Goal: Information Seeking & Learning: Learn about a topic

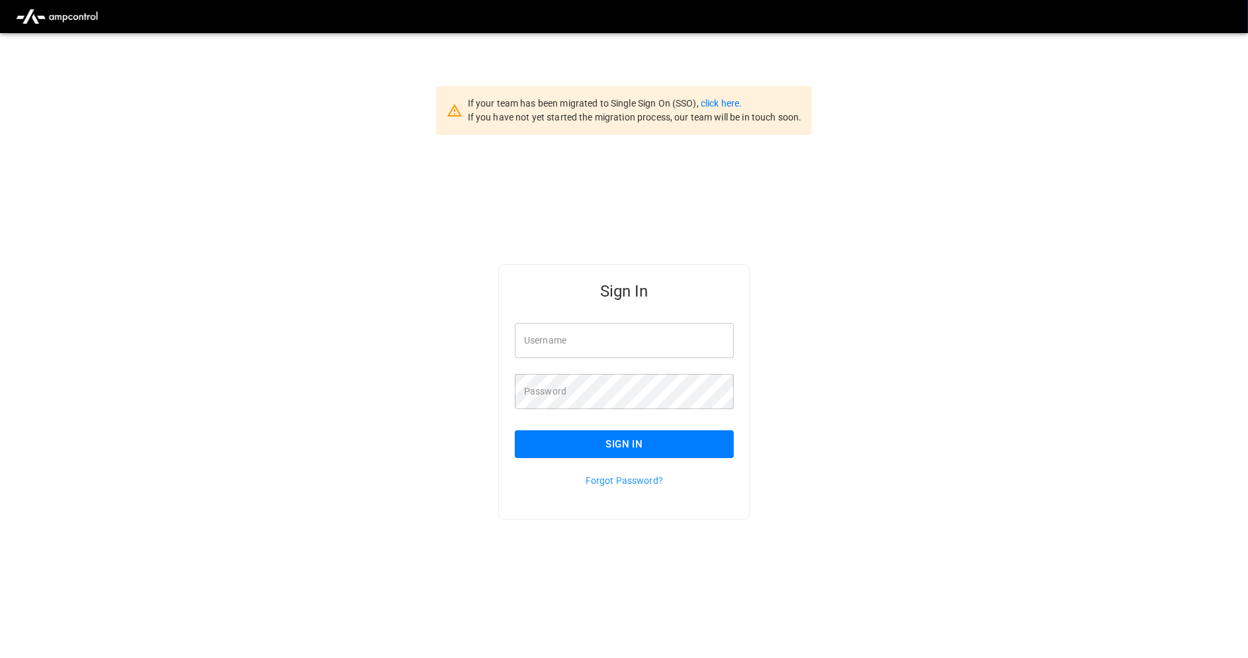
type input "**********"
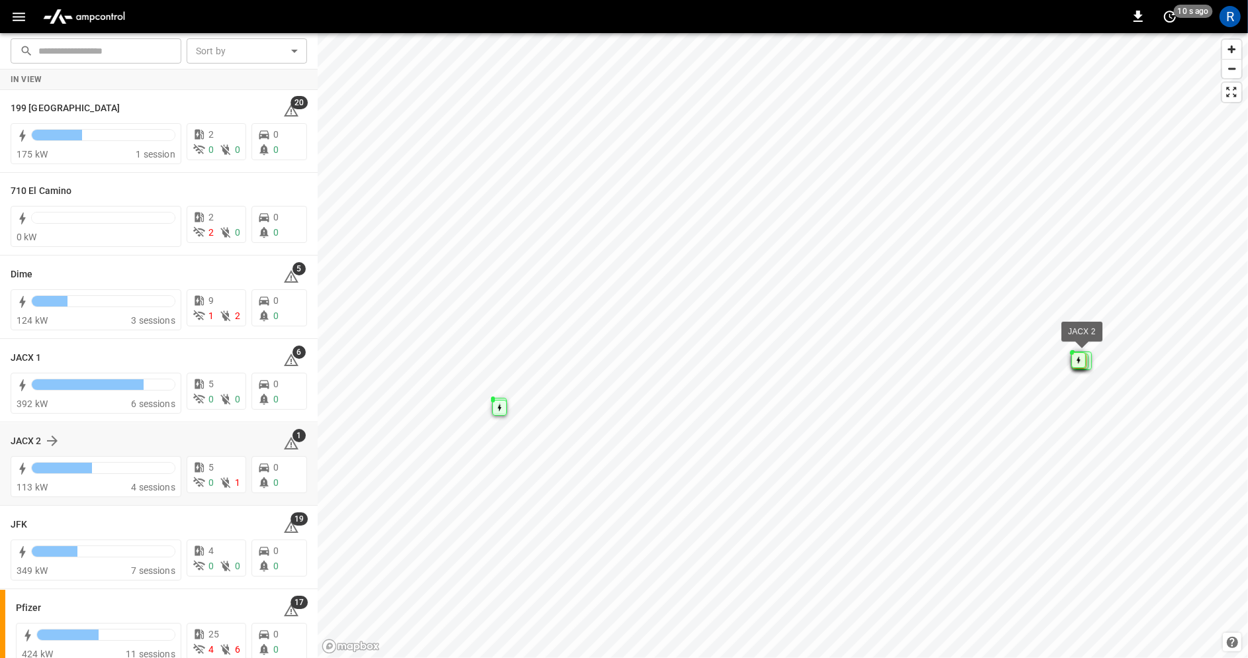
scroll to position [99, 0]
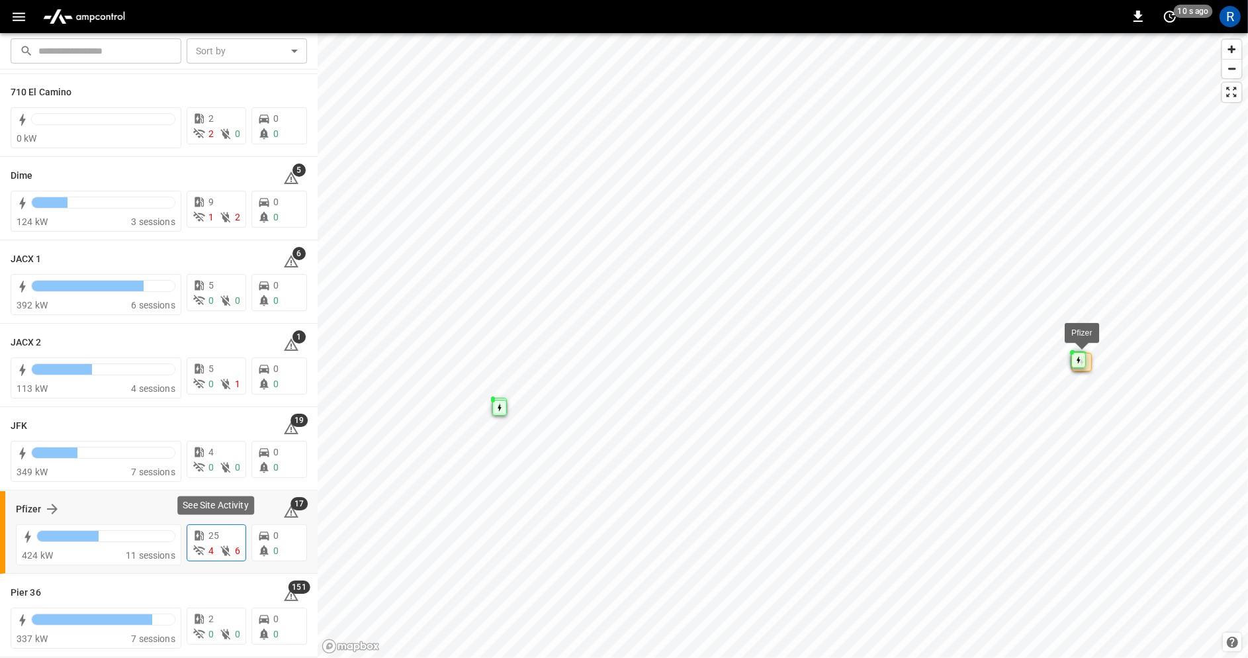
click at [212, 545] on span "4" at bounding box center [210, 550] width 5 height 11
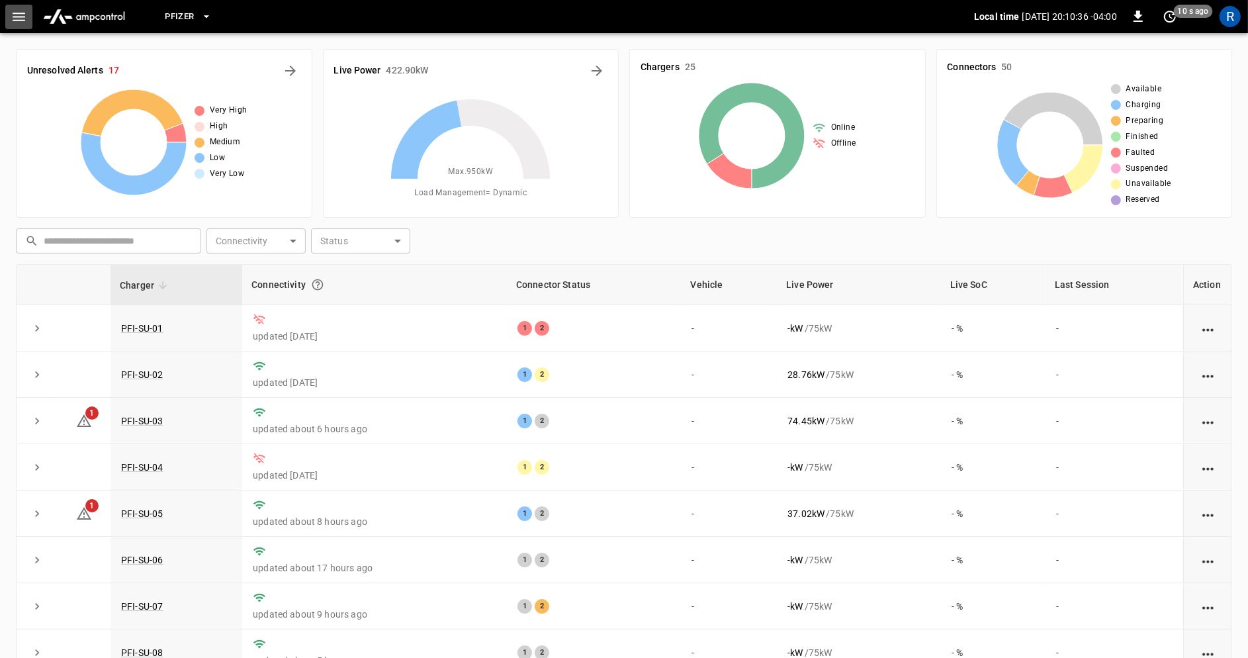
click at [23, 17] on icon "button" at bounding box center [19, 17] width 13 height 9
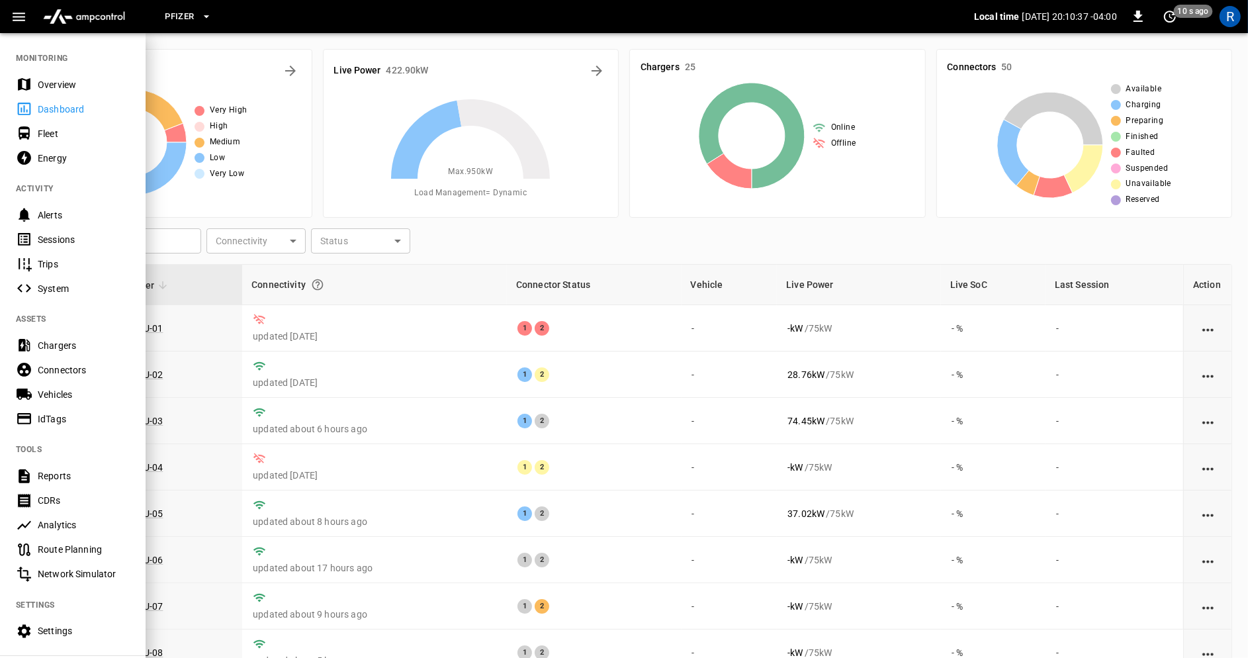
click at [61, 391] on div "Vehicles" at bounding box center [84, 394] width 92 height 13
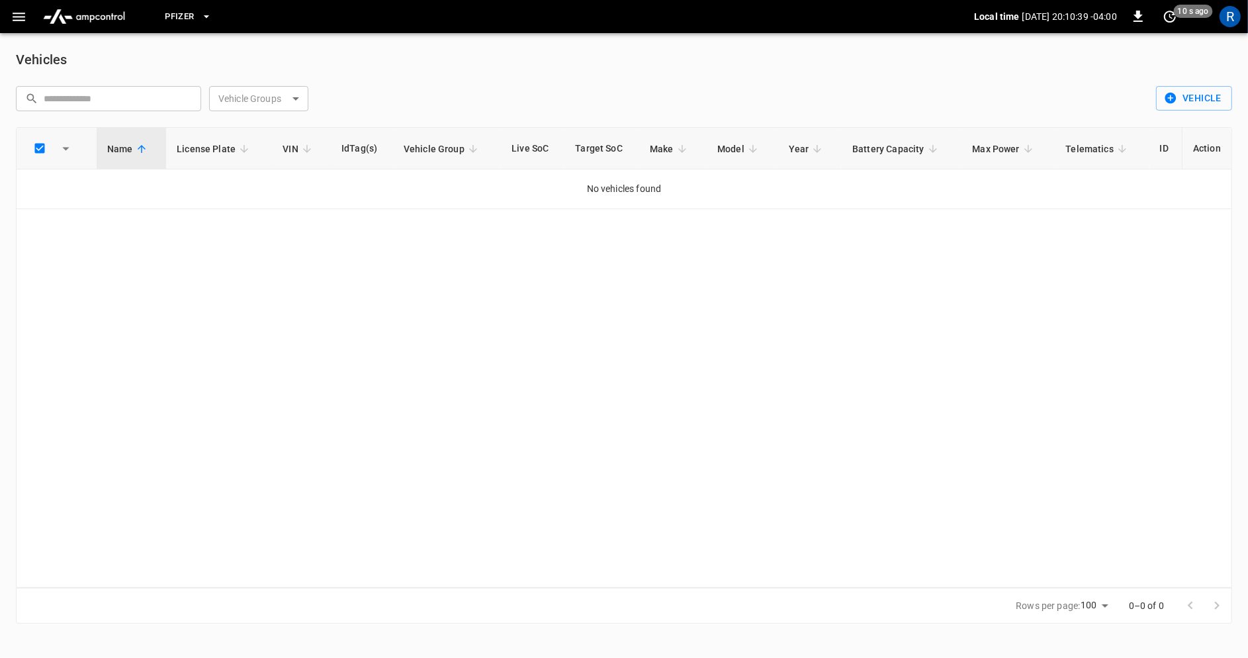
click at [273, 95] on body "Pfizer Local time [DATE] 20:10:39 -04:00 0 10 s ago R Vehicles ​ ​ Vehicle Grou…" at bounding box center [624, 319] width 1248 height 639
click at [17, 22] on div at bounding box center [624, 329] width 1248 height 658
click at [17, 16] on icon "button" at bounding box center [19, 17] width 13 height 9
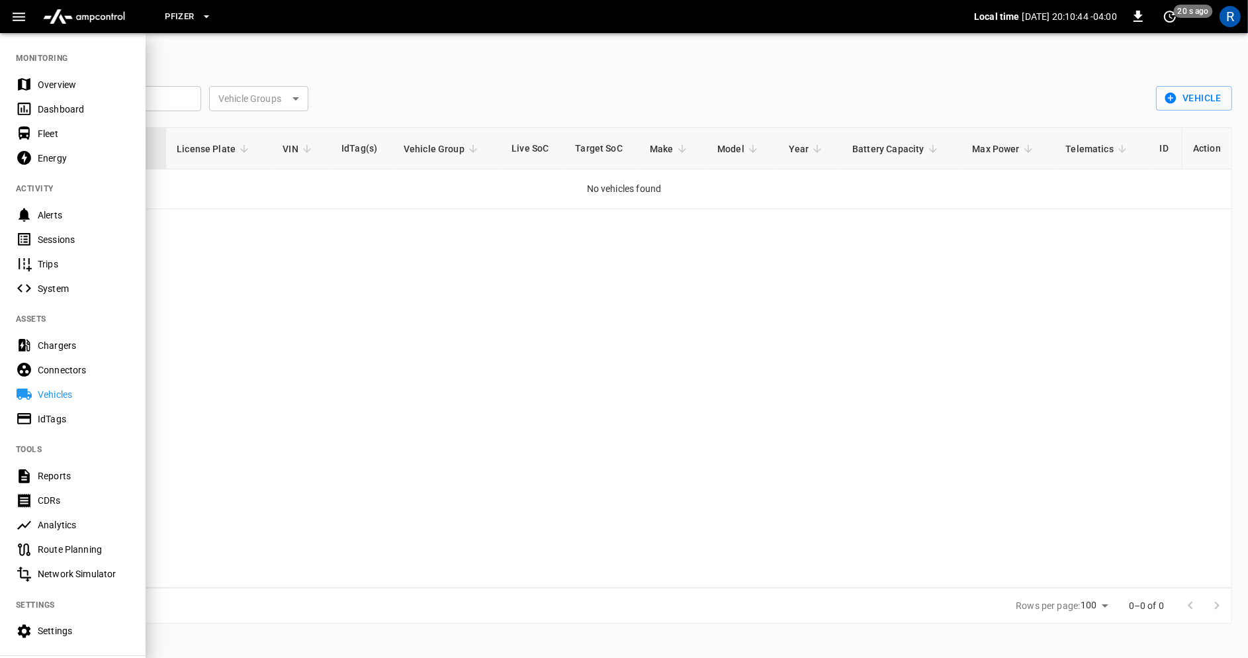
click at [62, 416] on div "IdTags" at bounding box center [84, 418] width 92 height 13
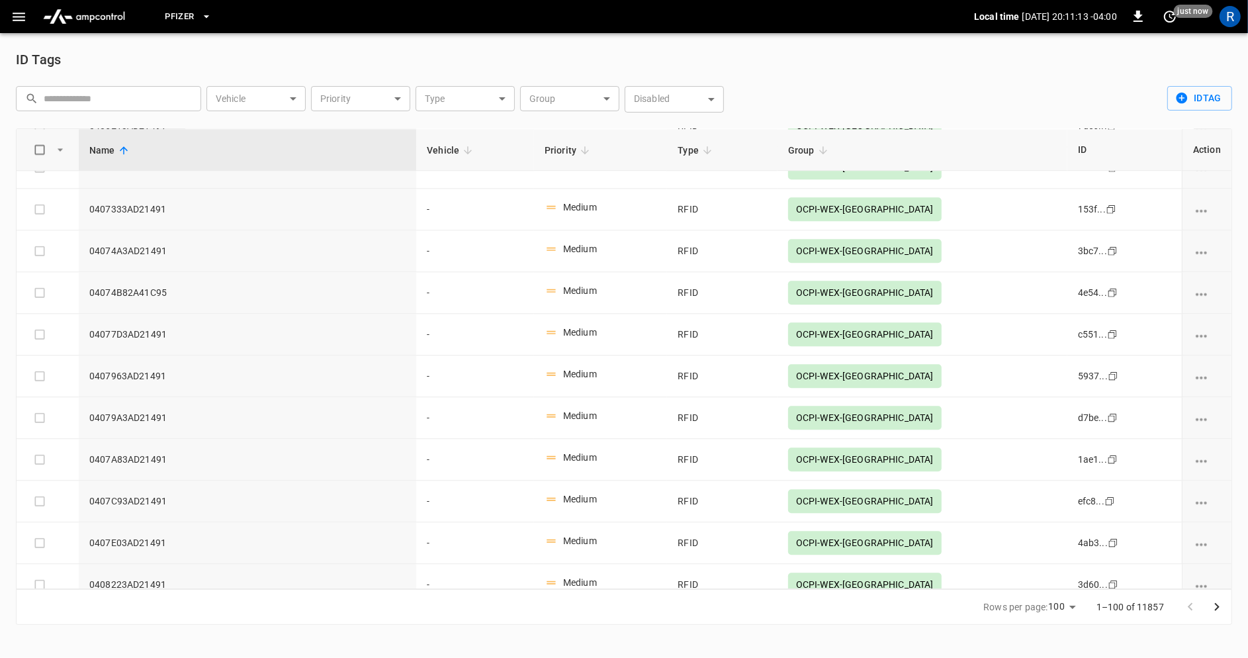
scroll to position [3725, 0]
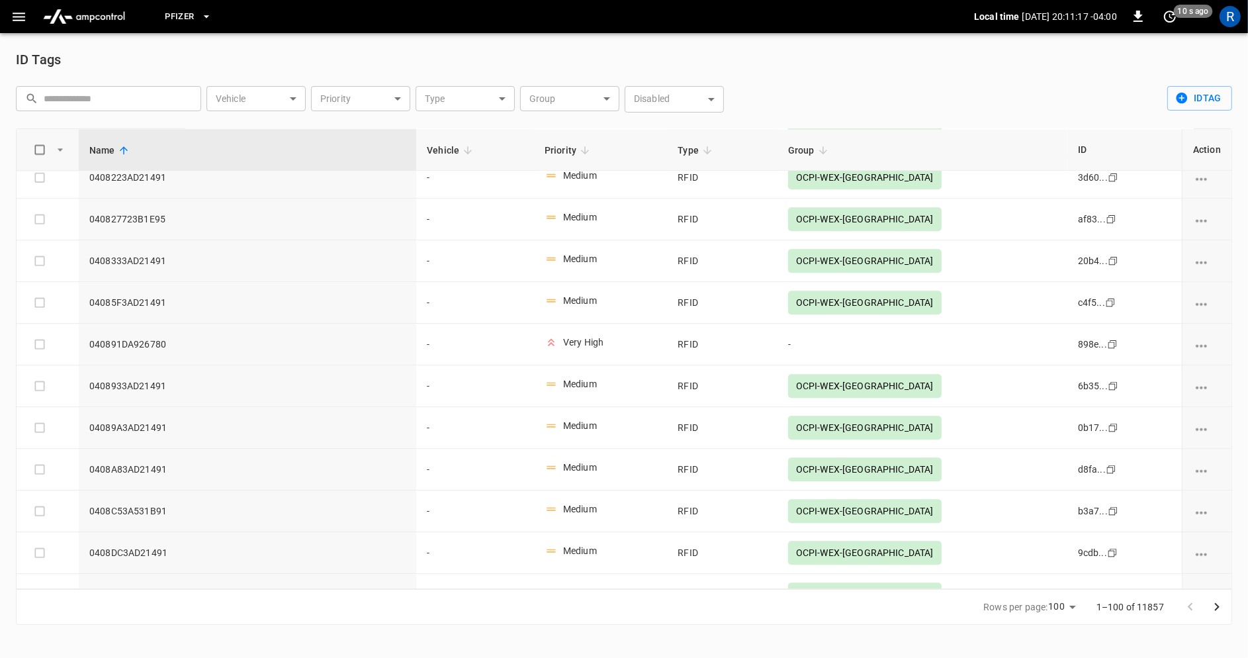
click at [295, 101] on body "Pfizer Local time [DATE] 20:11:17 -04:00 0 10 s ago R ID Tags ​ ​ Vehicle ​ Veh…" at bounding box center [624, 320] width 1248 height 641
click at [353, 95] on div at bounding box center [624, 329] width 1248 height 658
click at [480, 89] on body "Pfizer Local time [DATE] 20:11:19 -04:00 0 10 s ago R ID Tags ​ ​ Vehicle ​ Veh…" at bounding box center [624, 320] width 1248 height 641
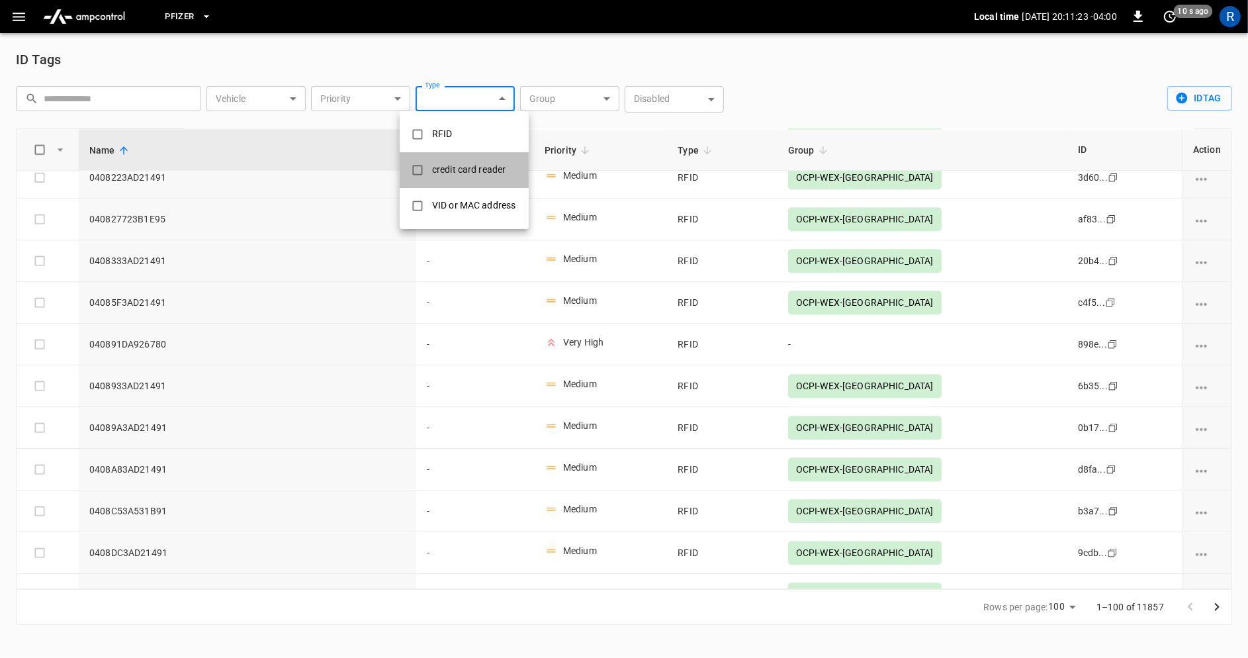
click at [464, 163] on div "credit card reader" at bounding box center [468, 170] width 89 height 24
type input "**********"
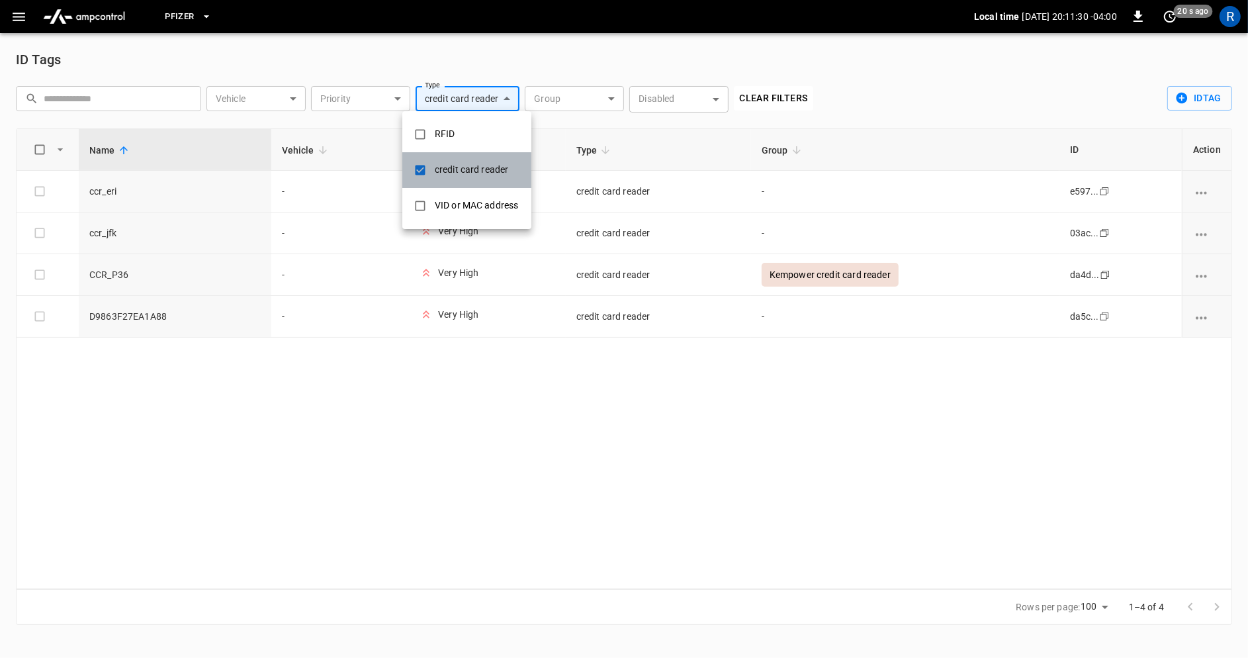
click at [468, 167] on div "credit card reader" at bounding box center [471, 170] width 89 height 24
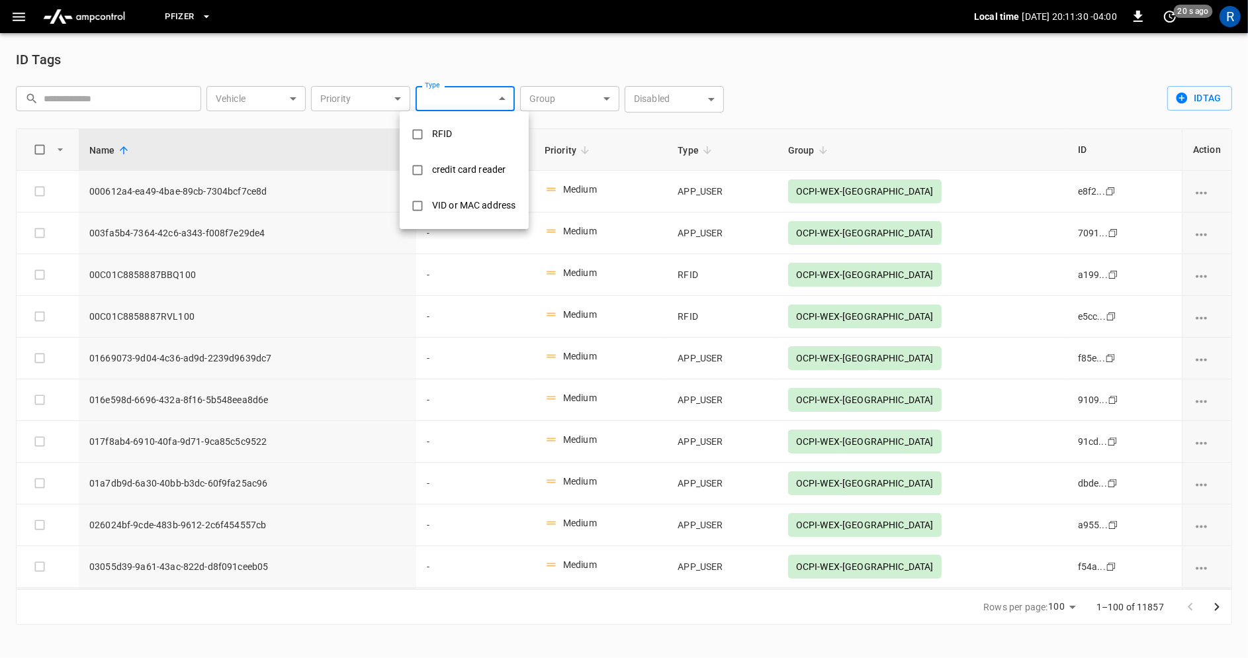
click at [472, 207] on div "VID or MAC address" at bounding box center [473, 205] width 99 height 24
type input "**********"
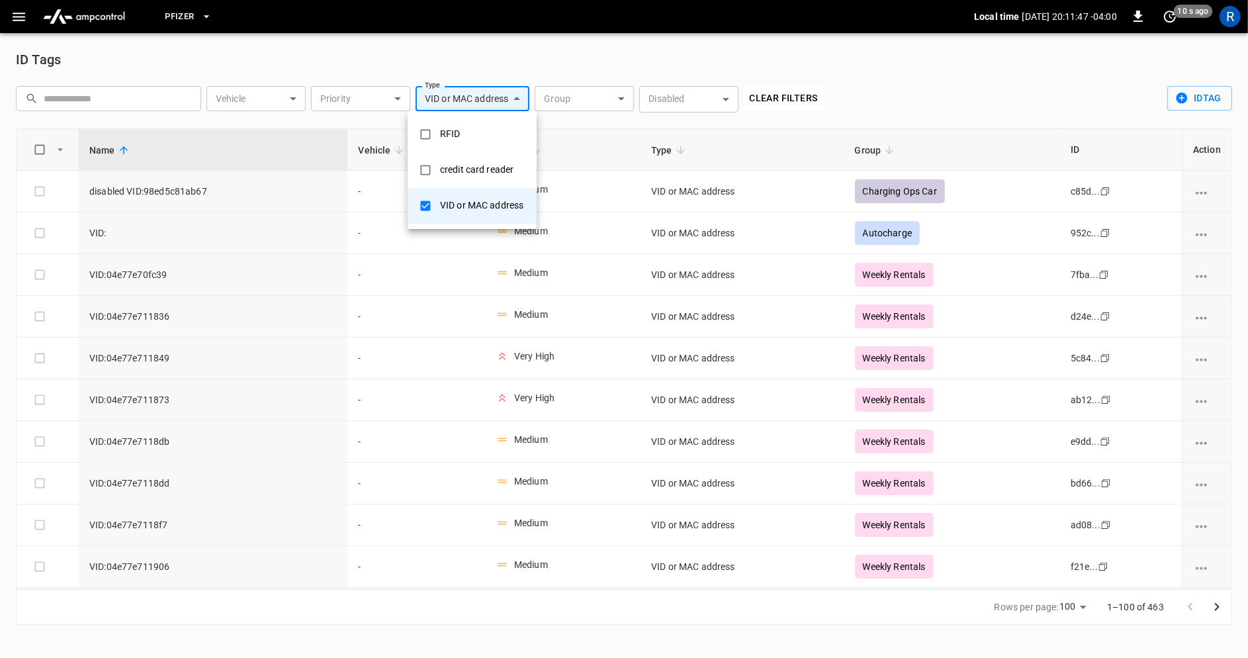
click at [477, 202] on div "VID or MAC address" at bounding box center [481, 205] width 99 height 24
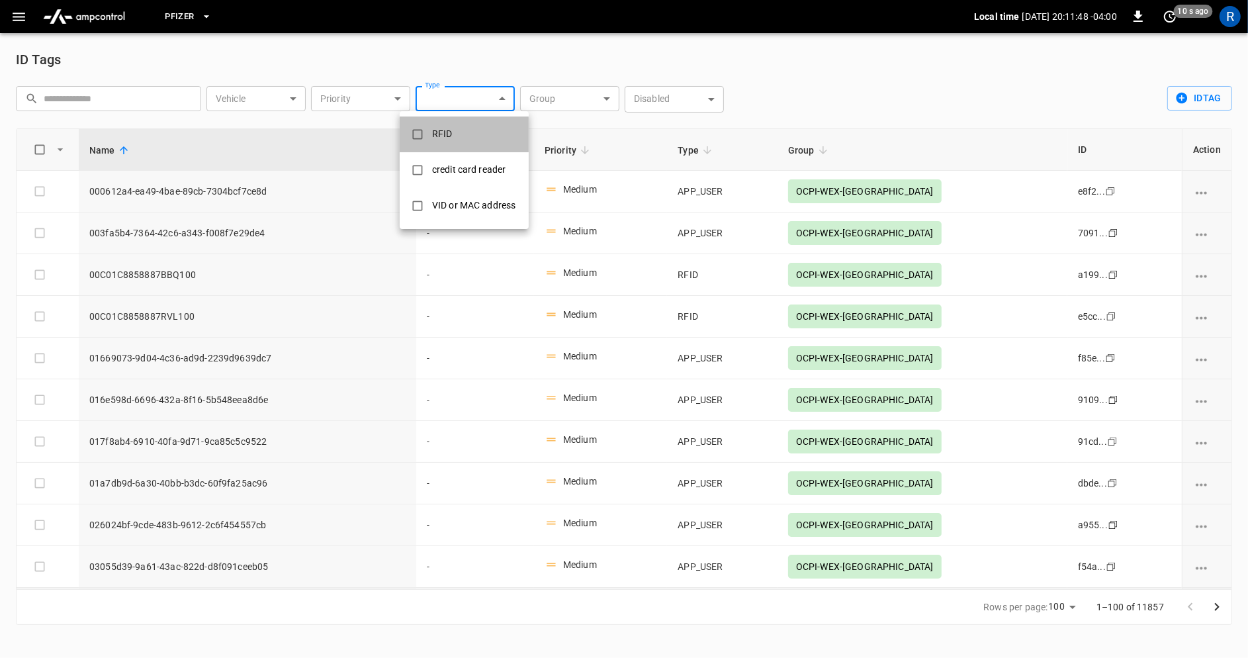
click at [458, 138] on div "RFID" at bounding box center [442, 134] width 36 height 24
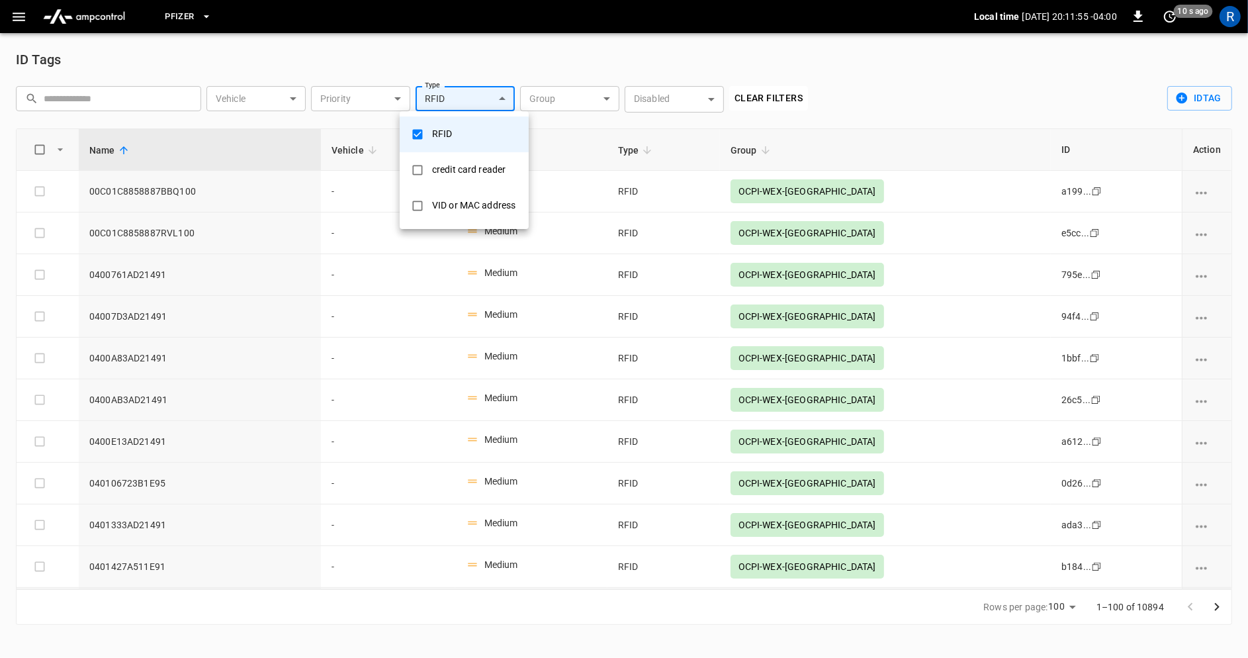
click at [912, 99] on div at bounding box center [624, 329] width 1248 height 658
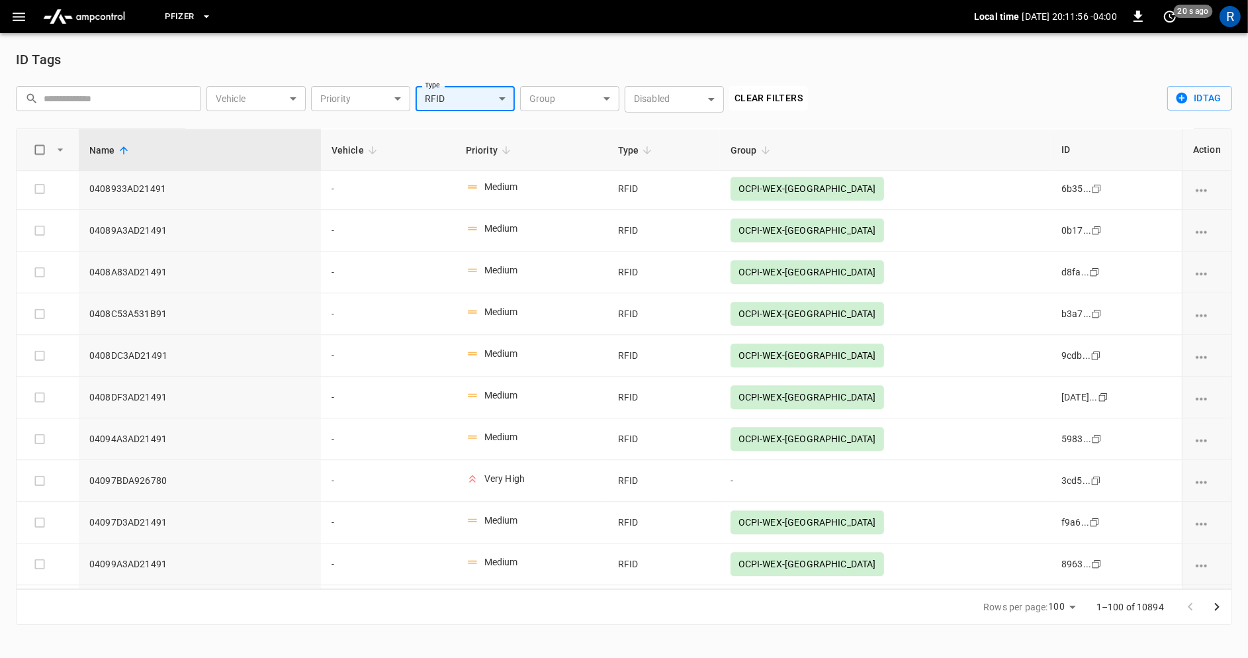
scroll to position [3725, 0]
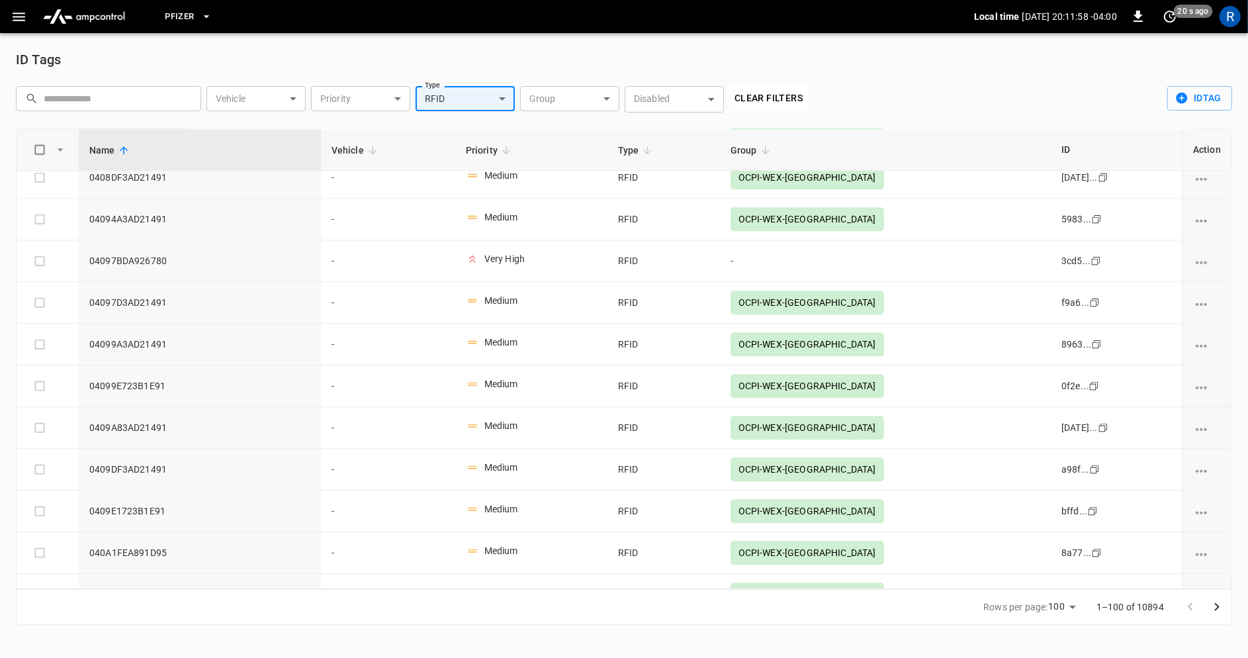
click at [1217, 606] on icon "Go to next page" at bounding box center [1217, 607] width 16 height 16
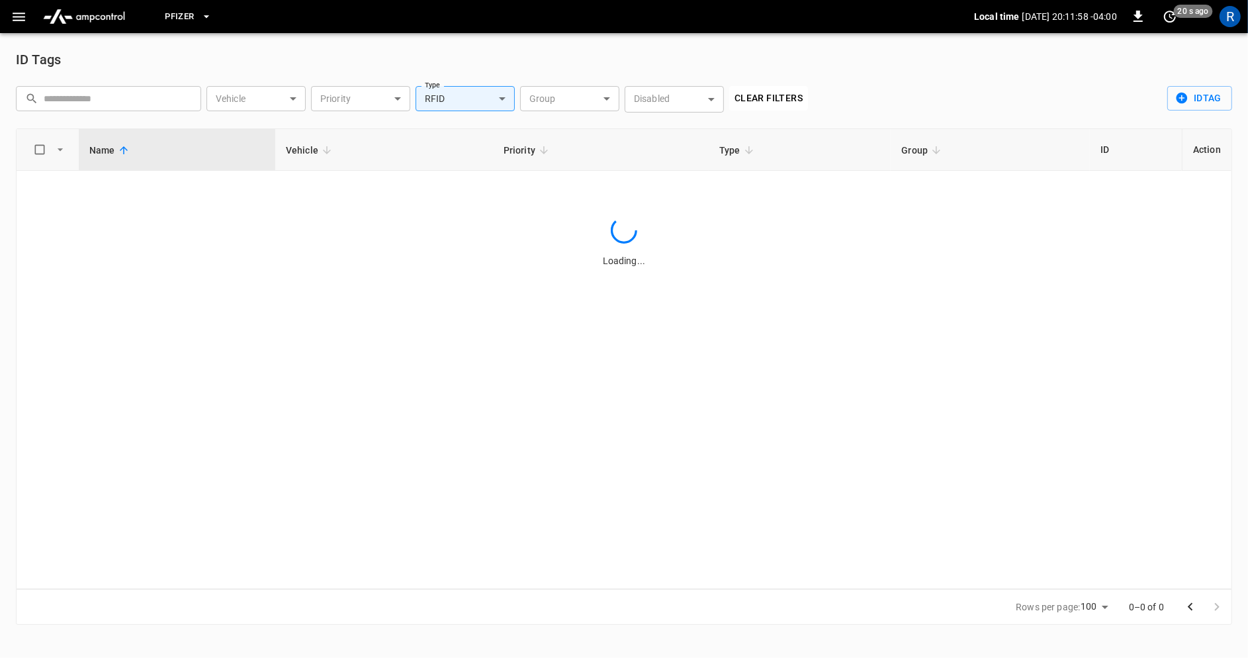
scroll to position [0, 0]
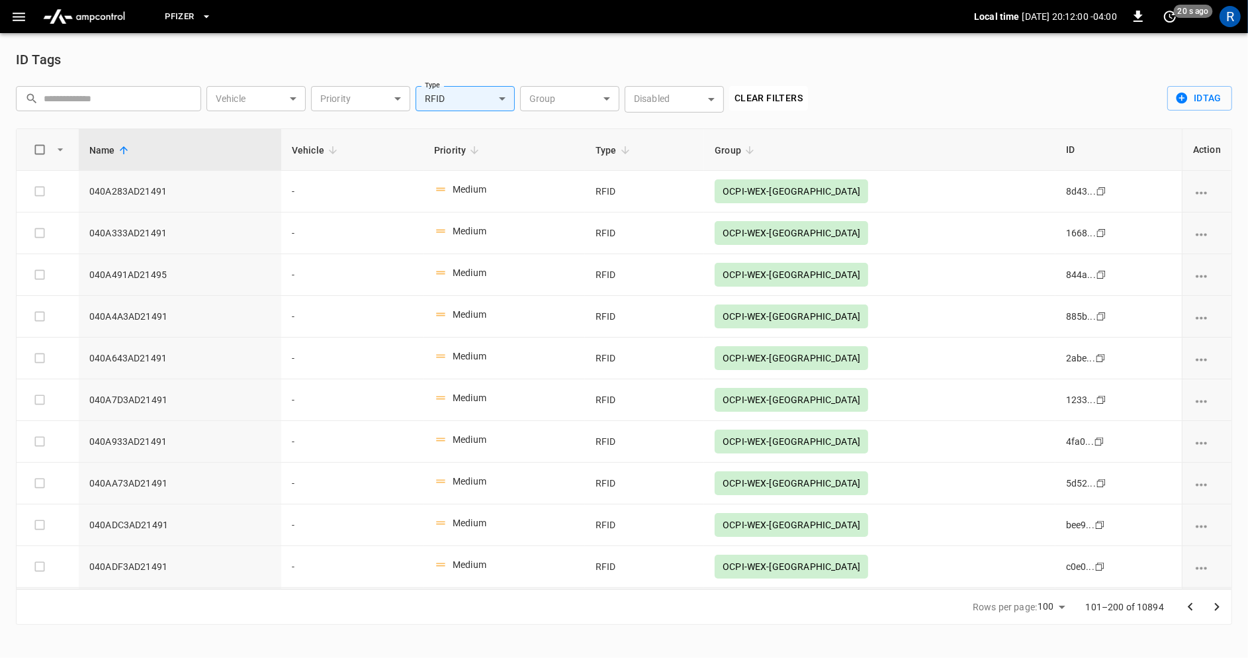
click at [1217, 606] on icon "Go to next page" at bounding box center [1217, 607] width 16 height 16
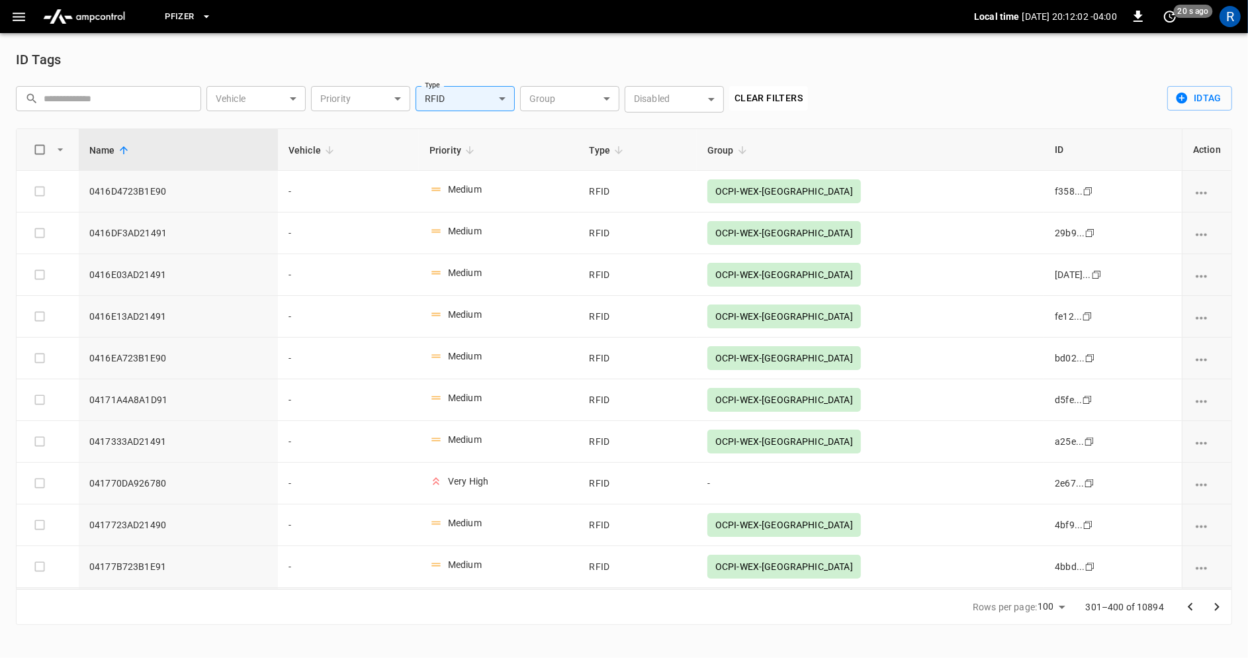
click at [1217, 606] on icon "Go to next page" at bounding box center [1217, 607] width 16 height 16
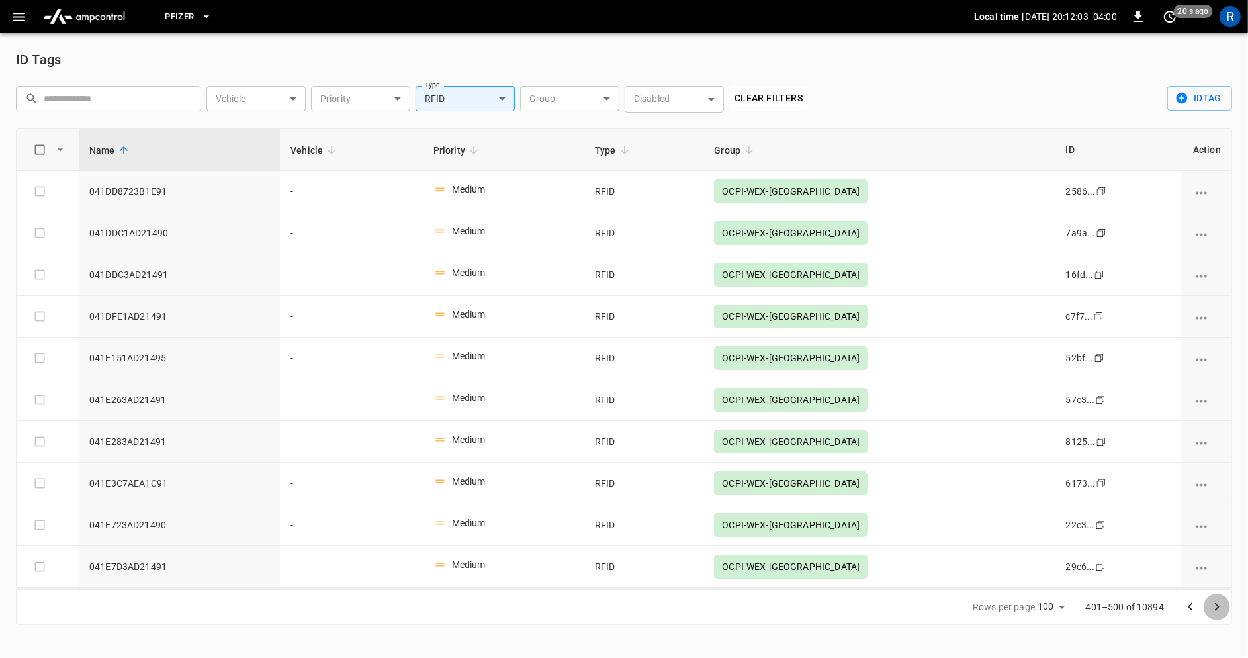
click at [1217, 606] on icon "Go to next page" at bounding box center [1217, 607] width 16 height 16
click at [1218, 606] on icon "Go to next page" at bounding box center [1217, 607] width 16 height 16
click at [1218, 606] on icon "Go to next page" at bounding box center [1217, 607] width 5 height 8
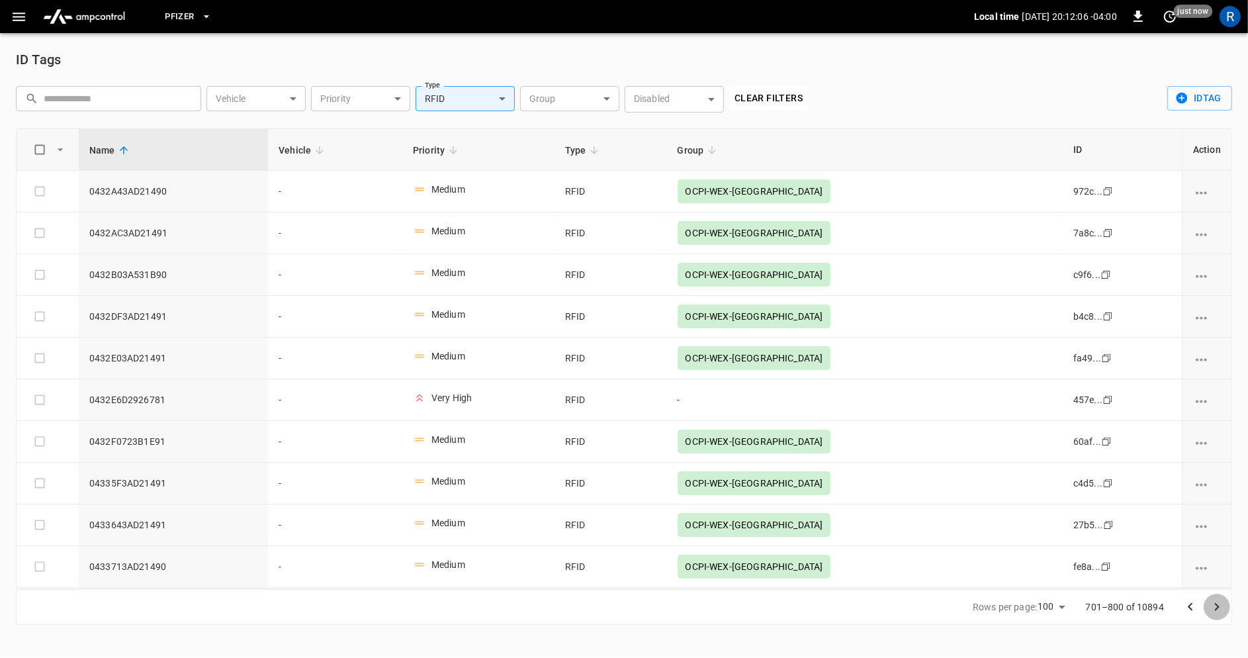
click at [1218, 606] on icon "Go to next page" at bounding box center [1217, 607] width 5 height 8
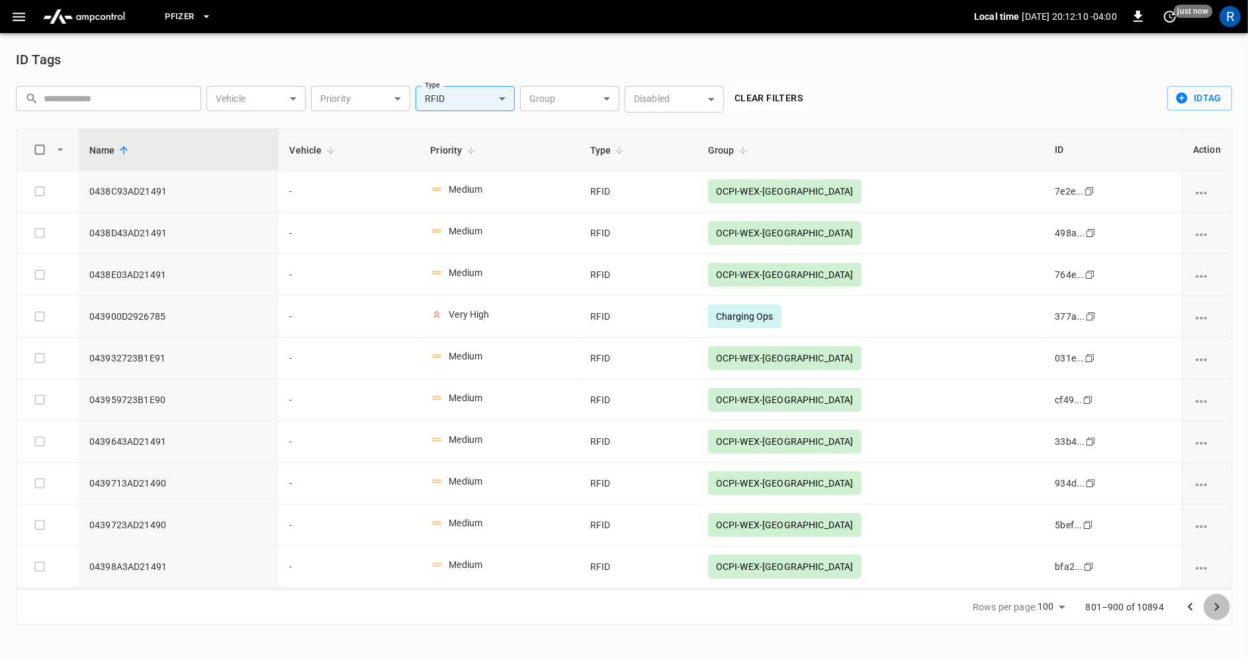
click at [1219, 607] on icon "Go to next page" at bounding box center [1217, 607] width 5 height 8
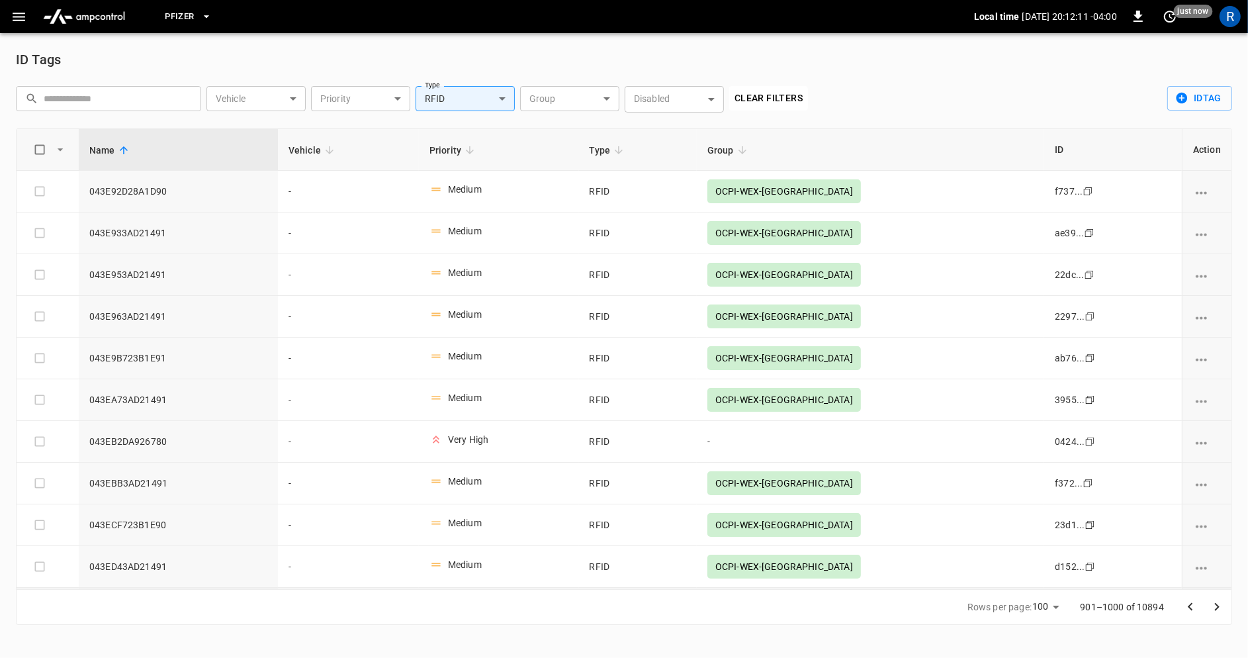
click at [1219, 607] on icon "Go to next page" at bounding box center [1217, 607] width 5 height 8
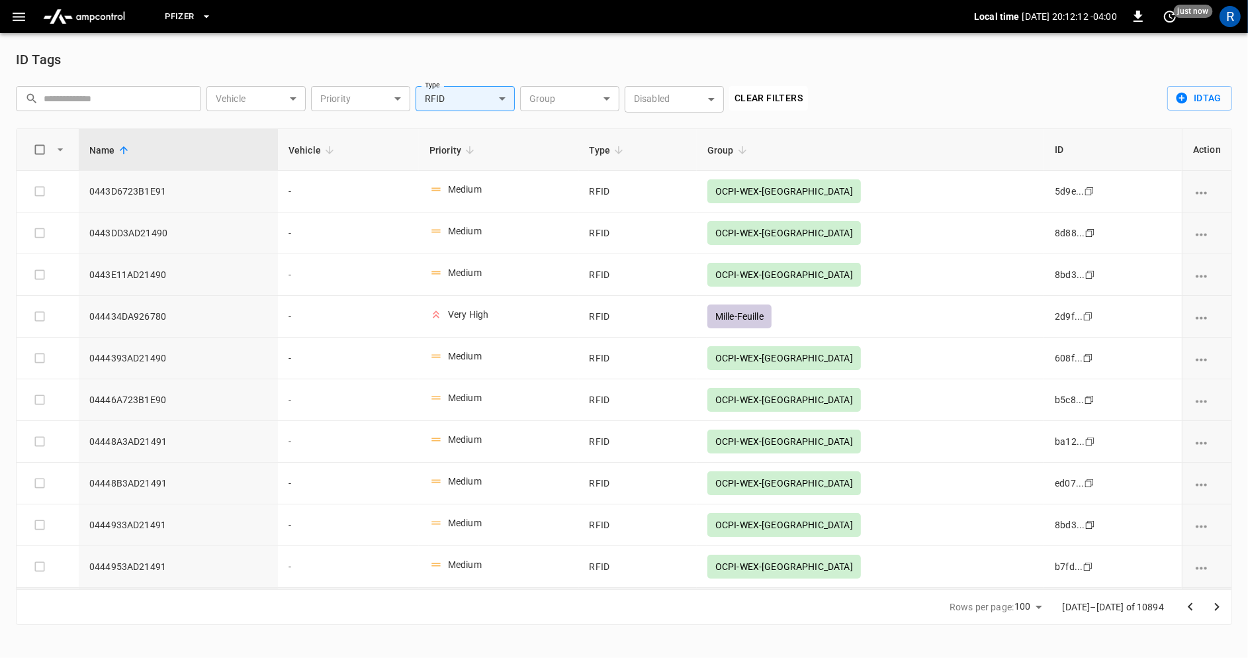
click at [1219, 607] on icon "Go to next page" at bounding box center [1217, 607] width 5 height 8
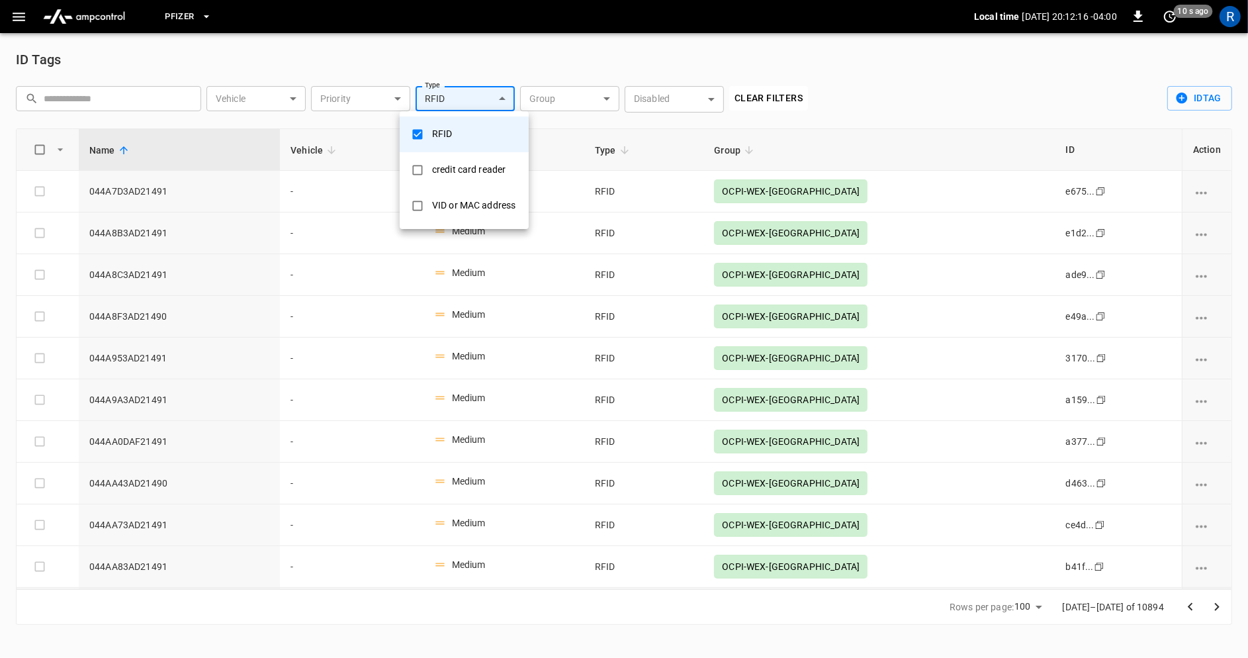
click at [475, 107] on body "Pfizer Local time [DATE] 20:12:16 -04:00 0 10 s ago R ID Tags ​ ​ Vehicle ​ Veh…" at bounding box center [624, 320] width 1248 height 641
click at [593, 54] on div at bounding box center [624, 329] width 1248 height 658
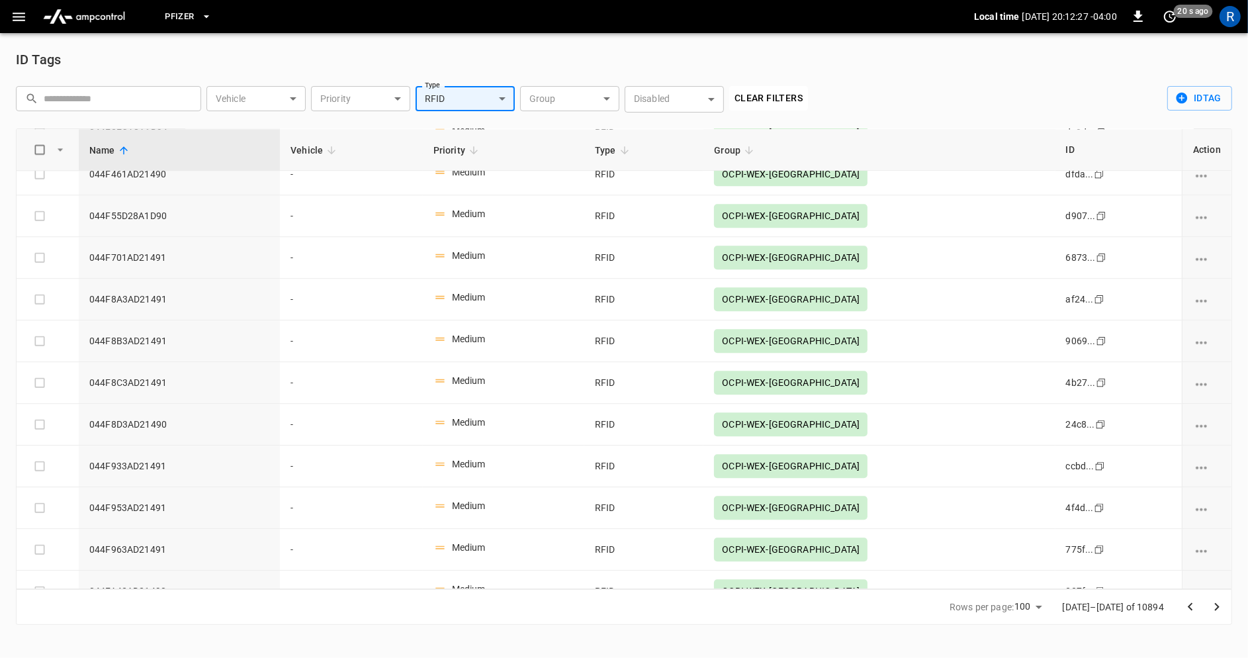
scroll to position [3725, 0]
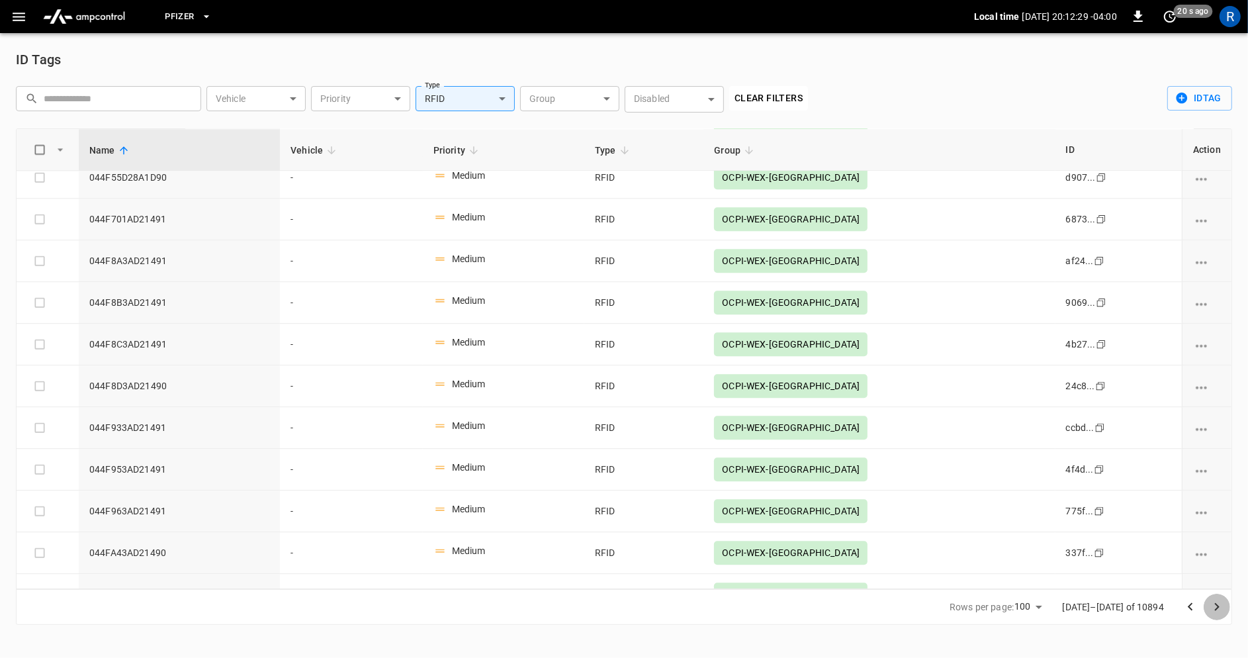
click at [1211, 611] on icon "Go to next page" at bounding box center [1217, 607] width 16 height 16
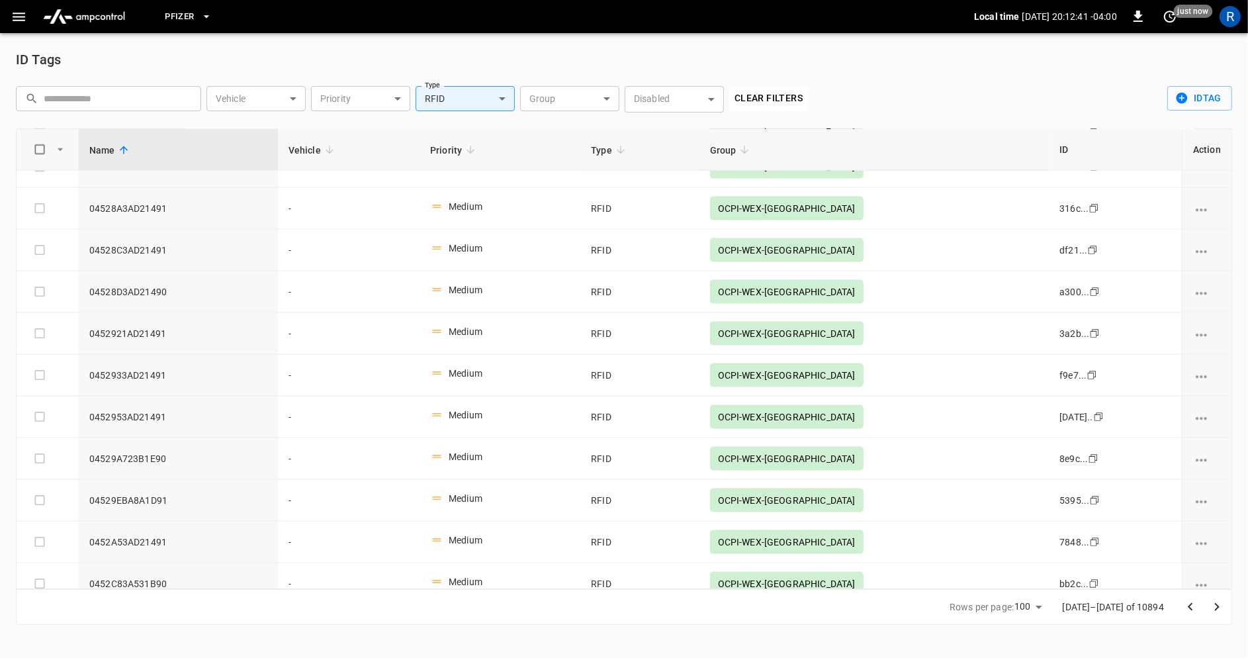
scroll to position [1790, 0]
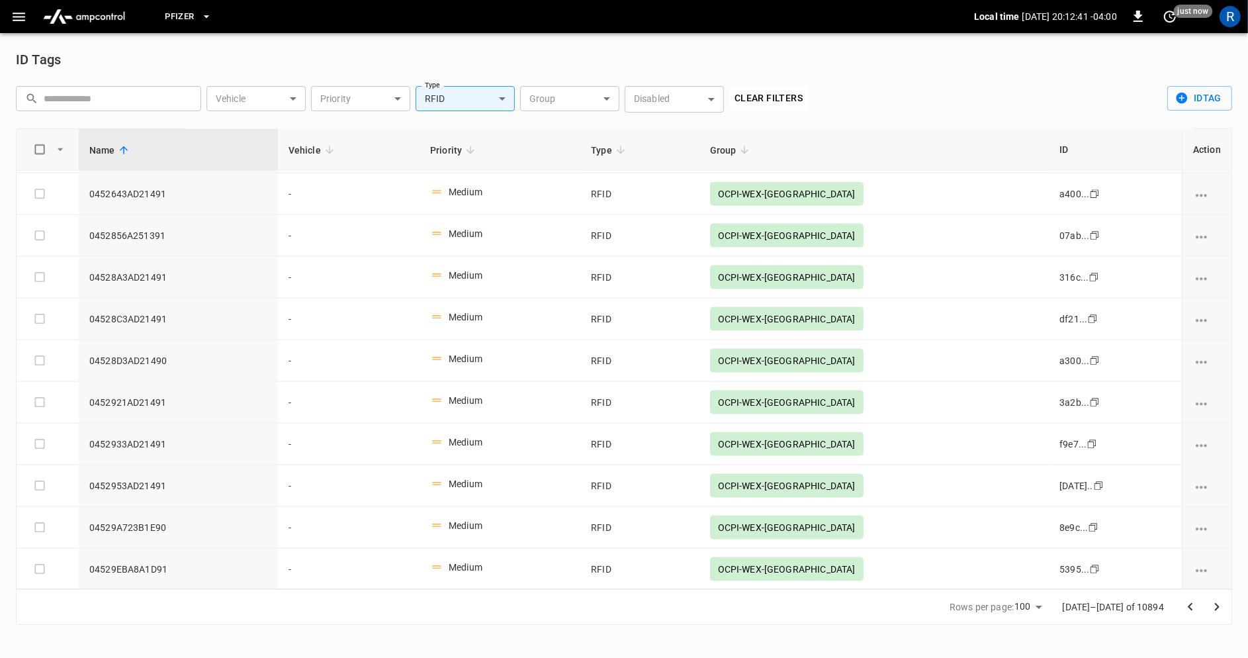
click at [286, 101] on body "Pfizer Local time [DATE] 20:12:41 -04:00 0 just now R ID Tags ​ ​ Vehicle ​ Veh…" at bounding box center [624, 320] width 1248 height 641
click at [160, 103] on div at bounding box center [624, 329] width 1248 height 658
click at [160, 103] on input "text" at bounding box center [118, 98] width 148 height 24
click at [378, 98] on body "Pfizer Local time [DATE] 20:12:44 -04:00 0 just now R ID Tags ​ ​ Vehicle ​ Veh…" at bounding box center [624, 320] width 1248 height 641
click at [495, 96] on div at bounding box center [624, 329] width 1248 height 658
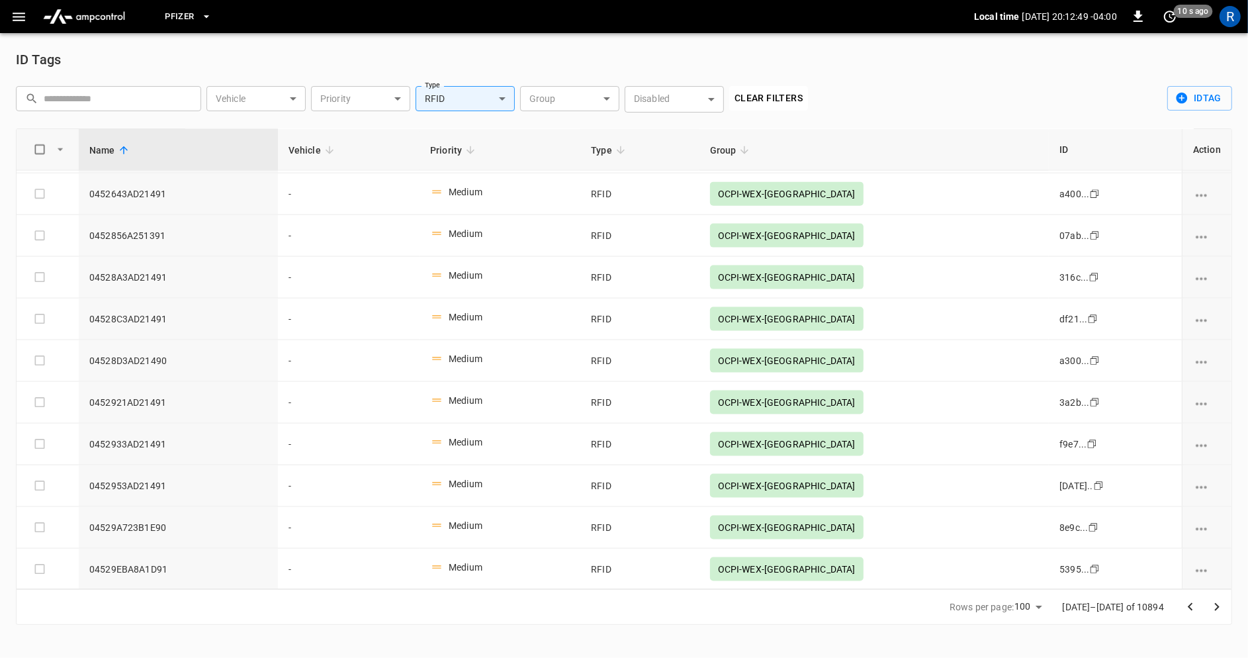
click at [495, 96] on div "Opt-Out Very High High Medium Low Very Low" at bounding box center [624, 329] width 1248 height 658
click at [495, 96] on body "Pfizer Local time [DATE] 20:12:50 -04:00 0 10 s ago R ID Tags ​ ​ Vehicle ​ Veh…" at bounding box center [624, 320] width 1248 height 641
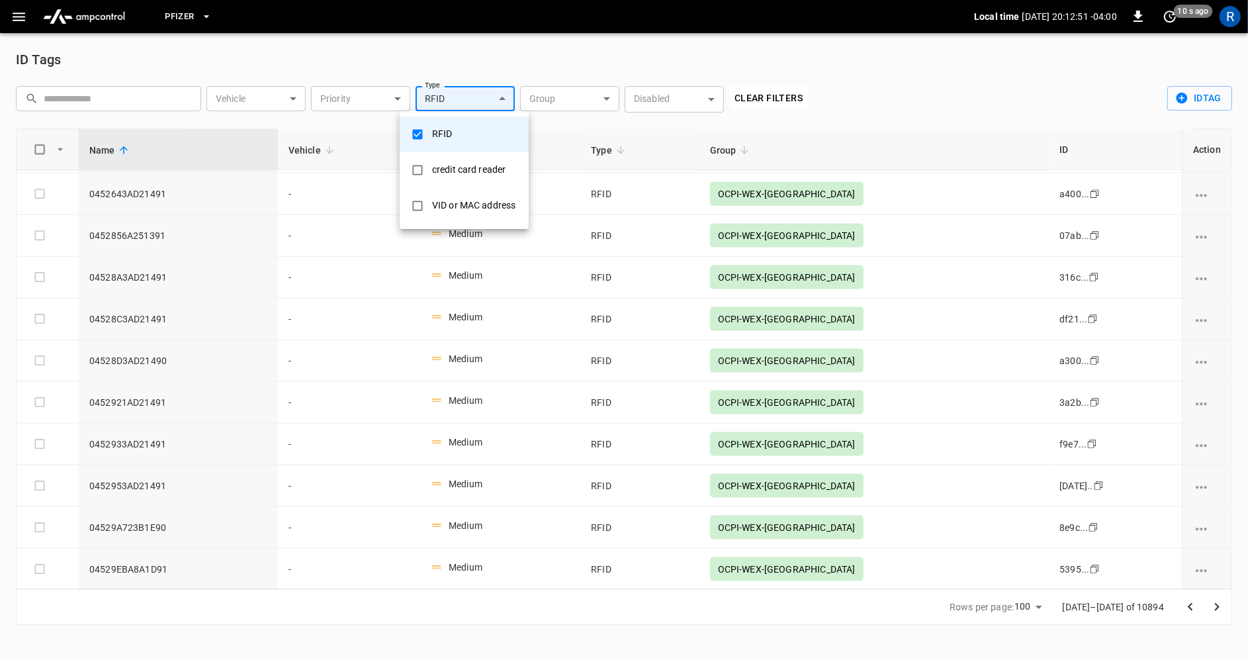
click at [463, 202] on div "VID or MAC address" at bounding box center [473, 205] width 99 height 24
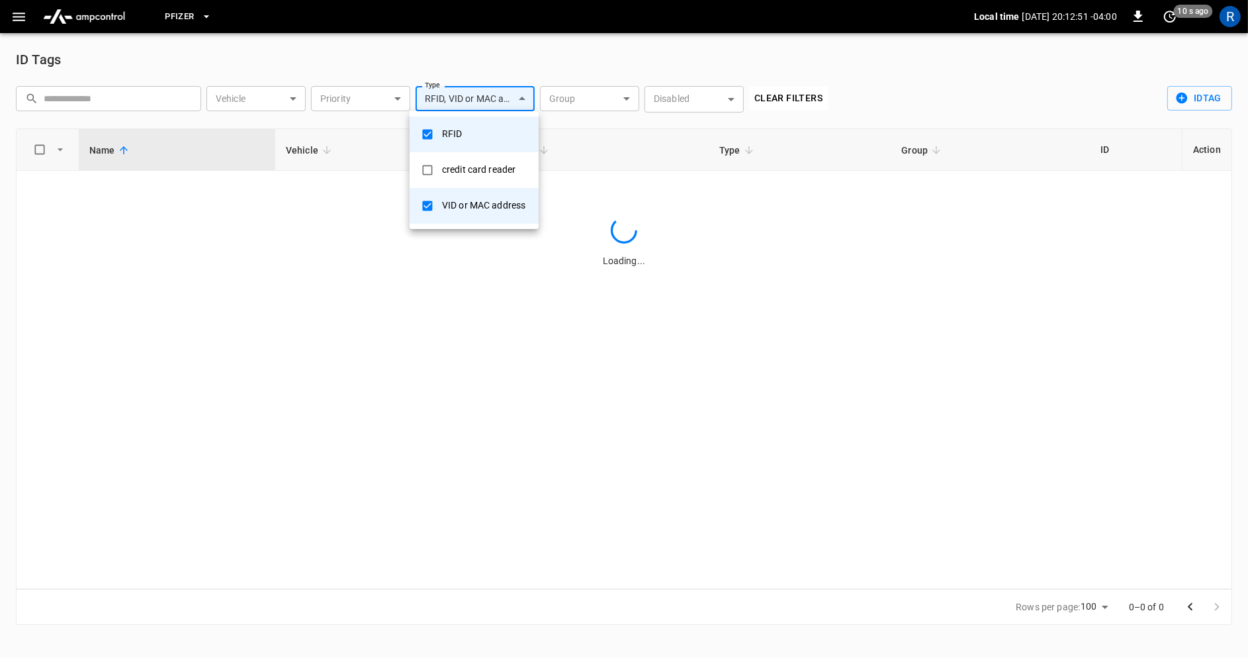
scroll to position [0, 0]
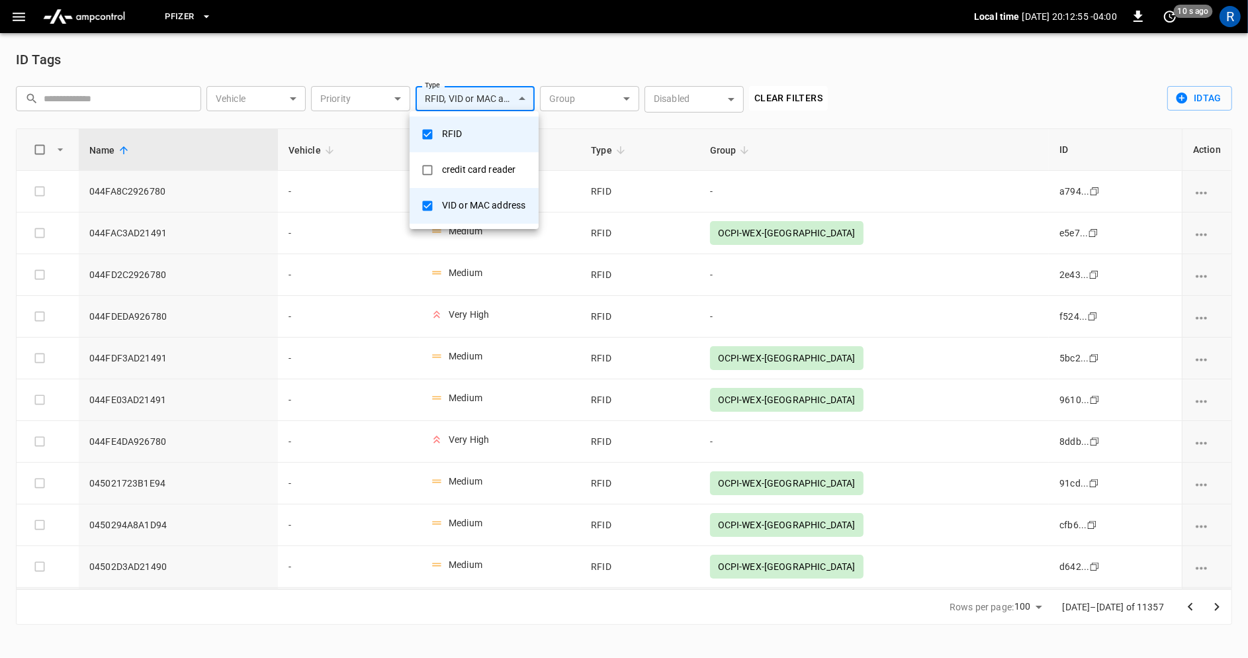
click at [905, 94] on div at bounding box center [624, 329] width 1248 height 658
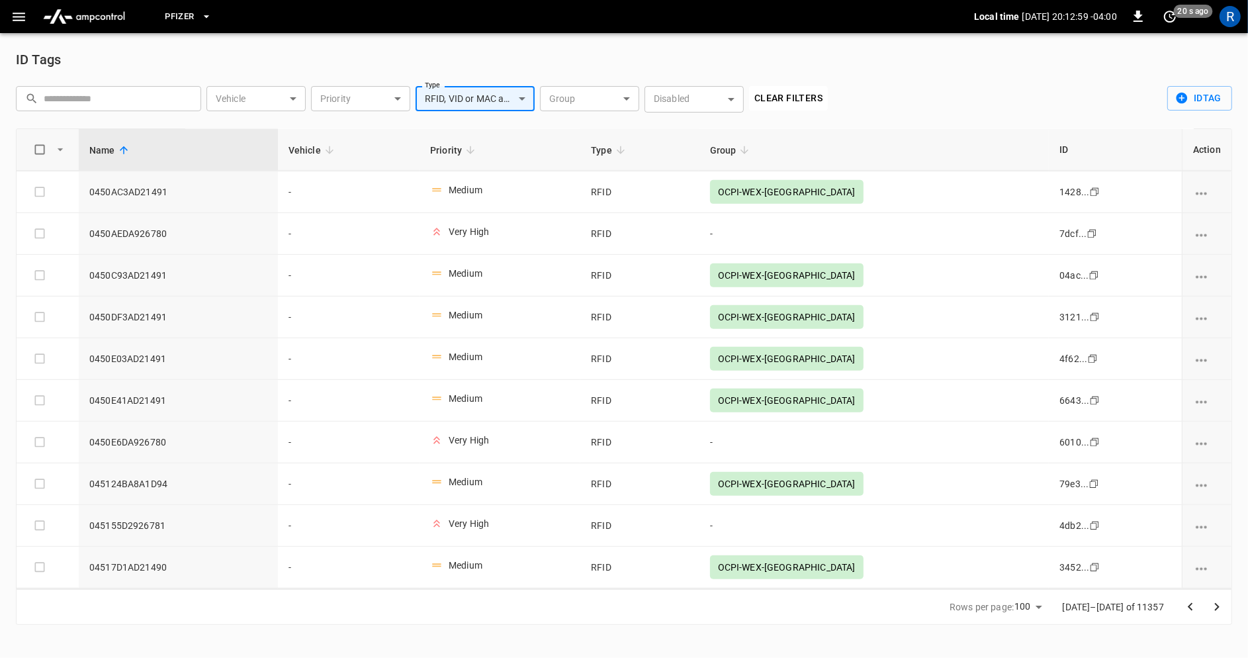
scroll to position [709, 0]
click at [500, 95] on body "**********" at bounding box center [624, 320] width 1248 height 641
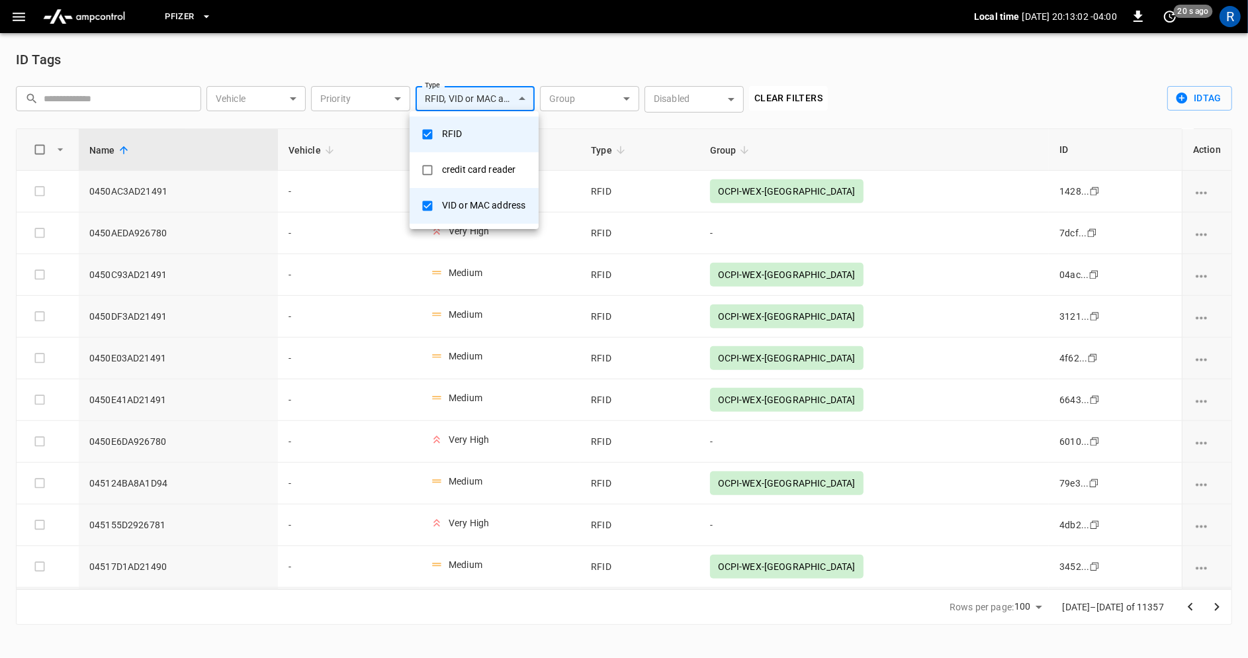
type input "**********"
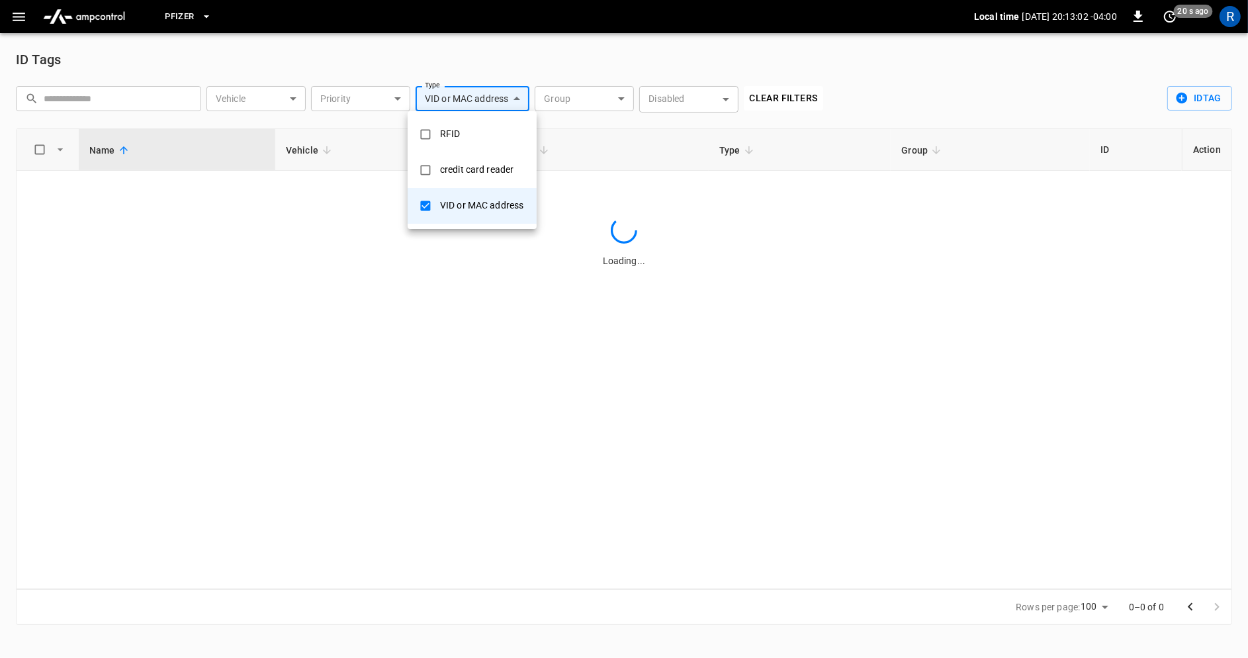
scroll to position [0, 0]
click at [663, 66] on div at bounding box center [624, 329] width 1248 height 658
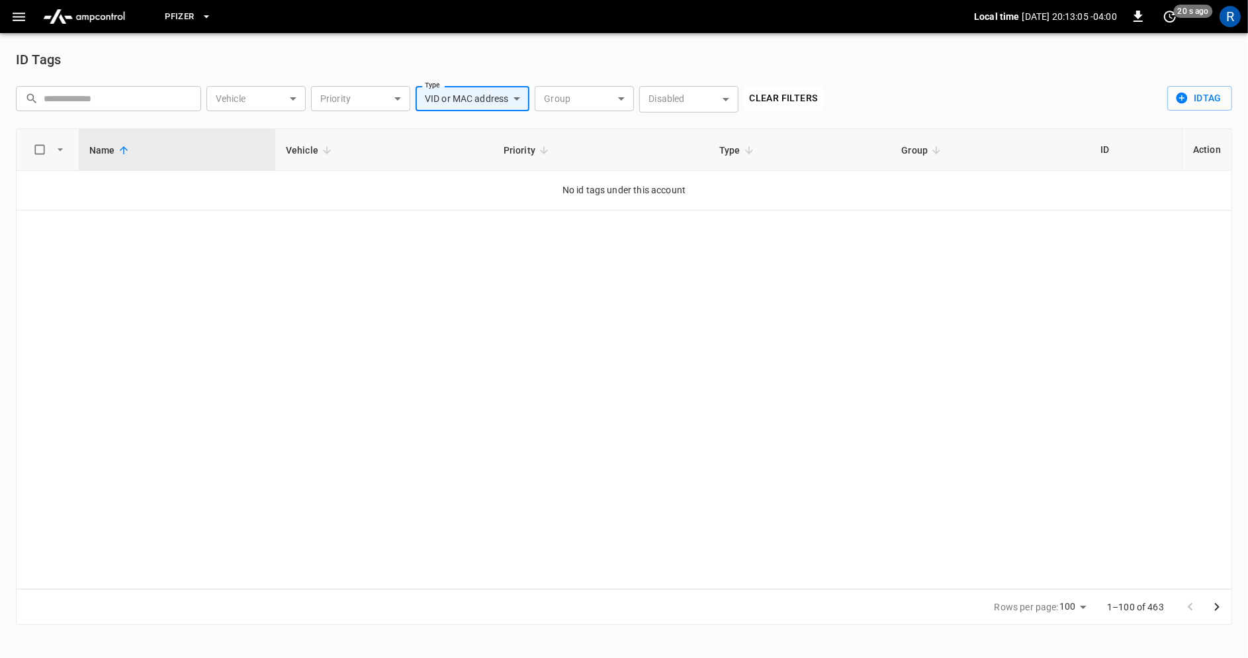
click at [502, 99] on body "**********" at bounding box center [624, 320] width 1248 height 641
click at [459, 203] on div "VID or MAC address" at bounding box center [481, 205] width 99 height 24
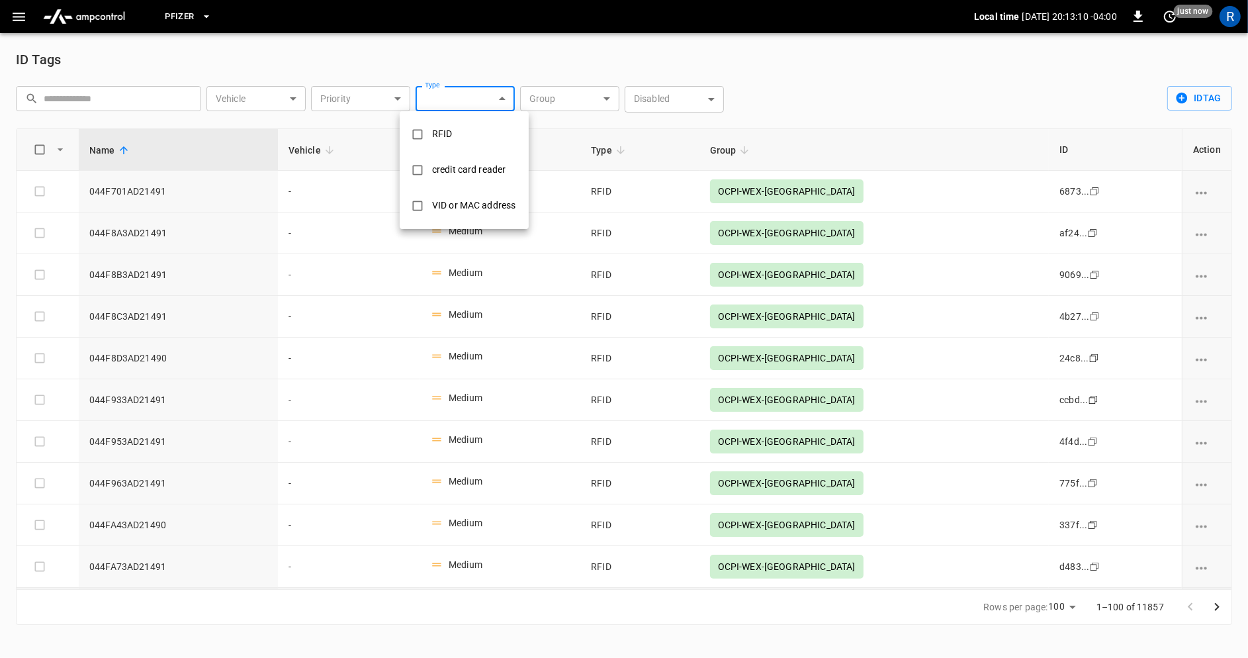
click at [459, 203] on div "VID or MAC address" at bounding box center [473, 205] width 99 height 24
type input "**********"
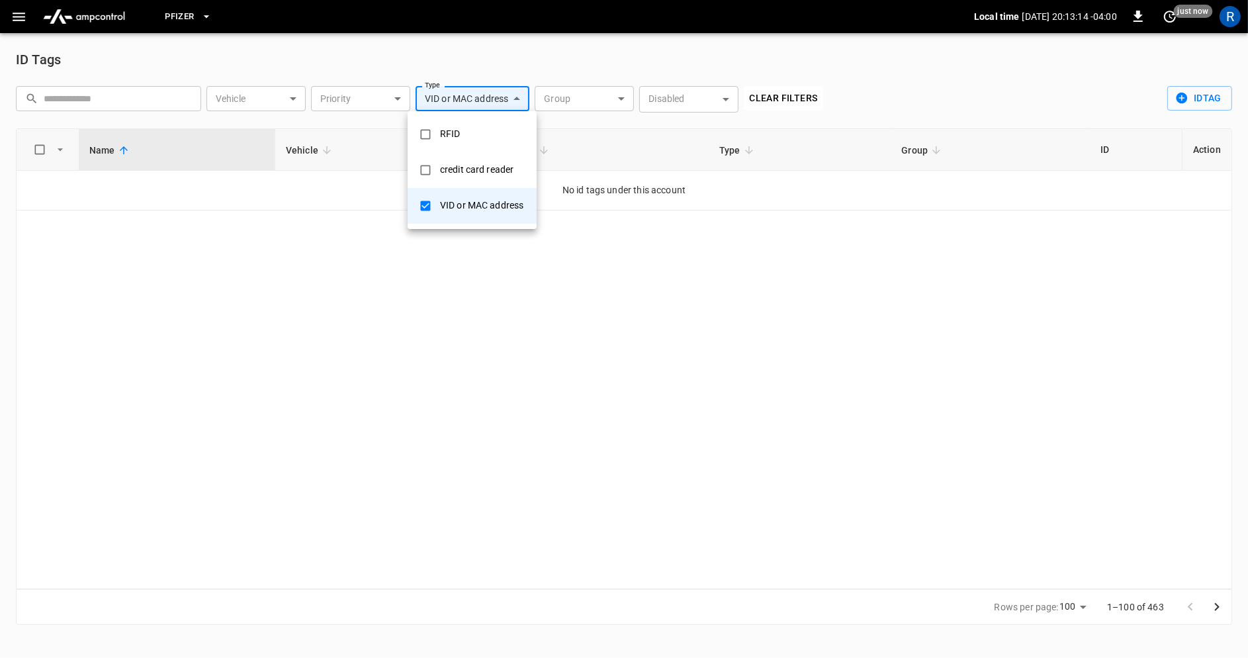
click at [611, 102] on div at bounding box center [624, 329] width 1248 height 658
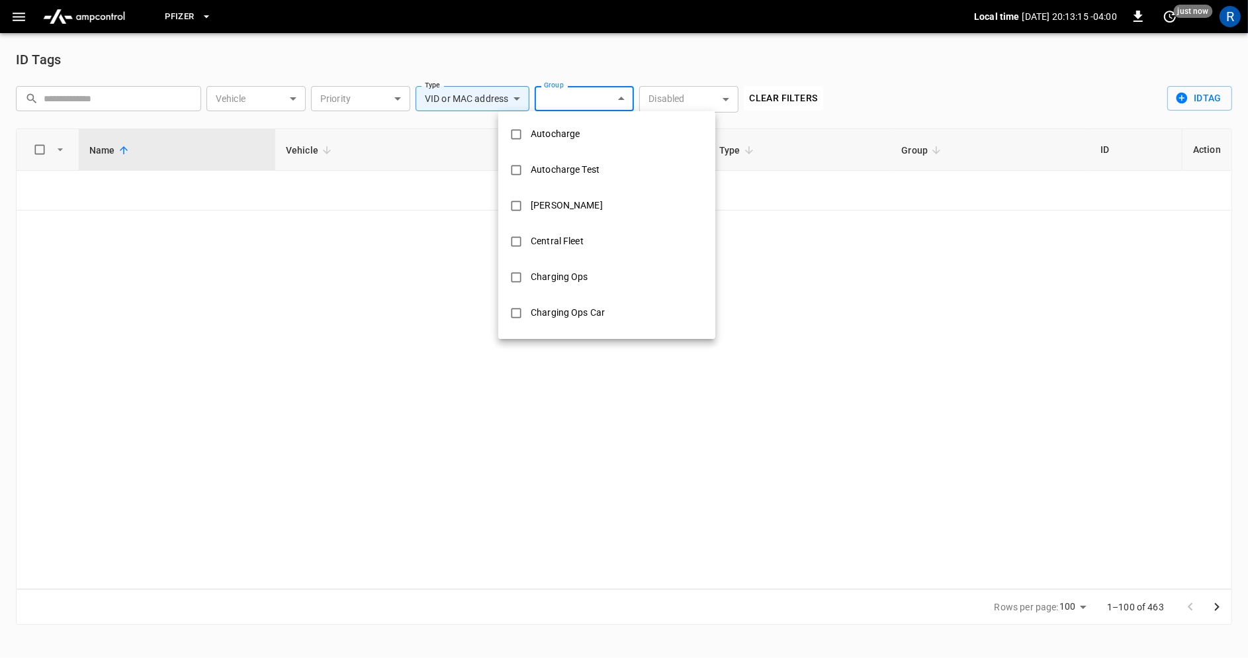
click at [611, 102] on body "**********" at bounding box center [624, 320] width 1248 height 641
click at [692, 102] on div at bounding box center [624, 329] width 1248 height 658
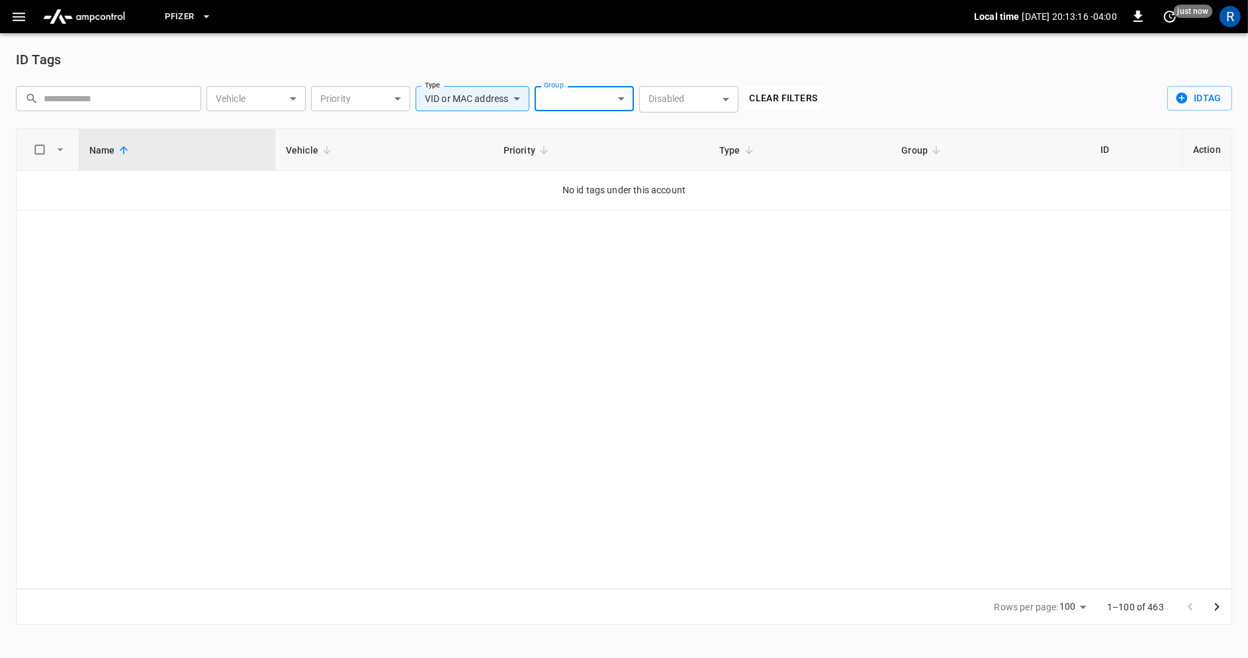
click at [692, 102] on div "Autocharge Autocharge Test [PERSON_NAME] Central Fleet Charging Ops Charging Op…" at bounding box center [624, 329] width 1248 height 658
click at [692, 102] on body "**********" at bounding box center [624, 320] width 1248 height 641
click at [610, 96] on div at bounding box center [624, 329] width 1248 height 658
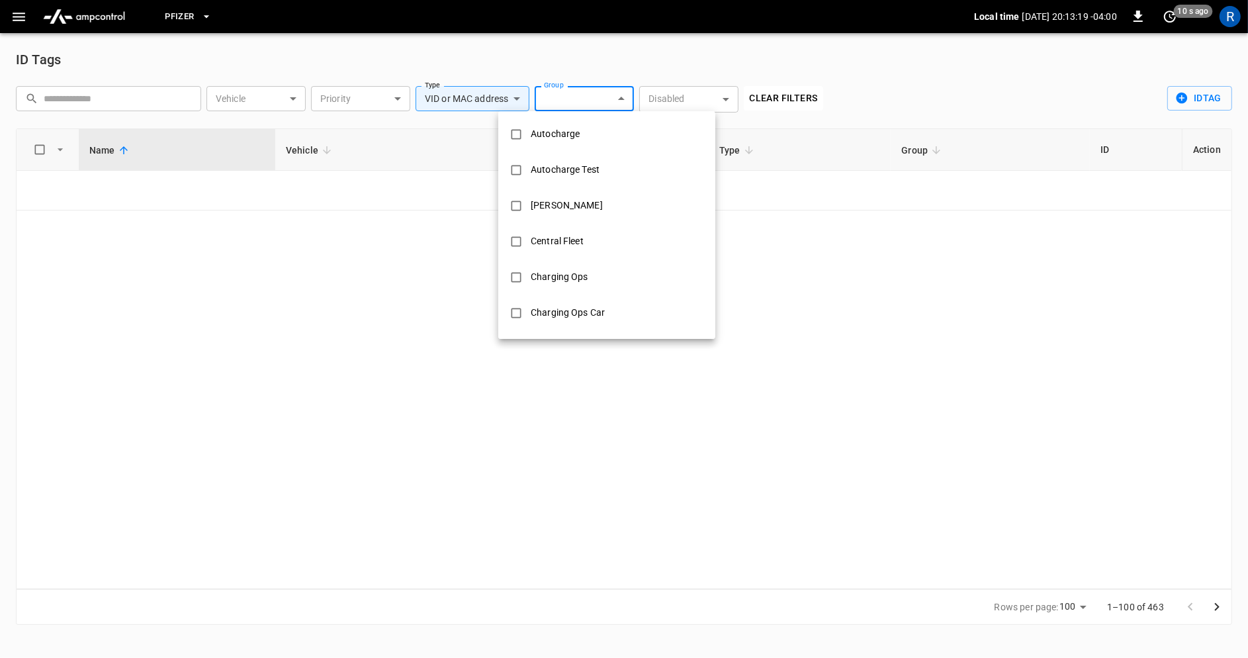
click at [610, 96] on body "**********" at bounding box center [624, 320] width 1248 height 641
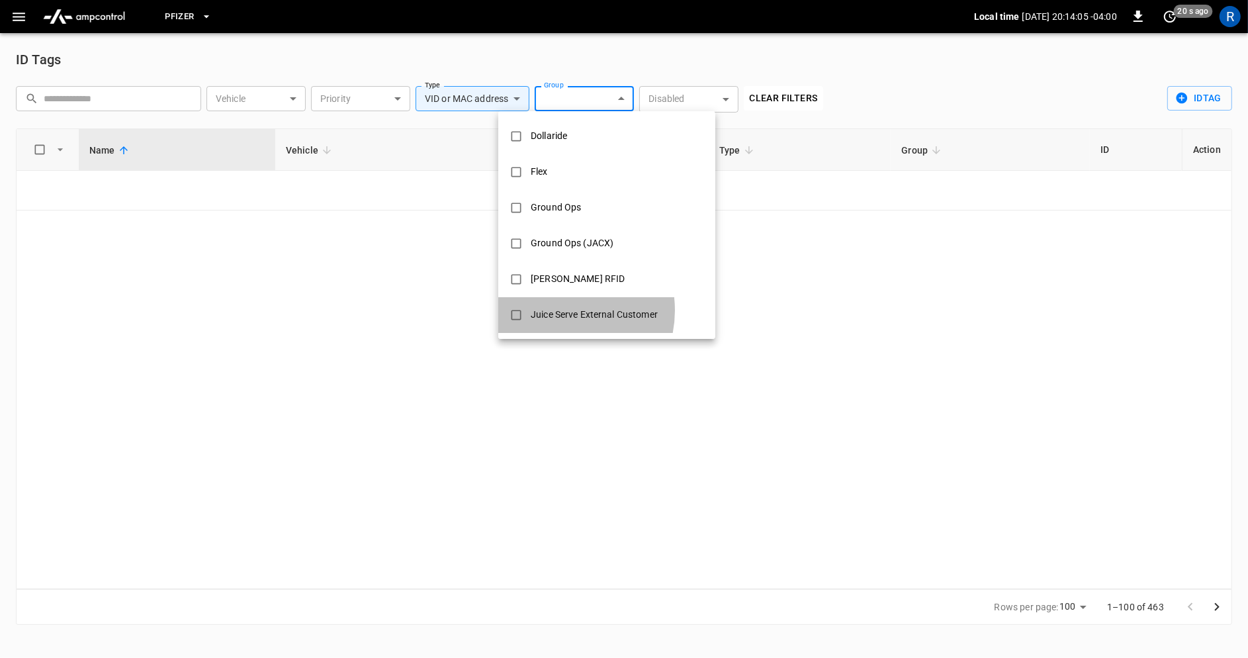
click at [557, 310] on div "Juice Serve External Customer" at bounding box center [594, 314] width 143 height 24
type input "**********"
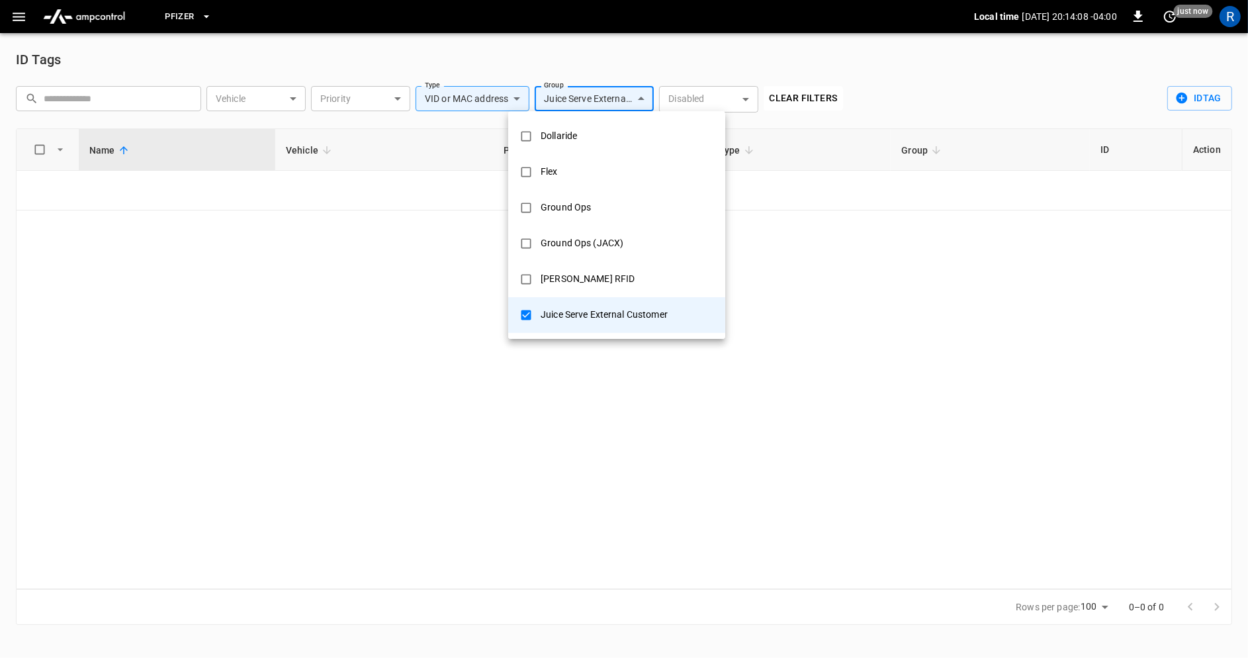
click at [599, 314] on div "Juice Serve External Customer" at bounding box center [604, 314] width 143 height 24
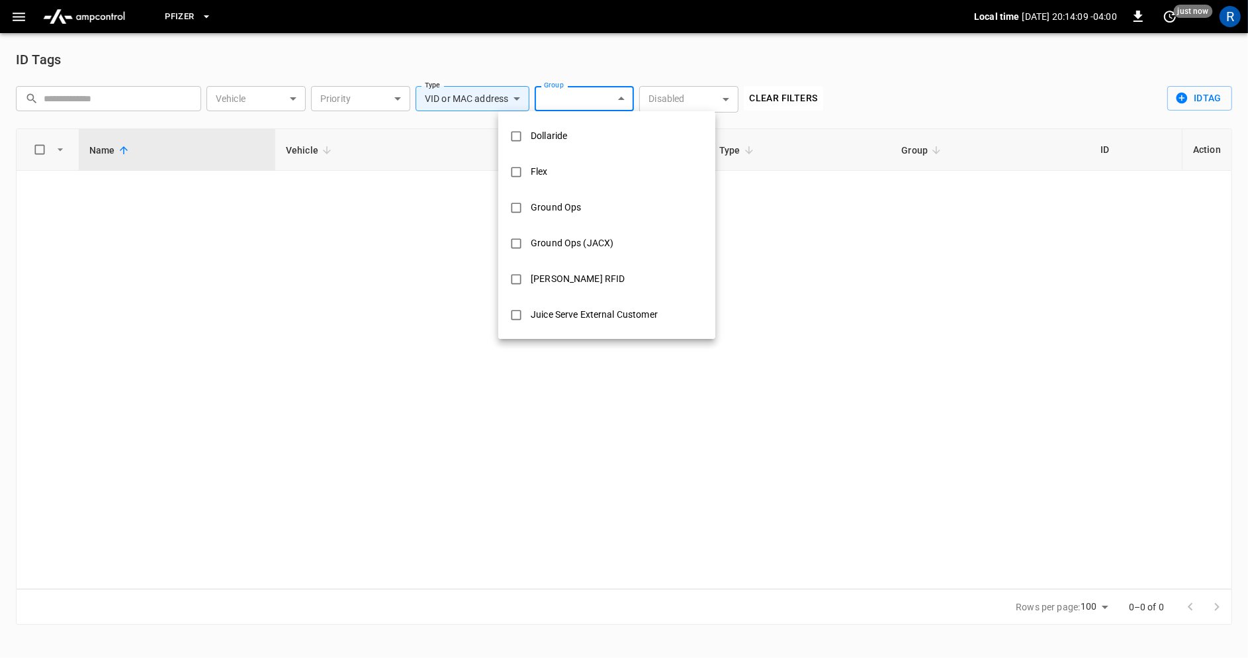
scroll to position [0, 0]
click at [586, 253] on div "Central Fleet" at bounding box center [557, 241] width 69 height 24
type input "**********"
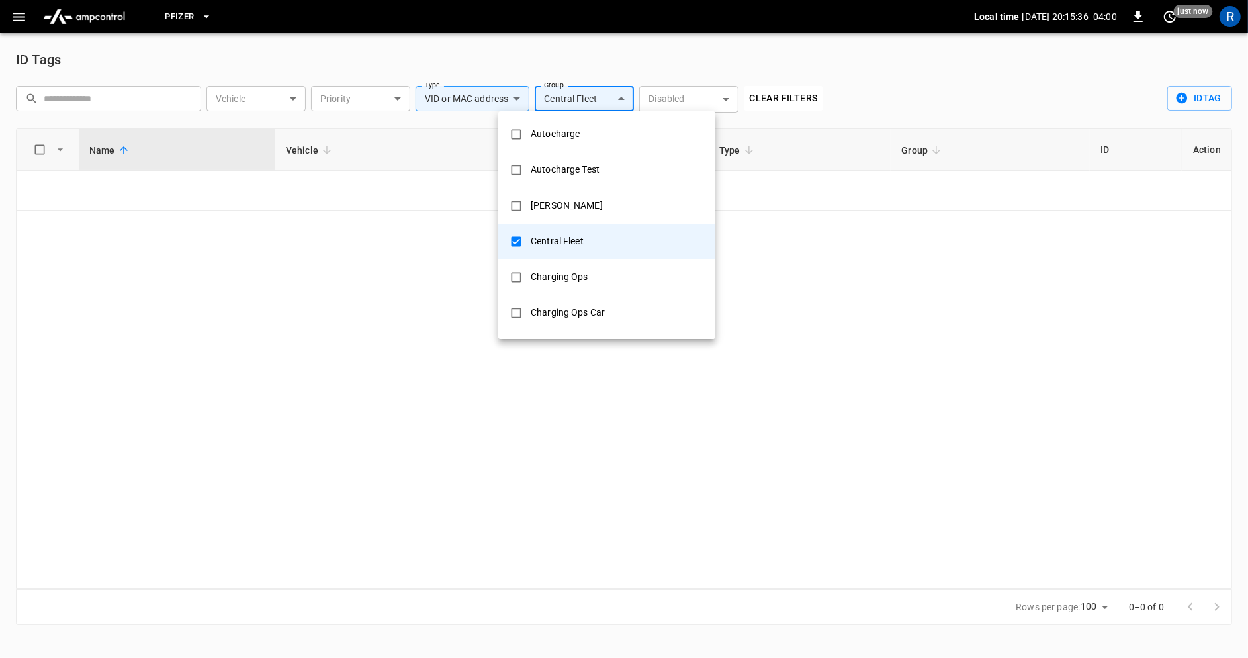
click at [846, 255] on div at bounding box center [624, 329] width 1248 height 658
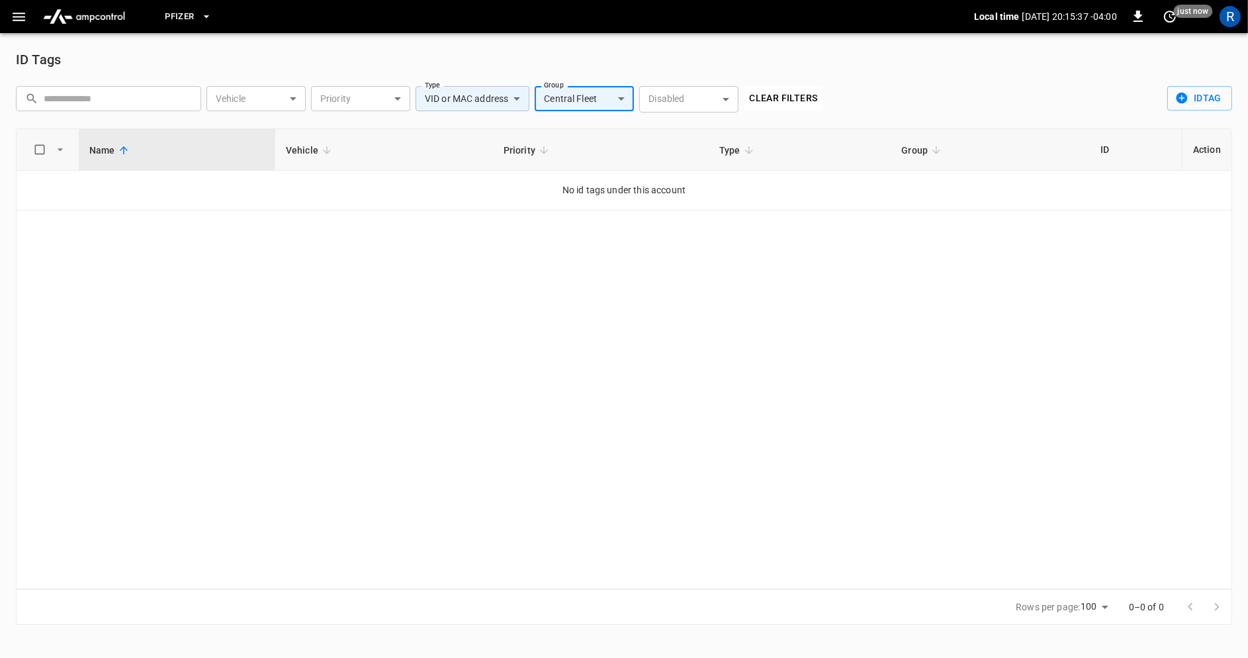
click at [490, 96] on body "**********" at bounding box center [624, 320] width 1248 height 641
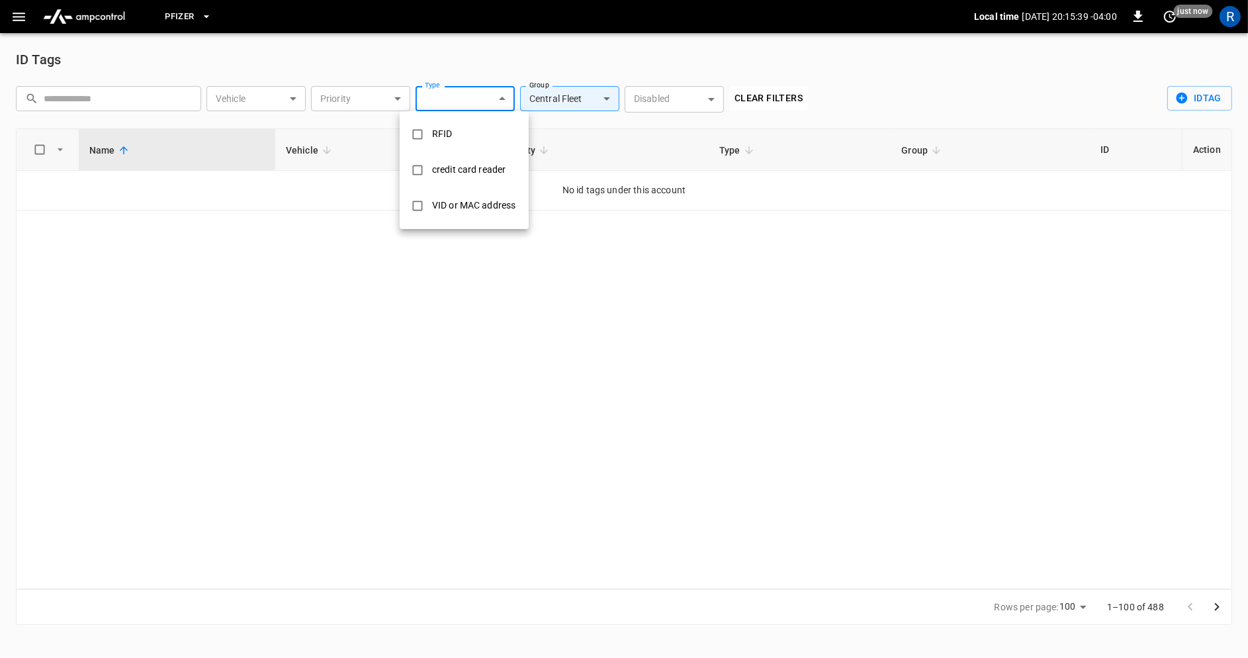
click at [725, 275] on div at bounding box center [624, 329] width 1248 height 658
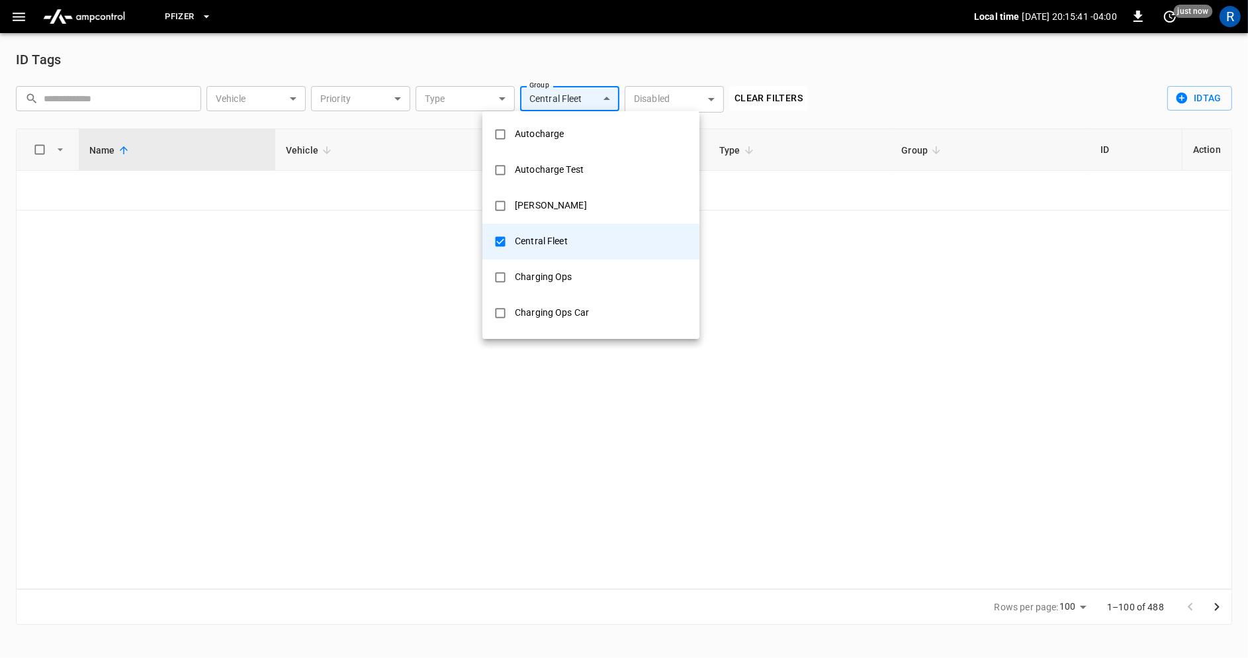
click at [553, 96] on body "**********" at bounding box center [624, 320] width 1248 height 641
click at [547, 245] on div "Central Fleet" at bounding box center [541, 241] width 69 height 24
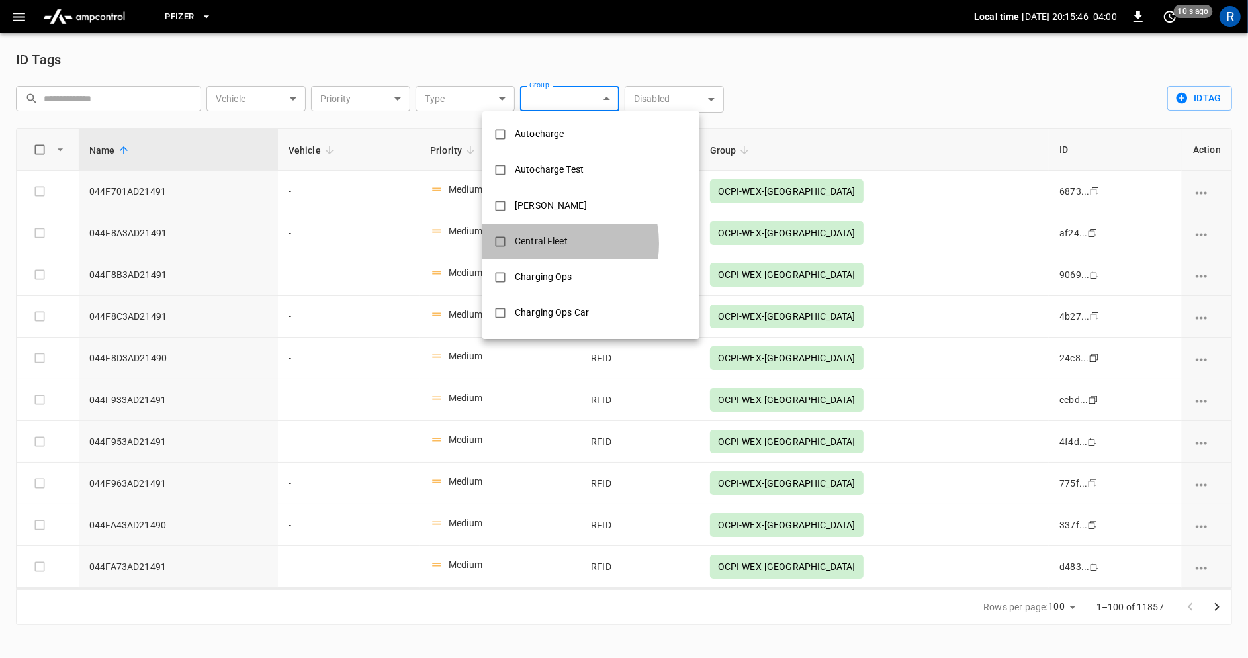
click at [547, 244] on div "Central Fleet" at bounding box center [541, 241] width 69 height 24
type input "**********"
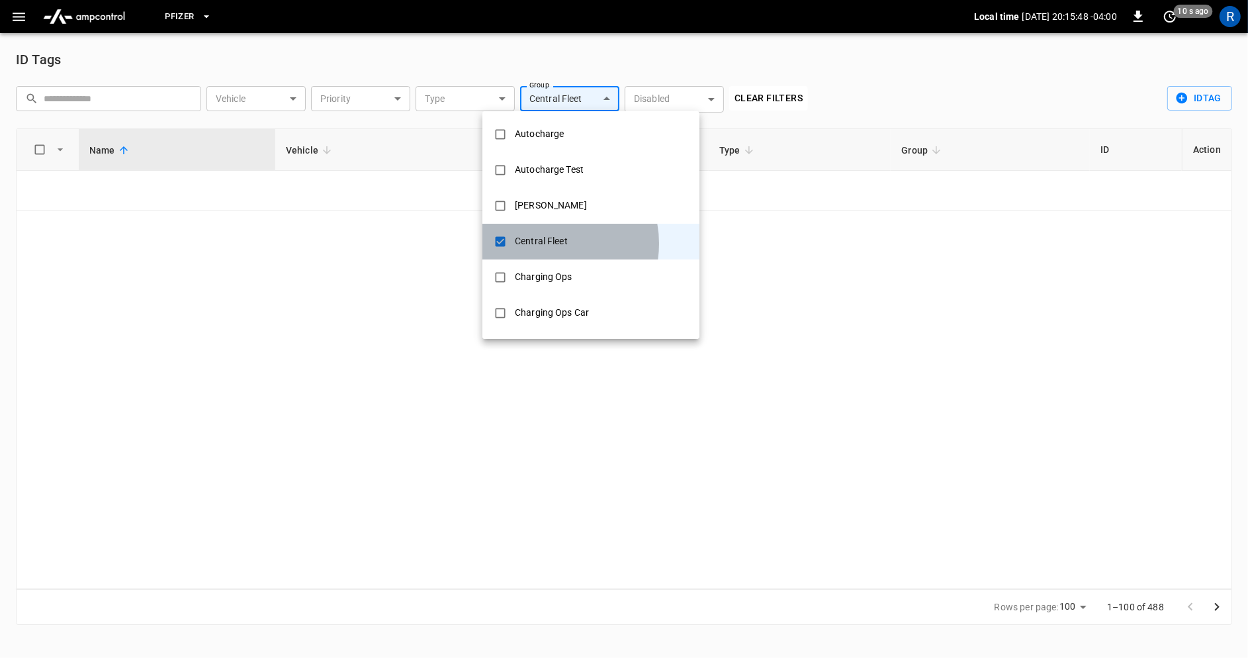
click at [547, 244] on div "Central Fleet" at bounding box center [541, 241] width 69 height 24
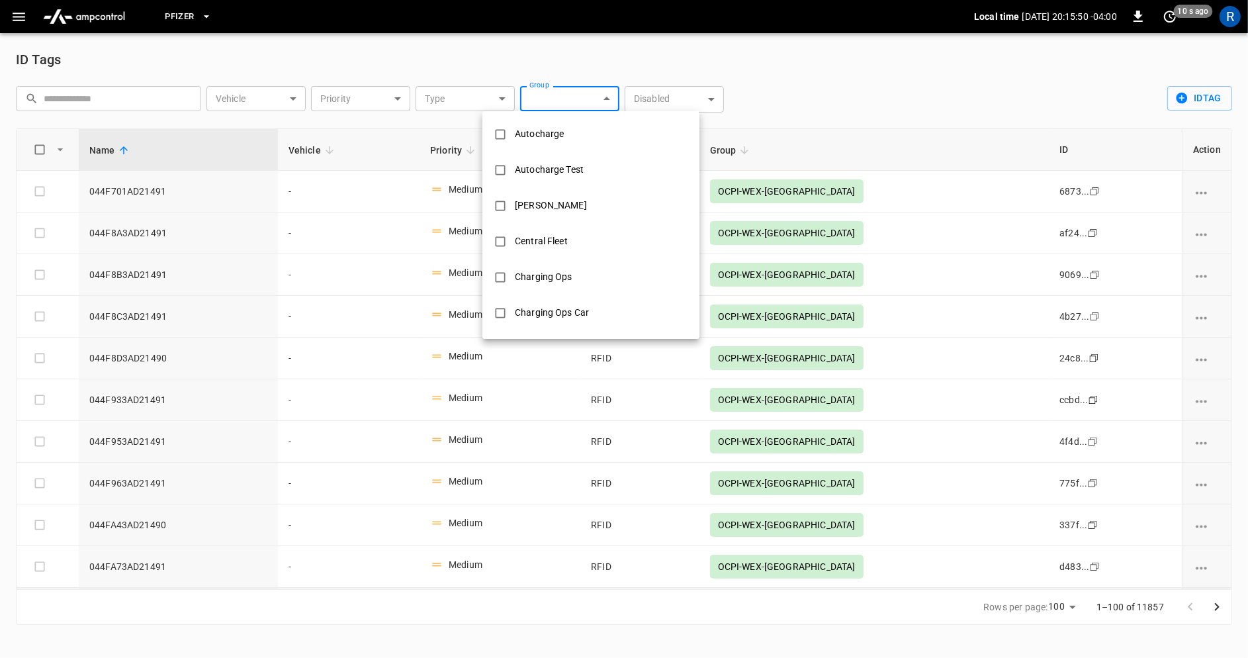
click at [479, 101] on div at bounding box center [624, 329] width 1248 height 658
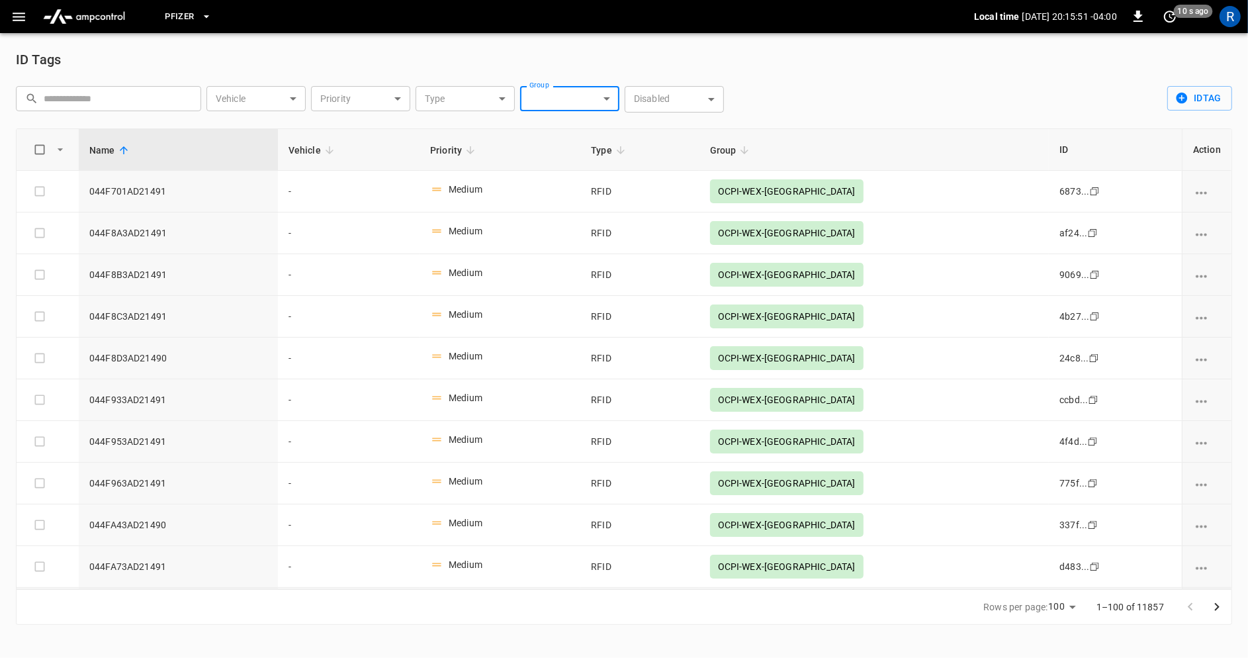
click at [547, 101] on body "Pfizer Local time [DATE] 20:15:51 -04:00 0 10 s ago R ID Tags ​ ​ Vehicle ​ Veh…" at bounding box center [624, 320] width 1248 height 641
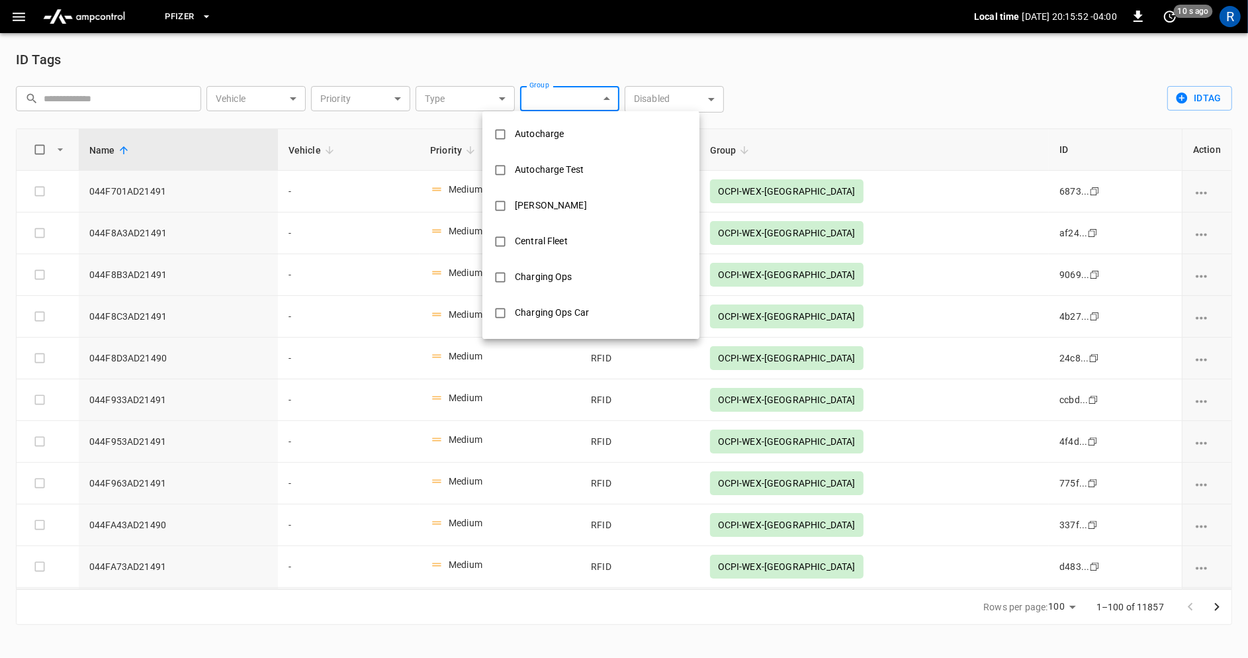
click at [567, 242] on div "Central Fleet" at bounding box center [541, 241] width 69 height 24
type input "**********"
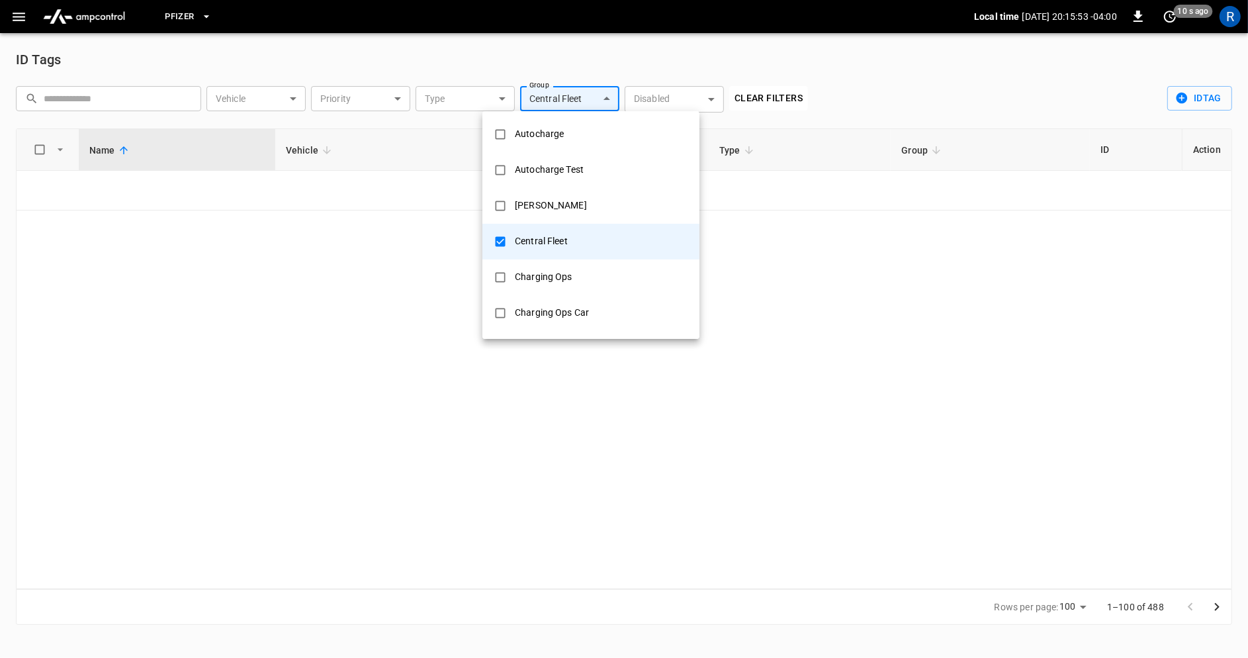
click at [487, 91] on div at bounding box center [624, 329] width 1248 height 658
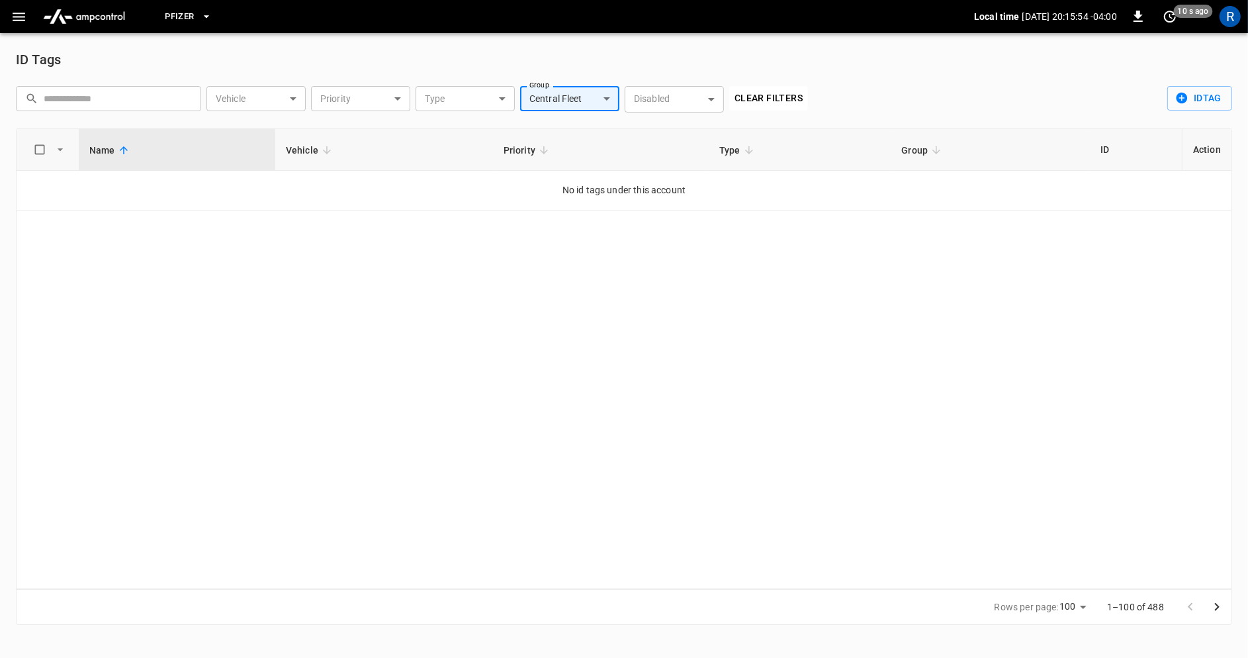
click at [488, 102] on body "**********" at bounding box center [624, 320] width 1248 height 641
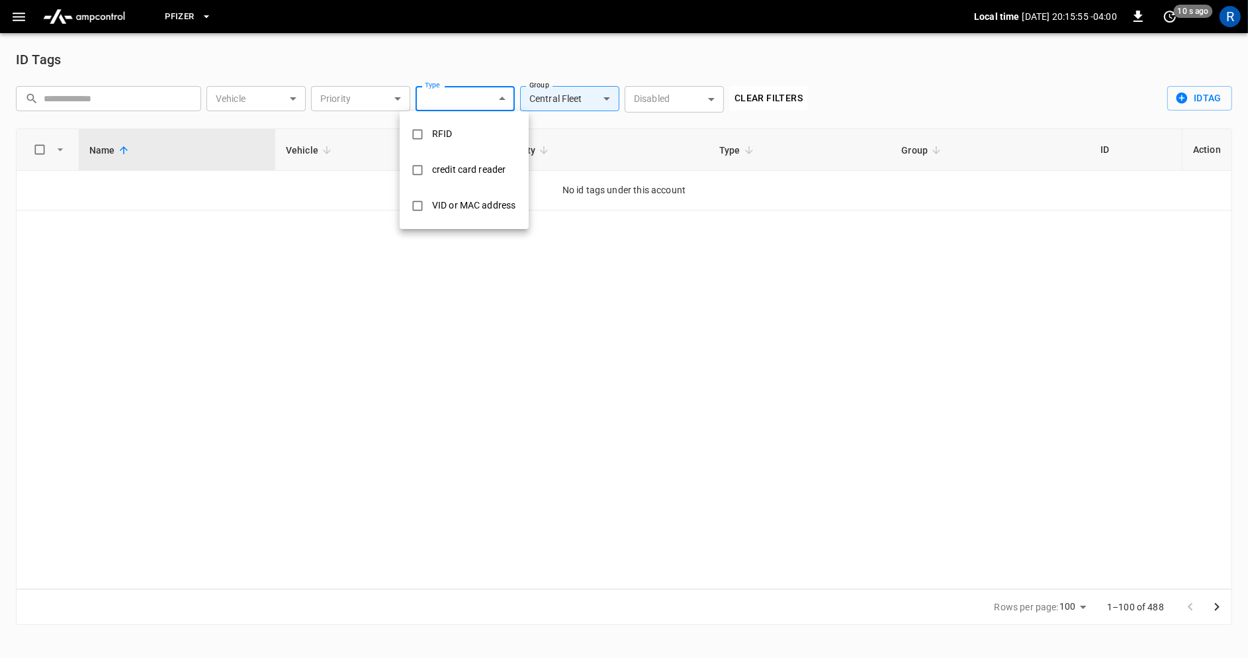
click at [473, 138] on li "RFID" at bounding box center [464, 134] width 129 height 36
type input "****"
click at [559, 104] on div at bounding box center [624, 329] width 1248 height 658
click at [559, 104] on body "**********" at bounding box center [624, 320] width 1248 height 641
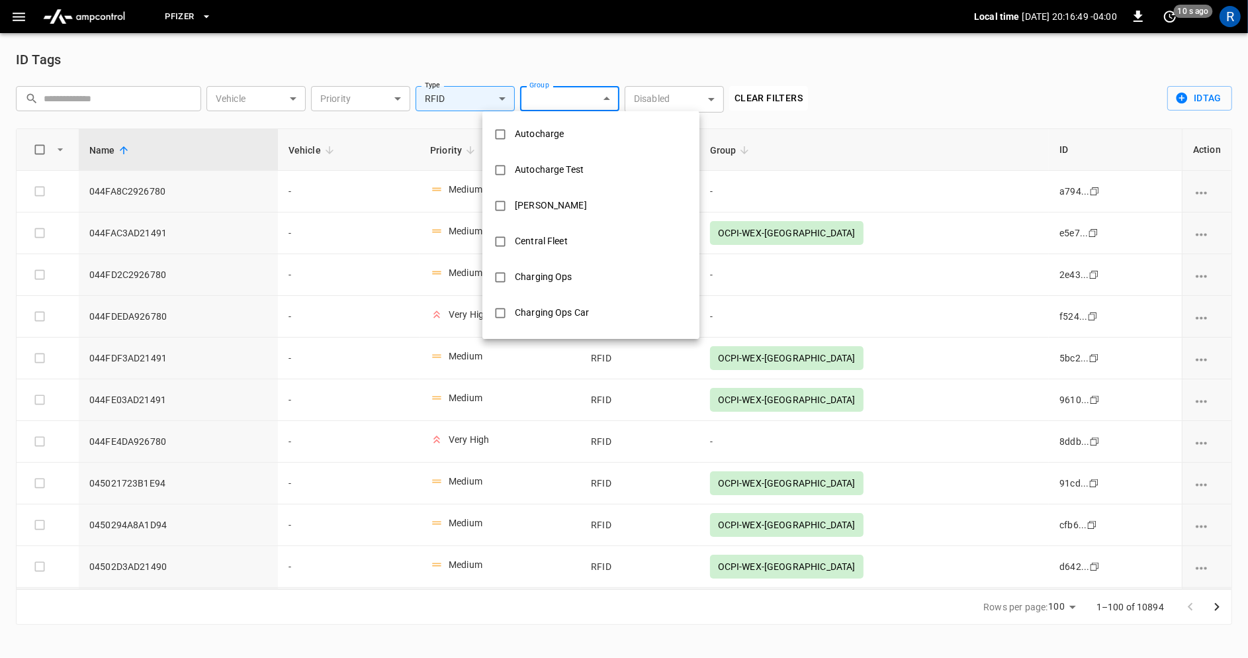
click at [492, 94] on div at bounding box center [624, 329] width 1248 height 658
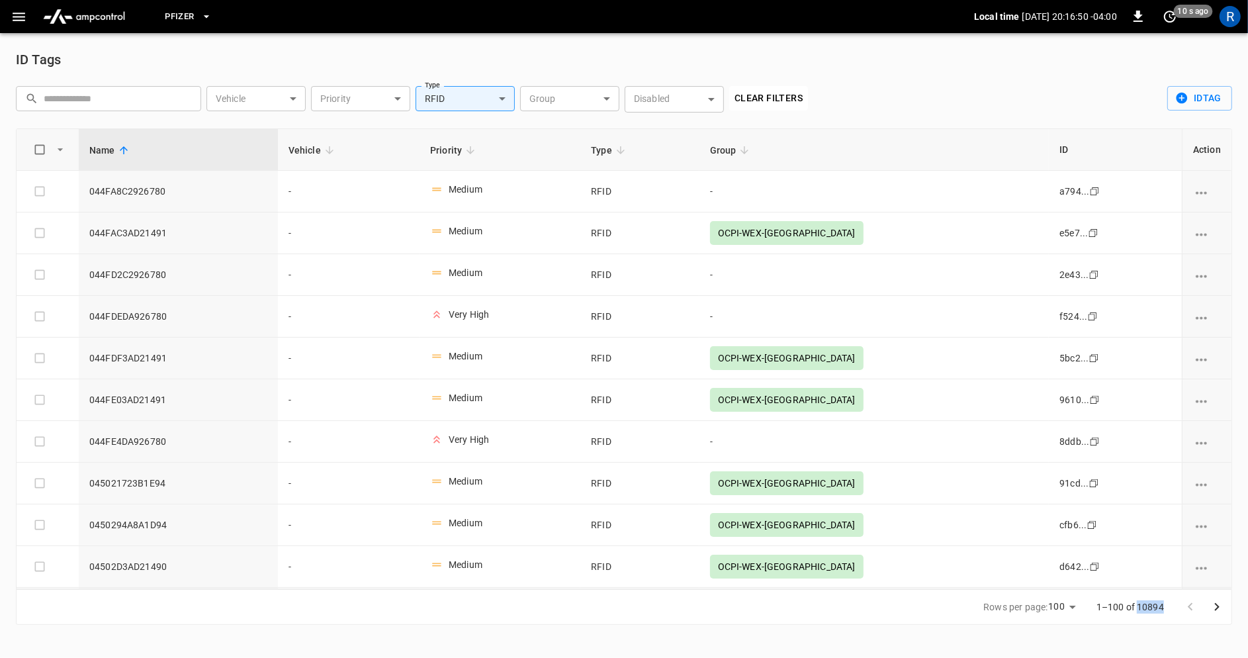
click at [492, 94] on body "Pfizer Local time [DATE] 20:16:50 -04:00 0 10 s ago R ID Tags ​ ​ Vehicle ​ Veh…" at bounding box center [624, 320] width 1248 height 641
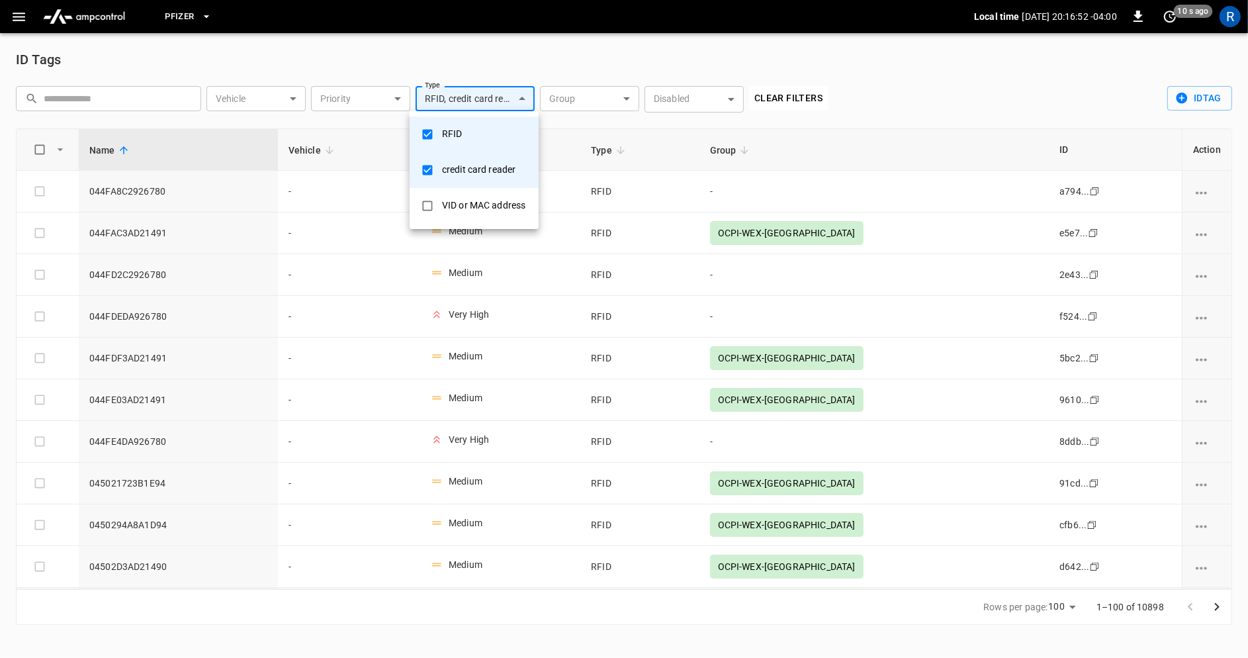
type input "**********"
click at [616, 97] on div at bounding box center [624, 329] width 1248 height 658
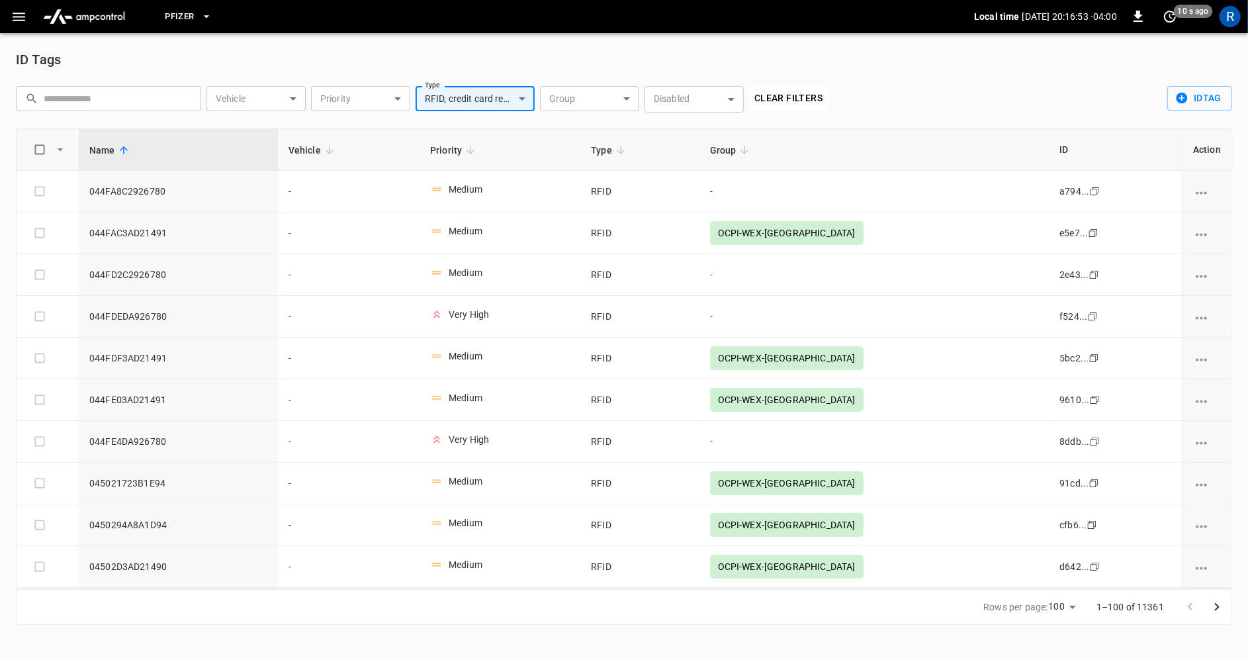
click at [616, 97] on body "**********" at bounding box center [624, 320] width 1248 height 641
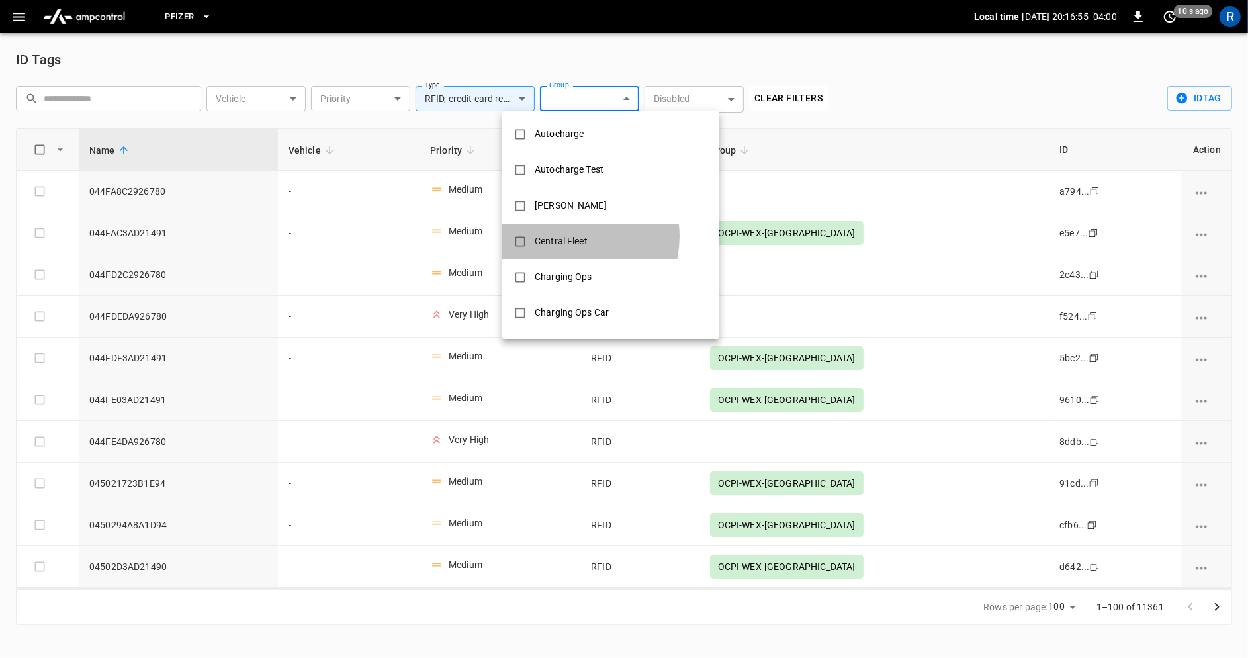
click at [574, 236] on div "Central Fleet" at bounding box center [561, 241] width 69 height 24
type input "**********"
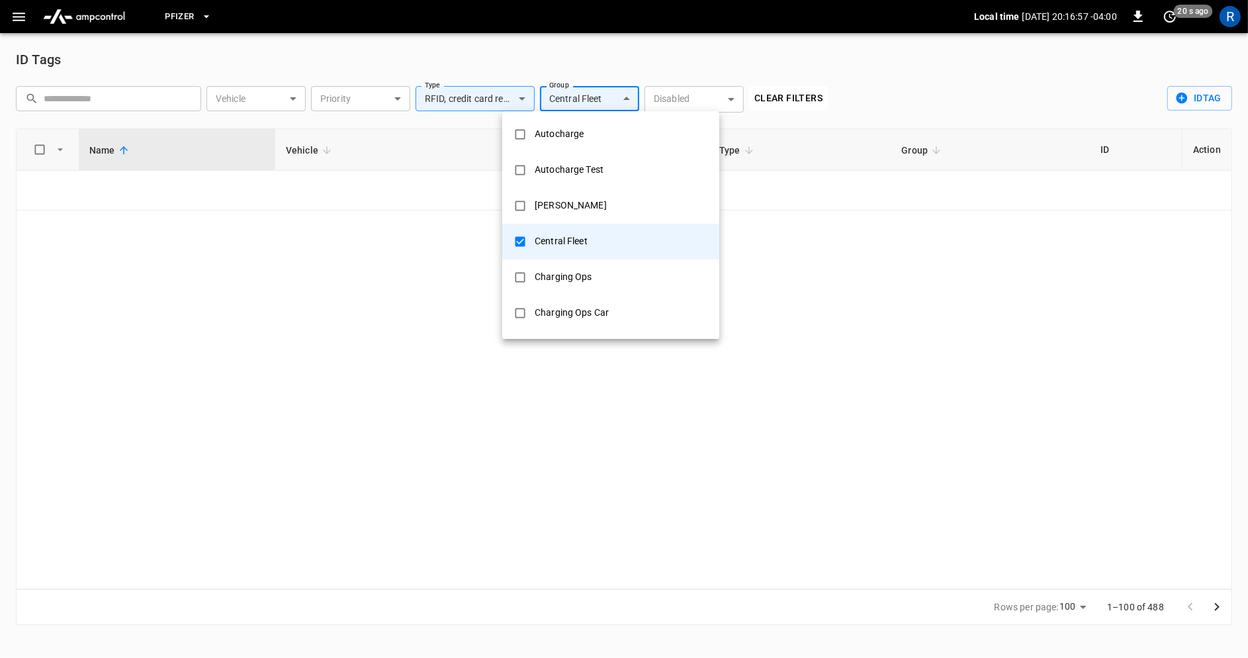
click at [564, 238] on div "Central Fleet" at bounding box center [561, 241] width 69 height 24
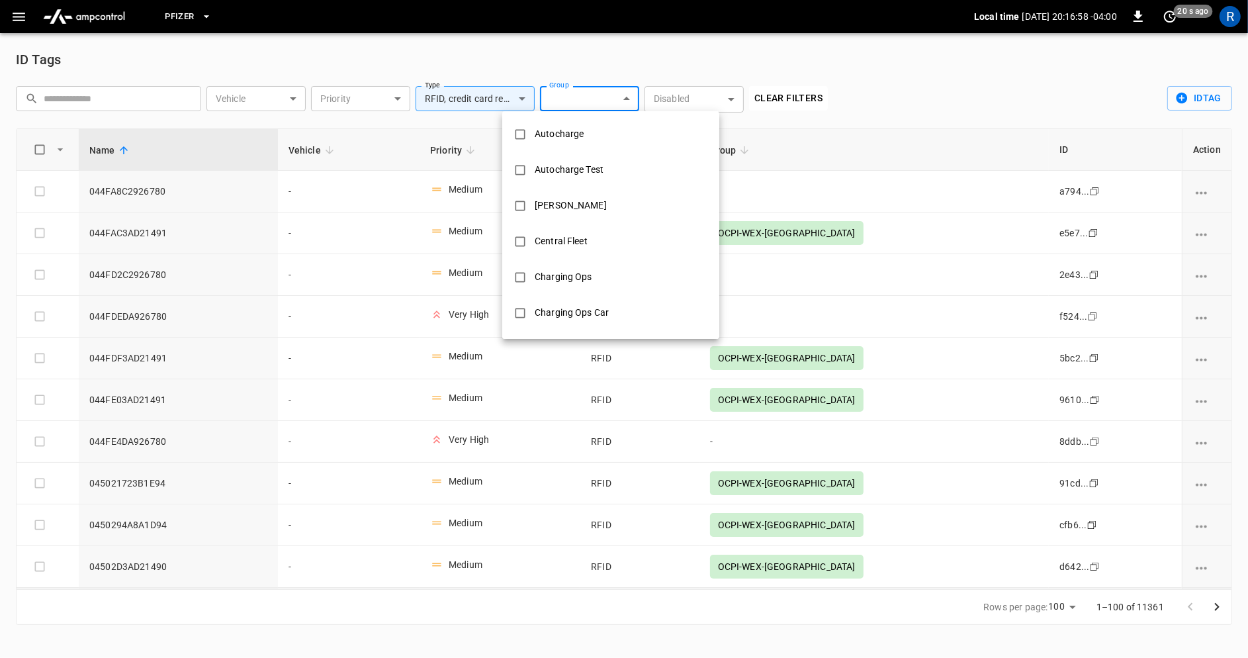
click at [558, 242] on div "Central Fleet" at bounding box center [561, 241] width 69 height 24
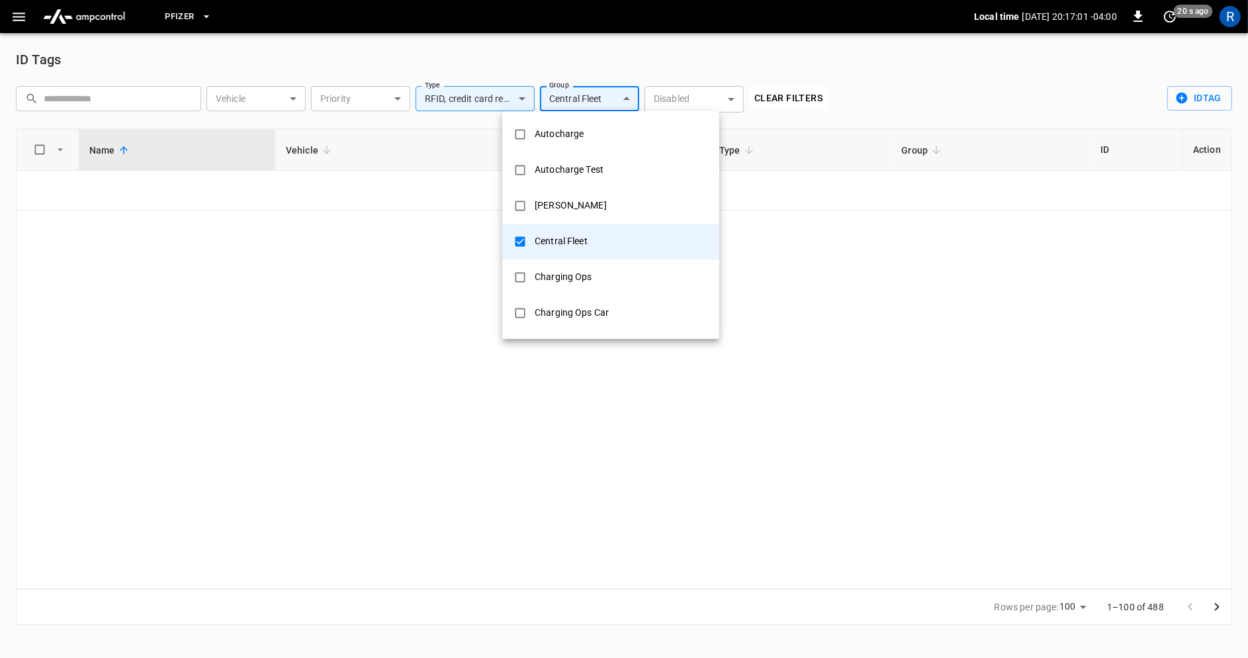
click at [560, 277] on div "Charging Ops" at bounding box center [563, 277] width 73 height 24
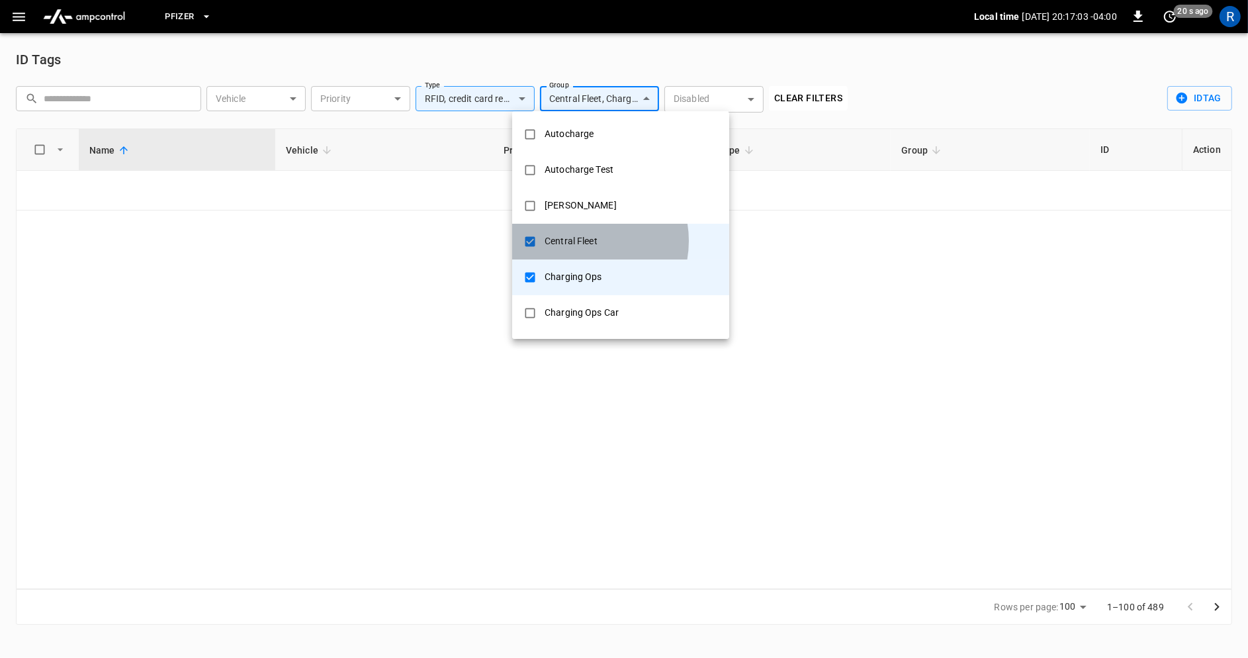
click at [583, 241] on div "Central Fleet" at bounding box center [571, 241] width 69 height 24
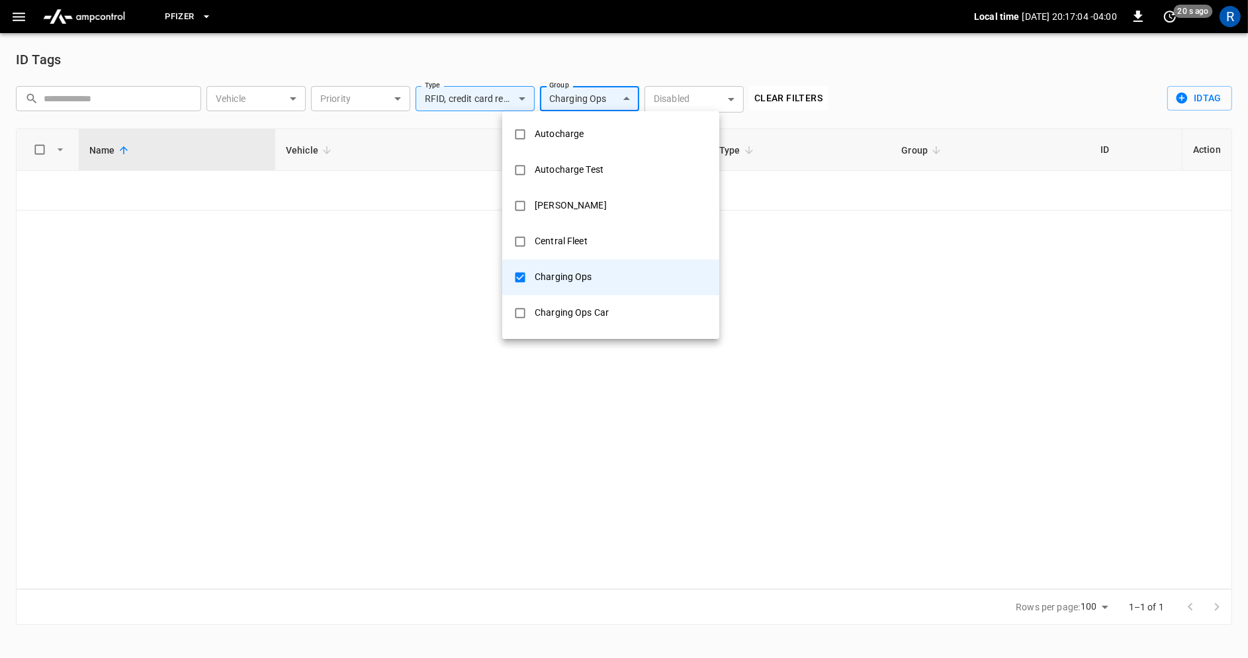
click at [584, 311] on div "Charging Ops Car" at bounding box center [572, 312] width 90 height 24
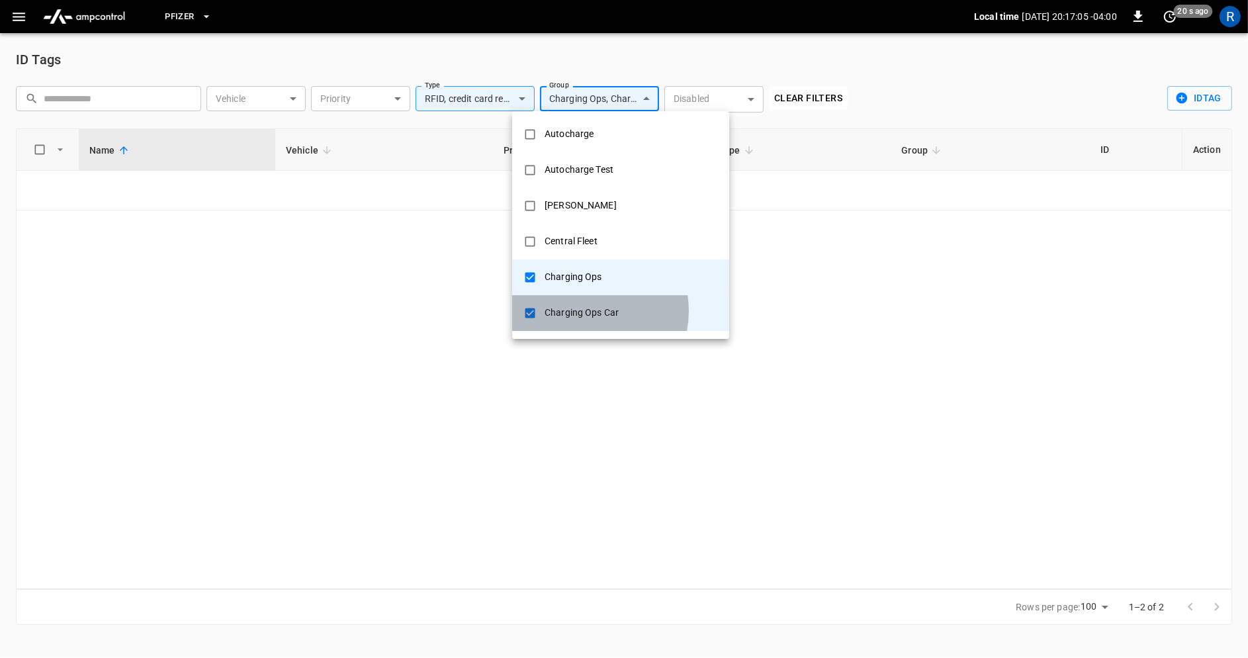
click at [584, 311] on div "Charging Ops Car" at bounding box center [582, 312] width 90 height 24
type input "**********"
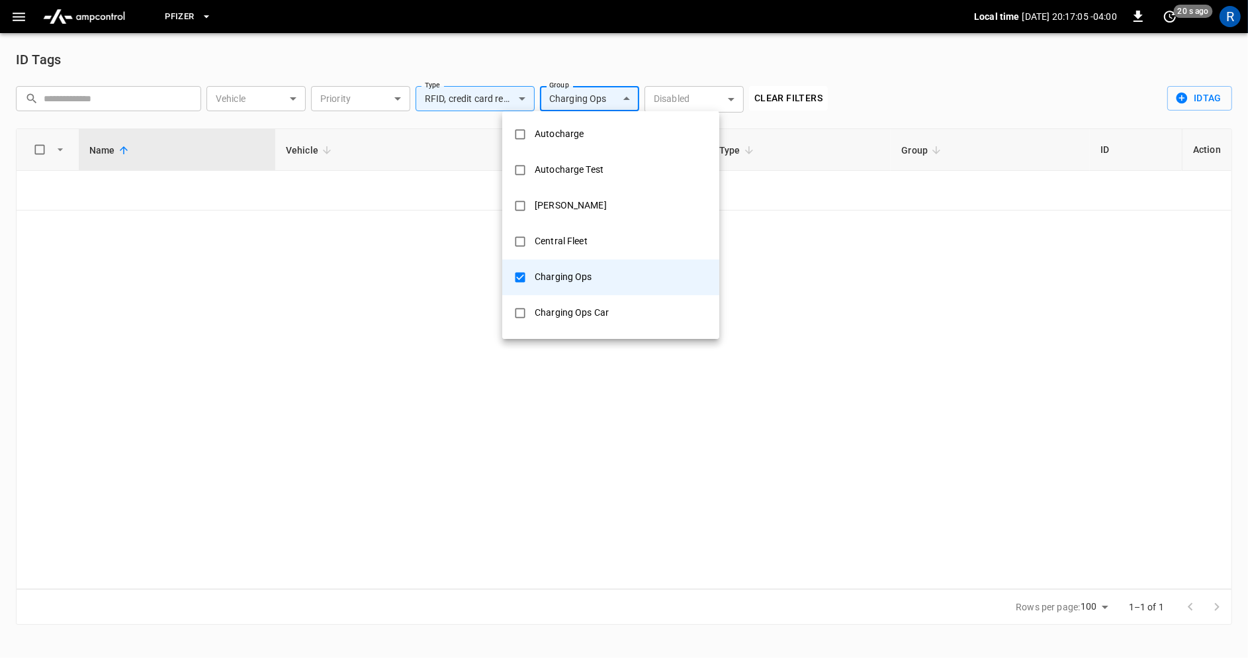
click at [584, 281] on div "Charging Ops" at bounding box center [563, 277] width 73 height 24
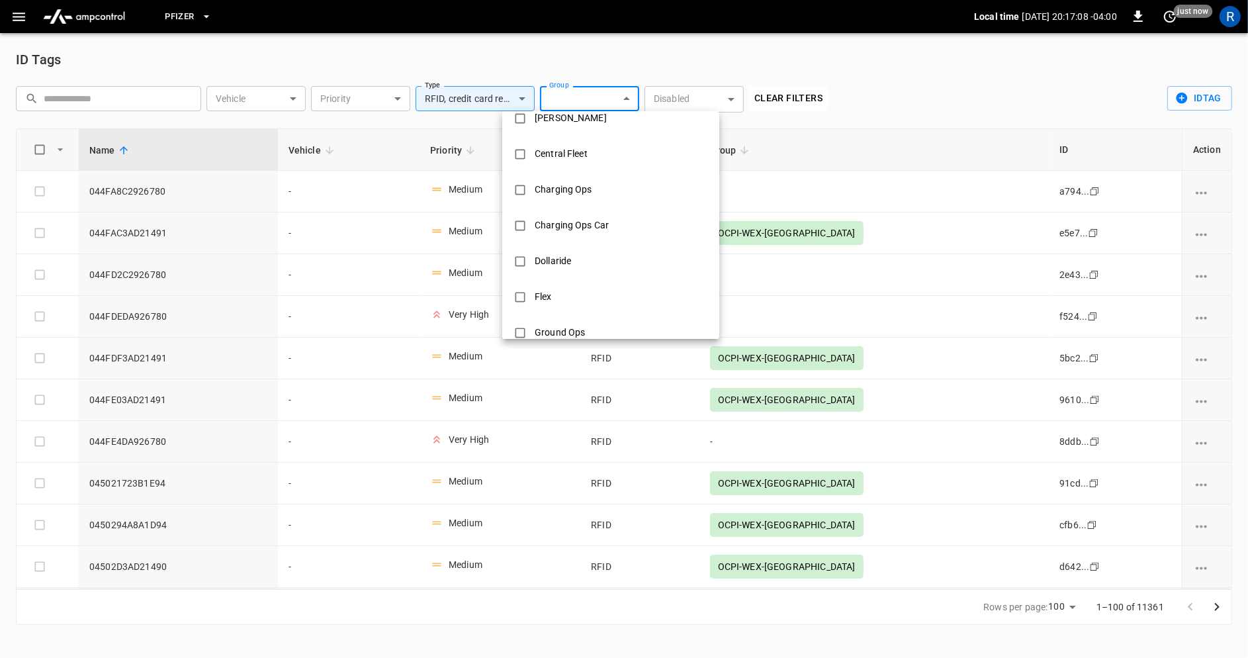
scroll to position [107, 0]
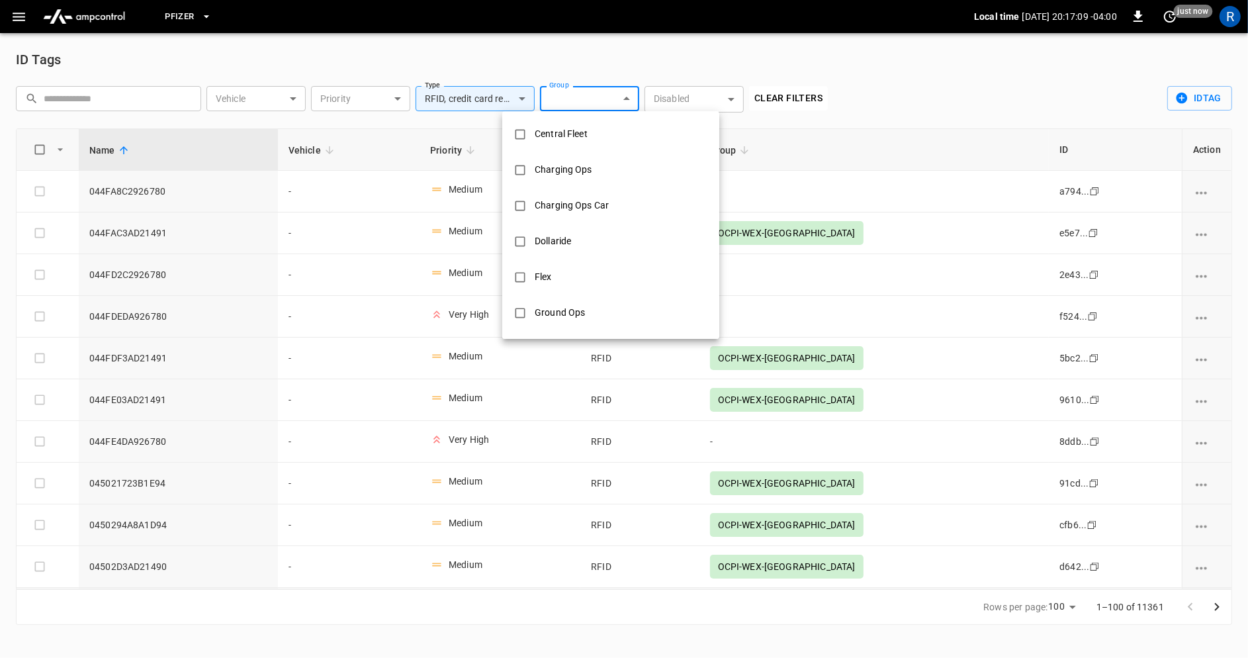
click at [581, 244] on li "Dollaride" at bounding box center [610, 242] width 217 height 36
type input "*********"
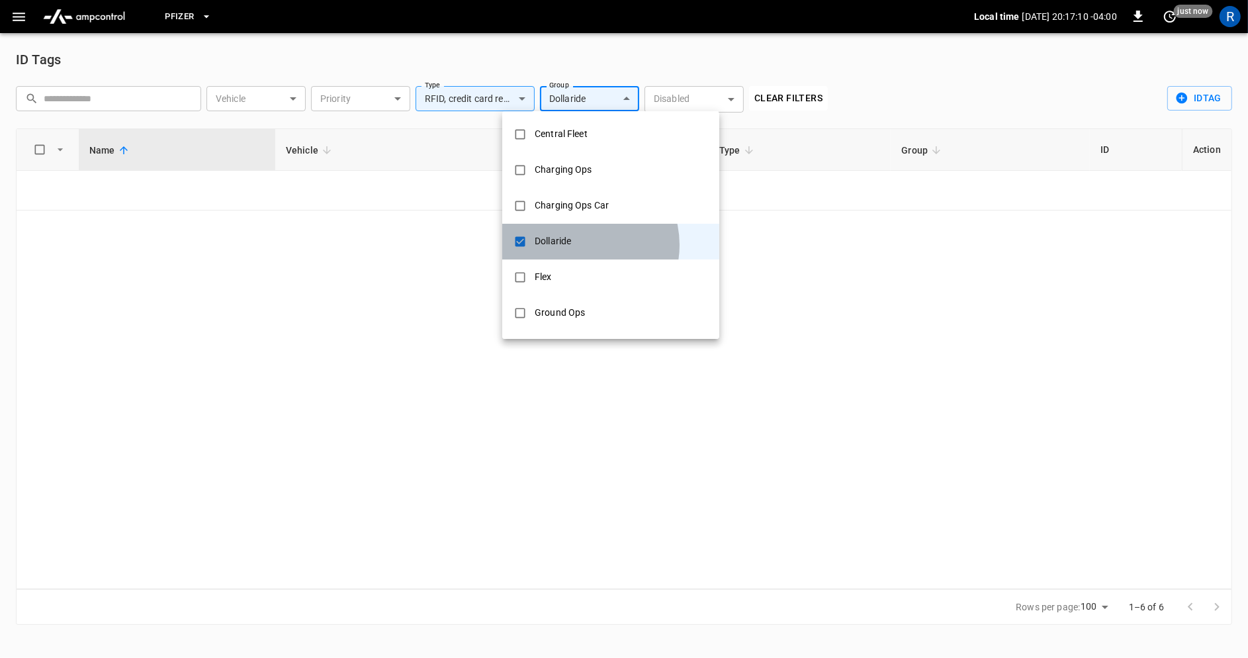
click at [581, 244] on li "Dollaride" at bounding box center [610, 242] width 217 height 36
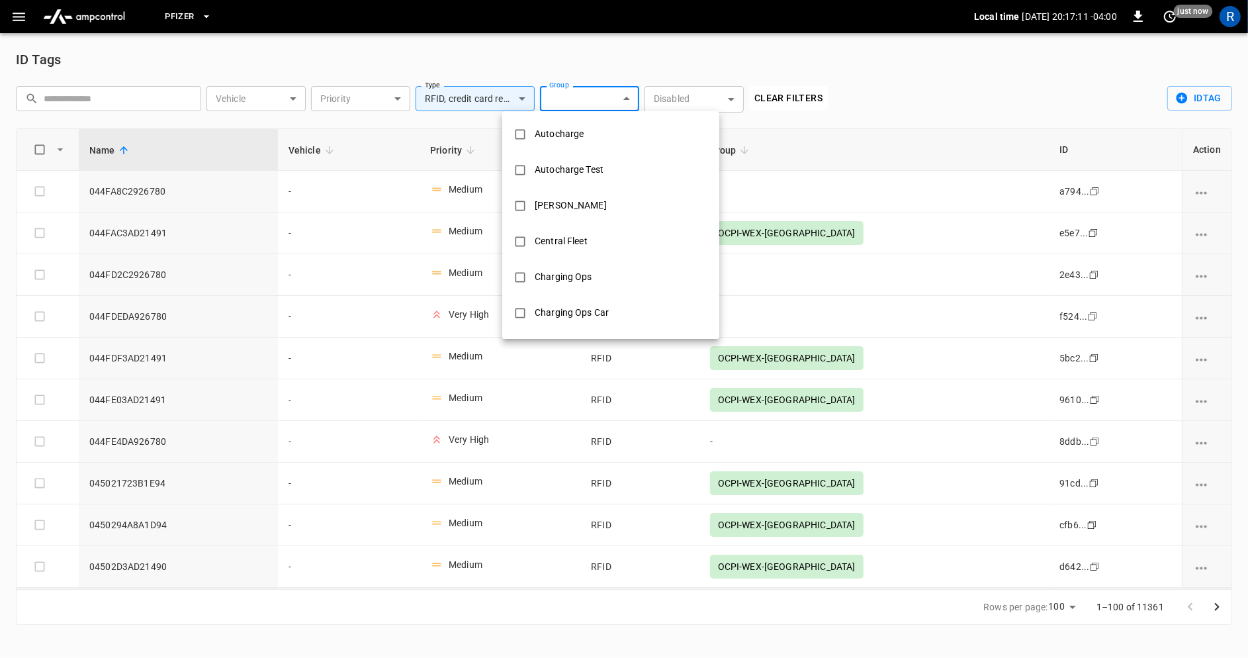
click at [518, 99] on div at bounding box center [624, 329] width 1248 height 658
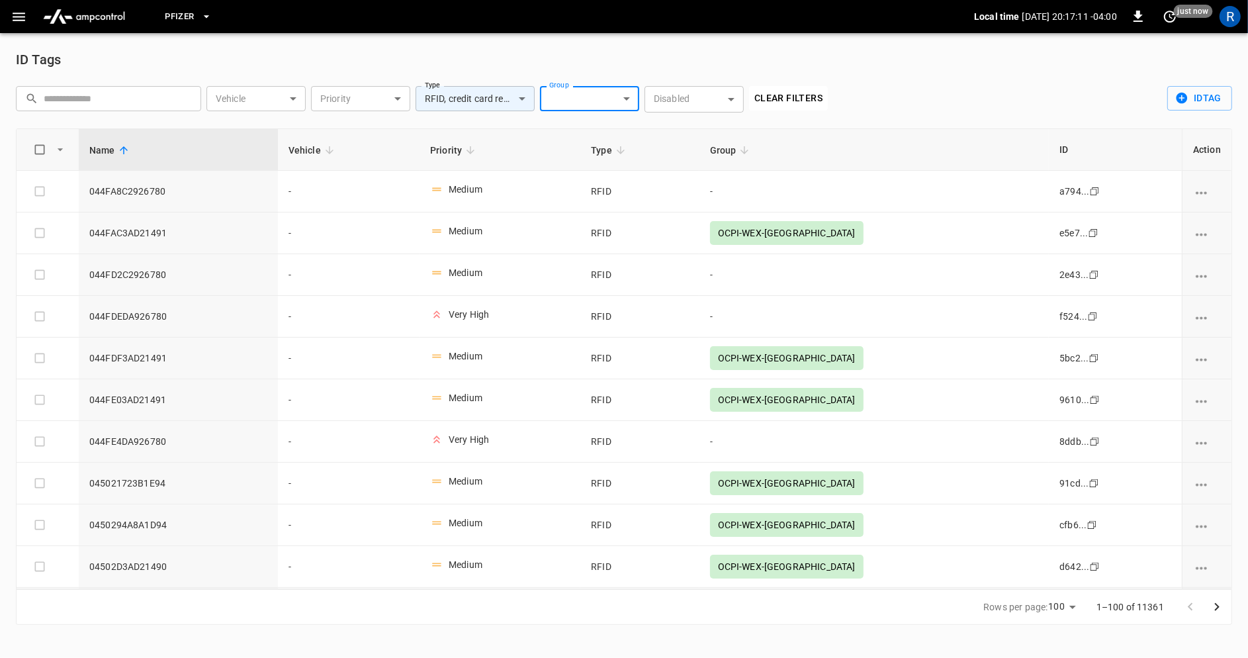
click at [518, 99] on body "**********" at bounding box center [624, 320] width 1248 height 641
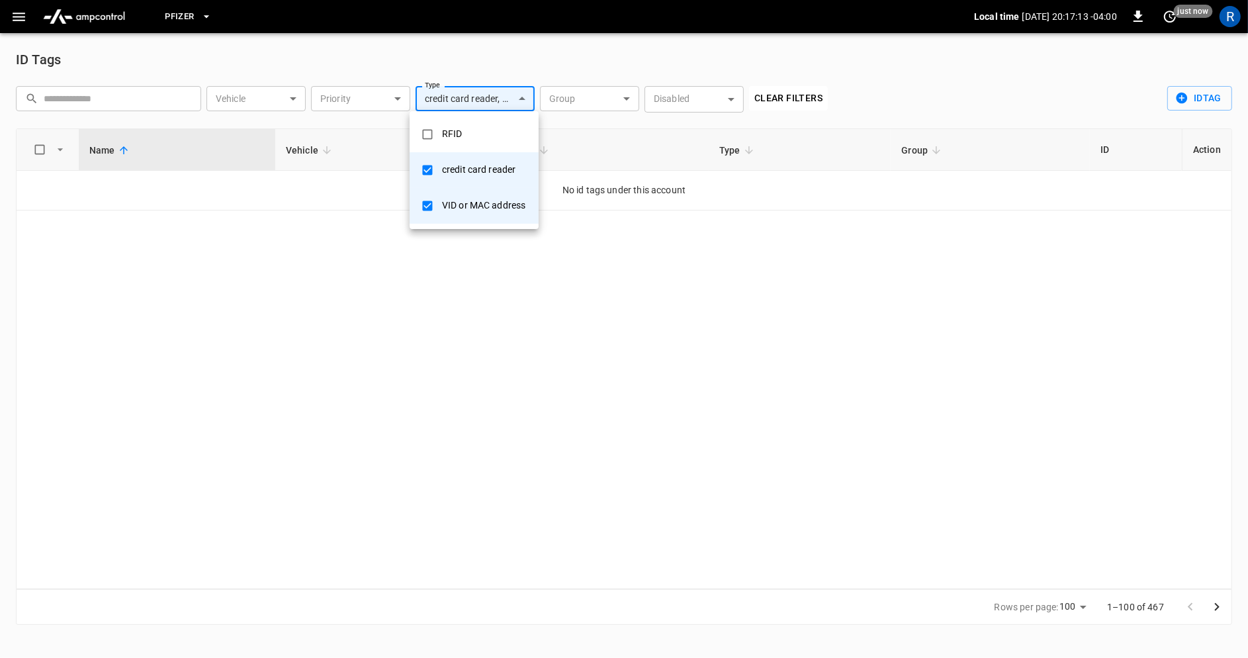
type input "**********"
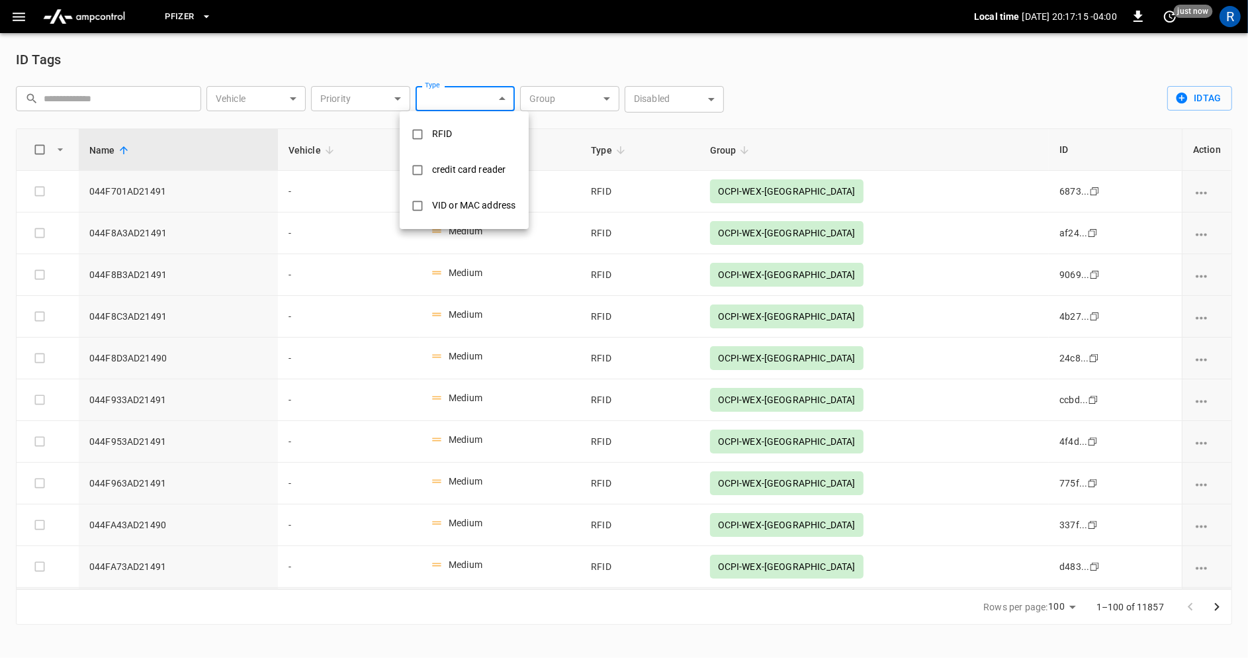
click at [789, 91] on div at bounding box center [624, 329] width 1248 height 658
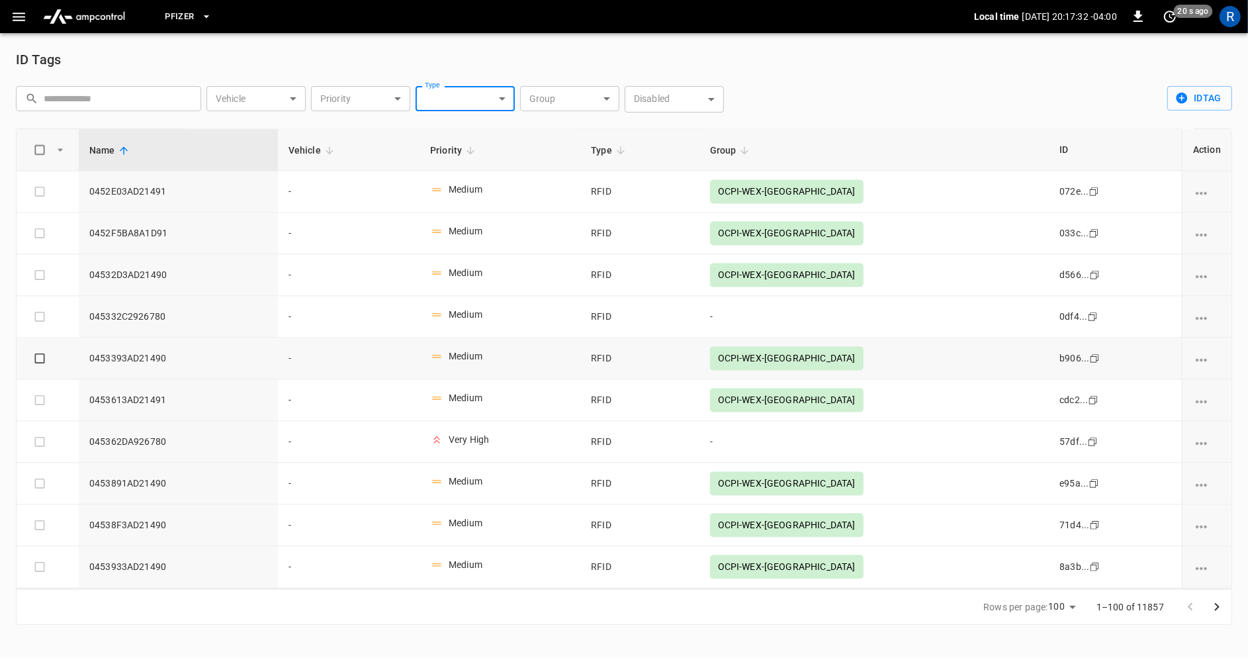
scroll to position [2769, 0]
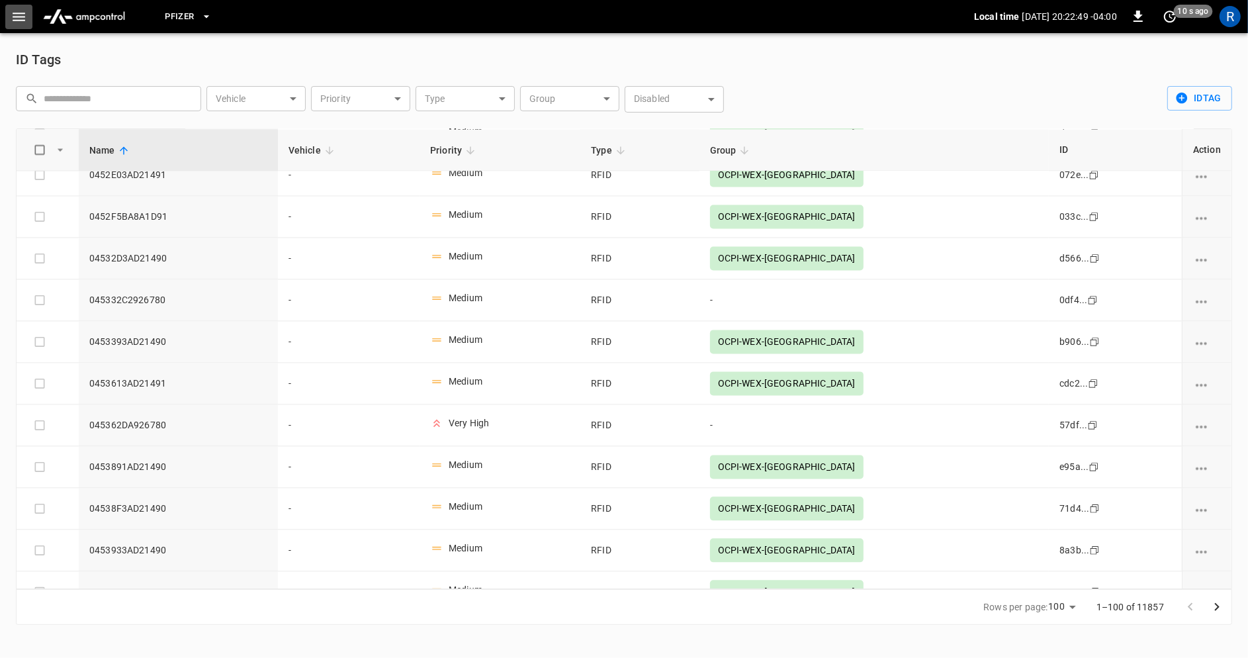
click at [21, 23] on icon "button" at bounding box center [19, 17] width 17 height 17
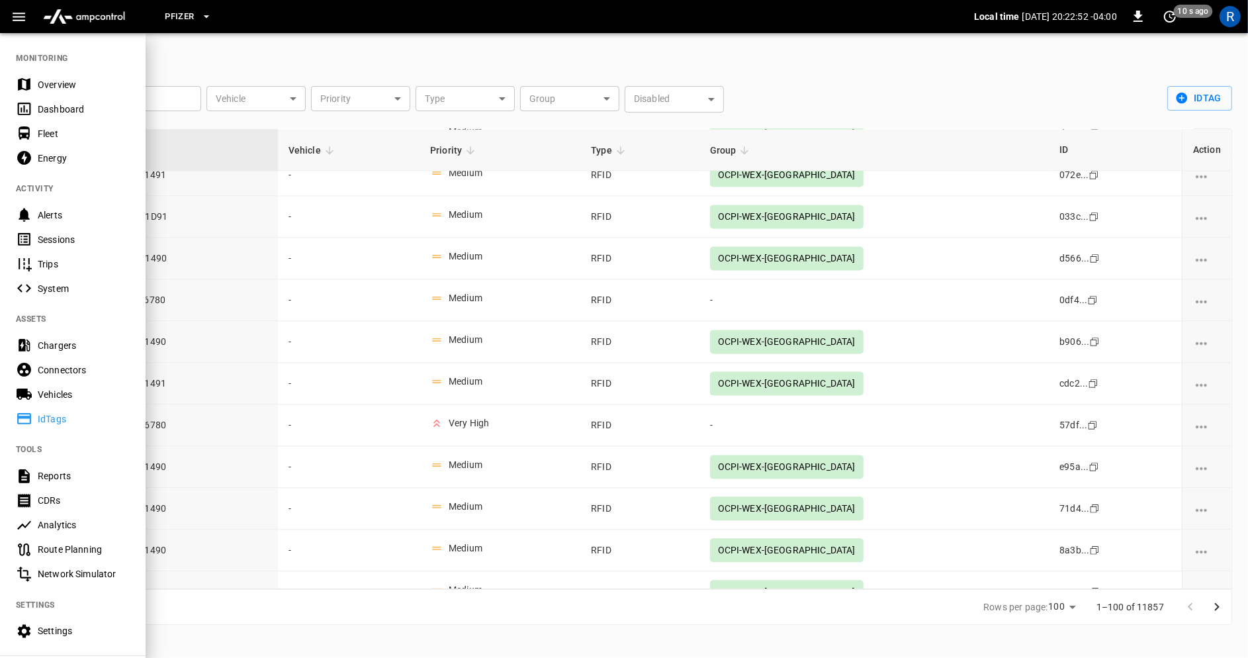
click at [485, 58] on div at bounding box center [624, 329] width 1248 height 658
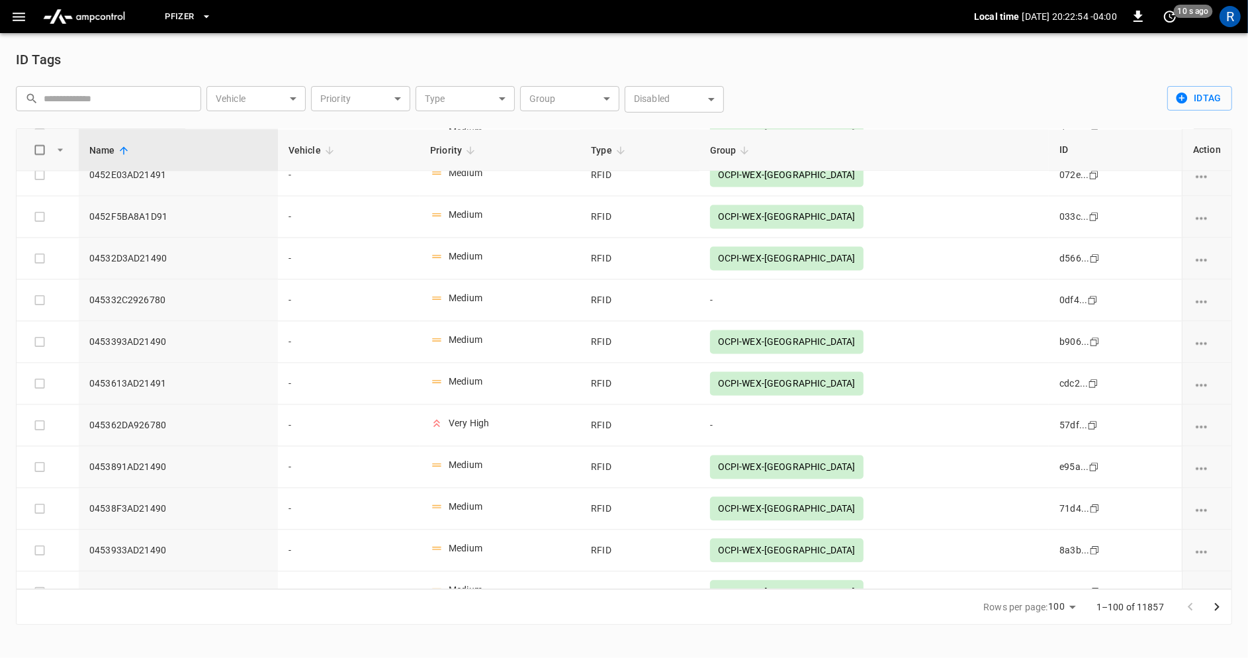
click at [456, 95] on body "Pfizer Local time [DATE] 20:22:54 -04:00 0 10 s ago R ID Tags ​ ​ Vehicle ​ Veh…" at bounding box center [624, 320] width 1248 height 641
click at [441, 126] on div "RFID" at bounding box center [442, 134] width 36 height 24
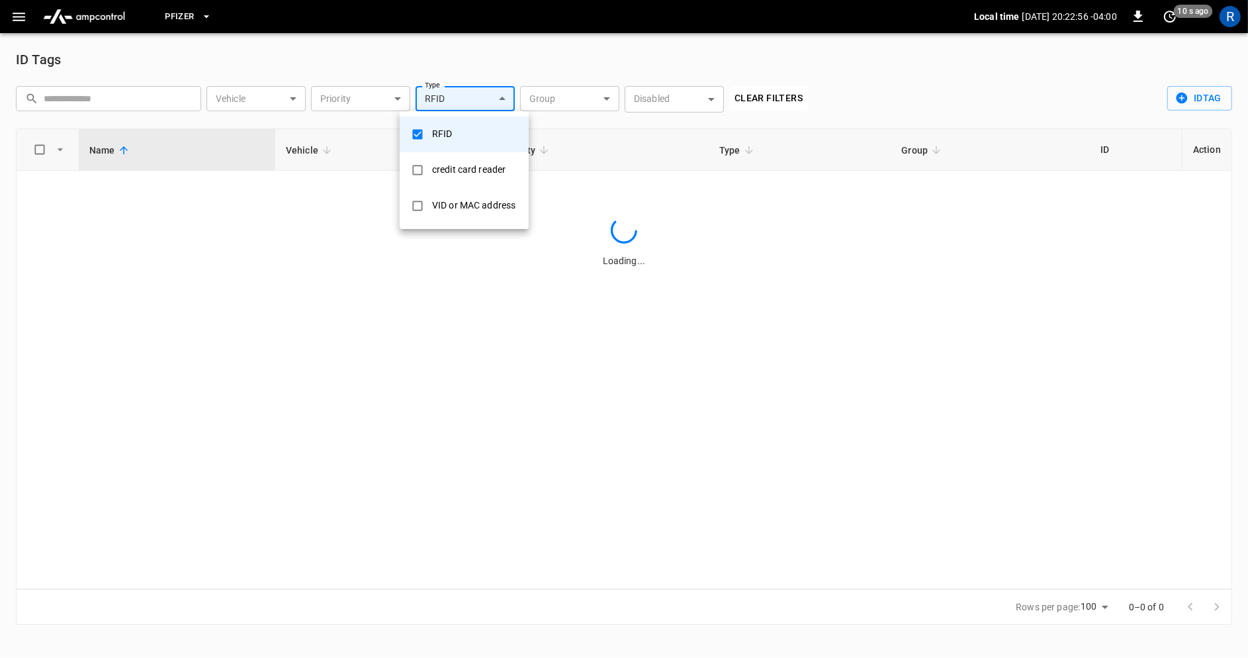
scroll to position [0, 0]
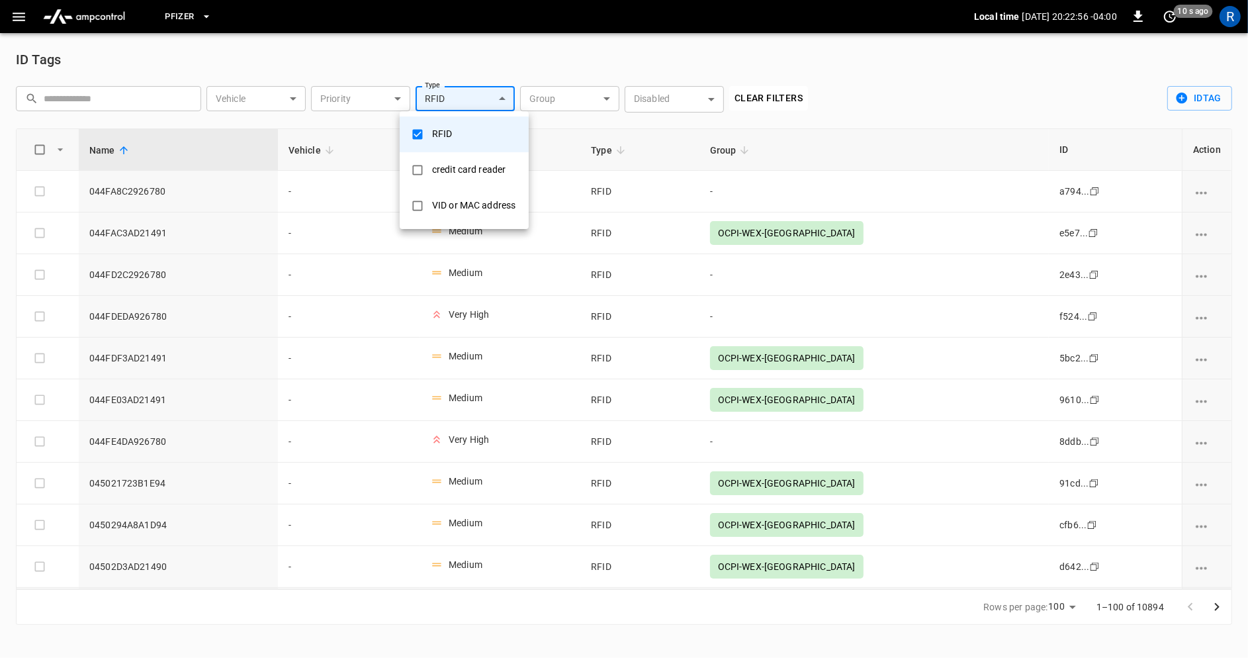
click at [440, 170] on div "credit card reader" at bounding box center [468, 170] width 89 height 24
click at [443, 210] on div "VID or MAC address" at bounding box center [483, 205] width 99 height 24
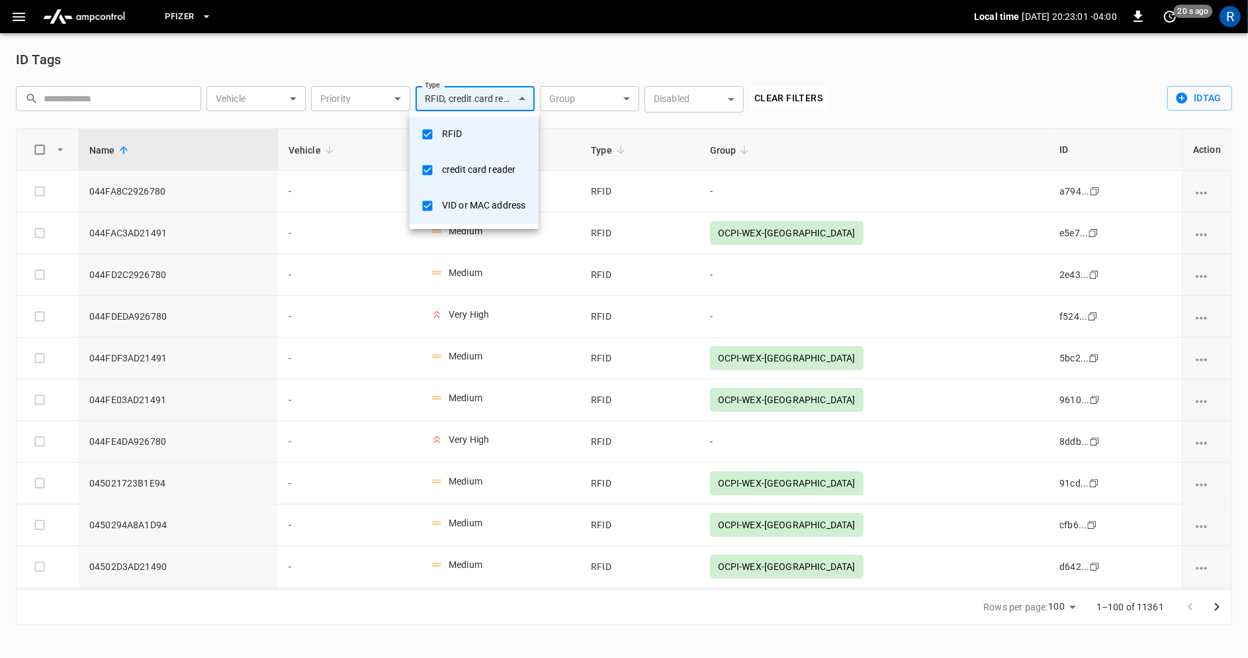
click at [902, 87] on div at bounding box center [624, 329] width 1248 height 658
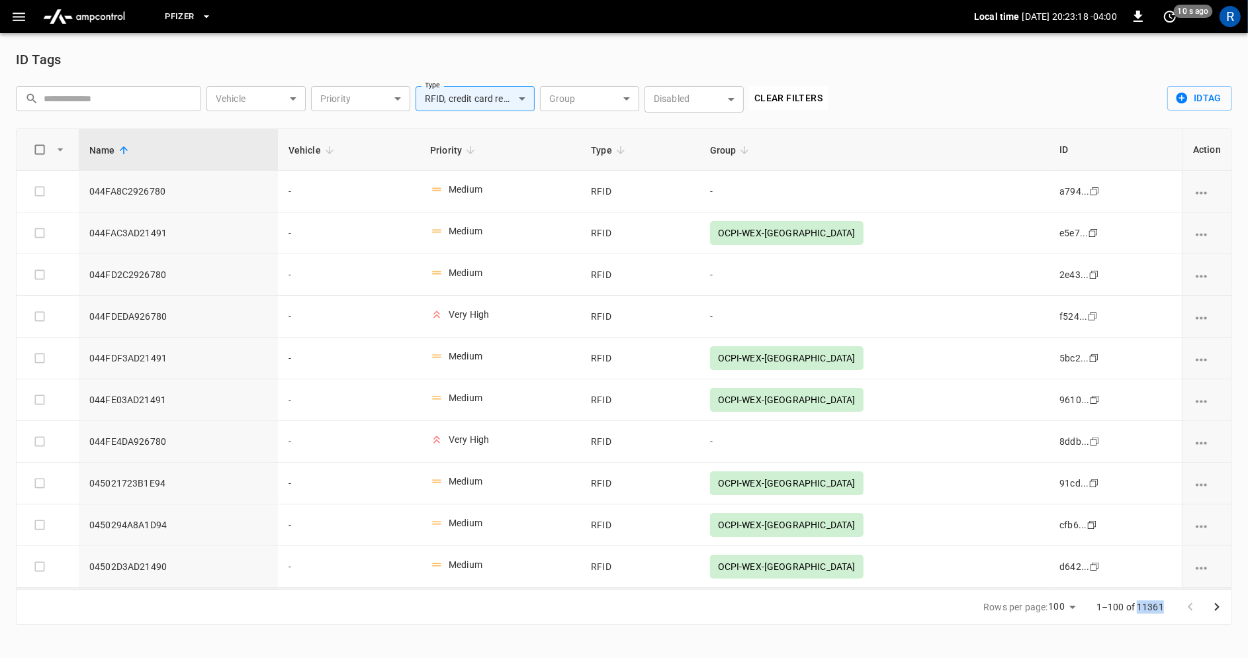
drag, startPoint x: 1165, startPoint y: 609, endPoint x: 1138, endPoint y: 608, distance: 27.1
click at [1138, 608] on div "1–100 of 11361" at bounding box center [1156, 607] width 151 height 34
copy p "11361"
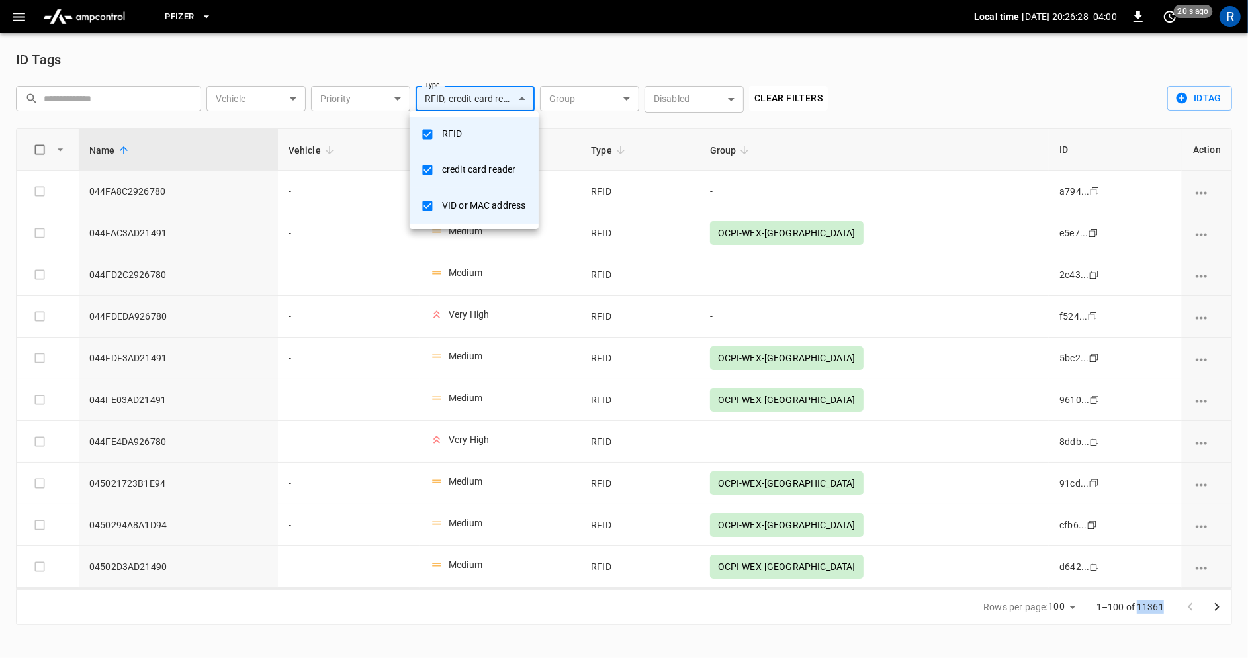
click at [518, 98] on body "**********" at bounding box center [624, 320] width 1248 height 641
click at [449, 130] on div "RFID" at bounding box center [452, 134] width 36 height 24
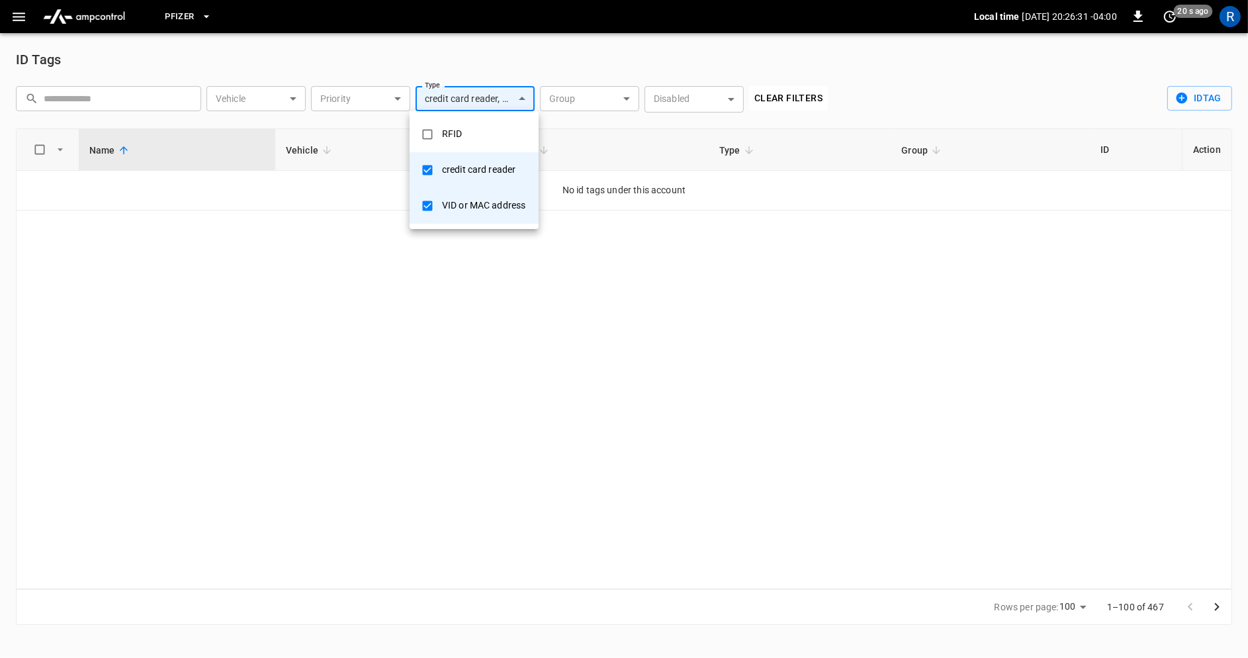
click at [463, 214] on div "VID or MAC address" at bounding box center [483, 205] width 99 height 24
type input "**********"
click at [510, 286] on div at bounding box center [624, 329] width 1248 height 658
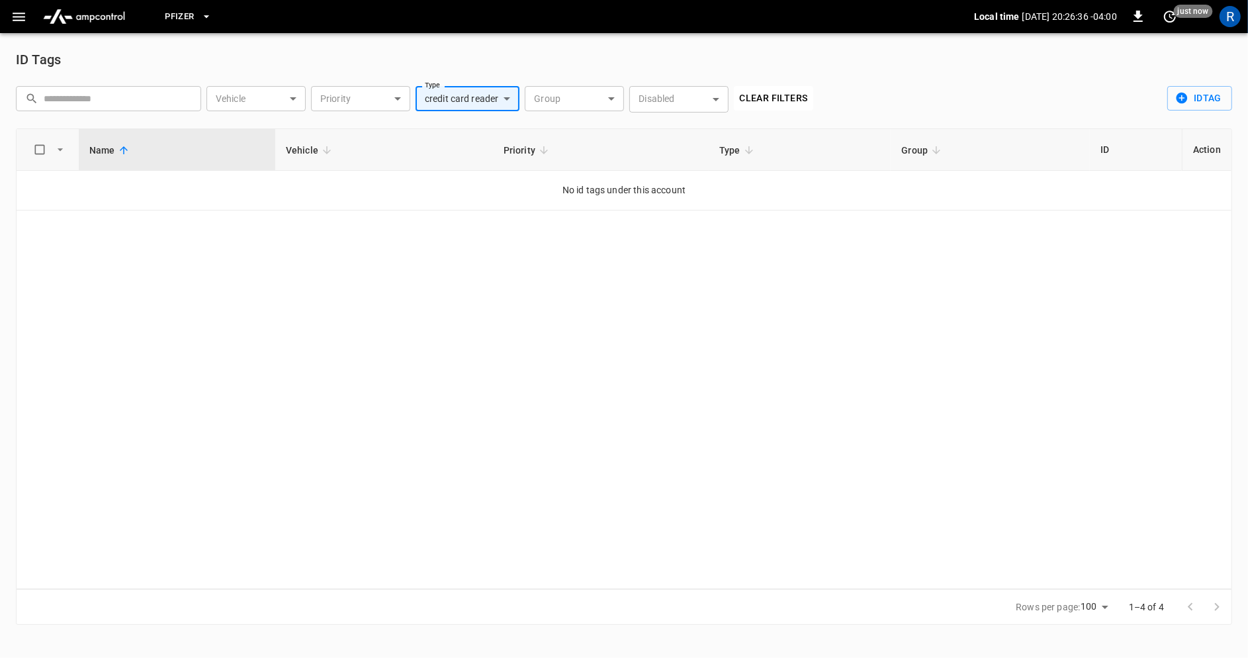
click at [489, 95] on body "**********" at bounding box center [624, 320] width 1248 height 641
click at [475, 171] on div "credit card reader" at bounding box center [471, 170] width 89 height 24
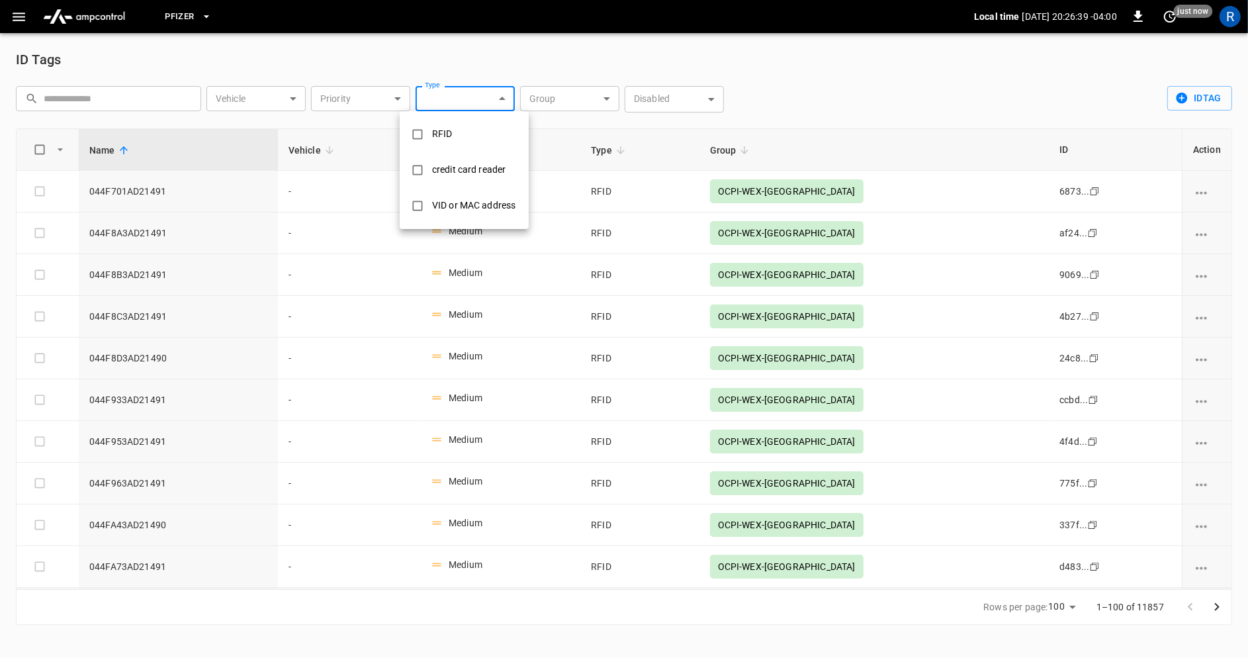
click at [475, 204] on div "VID or MAC address" at bounding box center [473, 205] width 99 height 24
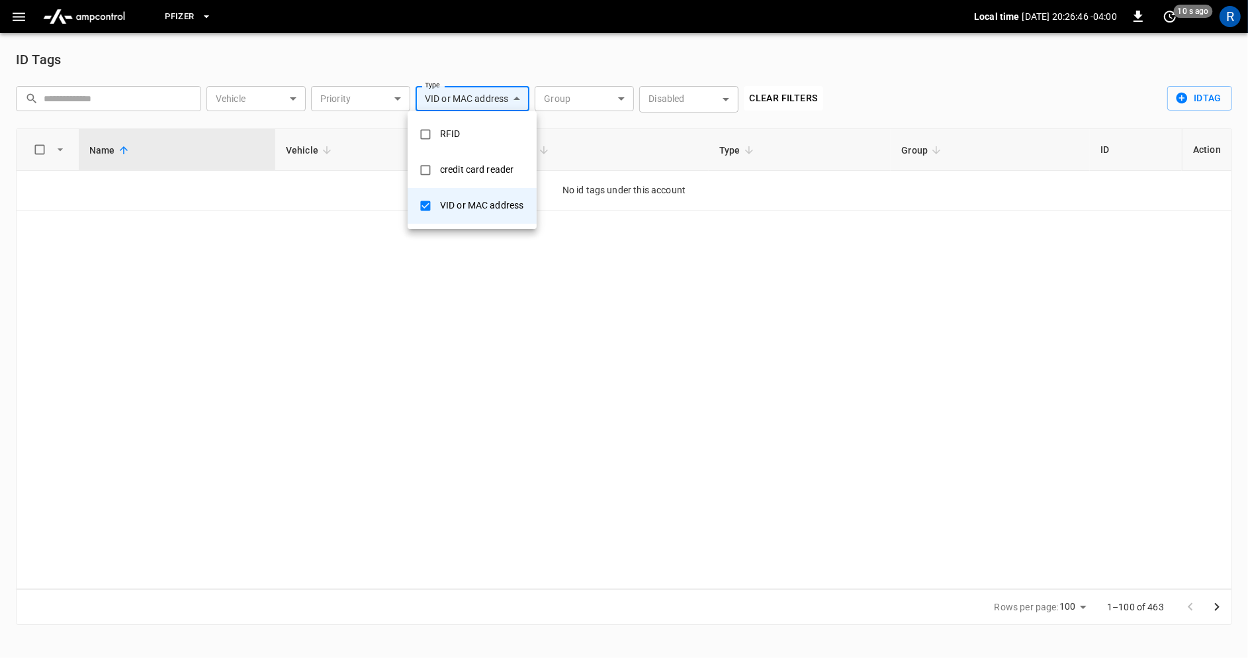
click at [464, 132] on div "RFID" at bounding box center [450, 134] width 36 height 24
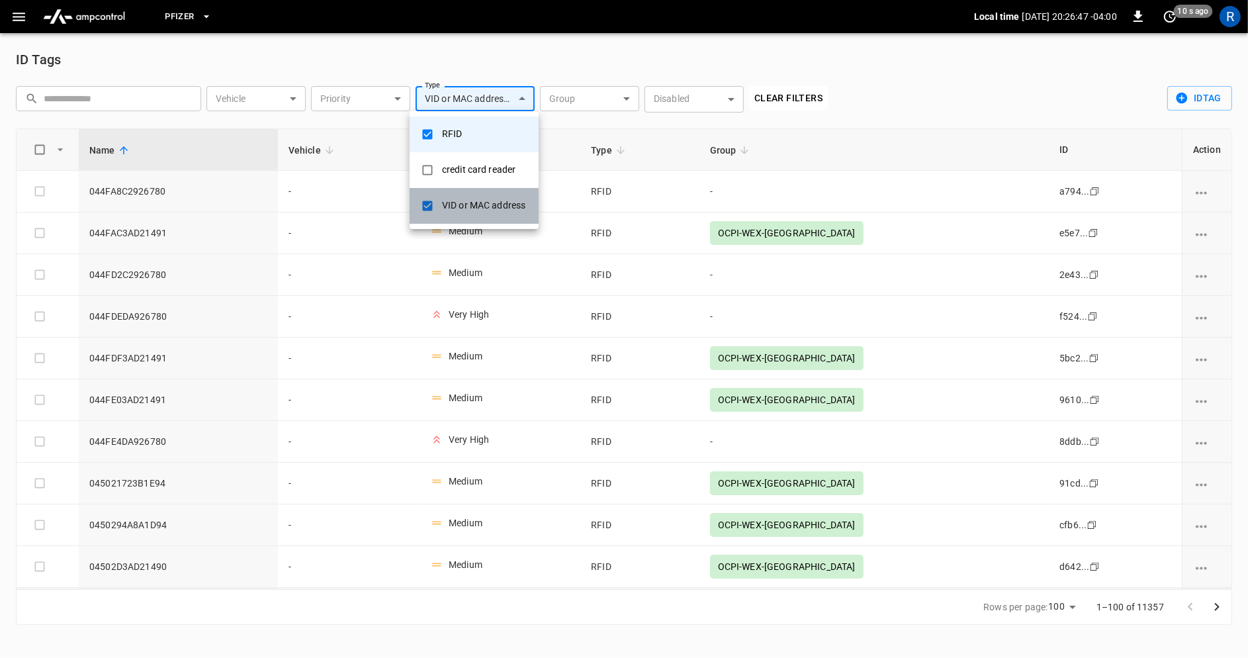
click at [467, 207] on div "VID or MAC address" at bounding box center [483, 205] width 99 height 24
click at [471, 181] on div "credit card reader" at bounding box center [468, 170] width 89 height 24
click at [471, 200] on div "VID or MAC address" at bounding box center [483, 205] width 99 height 24
click at [454, 133] on div "RFID" at bounding box center [452, 134] width 36 height 24
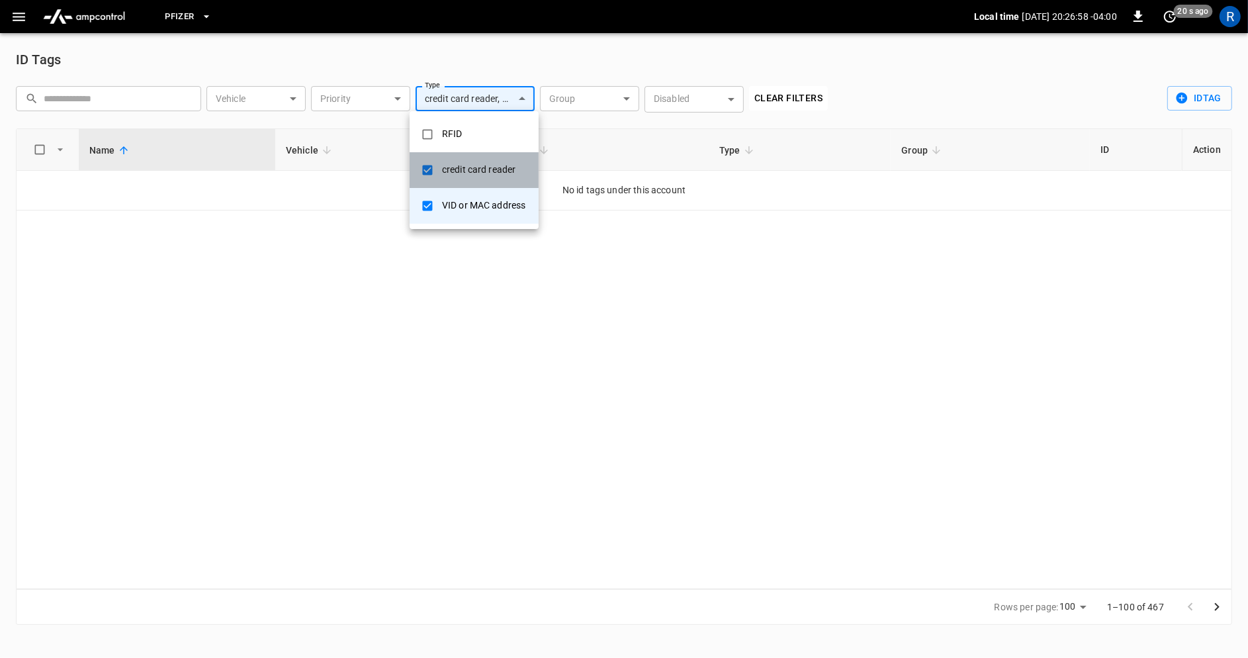
click at [447, 179] on div "credit card reader" at bounding box center [478, 170] width 89 height 24
type input "**********"
click at [469, 212] on div "VID or MAC address" at bounding box center [481, 205] width 99 height 24
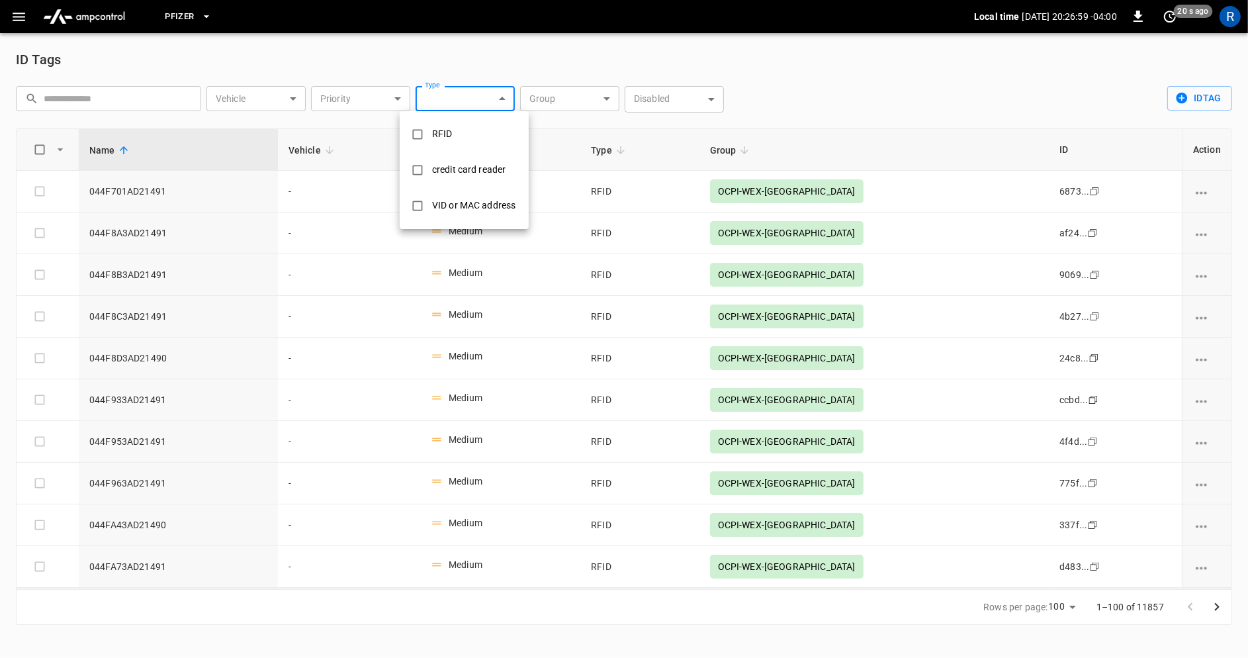
click at [573, 89] on div at bounding box center [624, 329] width 1248 height 658
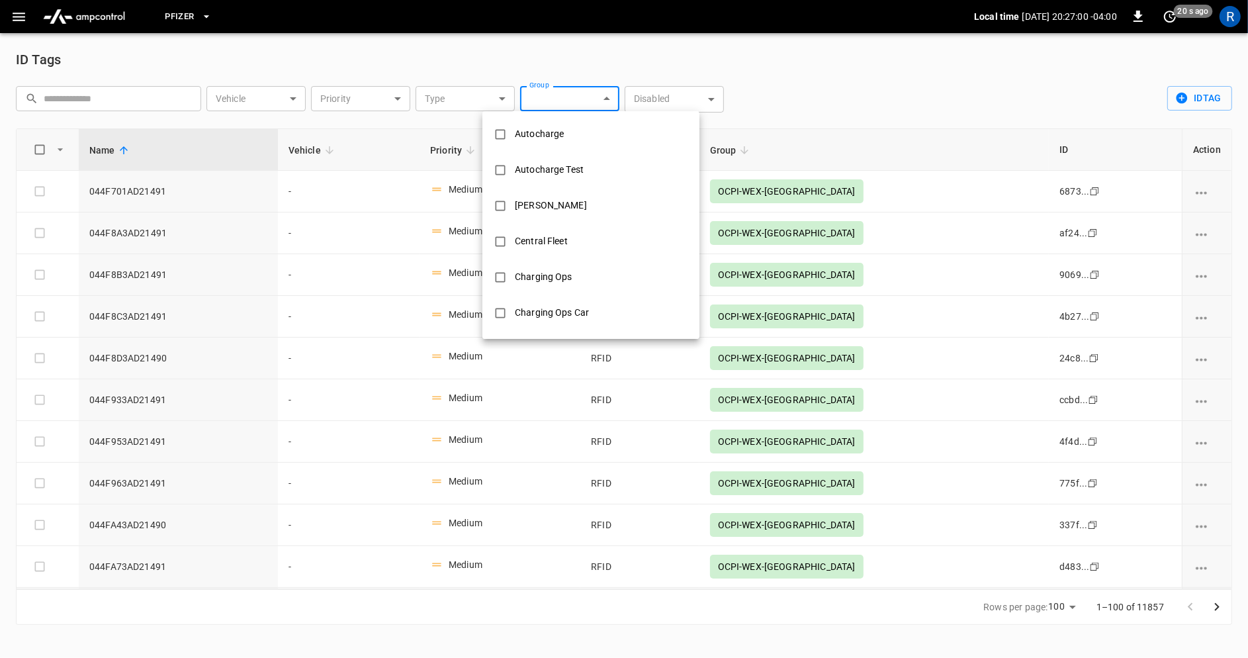
click at [573, 89] on body "Pfizer Local time [DATE] 20:27:00 -04:00 0 20 s ago R ID Tags ​ ​ Vehicle ​ Veh…" at bounding box center [624, 320] width 1248 height 641
click at [549, 282] on div "Weekly Rental" at bounding box center [544, 280] width 74 height 24
type input "**********"
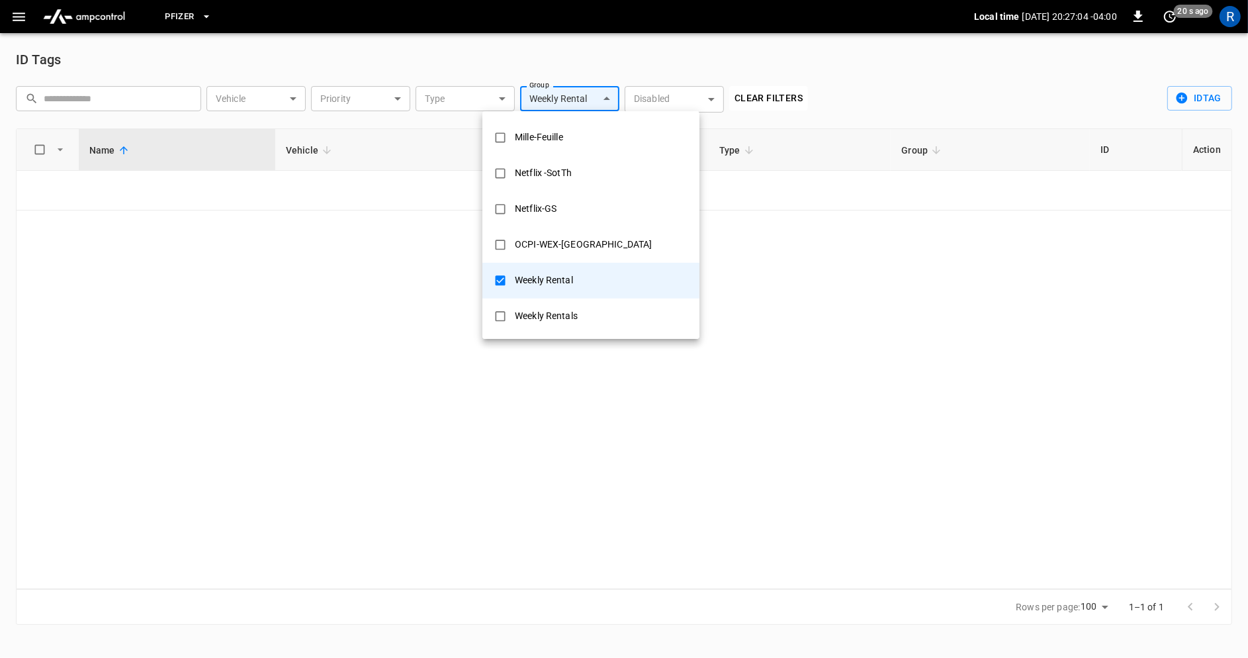
click at [549, 282] on div "Weekly Rental" at bounding box center [544, 280] width 74 height 24
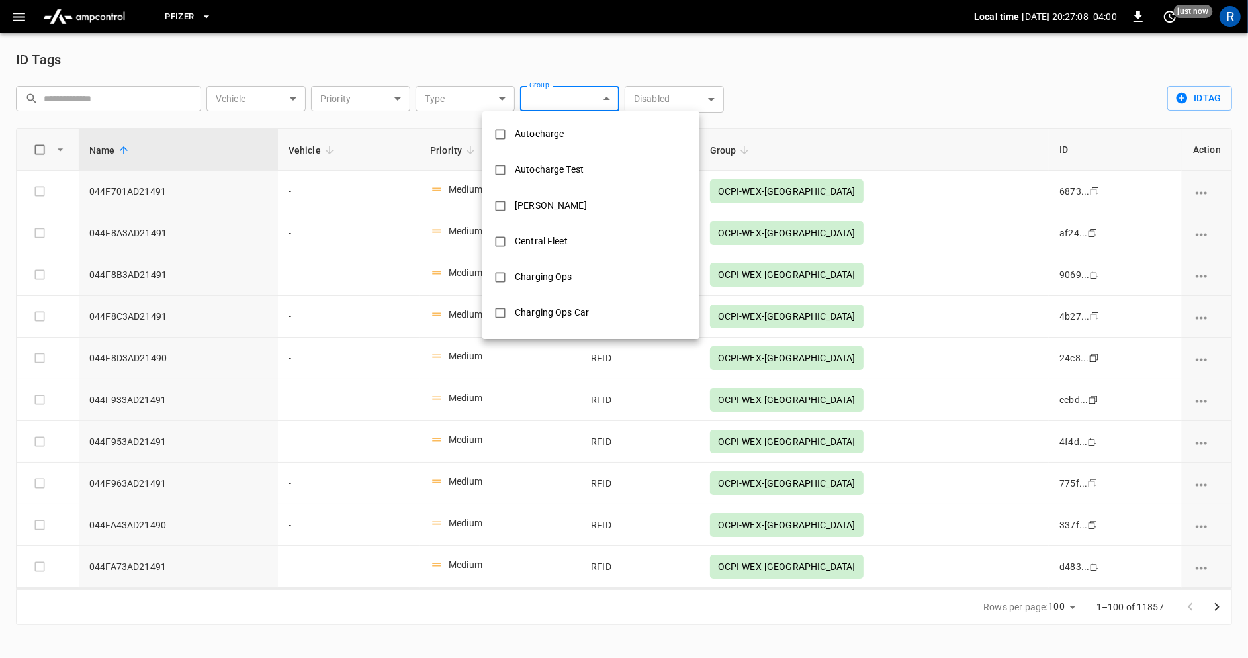
click at [472, 97] on div at bounding box center [624, 329] width 1248 height 658
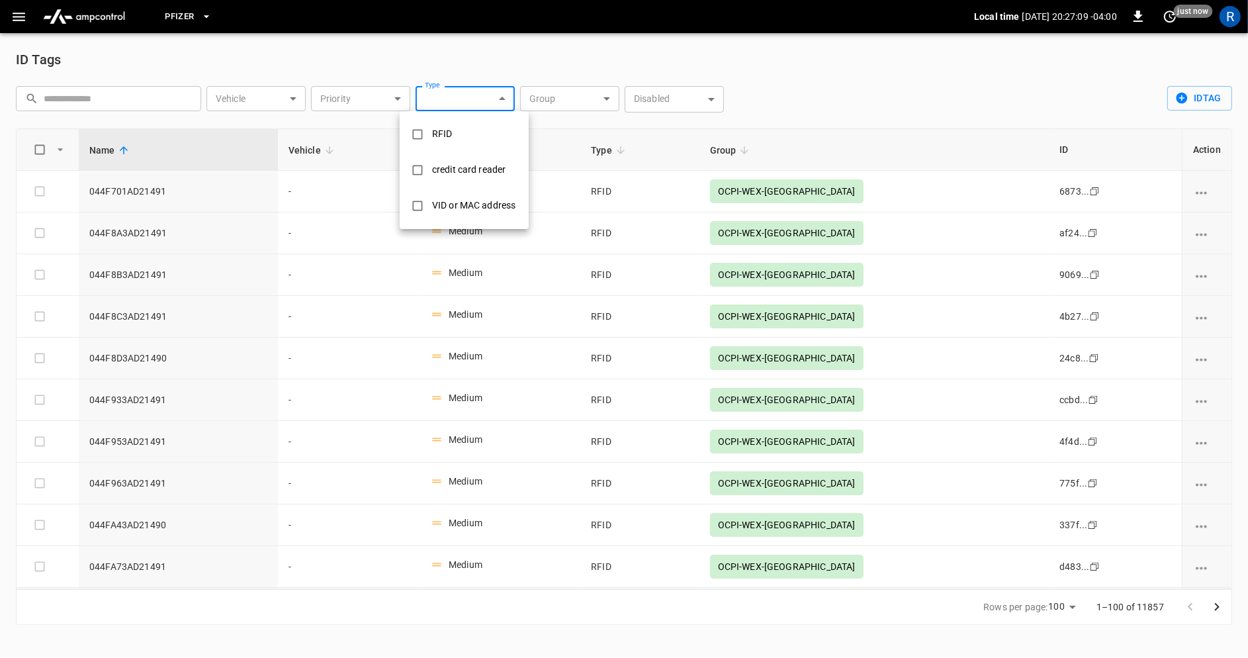
click at [472, 97] on body "Pfizer Local time [DATE] 20:27:09 -04:00 0 just now R ID Tags ​ ​ Vehicle ​ Veh…" at bounding box center [624, 320] width 1248 height 641
click at [490, 141] on li "RFID" at bounding box center [464, 134] width 129 height 36
type input "****"
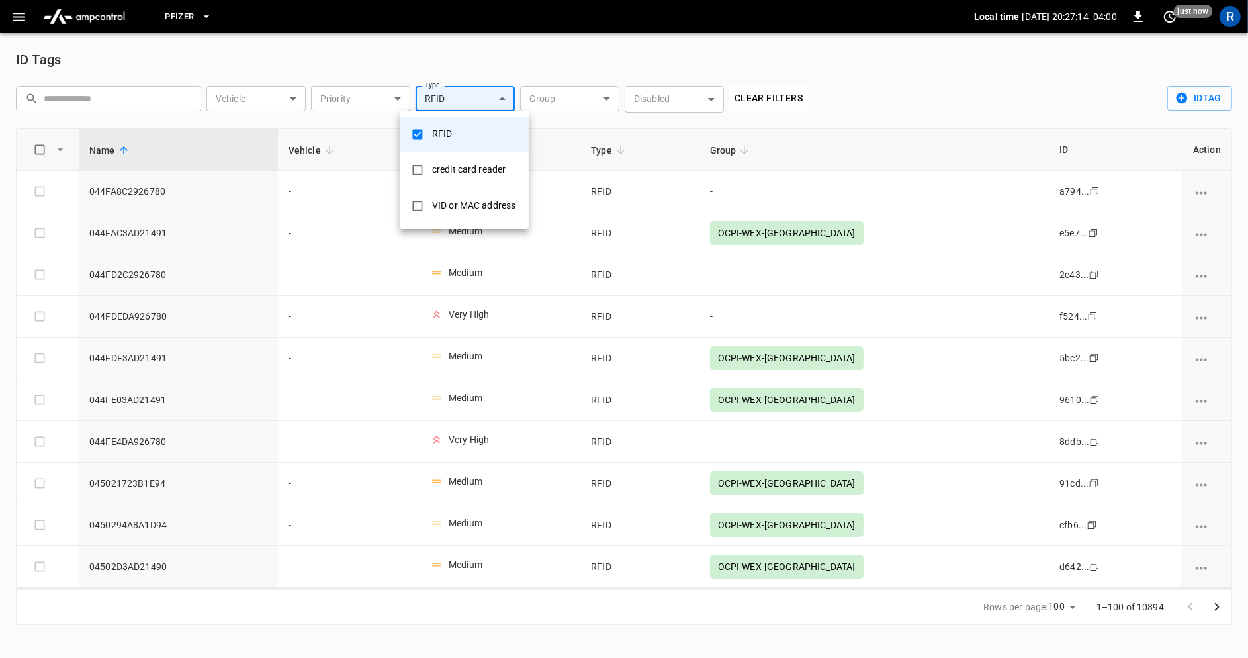
click at [983, 98] on div at bounding box center [624, 329] width 1248 height 658
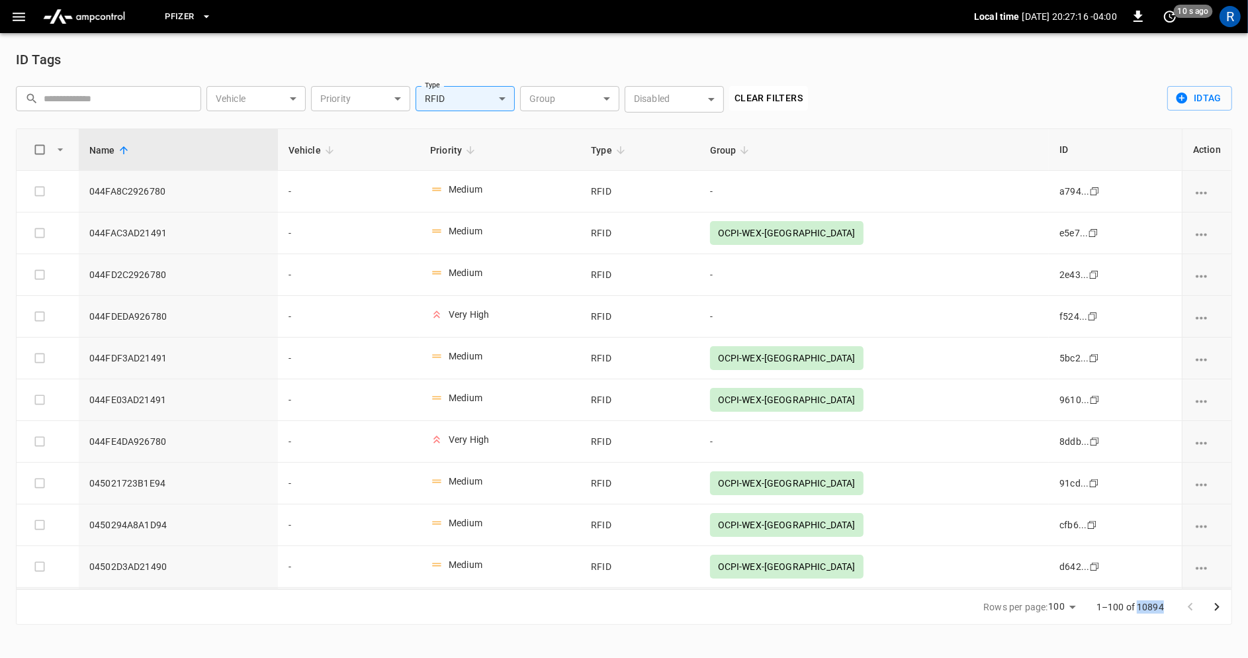
drag, startPoint x: 1139, startPoint y: 608, endPoint x: 1175, endPoint y: 608, distance: 35.7
click at [1175, 608] on div "1–100 of 10894" at bounding box center [1156, 607] width 151 height 34
copy p "10894"
click at [590, 97] on body "Pfizer Local time [DATE] 20:29:16 -04:00 0 just now R ID Tags ​ ​ Vehicle ​ Veh…" at bounding box center [624, 320] width 1248 height 641
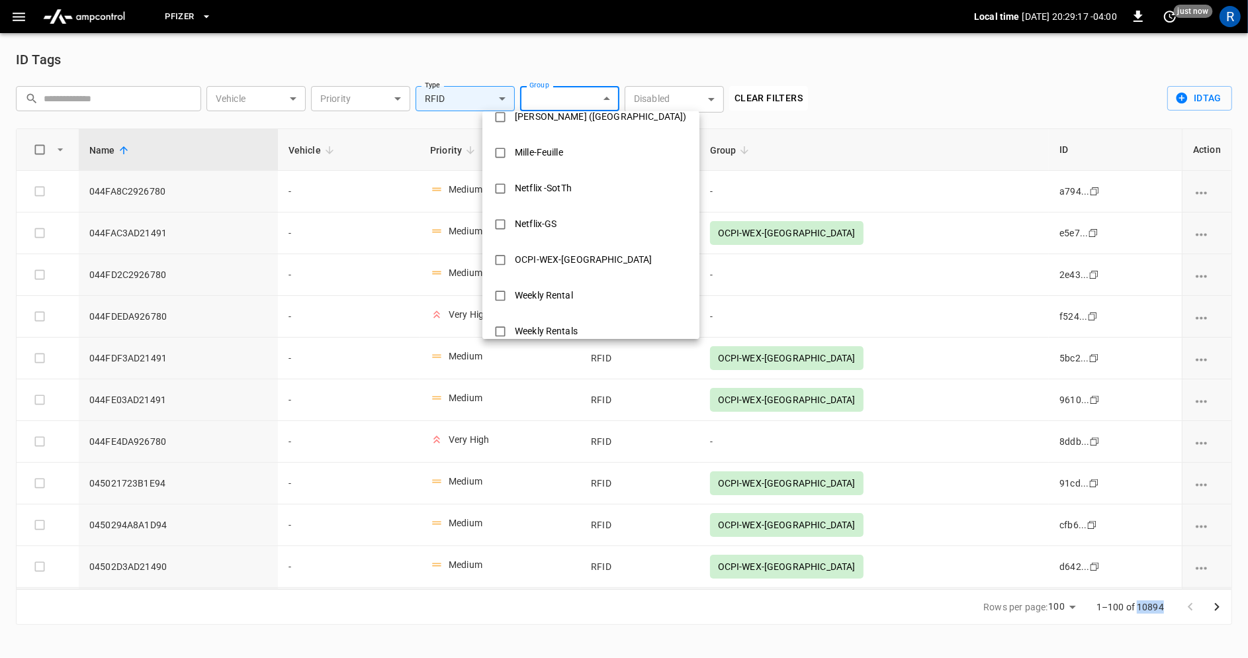
scroll to position [497, 0]
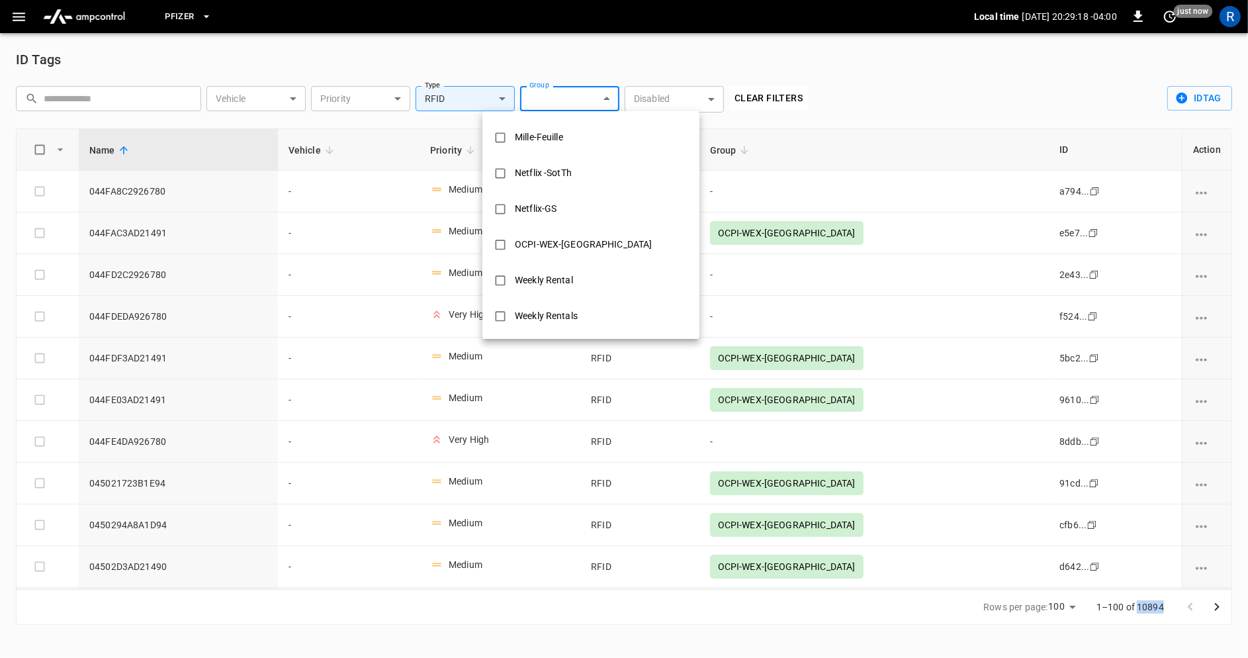
click at [598, 241] on li "OCPI-WEX-[GEOGRAPHIC_DATA]" at bounding box center [591, 245] width 217 height 36
type input "**********"
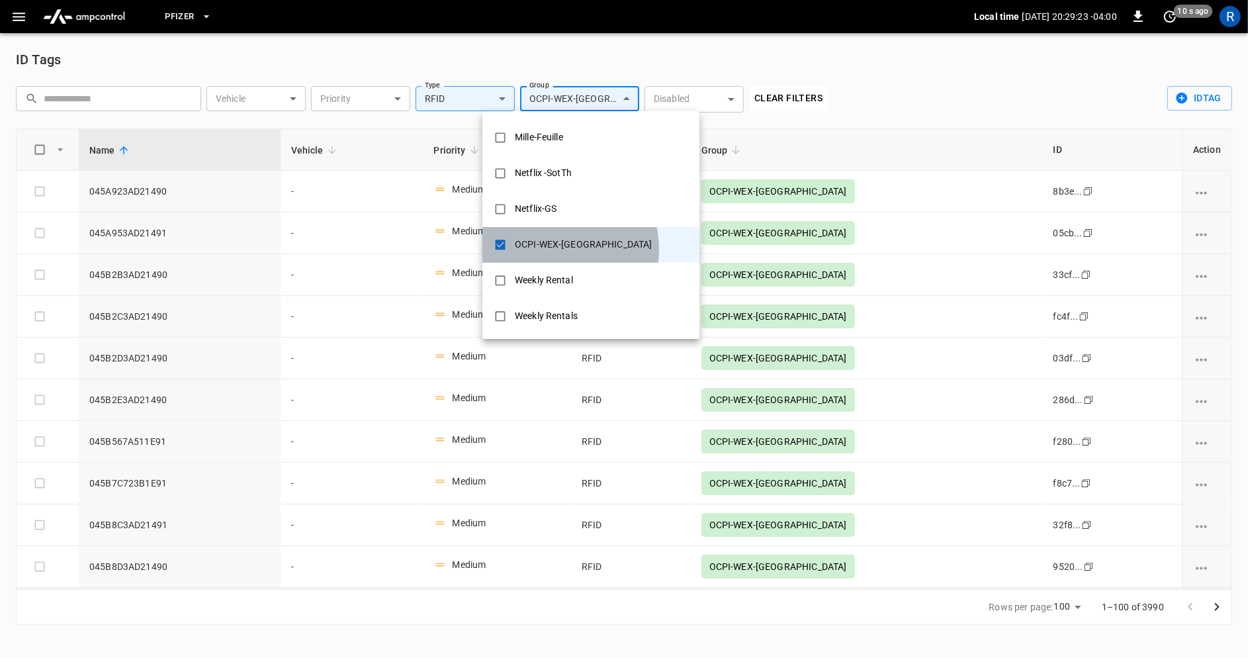
click at [541, 249] on div "OCPI-WEX-[GEOGRAPHIC_DATA]" at bounding box center [583, 244] width 153 height 24
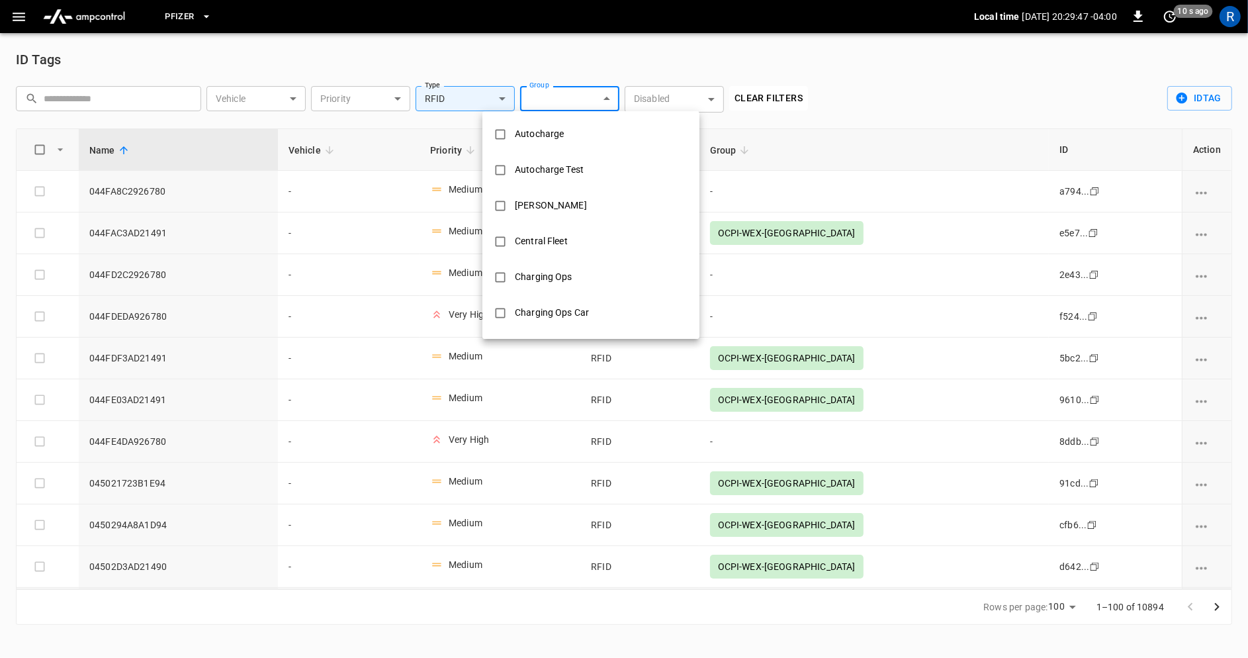
click at [593, 60] on div at bounding box center [624, 329] width 1248 height 658
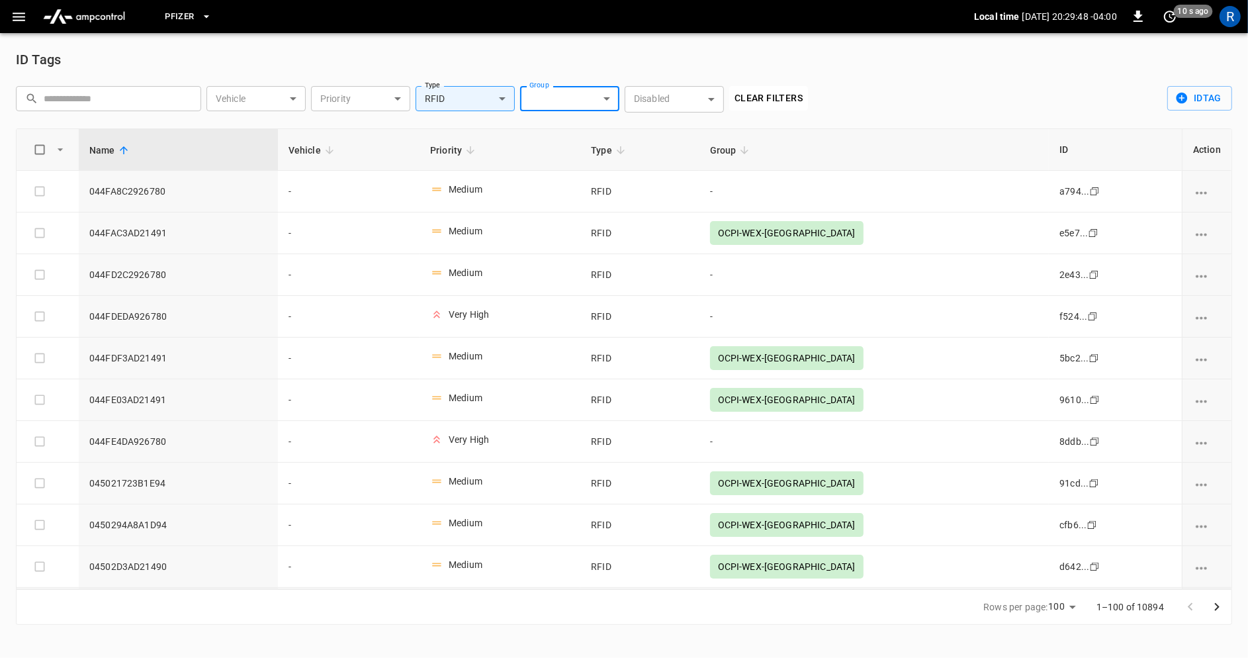
click at [564, 102] on body "Pfizer Local time [DATE] 20:29:48 -04:00 0 10 s ago R ID Tags ​ ​ Vehicle ​ Veh…" at bounding box center [624, 320] width 1248 height 641
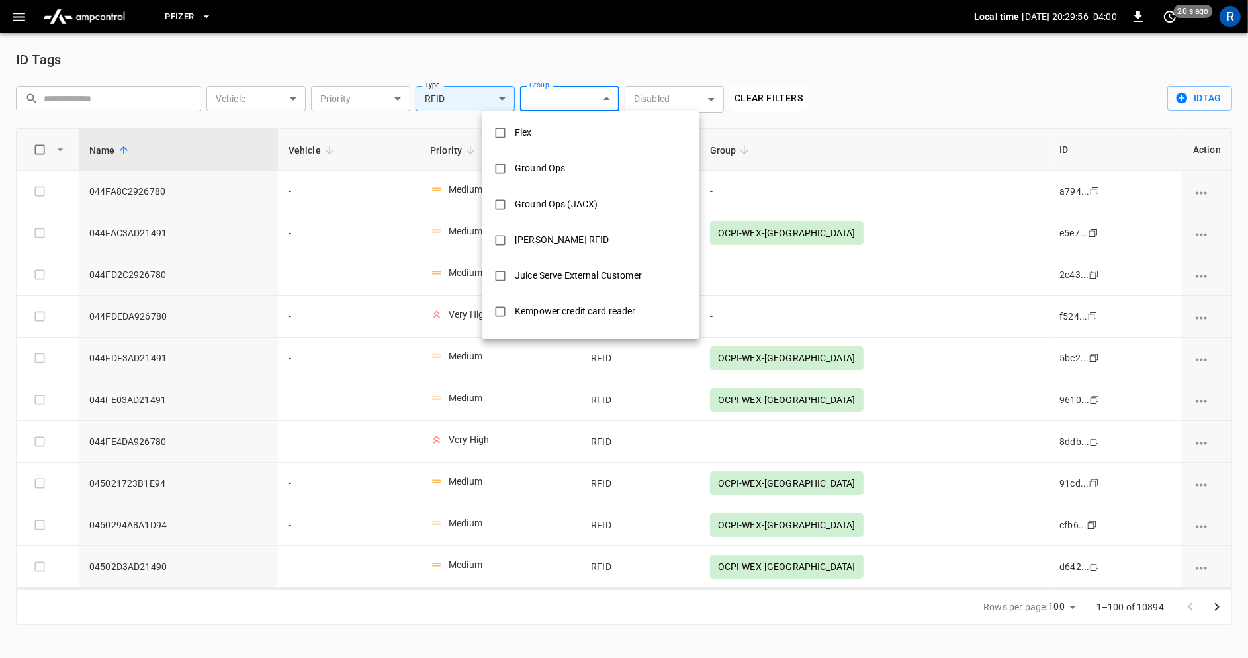
scroll to position [253, 0]
click at [563, 240] on div "[PERSON_NAME] RFID" at bounding box center [562, 238] width 110 height 24
type input "**********"
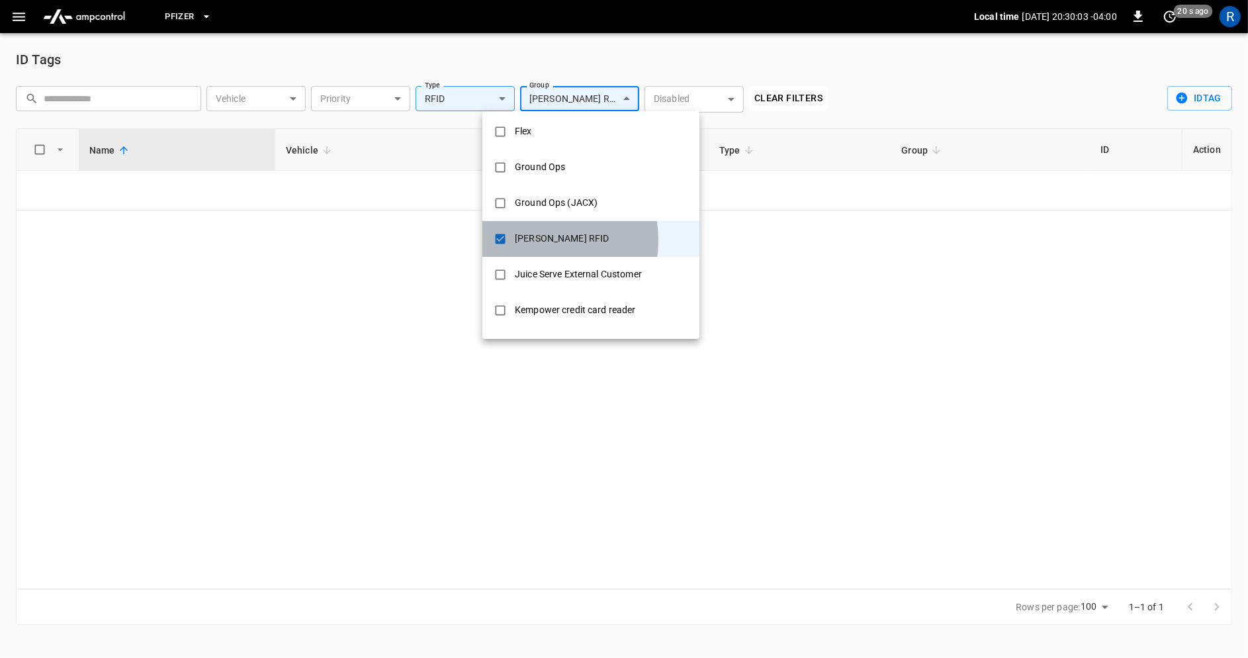
click at [534, 240] on div "[PERSON_NAME] RFID" at bounding box center [562, 238] width 110 height 24
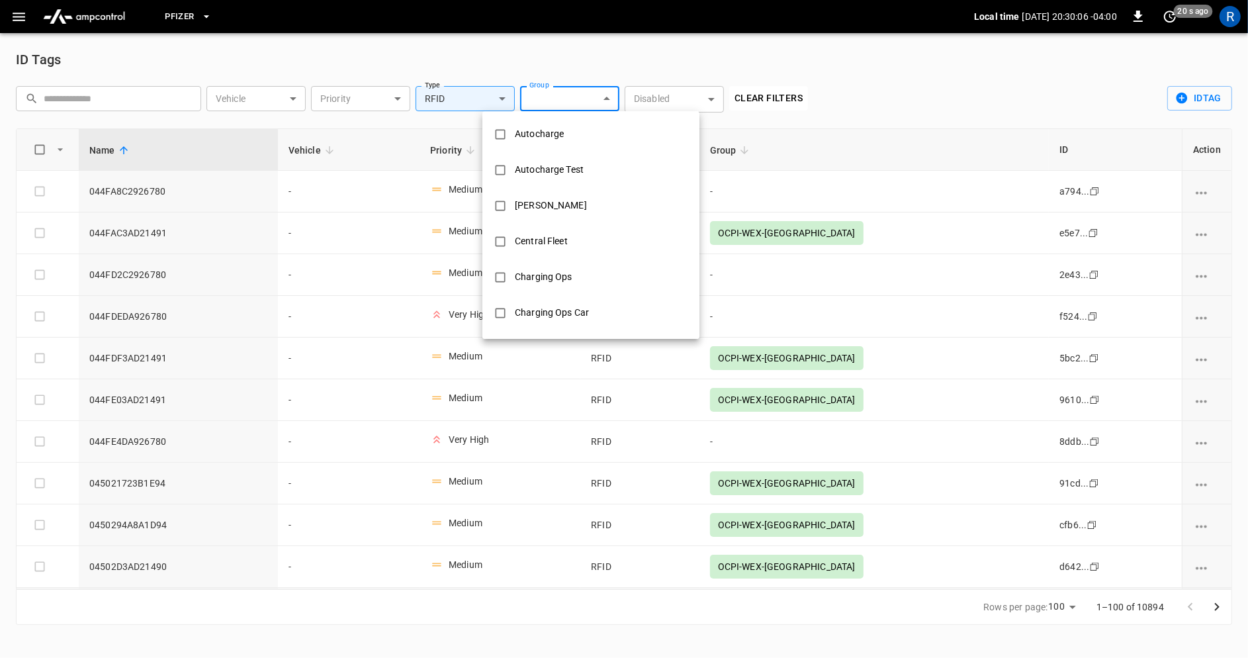
click at [500, 99] on div at bounding box center [624, 329] width 1248 height 658
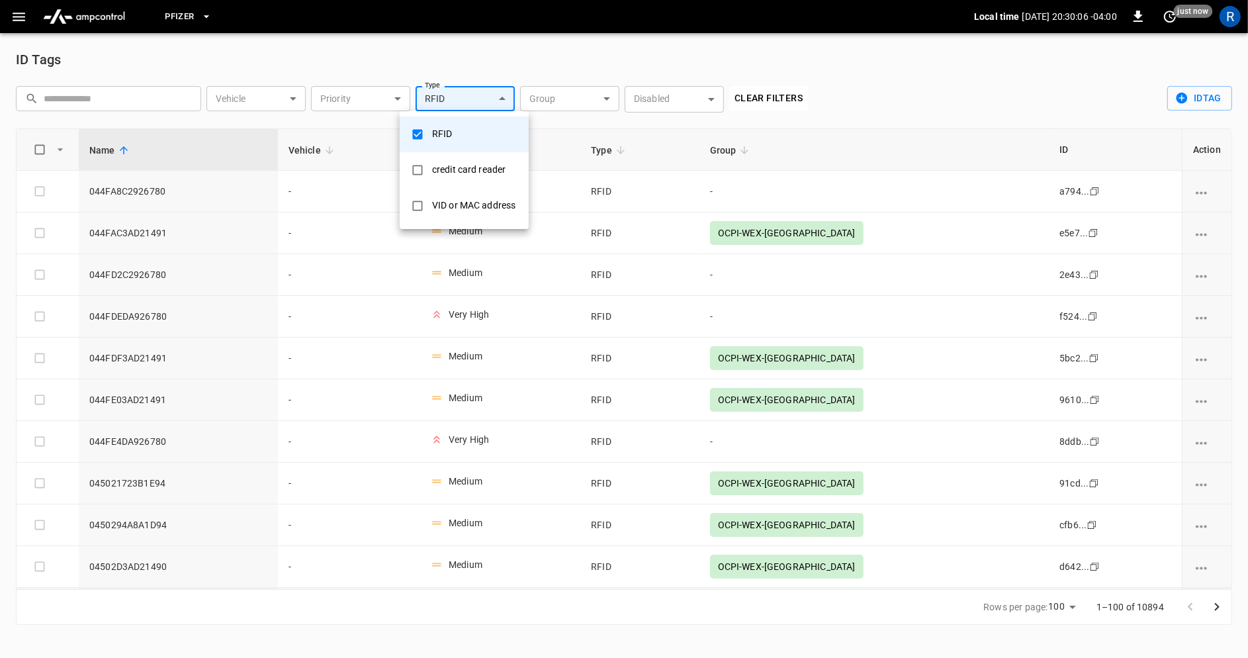
click at [500, 99] on body "Pfizer Local time [DATE] 20:30:06 -04:00 0 just now R ID Tags ​ ​ Vehicle ​ Veh…" at bounding box center [624, 320] width 1248 height 641
click at [479, 130] on li "RFID" at bounding box center [464, 134] width 129 height 36
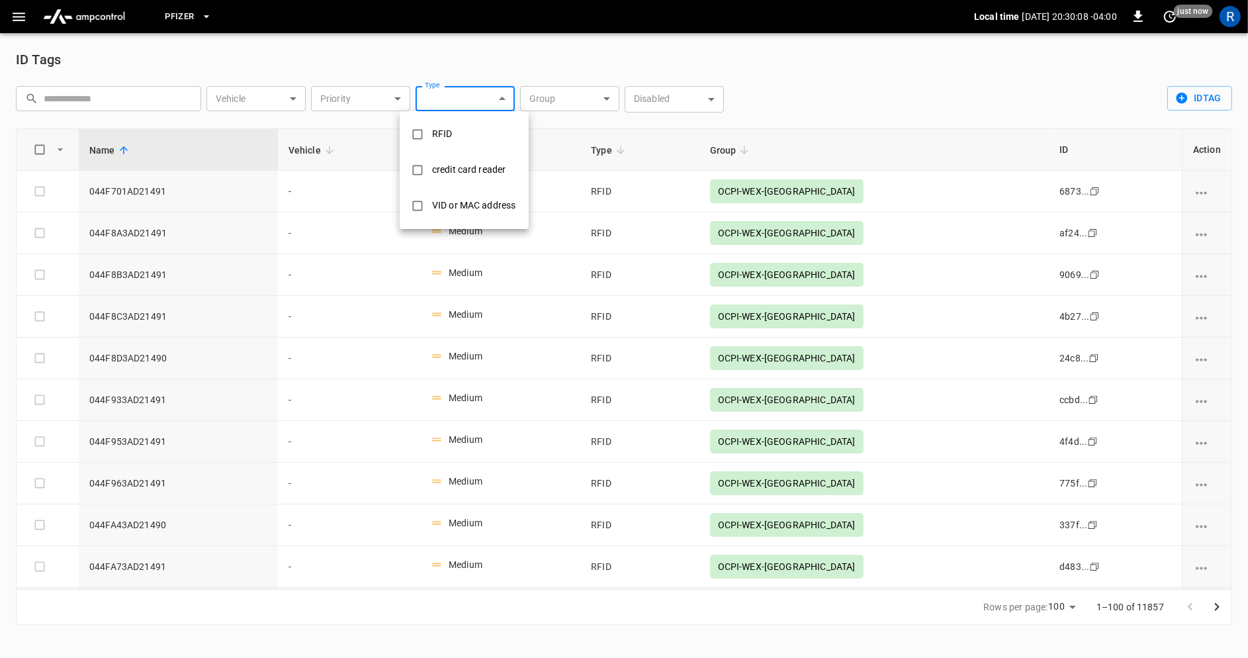
click at [592, 90] on div at bounding box center [624, 329] width 1248 height 658
click at [592, 90] on body "Pfizer Local time [DATE] 20:30:08 -04:00 0 just now R ID Tags ​ ​ Vehicle ​ Veh…" at bounding box center [624, 320] width 1248 height 641
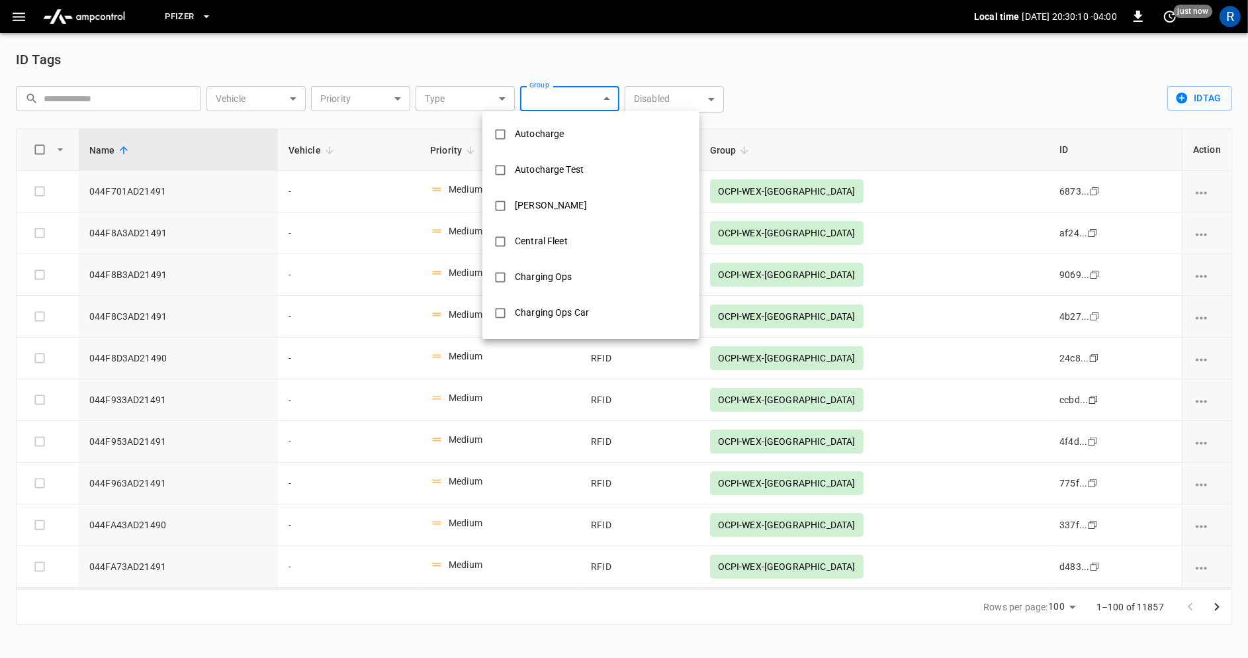
scroll to position [497, 0]
click at [561, 322] on div "Weekly Rentals" at bounding box center [546, 316] width 79 height 24
type input "**********"
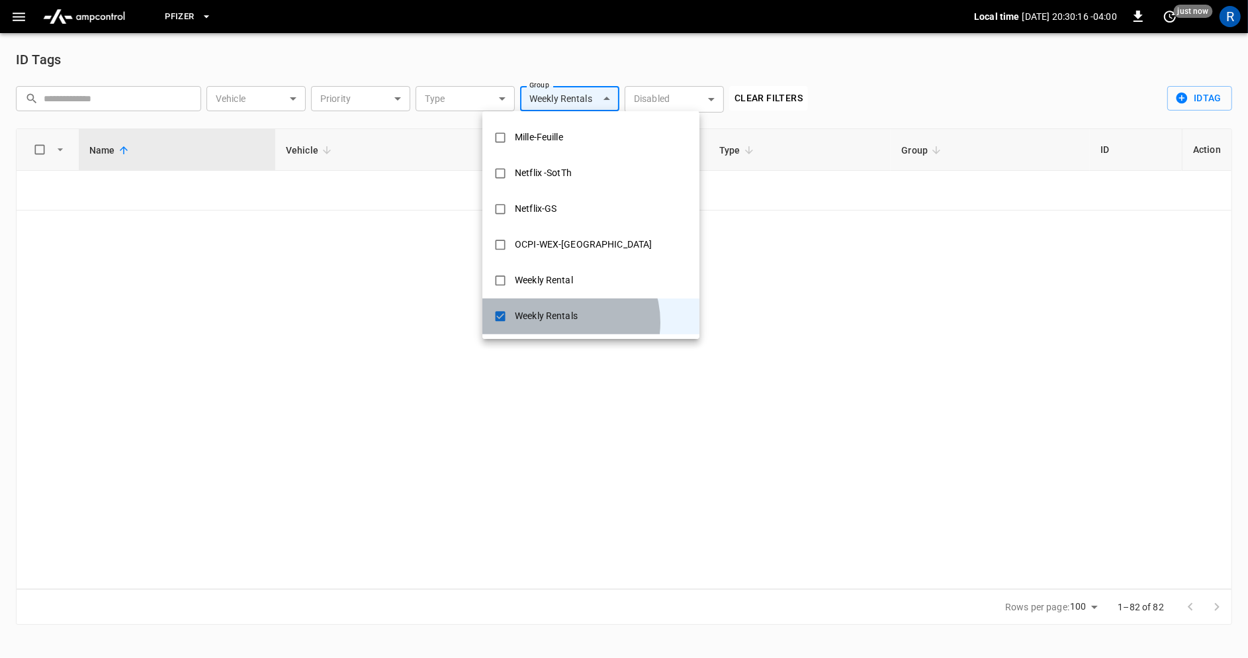
click at [561, 322] on div "Weekly Rentals" at bounding box center [546, 316] width 79 height 24
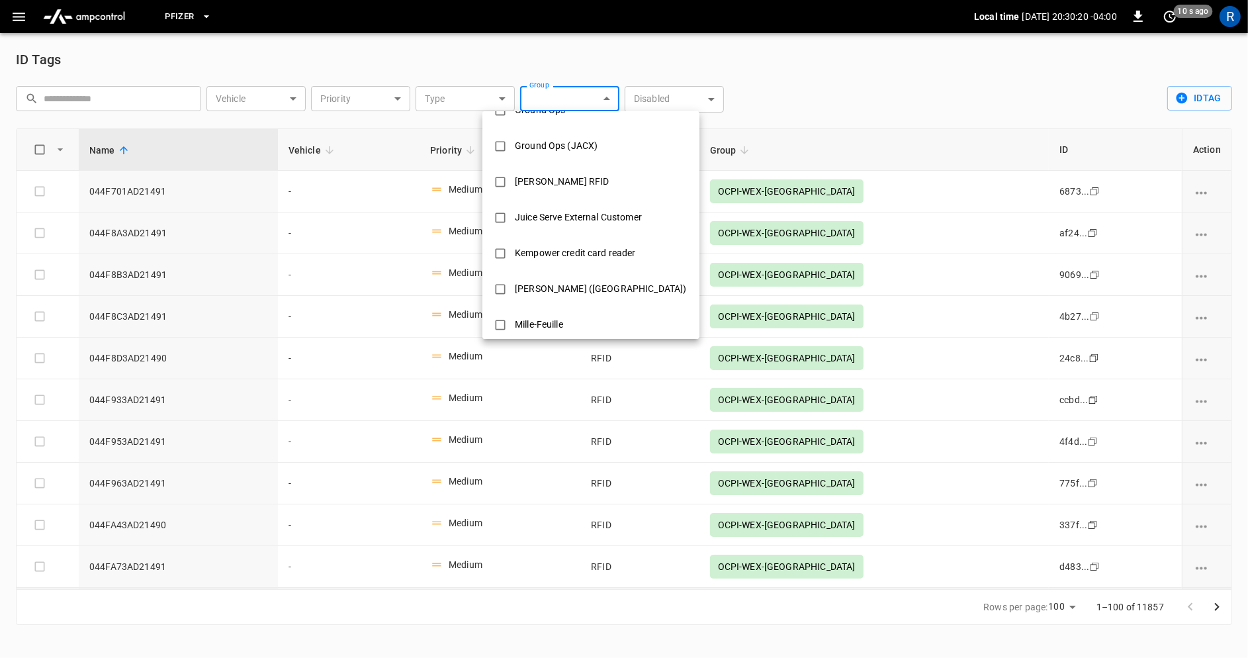
scroll to position [300, 0]
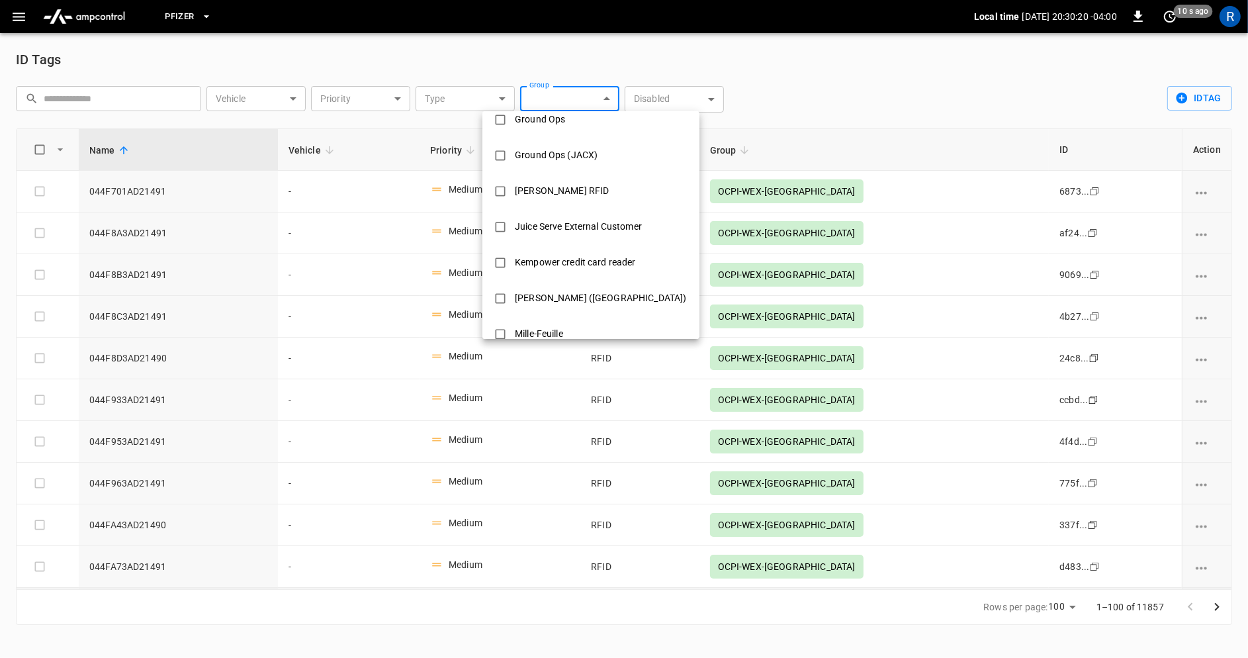
click at [566, 193] on div "[PERSON_NAME] RFID" at bounding box center [562, 191] width 110 height 24
type input "**********"
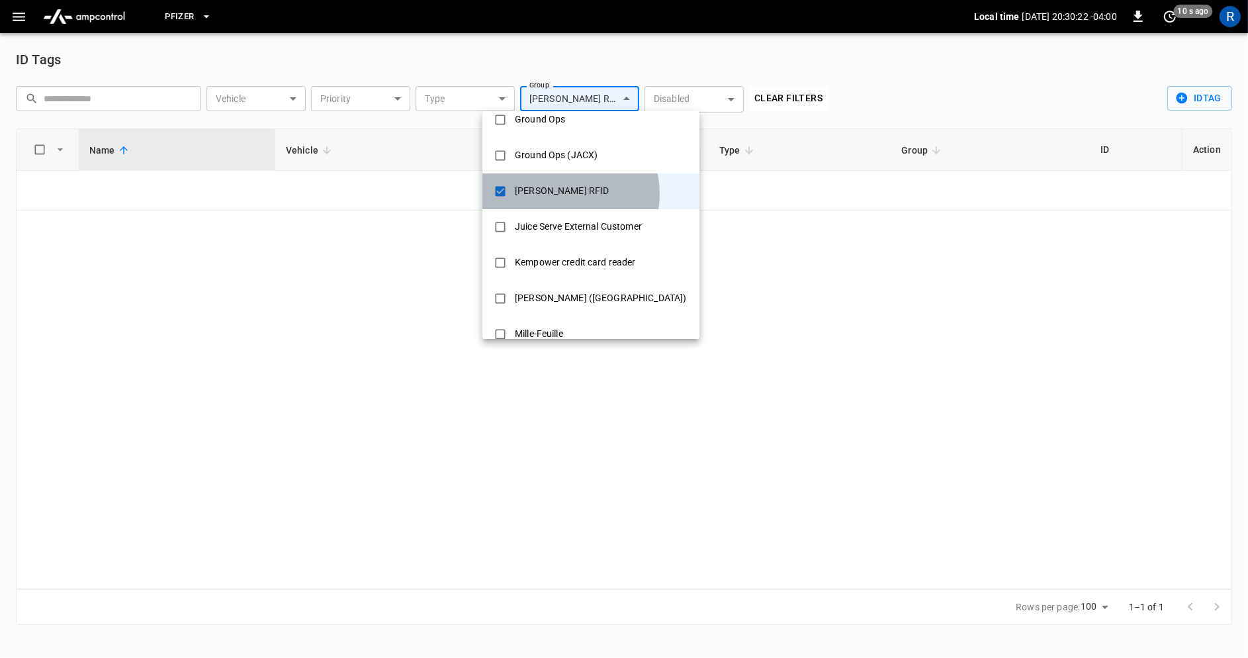
click at [566, 193] on div "[PERSON_NAME] RFID" at bounding box center [562, 191] width 110 height 24
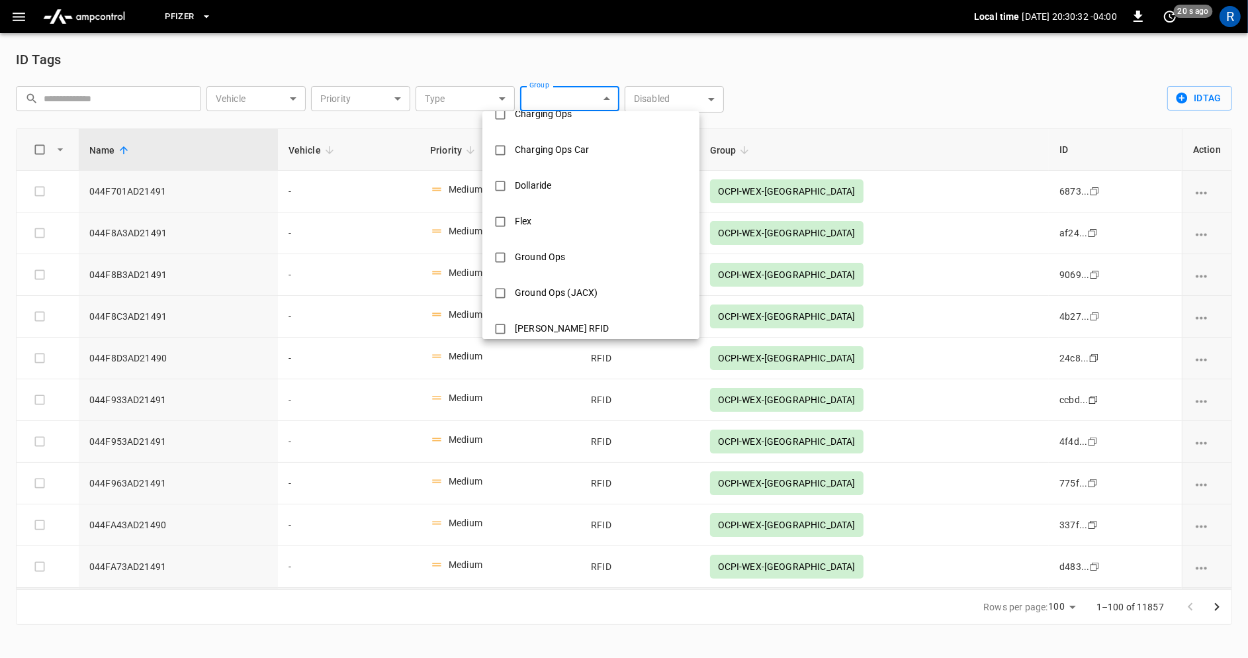
scroll to position [497, 0]
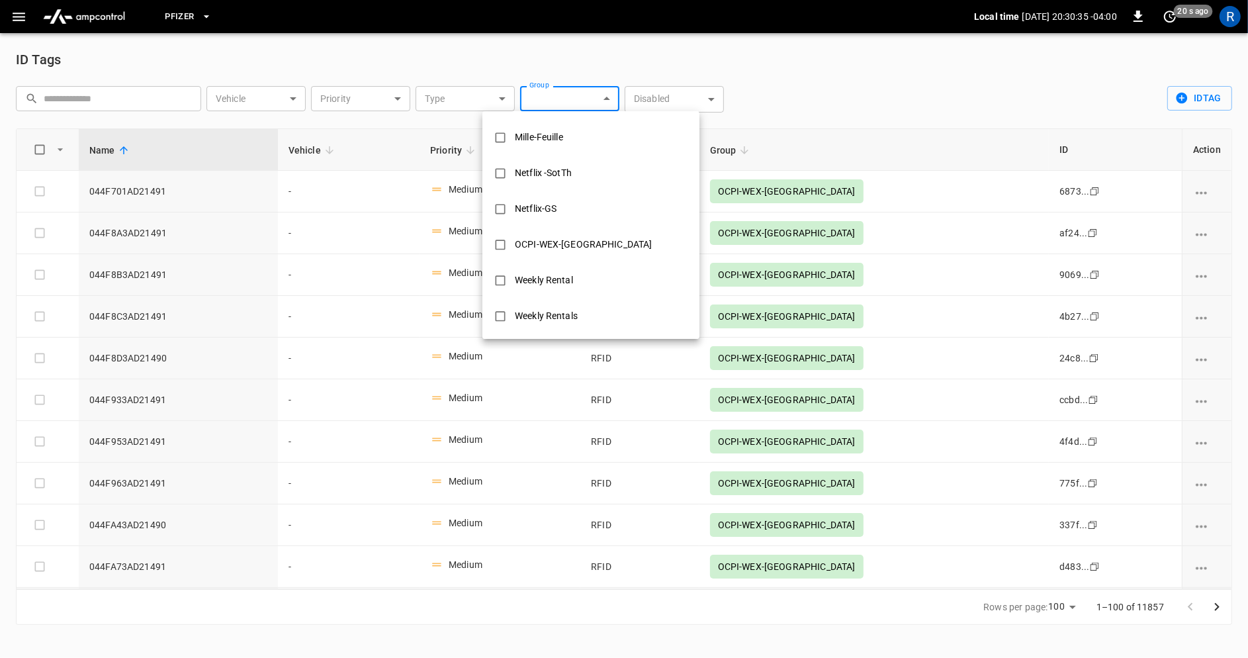
click at [501, 97] on div at bounding box center [624, 329] width 1248 height 658
click at [586, 97] on body "Pfizer Local time [DATE] 20:30:37 -04:00 0 just now R ID Tags ​ ​ Vehicle ​ Veh…" at bounding box center [624, 320] width 1248 height 641
click at [646, 59] on div at bounding box center [624, 329] width 1248 height 658
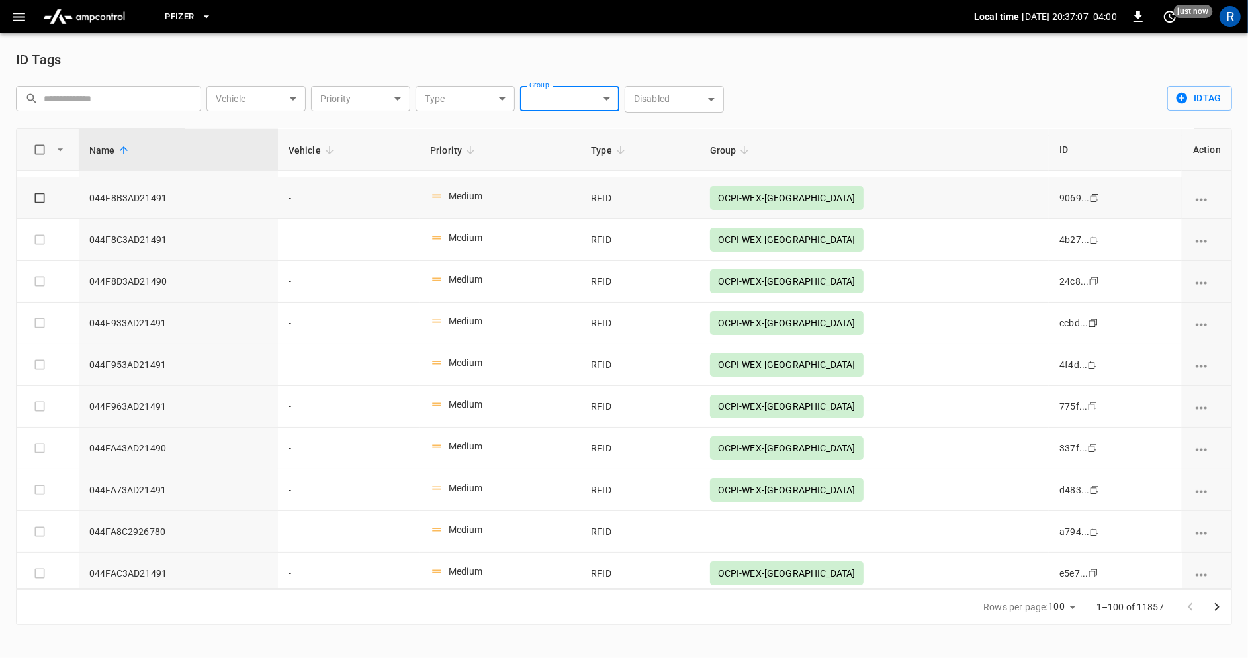
scroll to position [0, 0]
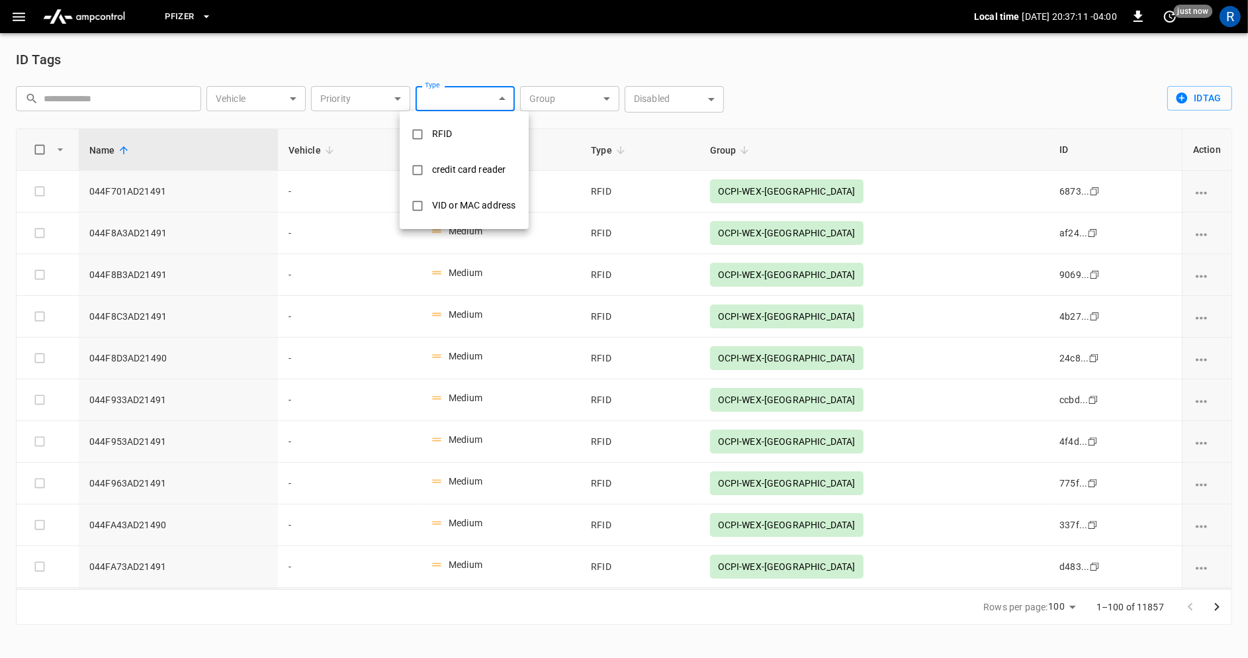
click at [461, 99] on body "Pfizer Local time [DATE] 20:37:11 -04:00 0 just now R ID Tags ​ ​ Vehicle ​ Veh…" at bounding box center [624, 320] width 1248 height 641
click at [552, 57] on div at bounding box center [624, 329] width 1248 height 658
click at [584, 97] on body "Pfizer Local time [DATE] 20:37:15 -04:00 0 just now R ID Tags ​ ​ Vehicle ​ Veh…" at bounding box center [624, 320] width 1248 height 641
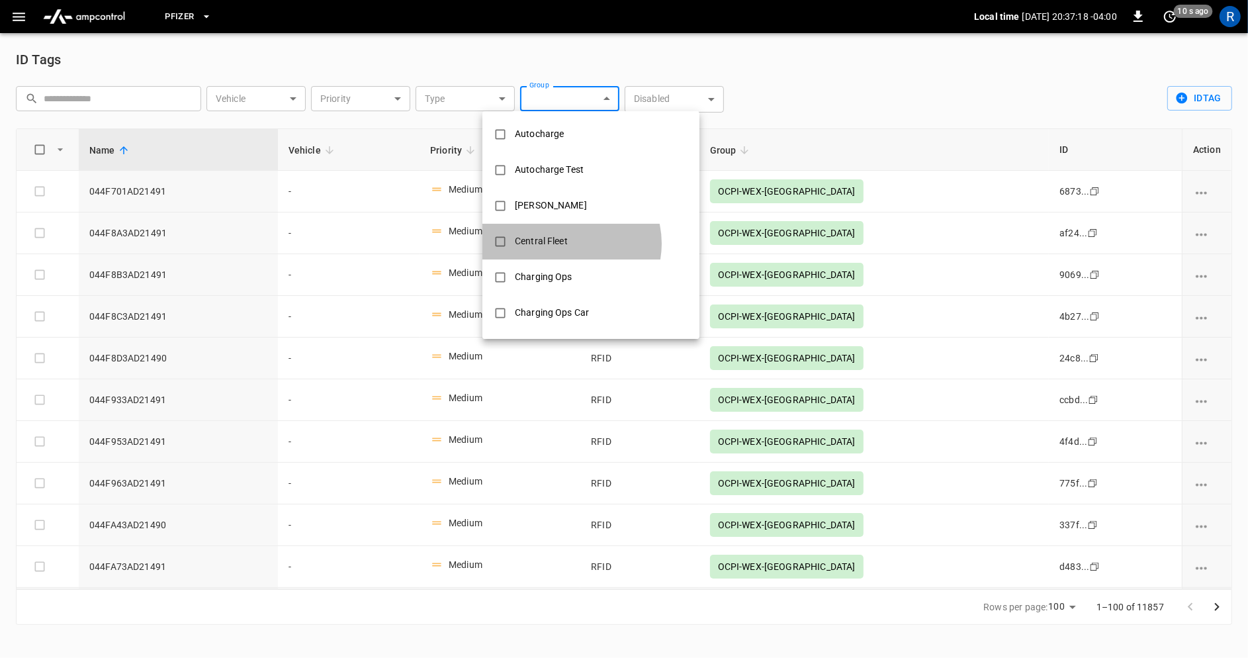
click at [571, 244] on div "Central Fleet" at bounding box center [541, 241] width 69 height 24
type input "**********"
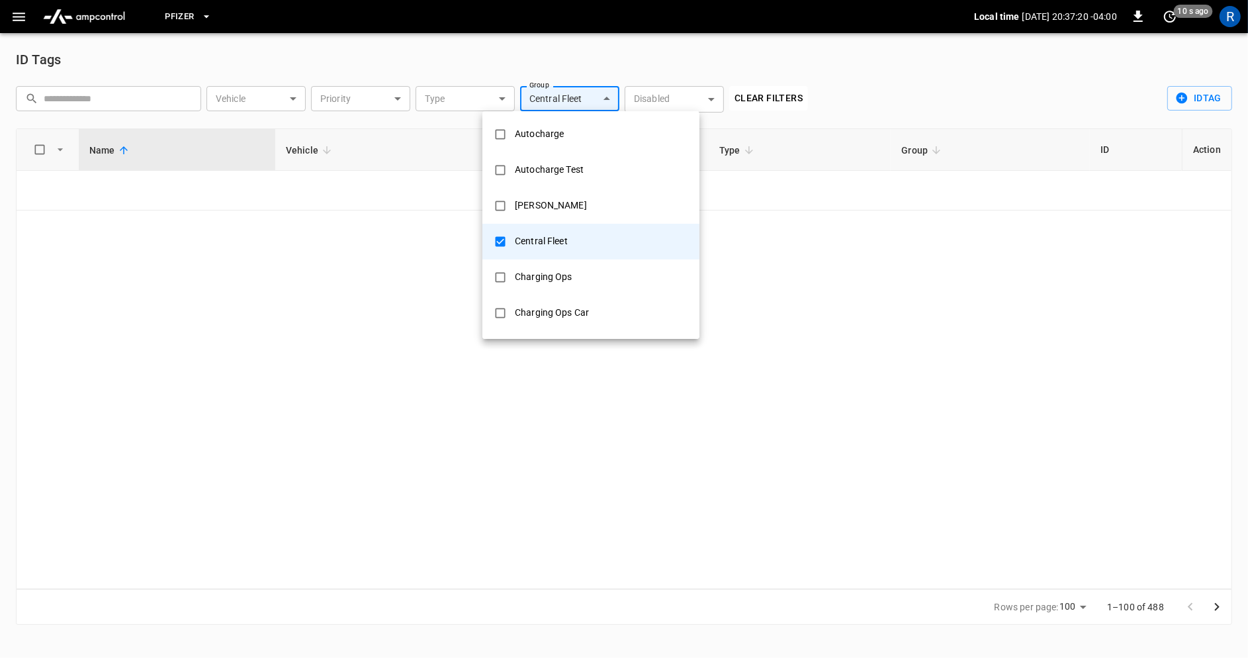
click at [608, 99] on div at bounding box center [624, 329] width 1248 height 658
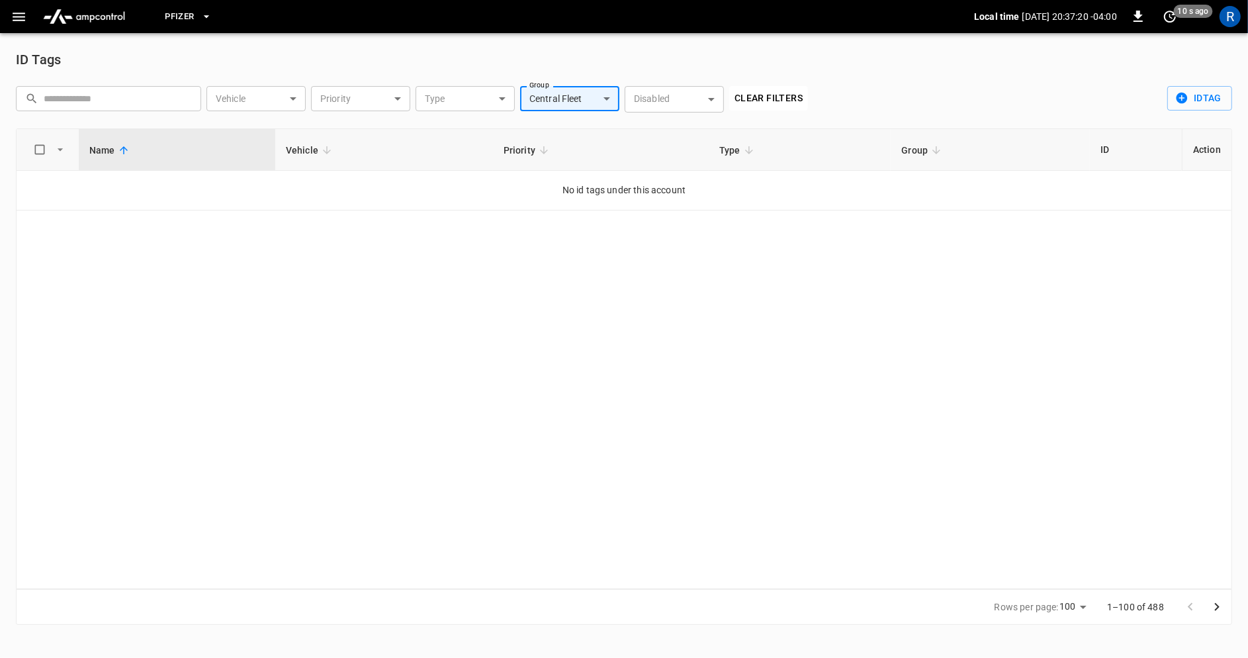
click at [608, 99] on body "**********" at bounding box center [624, 320] width 1248 height 641
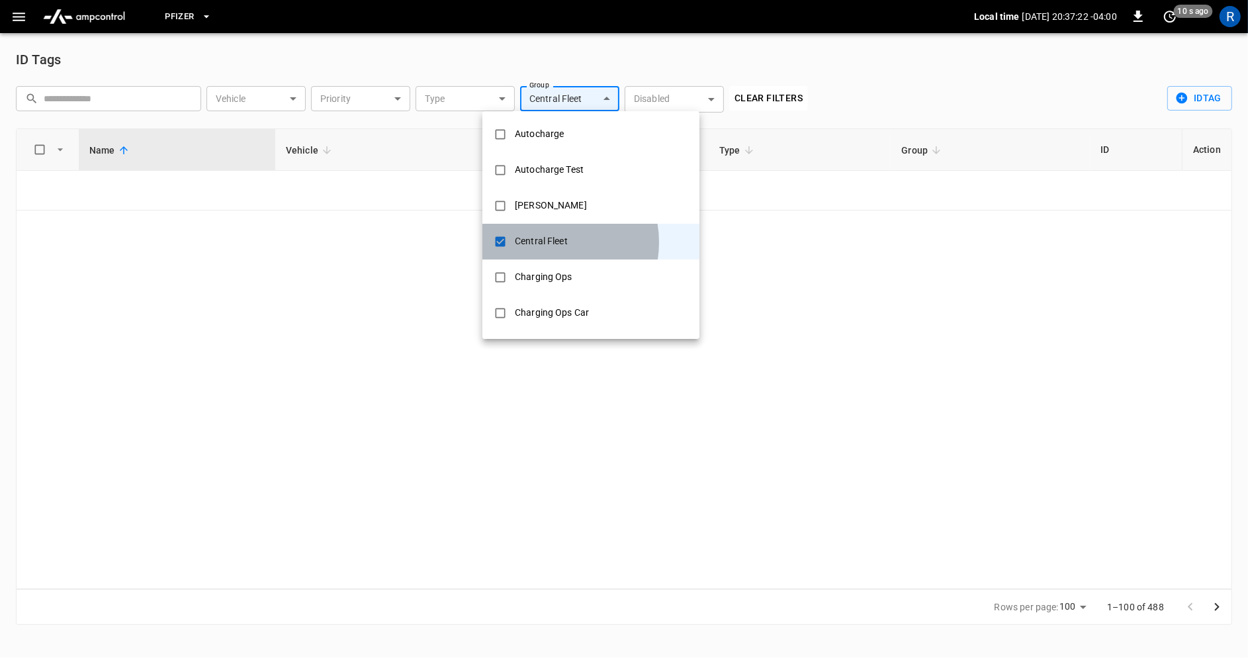
click at [550, 242] on div "Central Fleet" at bounding box center [541, 241] width 69 height 24
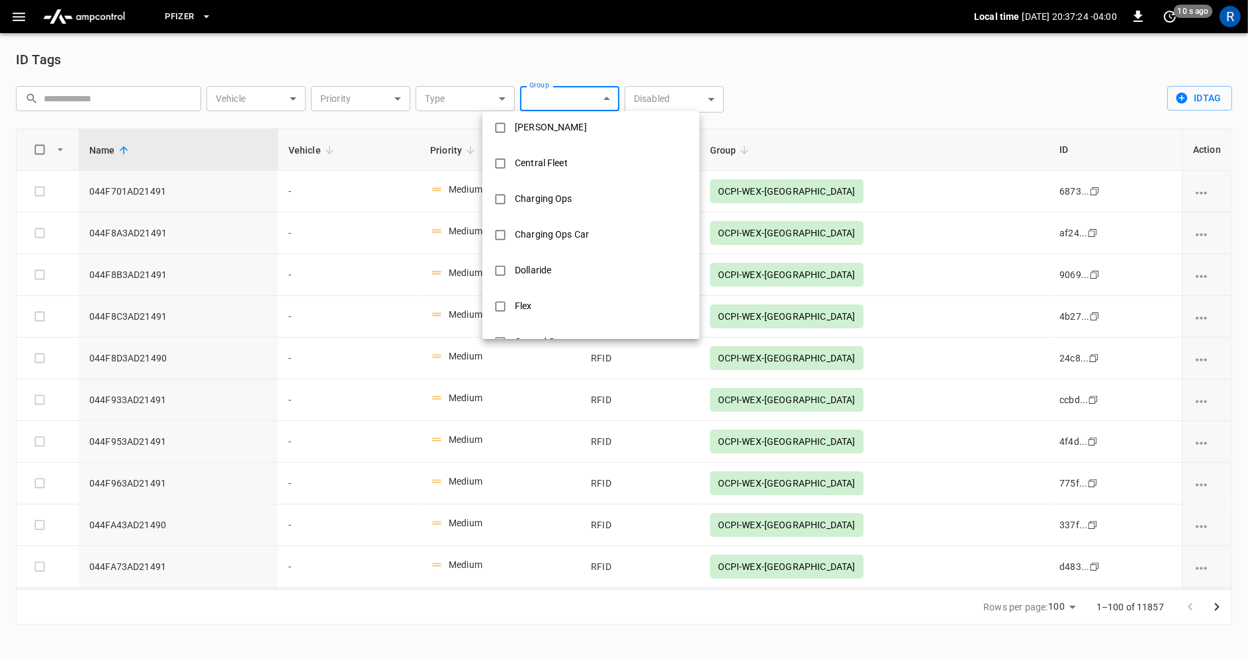
scroll to position [61, 0]
click at [548, 222] on div "Charging Ops" at bounding box center [543, 216] width 73 height 24
type input "**********"
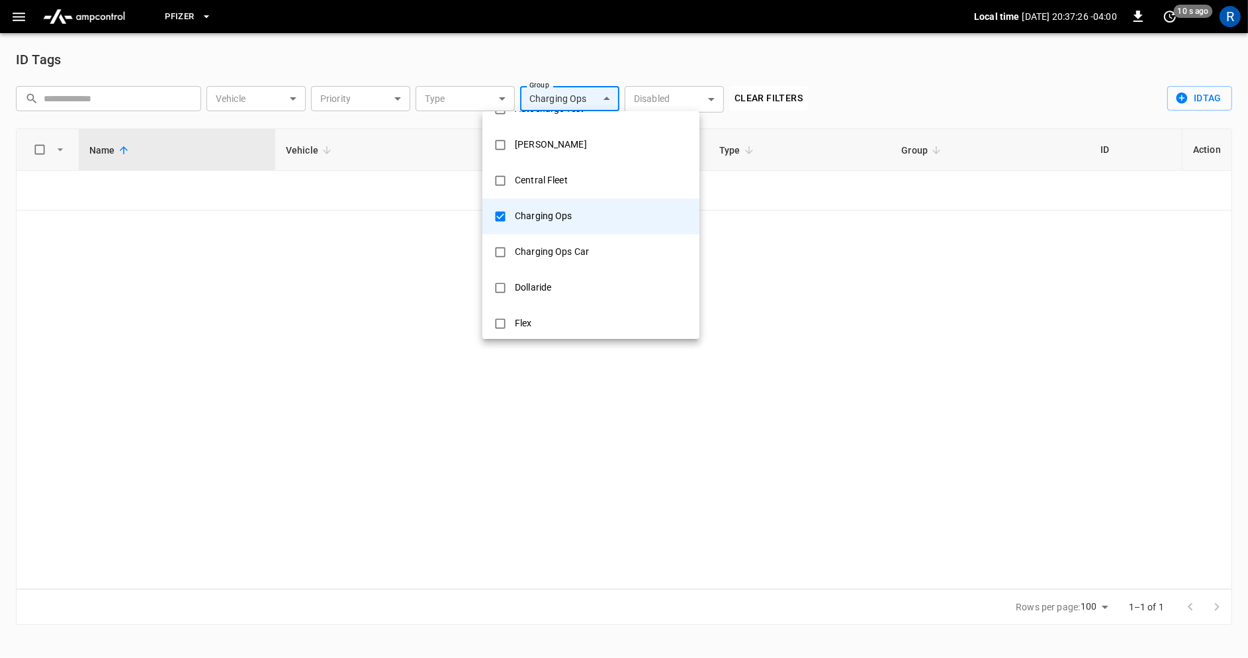
click at [550, 210] on div "Charging Ops" at bounding box center [543, 216] width 73 height 24
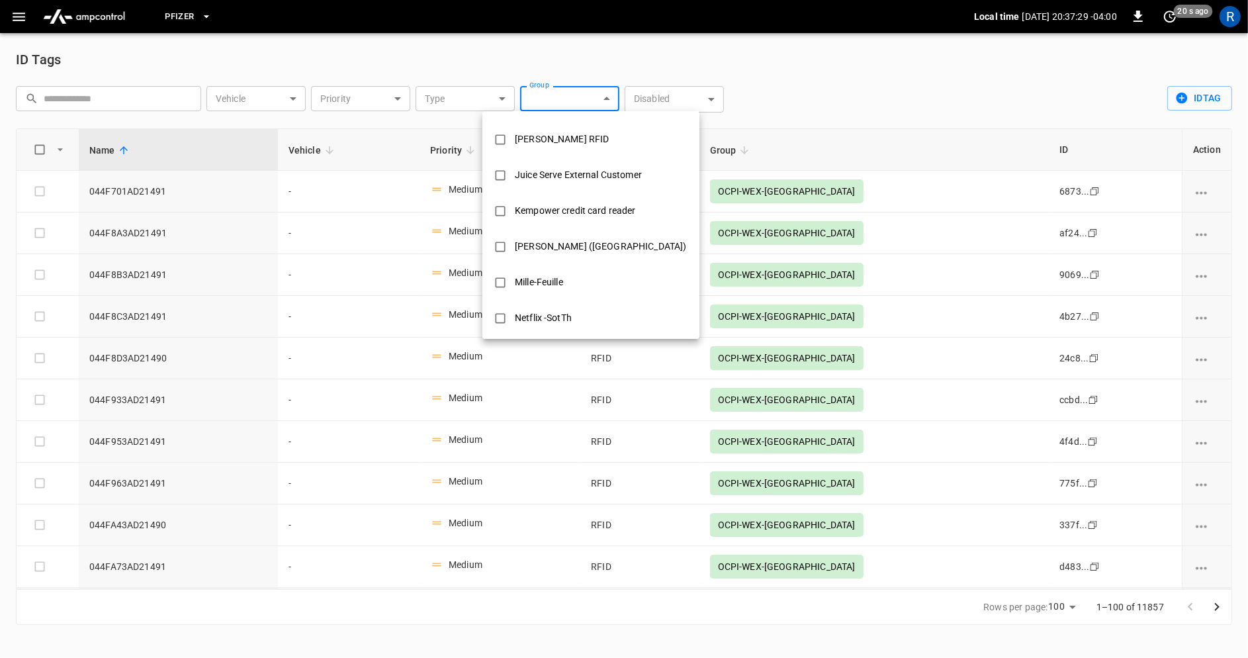
scroll to position [497, 0]
click at [538, 316] on div "Weekly Rentals" at bounding box center [546, 316] width 79 height 24
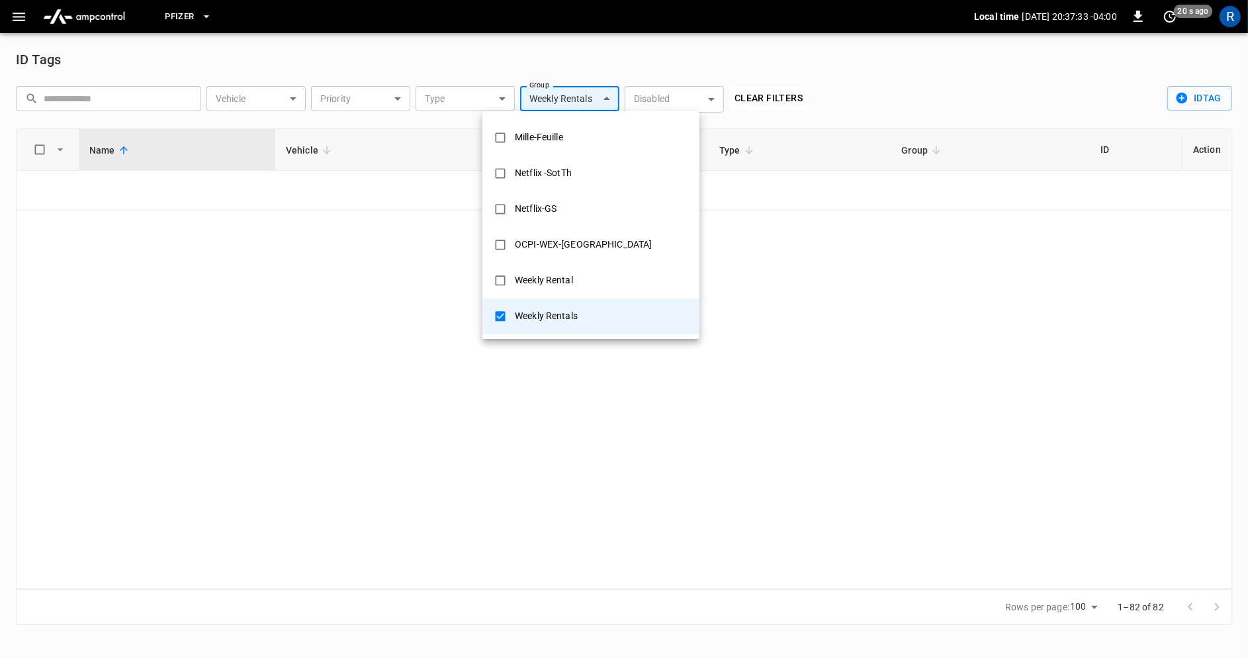
click at [549, 277] on div "Weekly Rental" at bounding box center [544, 280] width 74 height 24
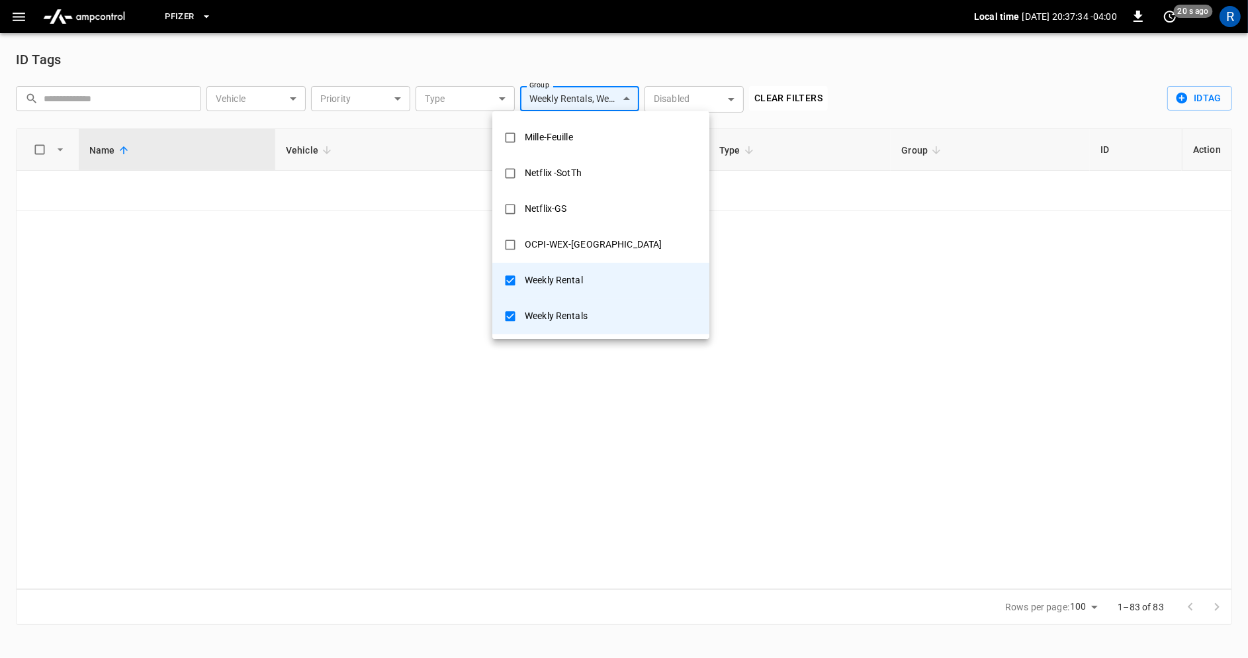
click at [565, 240] on div "OCPI-WEX-[GEOGRAPHIC_DATA]" at bounding box center [593, 244] width 153 height 24
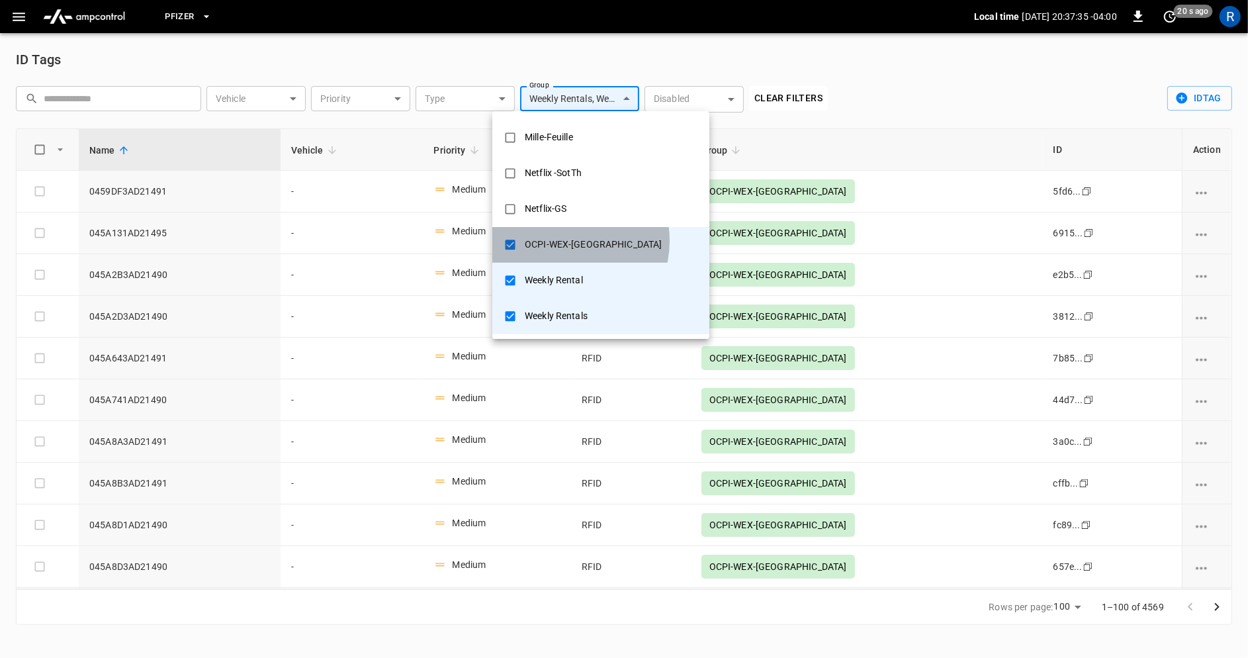
click at [565, 240] on div "OCPI-WEX-[GEOGRAPHIC_DATA]" at bounding box center [593, 244] width 153 height 24
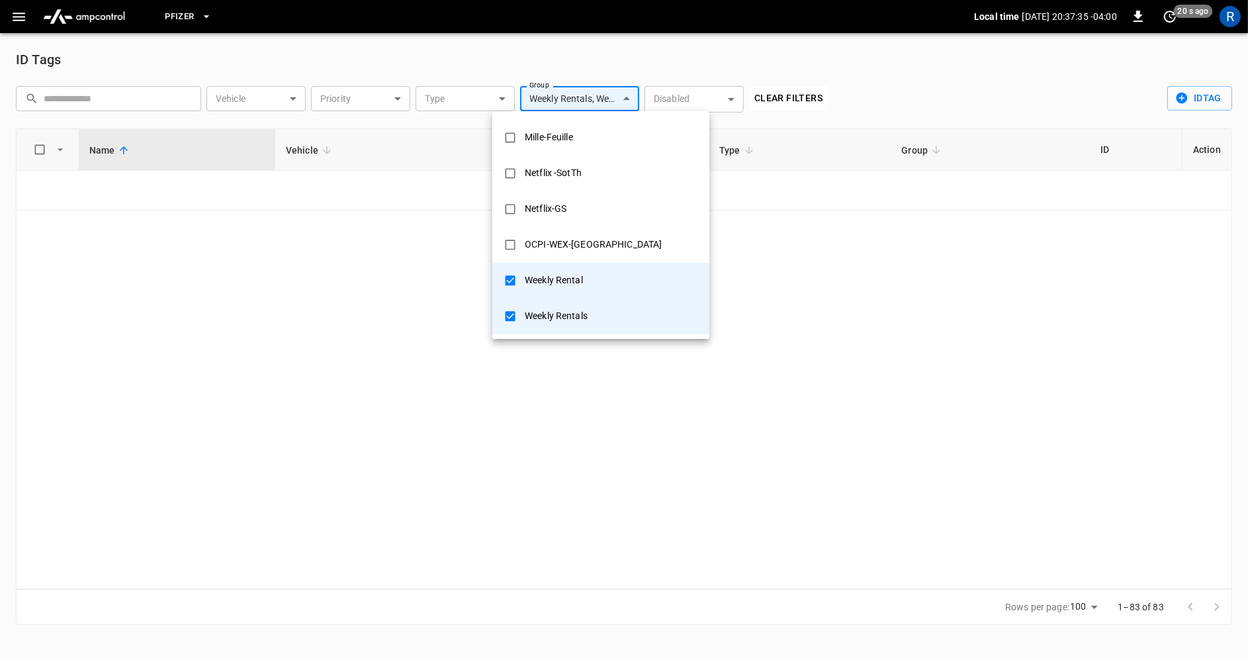
click at [555, 210] on div "Netflix-GS" at bounding box center [546, 209] width 58 height 24
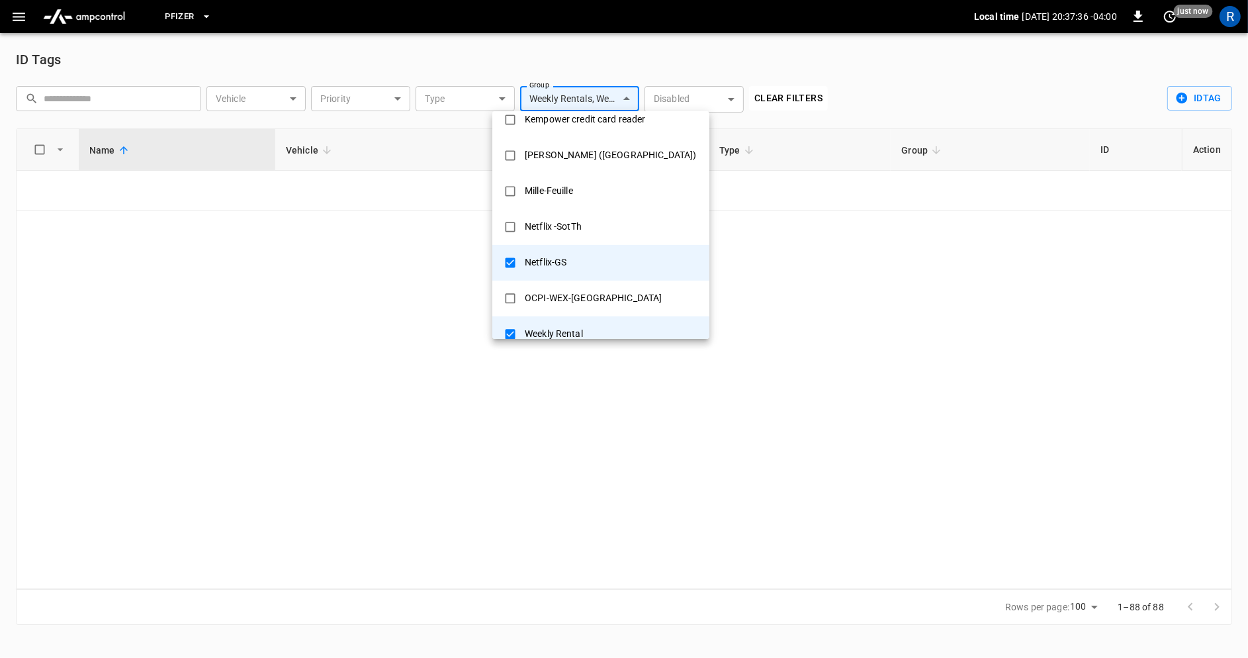
scroll to position [440, 0]
click at [557, 235] on div "Netflix -SotTh" at bounding box center [553, 230] width 73 height 24
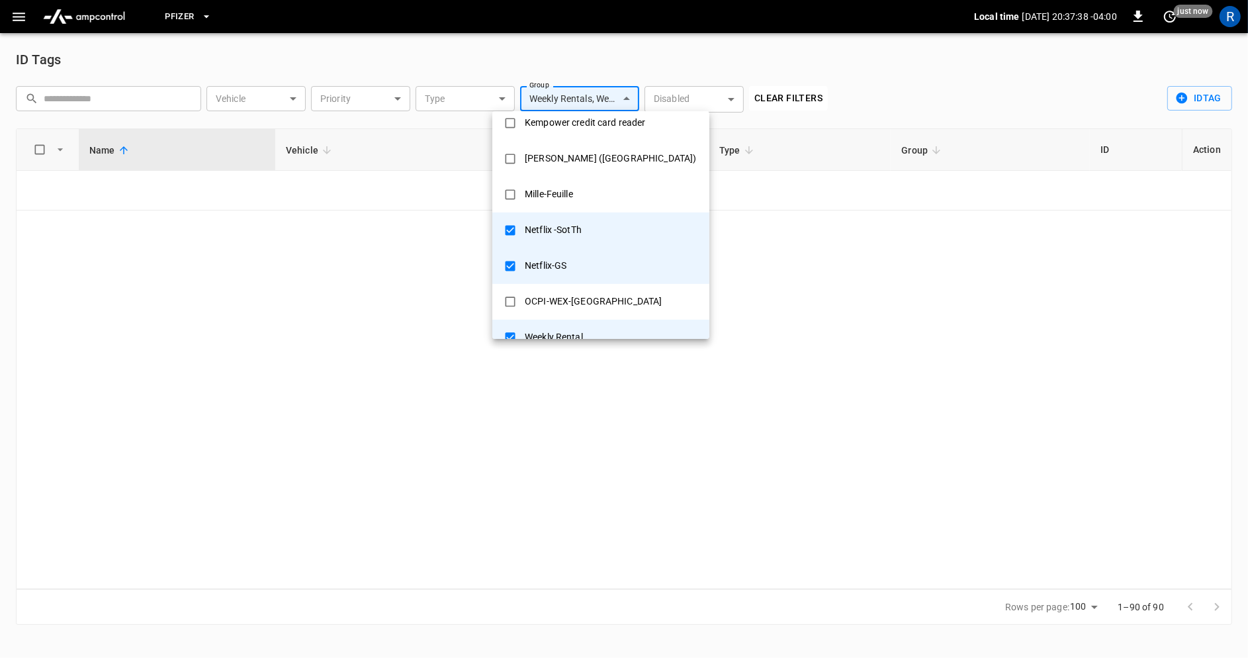
click at [559, 195] on div "Mille-Feuille" at bounding box center [549, 194] width 64 height 24
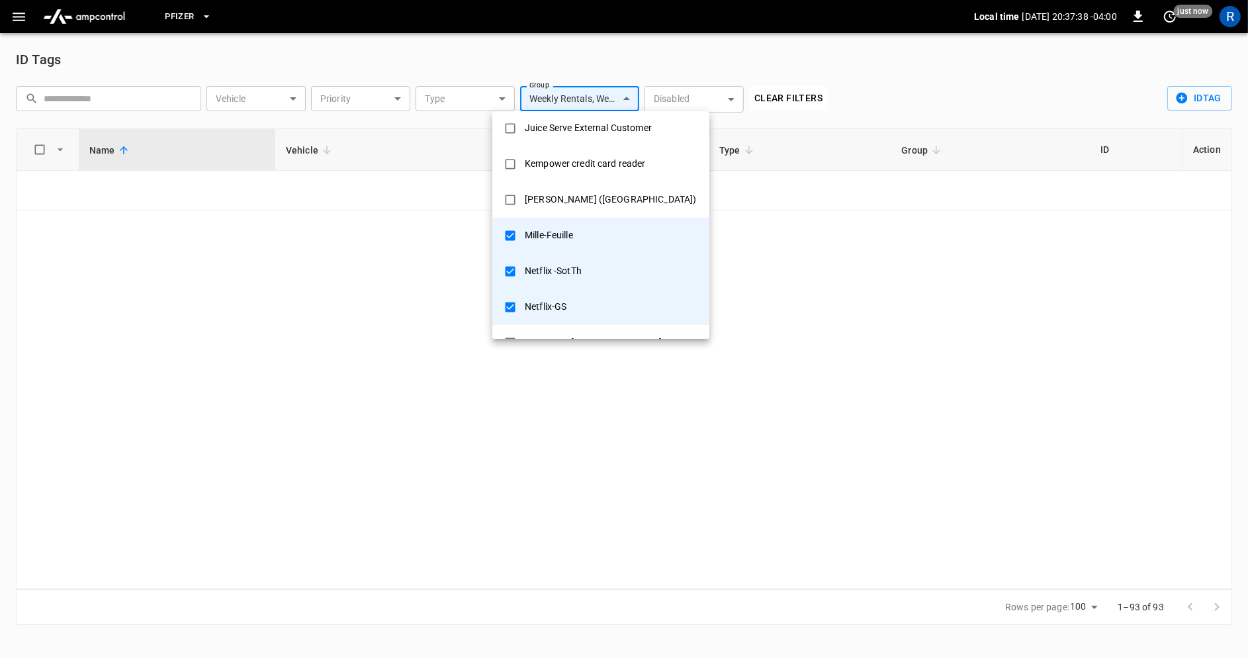
scroll to position [383, 0]
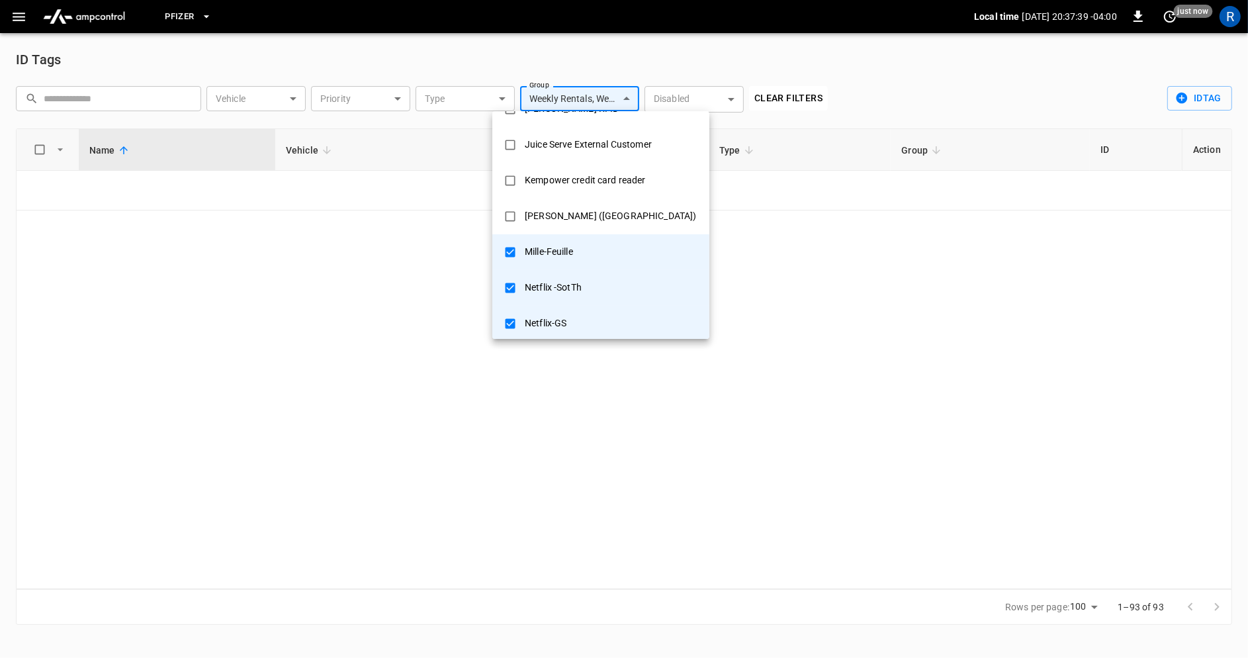
click at [557, 210] on div "[PERSON_NAME] ([GEOGRAPHIC_DATA])" at bounding box center [610, 216] width 187 height 24
click at [557, 177] on div "Kempower credit card reader" at bounding box center [585, 180] width 137 height 24
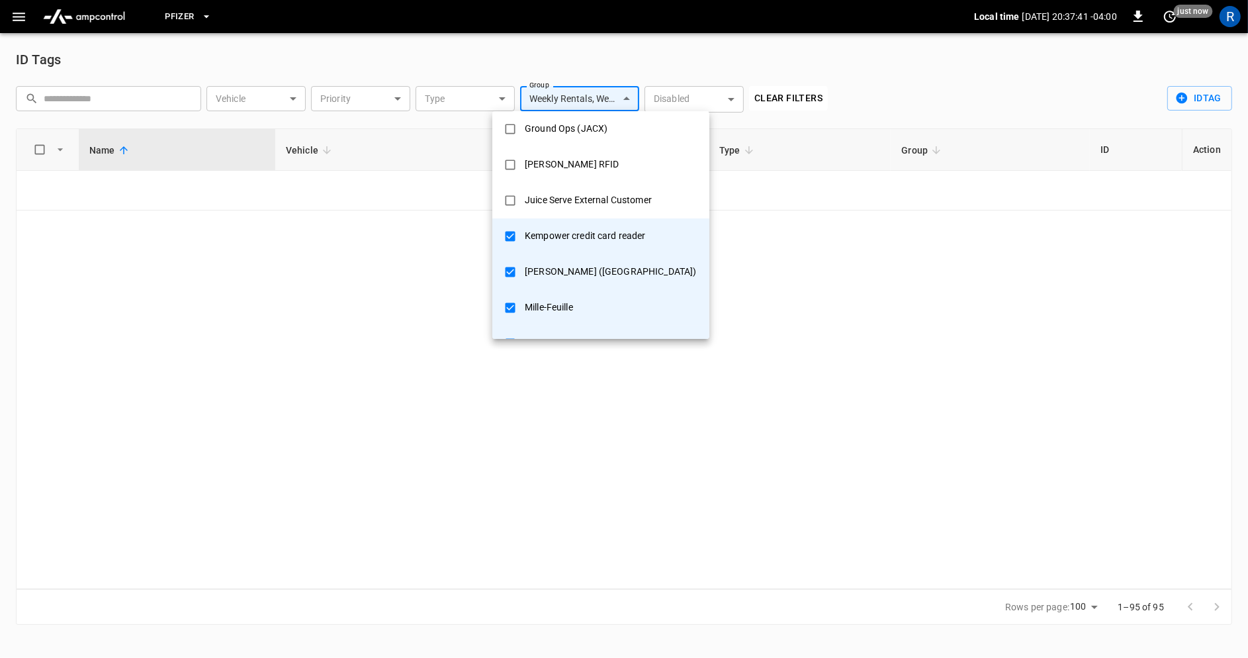
scroll to position [320, 0]
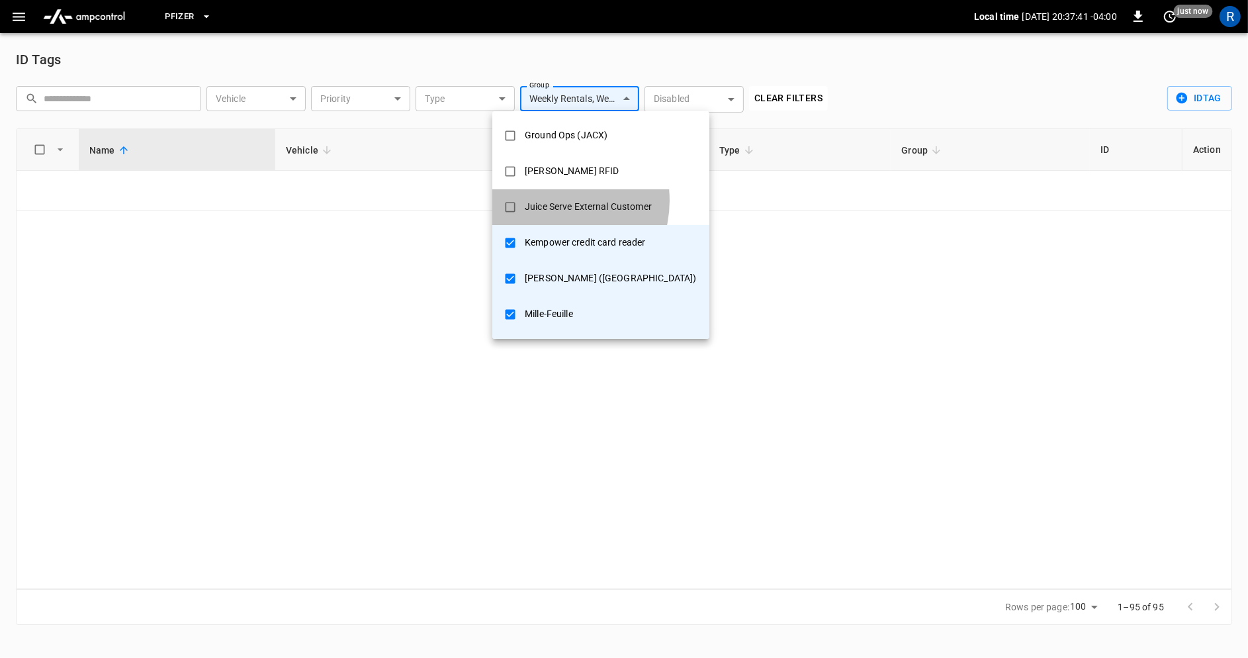
click at [552, 200] on div "Juice Serve External Customer" at bounding box center [588, 207] width 143 height 24
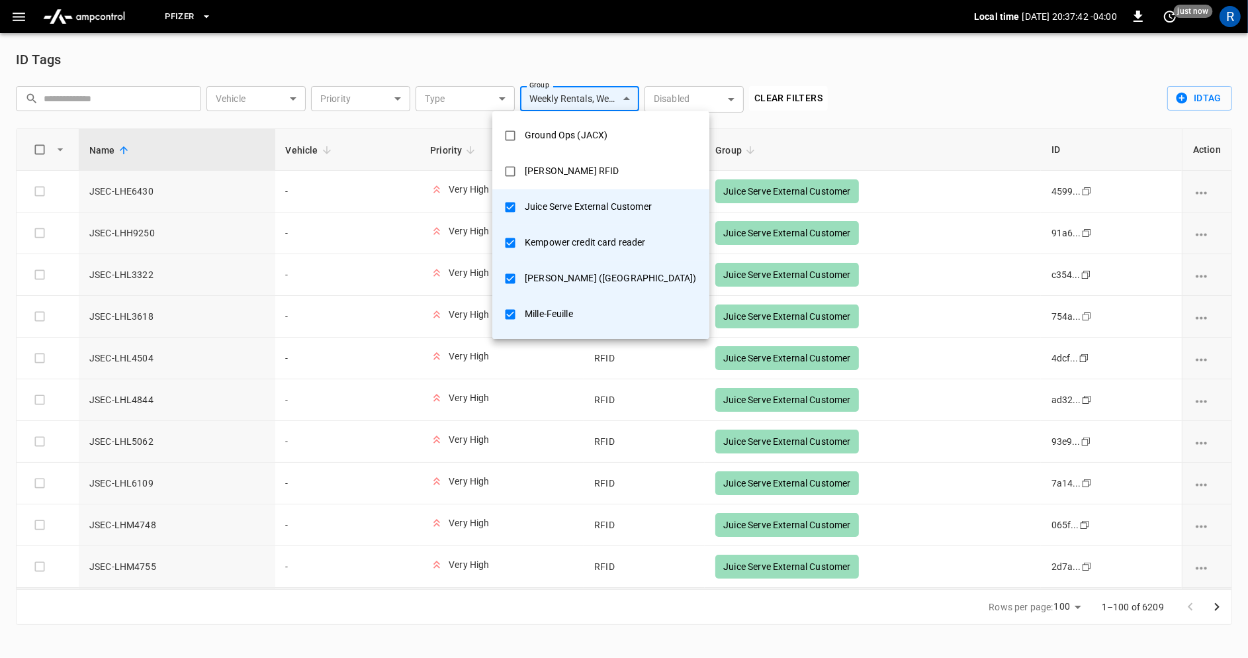
click at [556, 163] on div "[PERSON_NAME] RFID" at bounding box center [572, 171] width 110 height 24
click at [565, 203] on div "Juice Serve External Customer" at bounding box center [588, 207] width 143 height 24
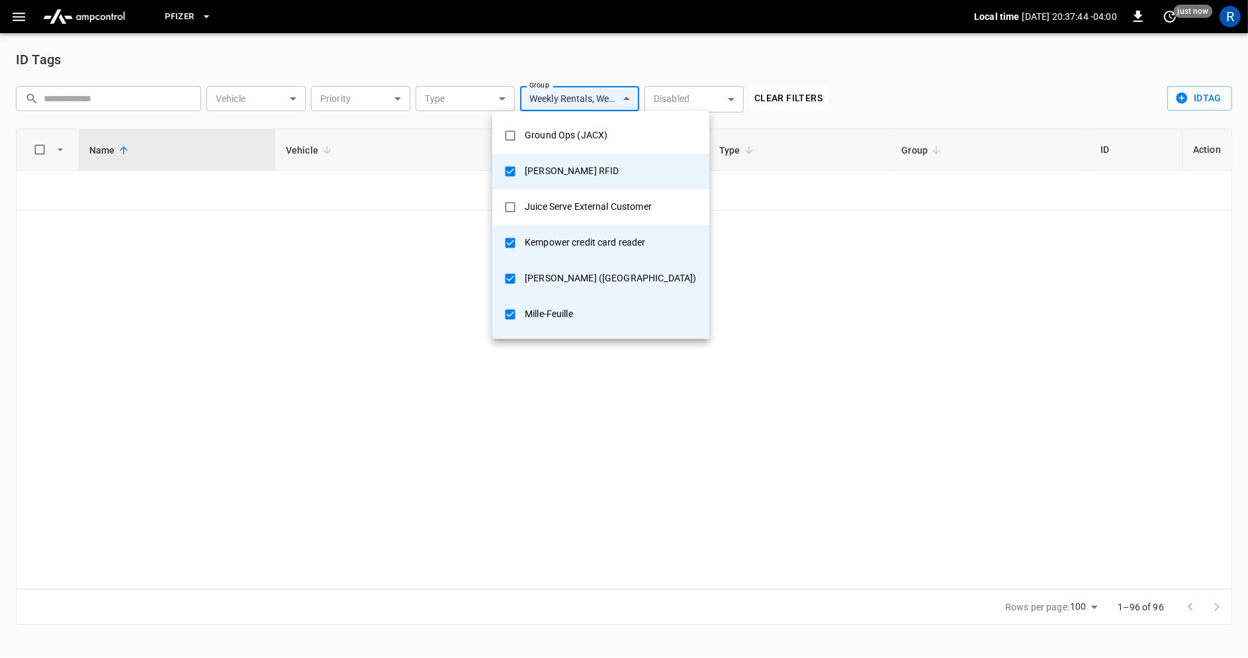
click at [561, 165] on div "[PERSON_NAME] RFID" at bounding box center [572, 171] width 110 height 24
click at [559, 201] on div "Juice Serve External Customer" at bounding box center [588, 207] width 143 height 24
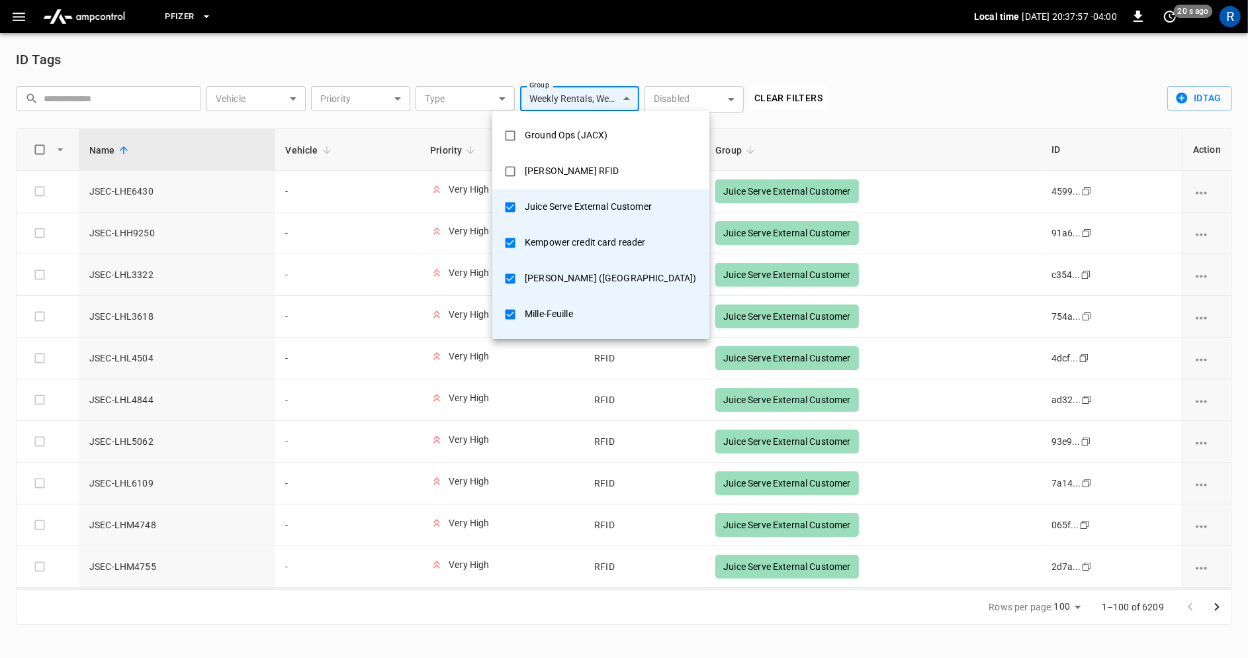
click at [562, 201] on div "Juice Serve External Customer" at bounding box center [588, 207] width 143 height 24
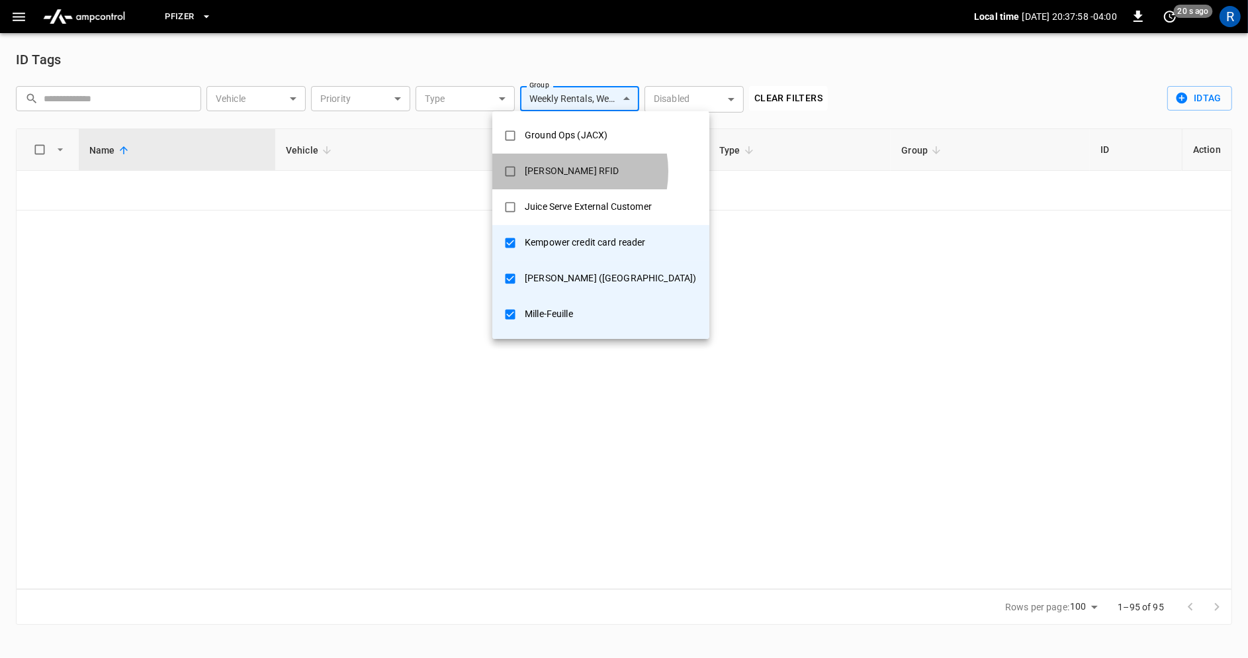
click at [558, 171] on div "[PERSON_NAME] RFID" at bounding box center [572, 171] width 110 height 24
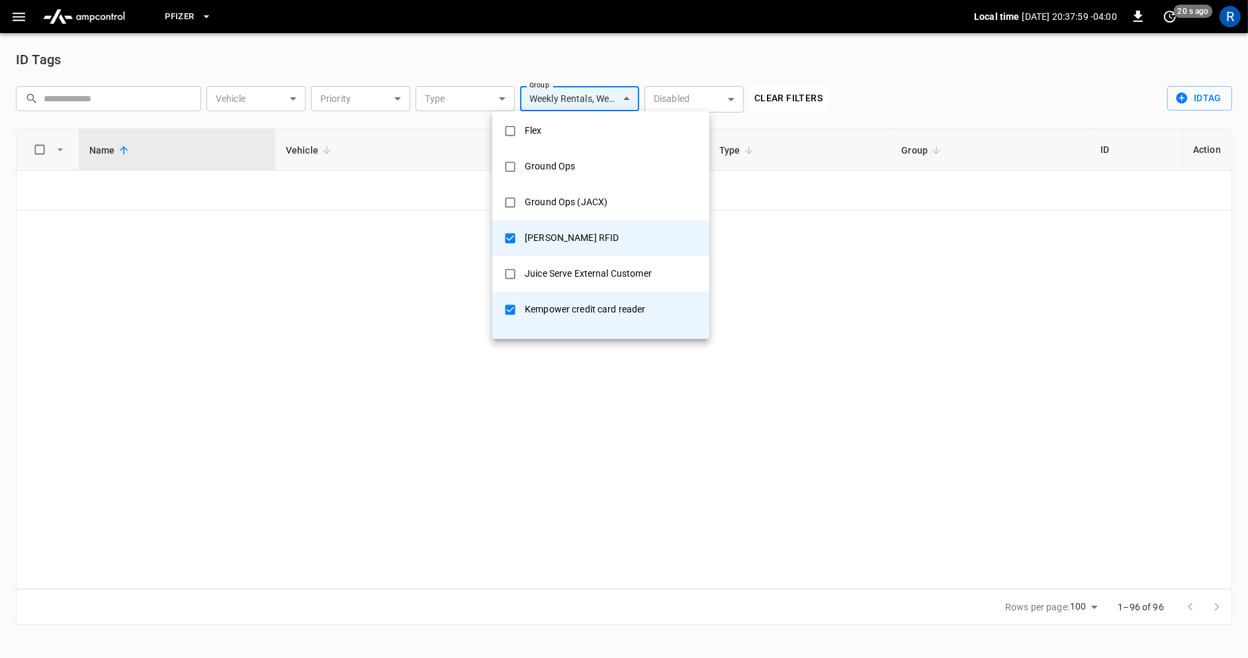
scroll to position [251, 0]
click at [557, 205] on div "Ground Ops (JACX)" at bounding box center [566, 205] width 99 height 24
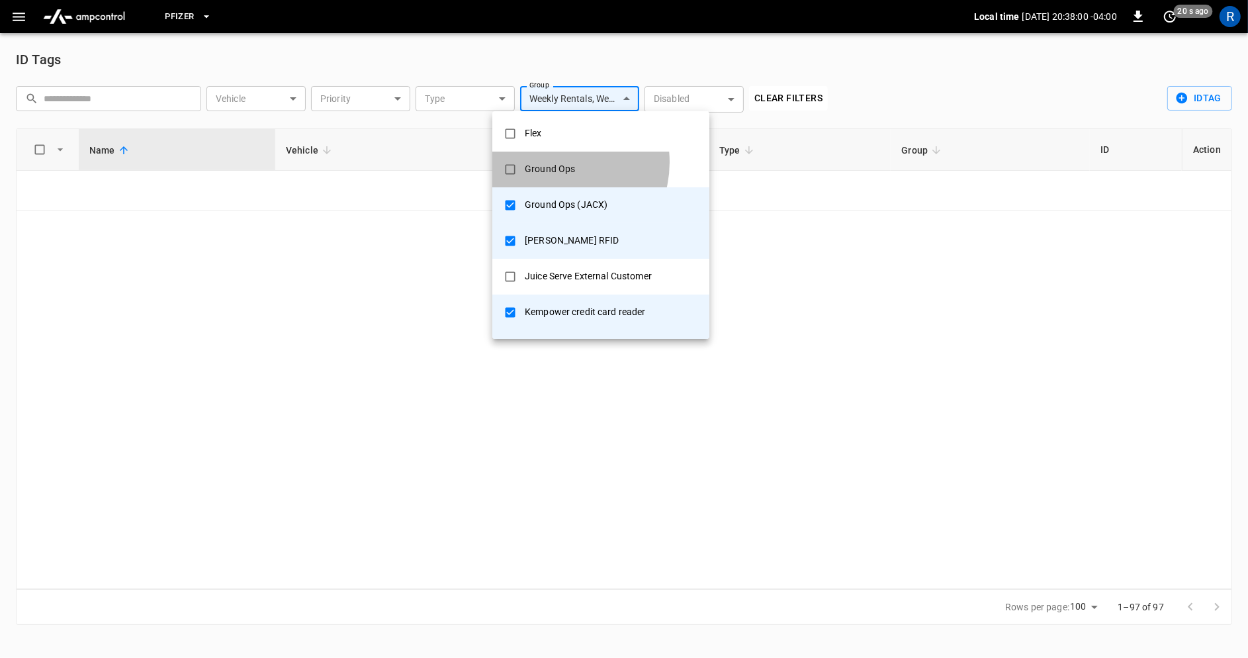
click at [555, 161] on div "Ground Ops" at bounding box center [550, 169] width 66 height 24
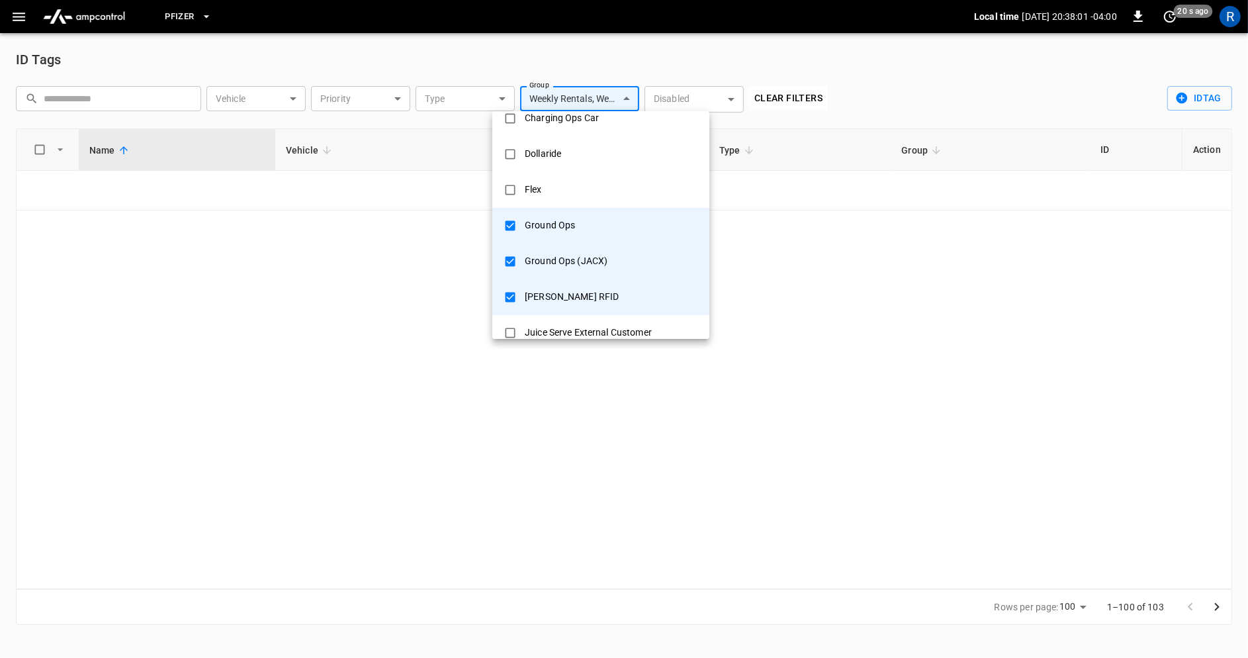
scroll to position [188, 0]
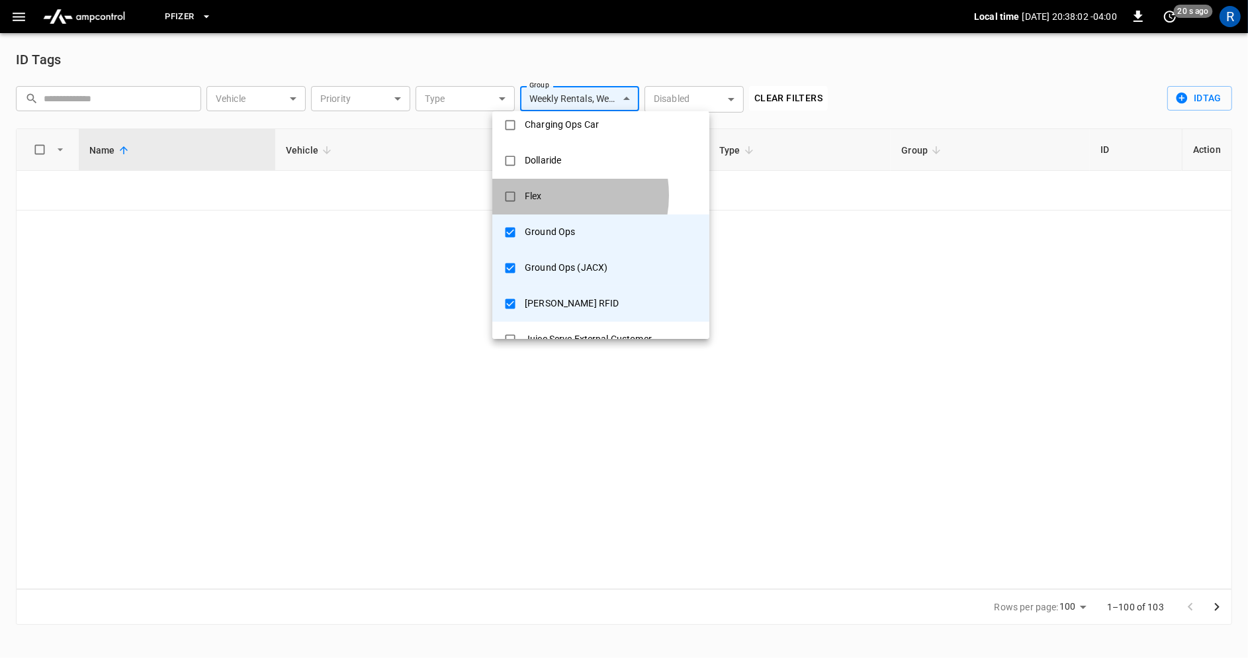
click at [555, 195] on li "Flex" at bounding box center [600, 197] width 217 height 36
click at [555, 156] on div "Dollaride" at bounding box center [543, 160] width 52 height 24
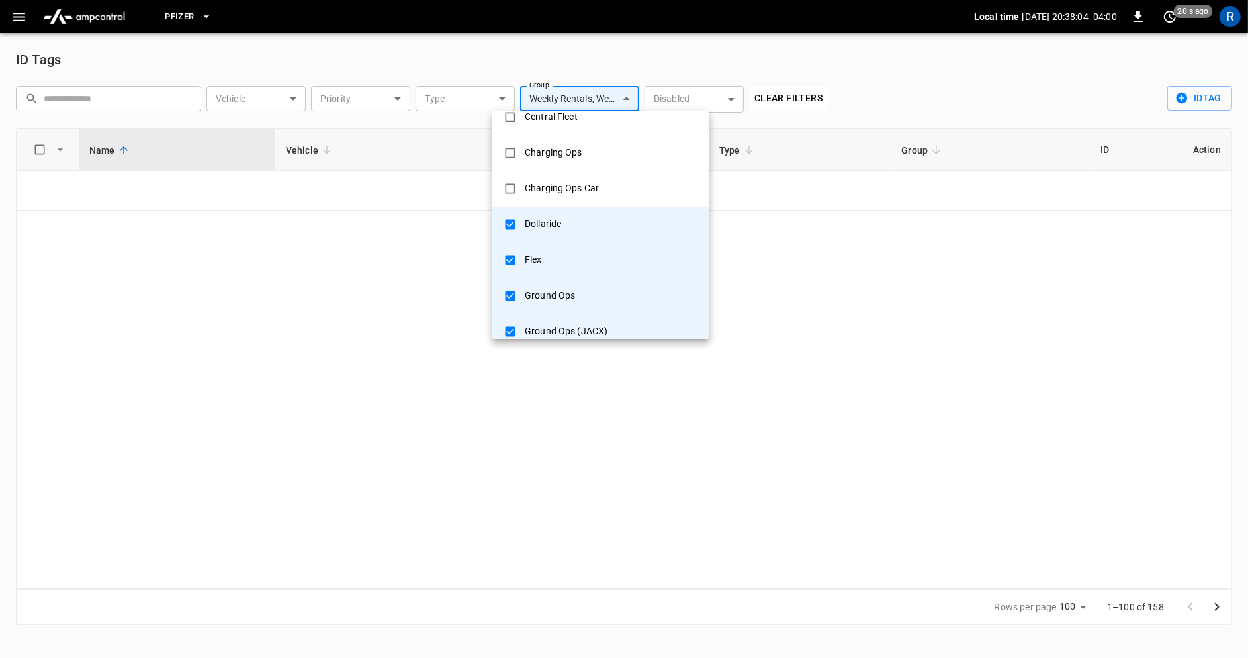
scroll to position [118, 0]
click at [552, 195] on div "Charging Ops Car" at bounding box center [562, 195] width 90 height 24
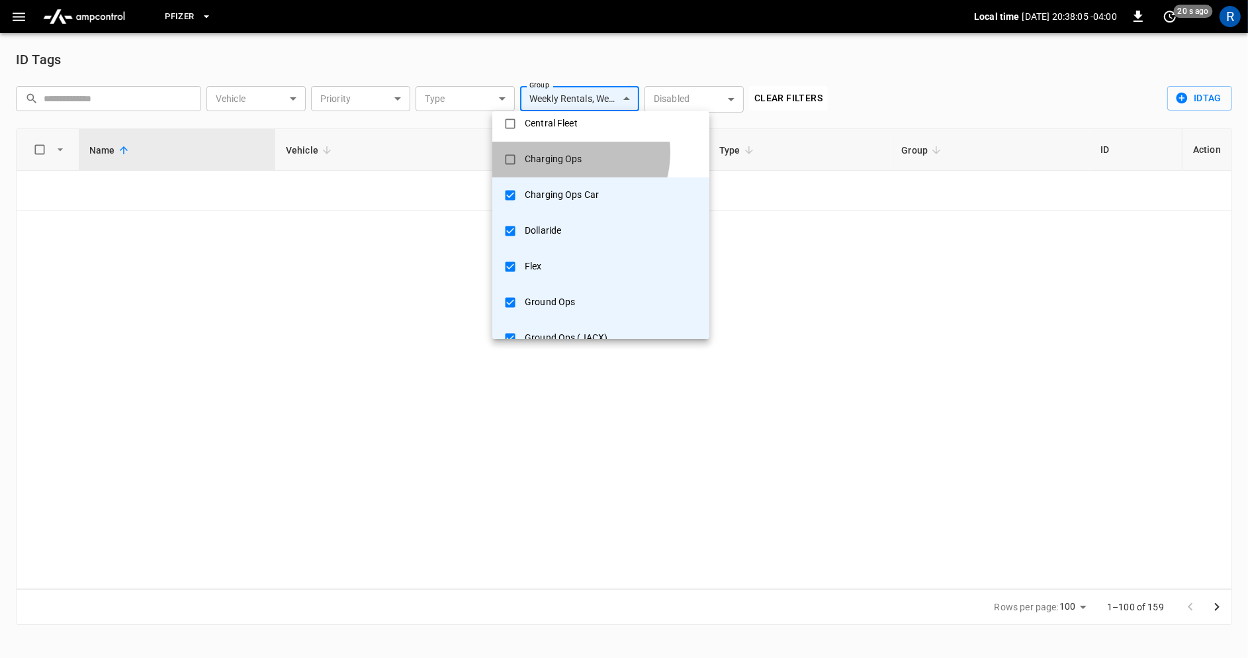
click at [564, 152] on div "Charging Ops" at bounding box center [553, 159] width 73 height 24
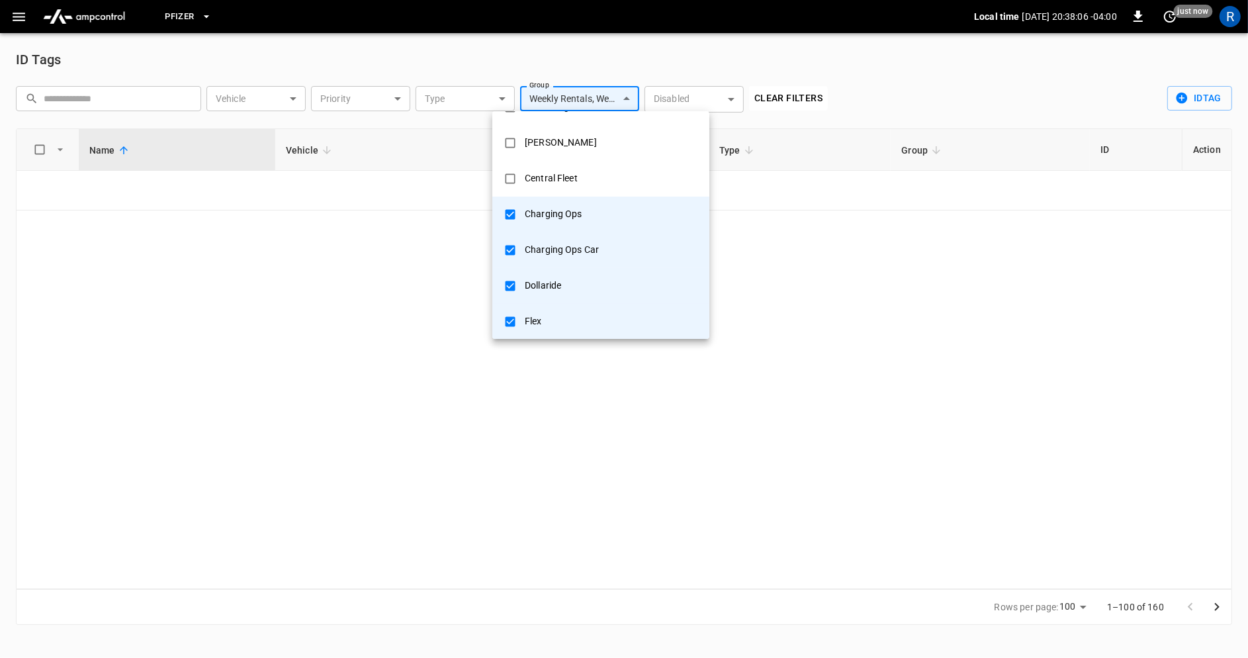
scroll to position [60, 0]
click at [560, 182] on div "Central Fleet" at bounding box center [551, 181] width 69 height 24
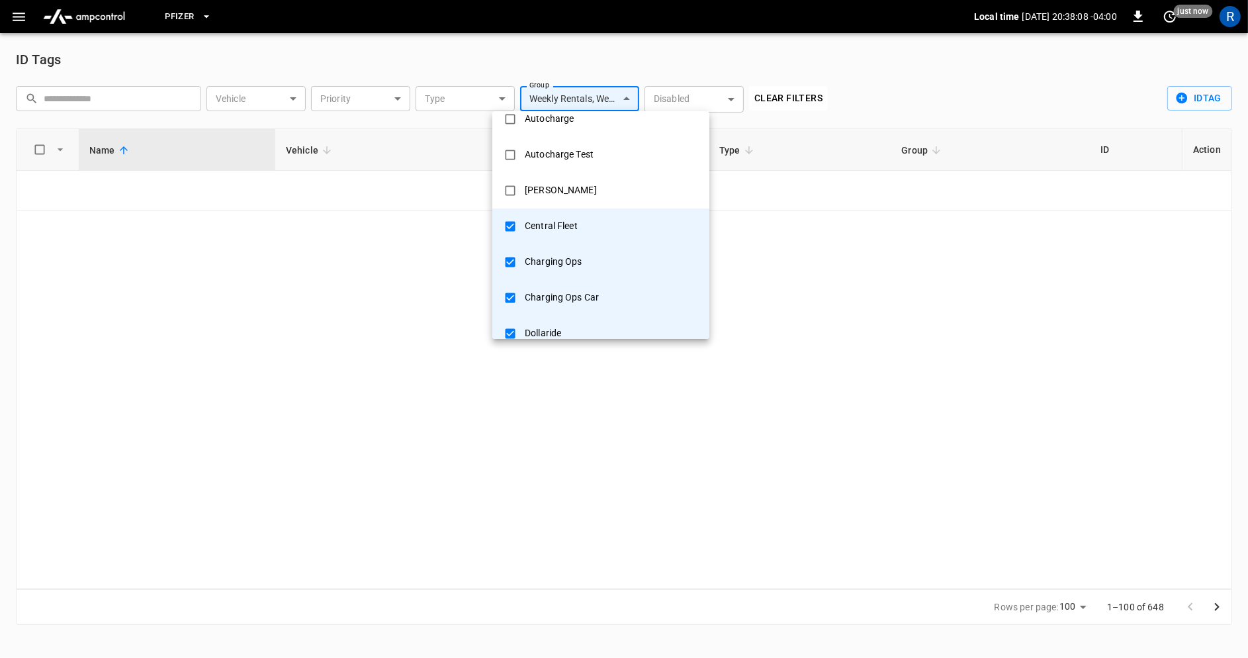
scroll to position [7, 0]
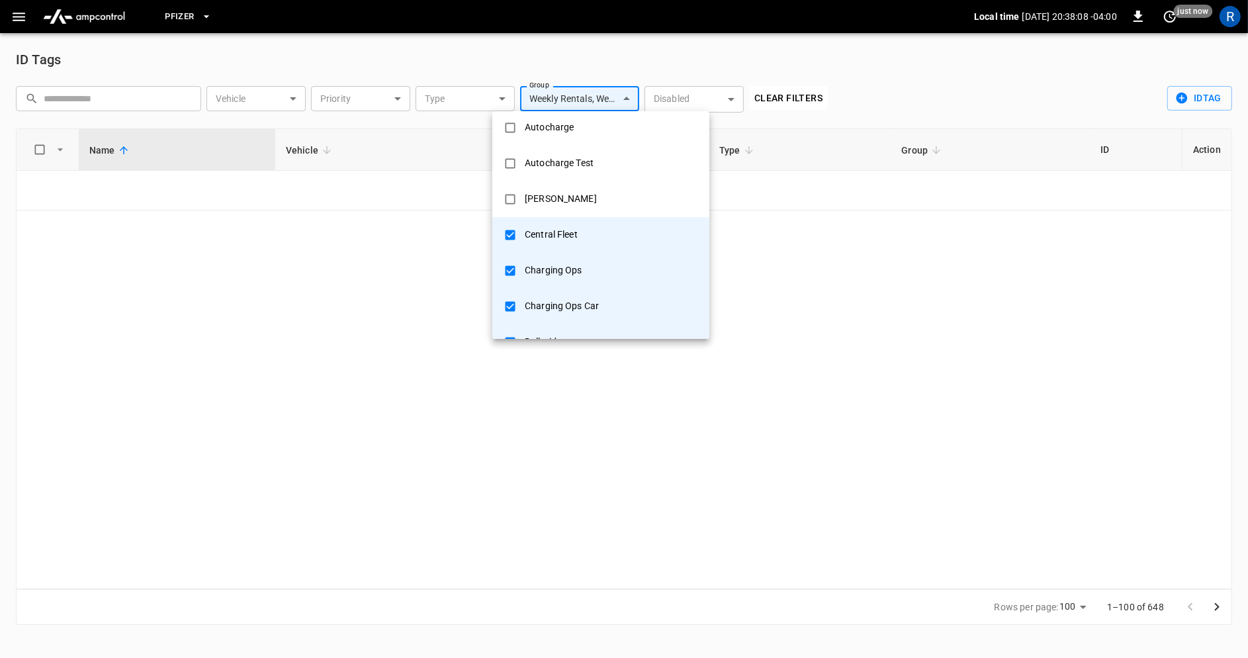
click at [556, 199] on div "[PERSON_NAME]" at bounding box center [561, 199] width 88 height 24
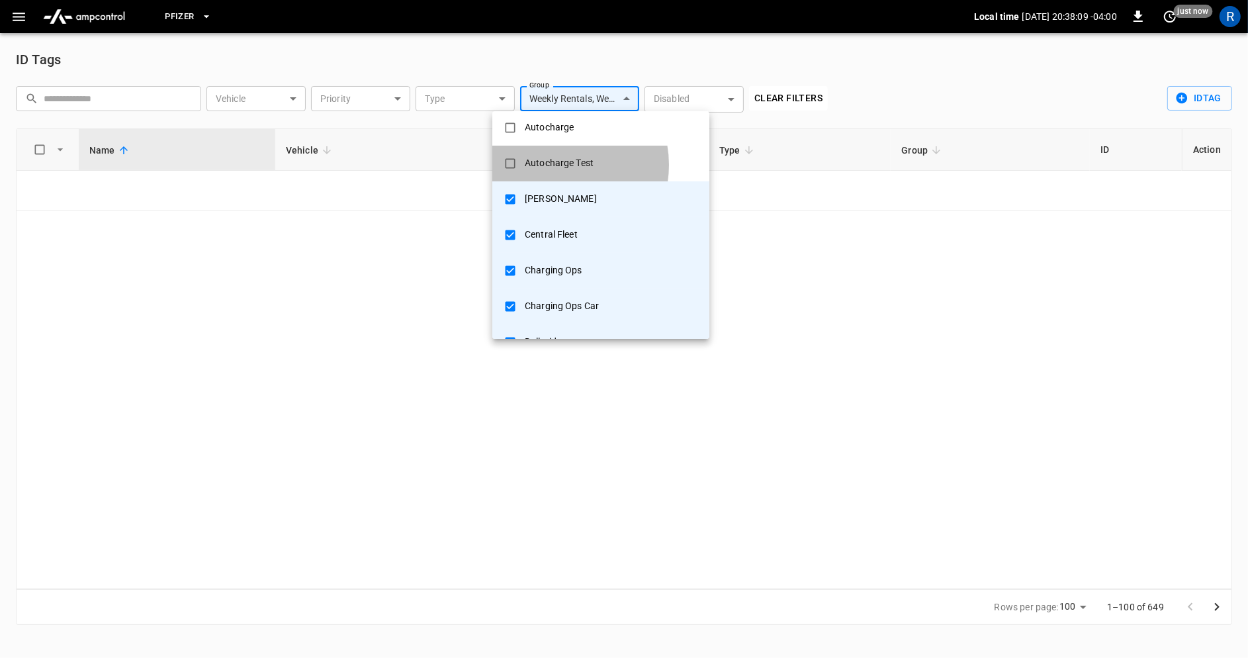
click at [559, 164] on div "Autocharge Test" at bounding box center [559, 163] width 85 height 24
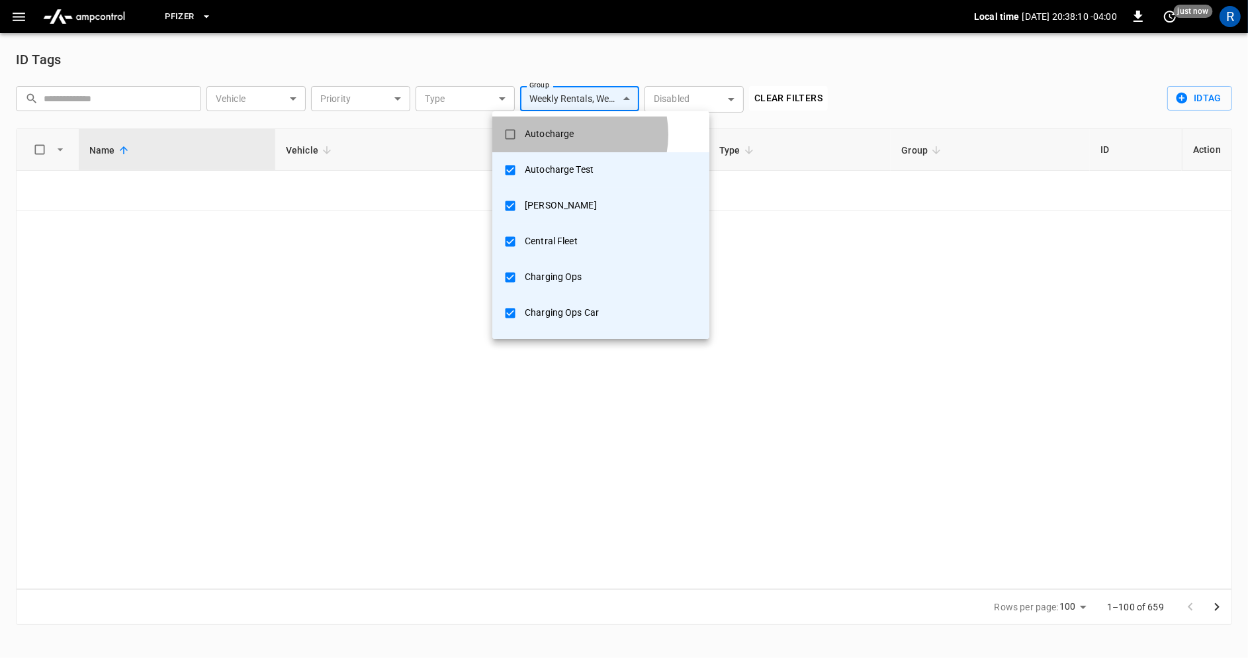
click at [561, 134] on div "Autocharge" at bounding box center [549, 134] width 65 height 24
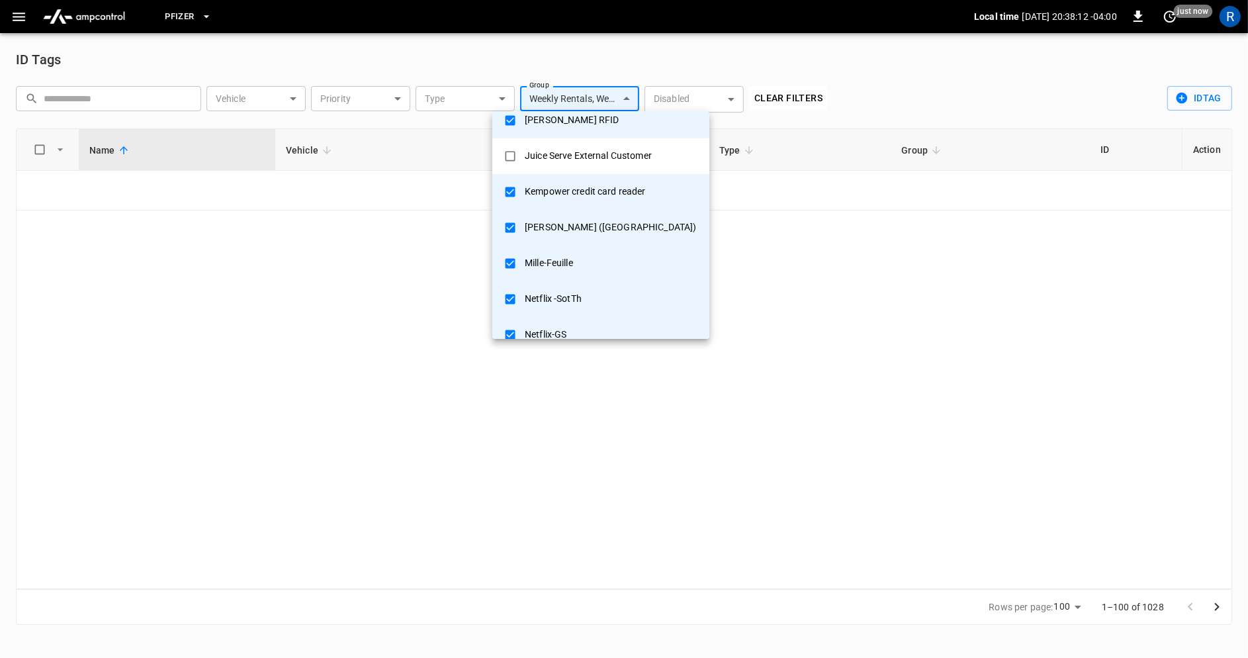
scroll to position [497, 0]
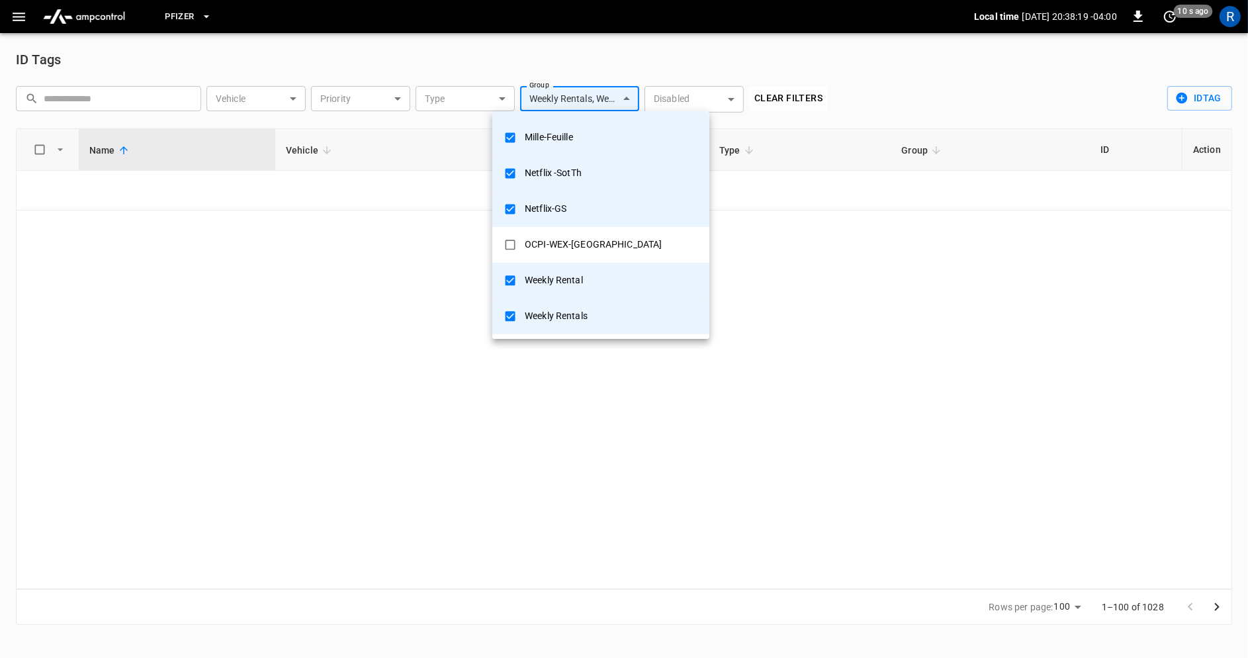
click at [742, 291] on div at bounding box center [624, 329] width 1248 height 658
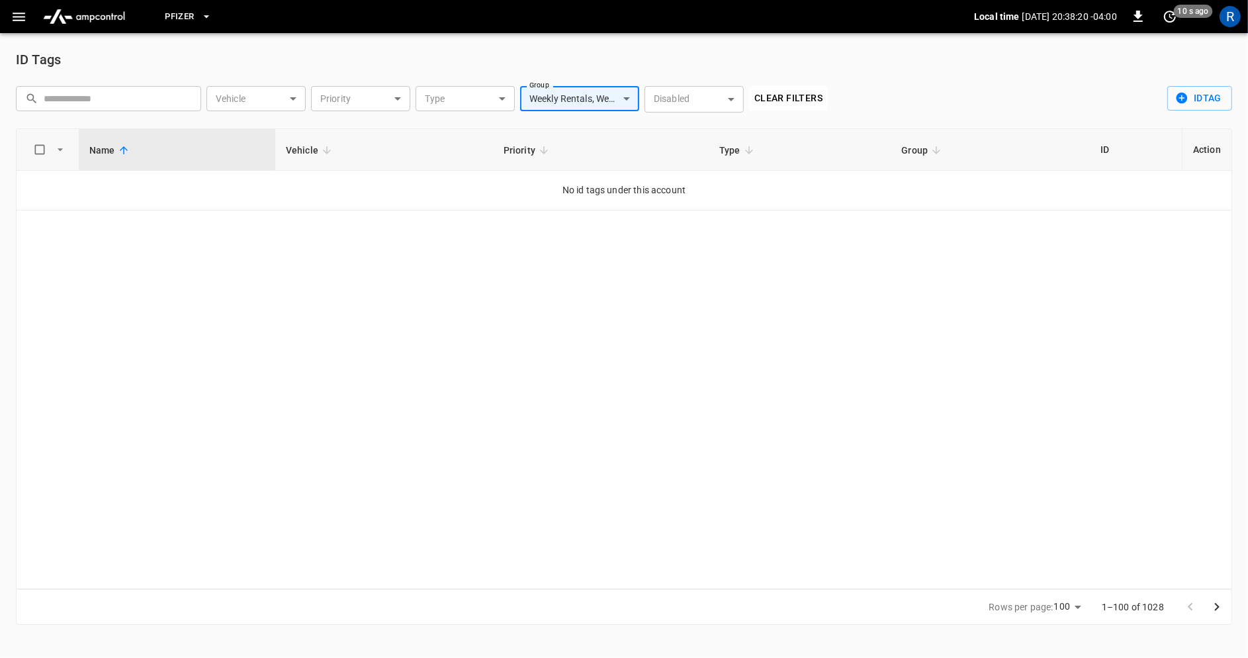
click at [606, 89] on body "**********" at bounding box center [624, 320] width 1248 height 641
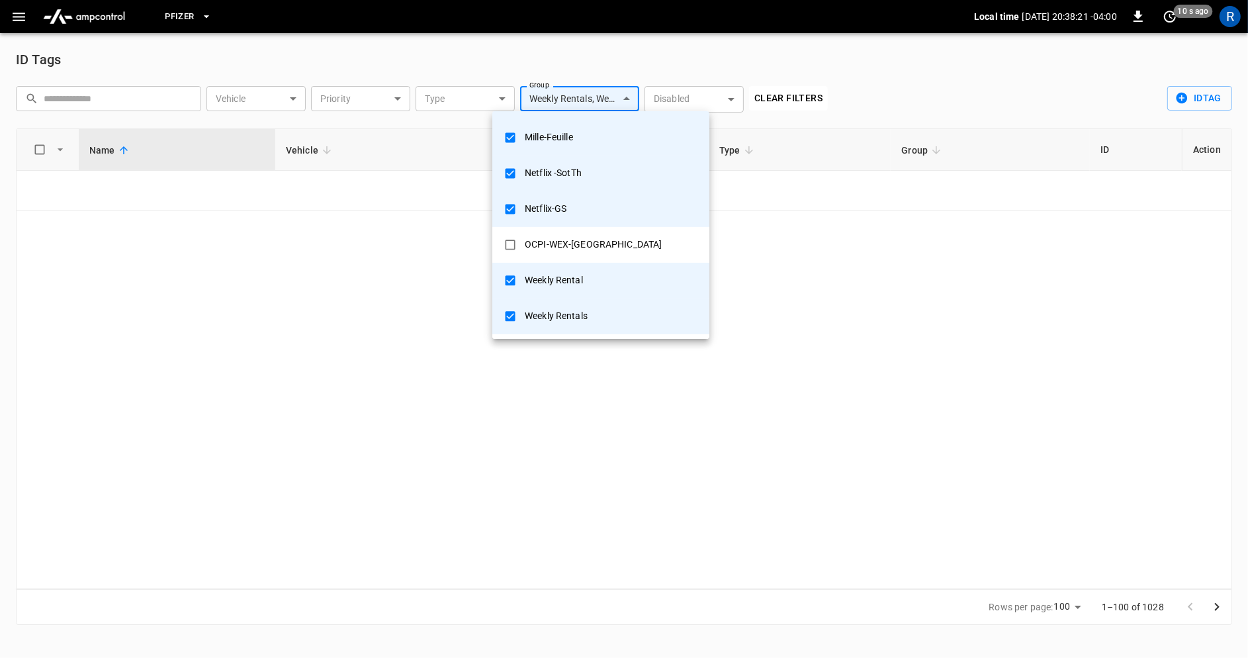
scroll to position [0, 0]
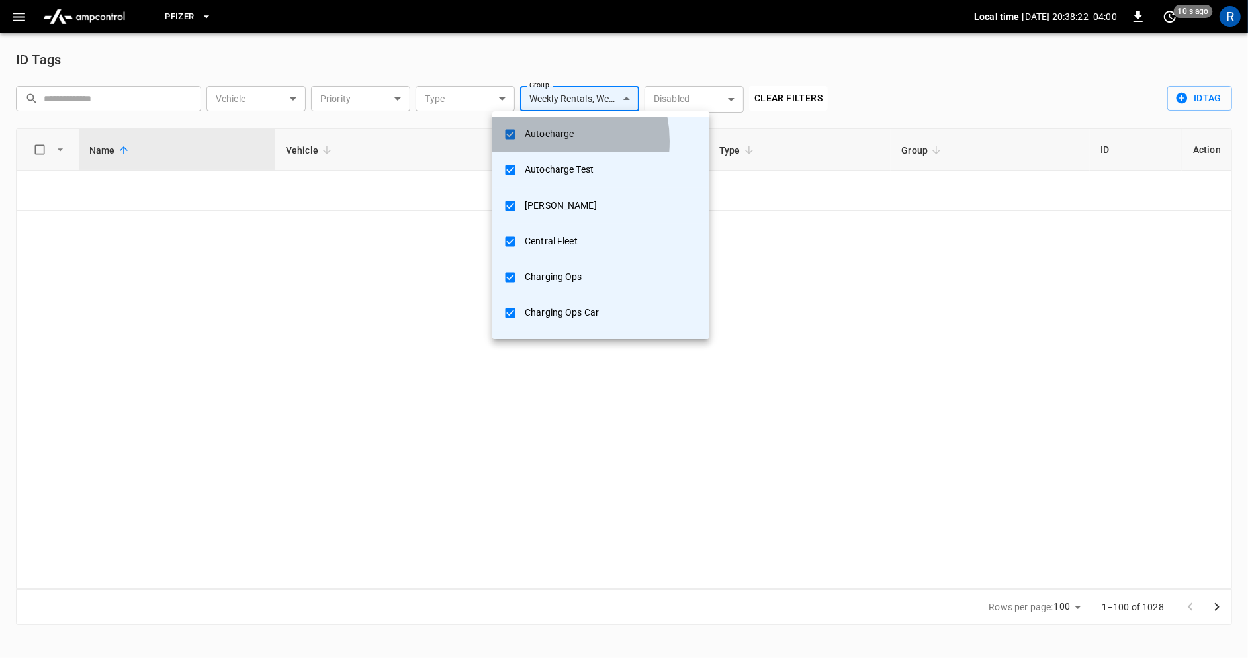
click at [543, 141] on div "Autocharge" at bounding box center [549, 134] width 65 height 24
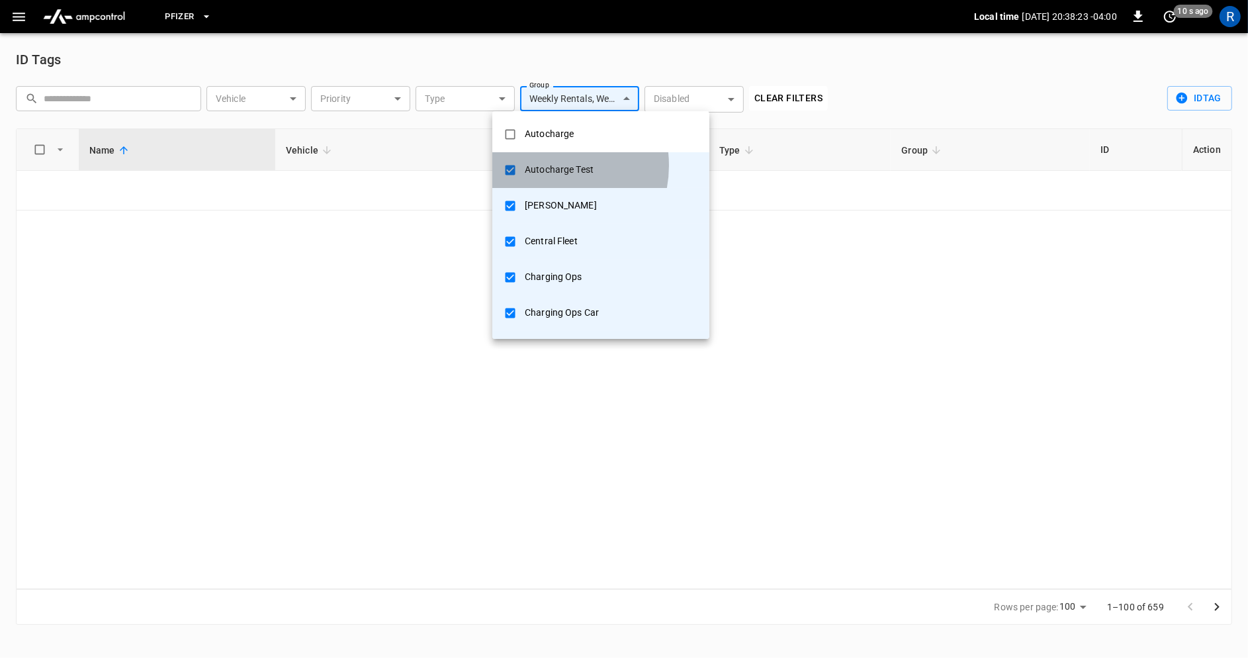
click at [545, 166] on div "Autocharge Test" at bounding box center [559, 170] width 85 height 24
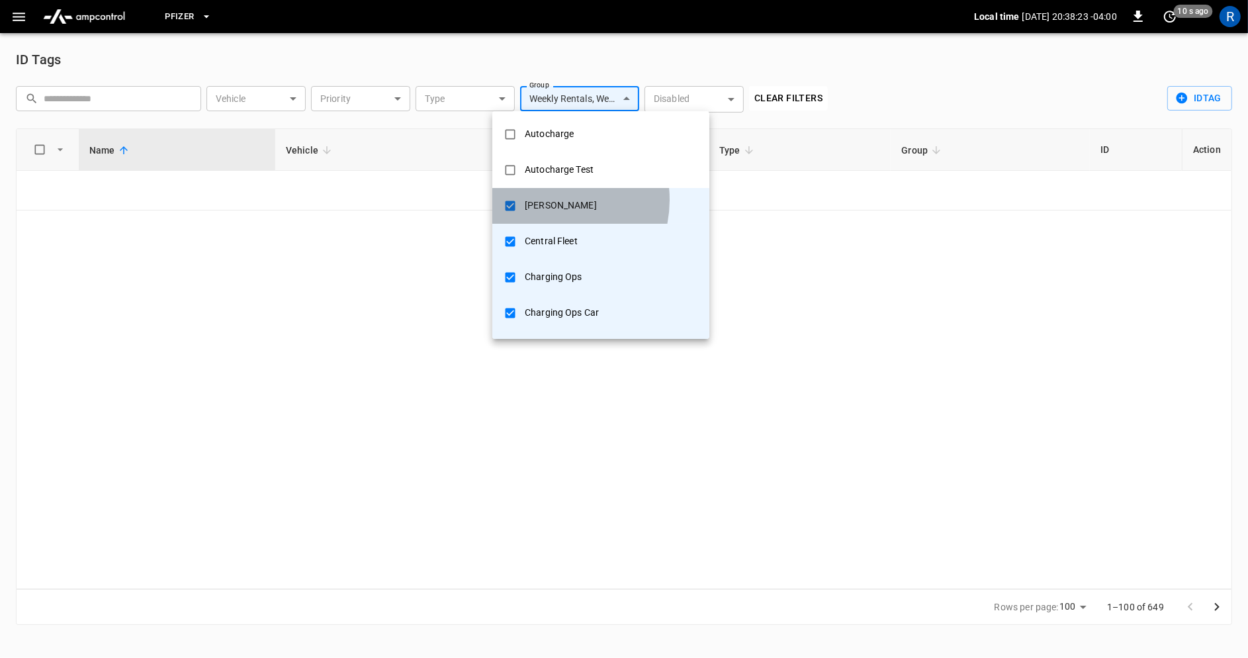
click at [547, 200] on div "[PERSON_NAME]" at bounding box center [561, 205] width 88 height 24
click at [550, 232] on div "Central Fleet" at bounding box center [551, 241] width 69 height 24
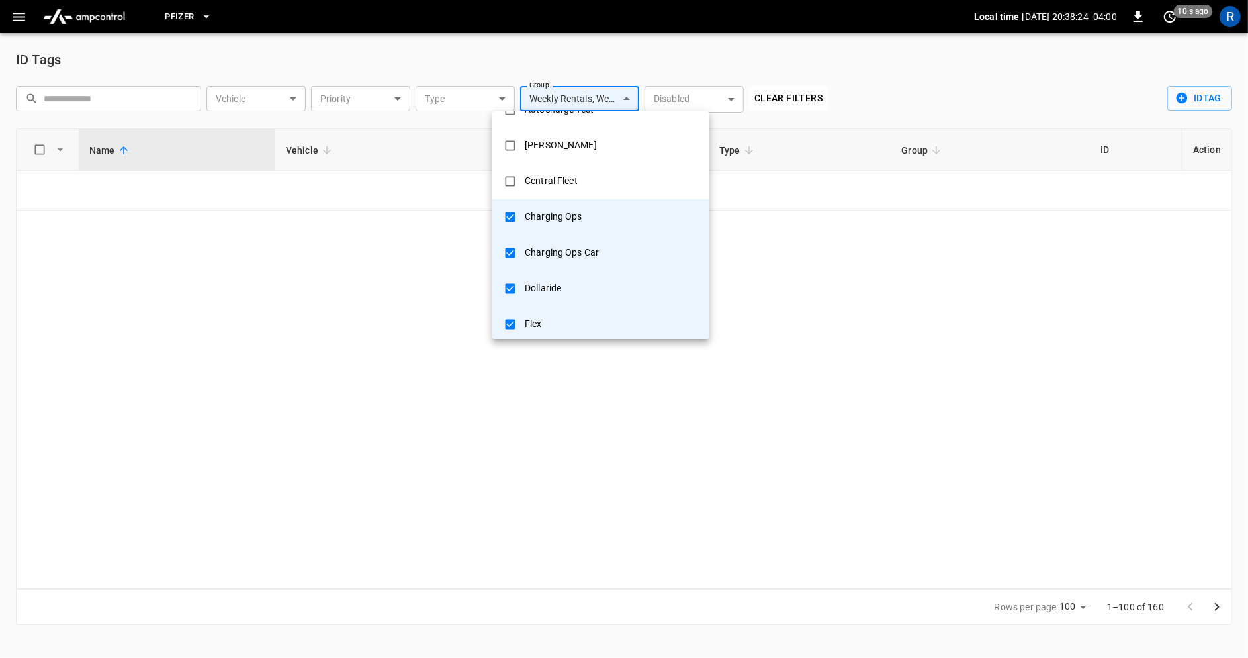
scroll to position [61, 0]
click at [553, 216] on div "Charging Ops" at bounding box center [553, 216] width 73 height 24
click at [553, 218] on div "Charging Ops" at bounding box center [553, 216] width 73 height 24
click at [553, 252] on div "Charging Ops Car" at bounding box center [562, 252] width 90 height 24
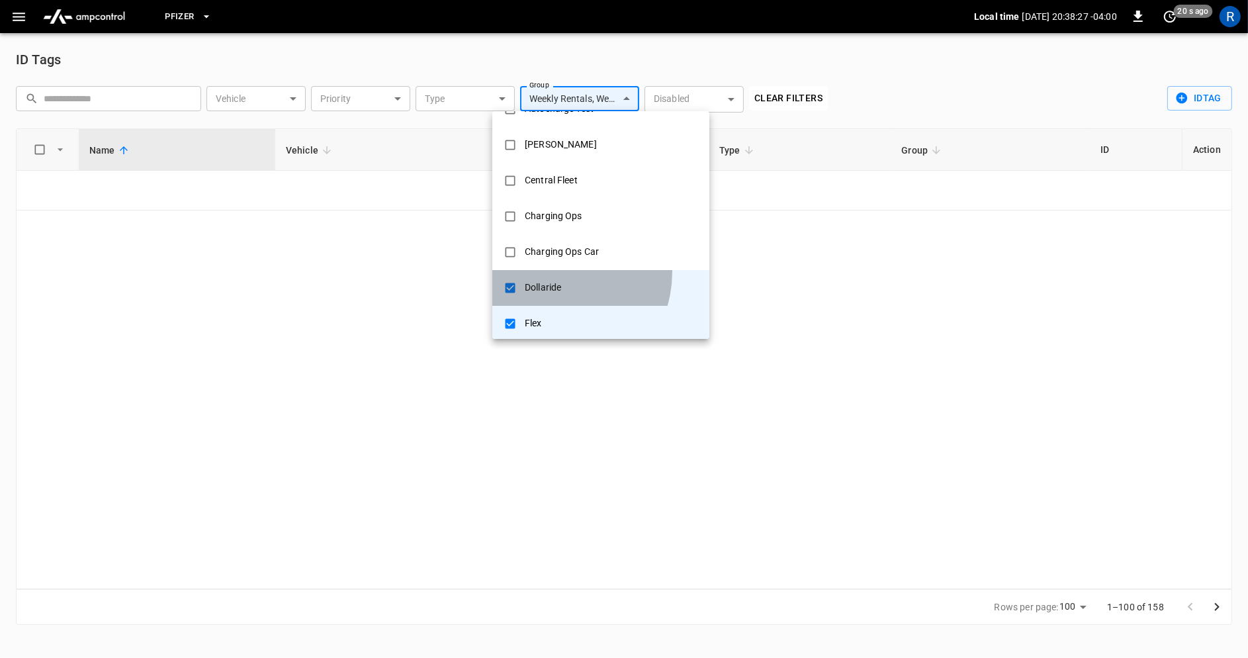
click at [553, 271] on li "Dollaride" at bounding box center [600, 288] width 217 height 36
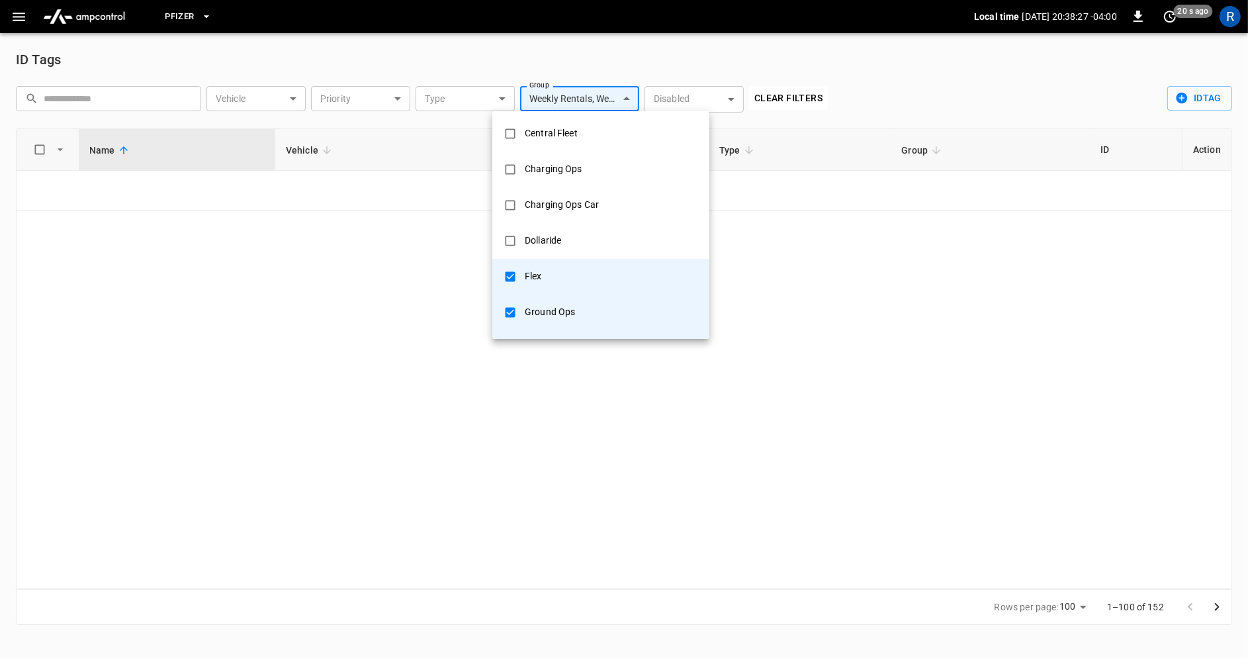
scroll to position [127, 0]
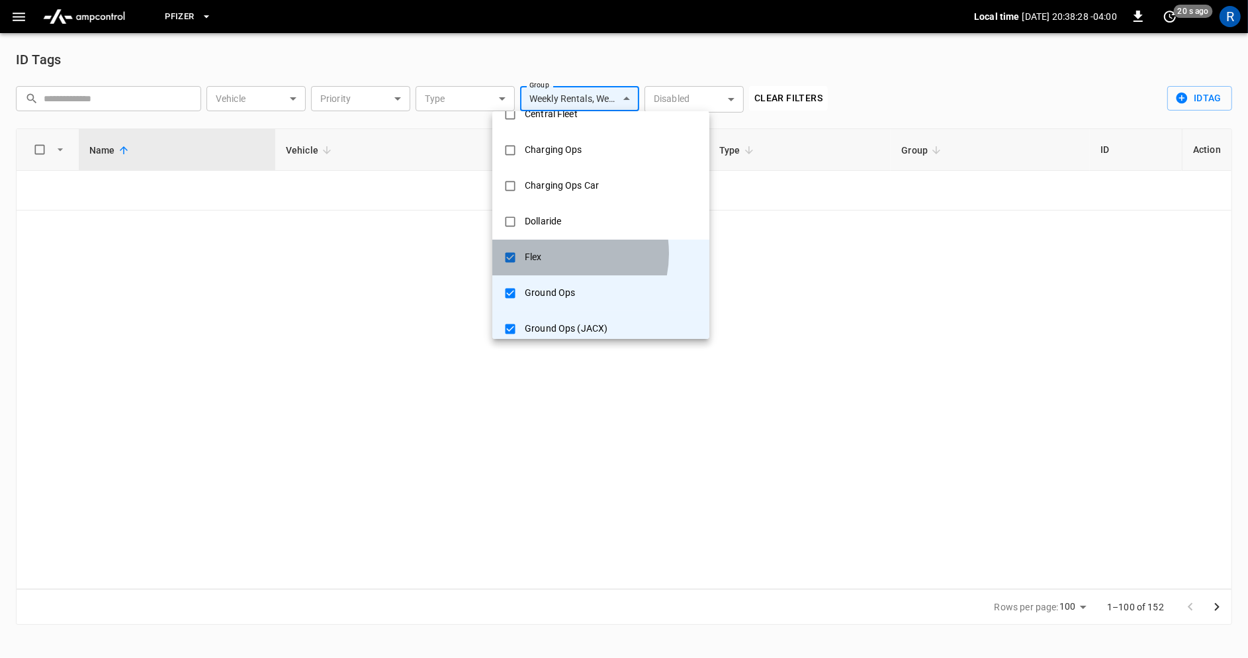
click at [553, 253] on li "Flex" at bounding box center [600, 258] width 217 height 36
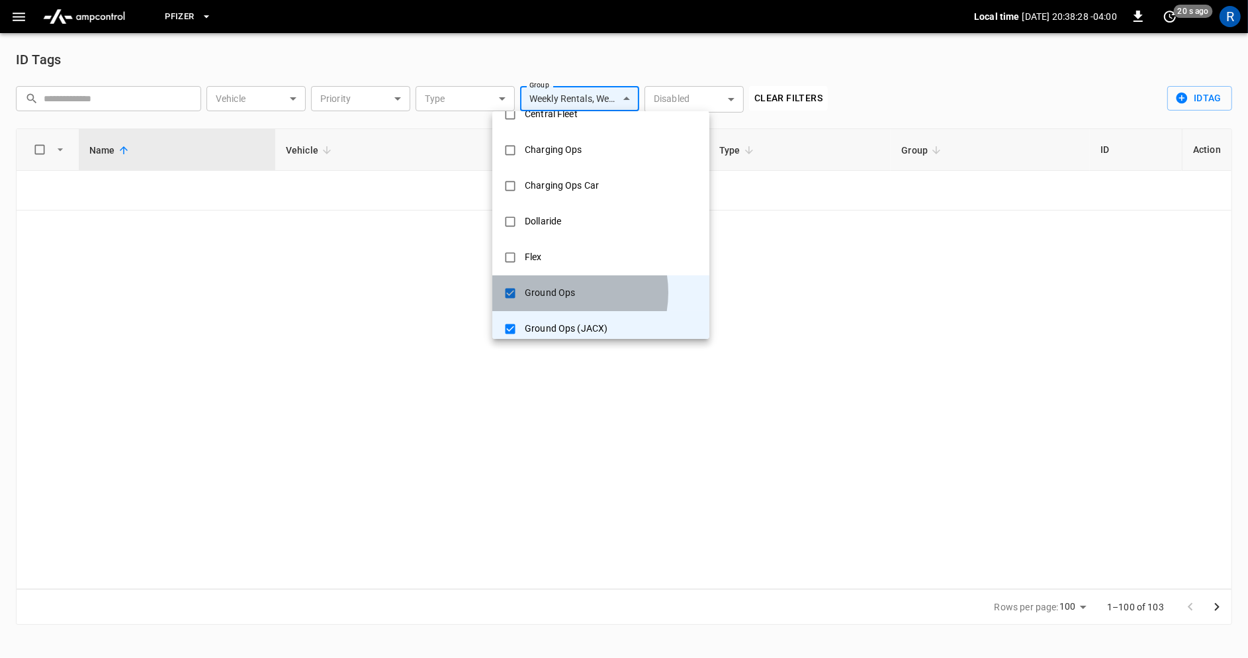
click at [554, 292] on div "Ground Ops" at bounding box center [550, 293] width 66 height 24
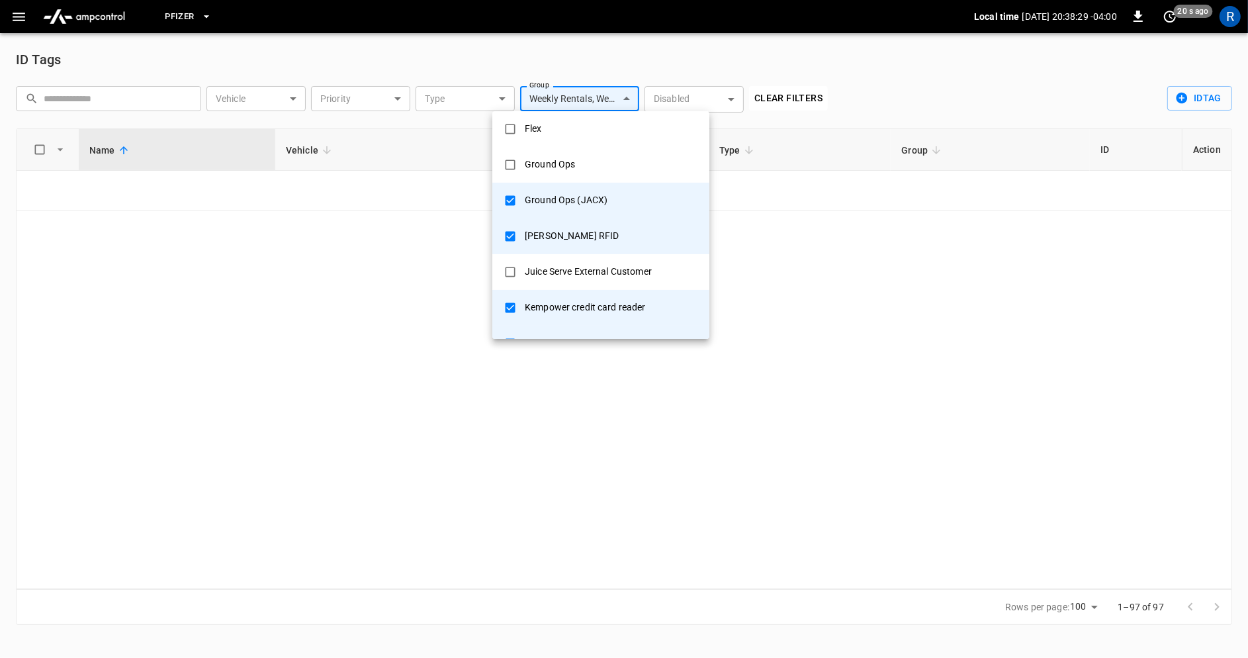
scroll to position [283, 0]
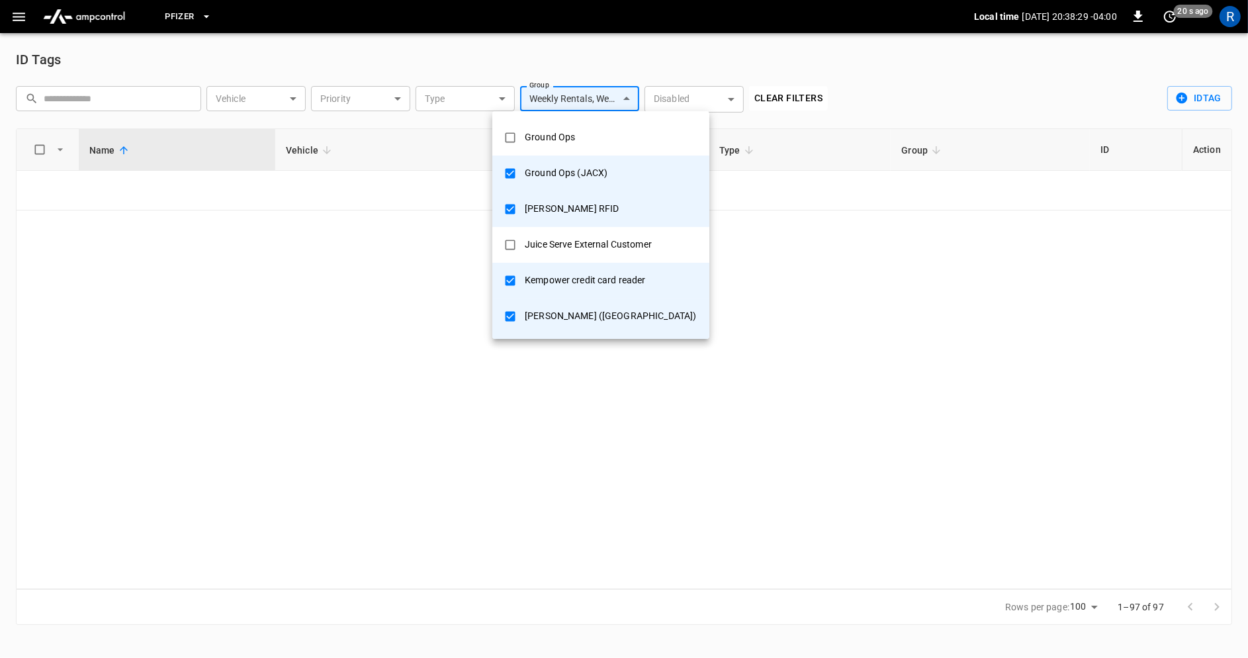
click at [565, 179] on div "Ground Ops (JACX)" at bounding box center [566, 173] width 99 height 24
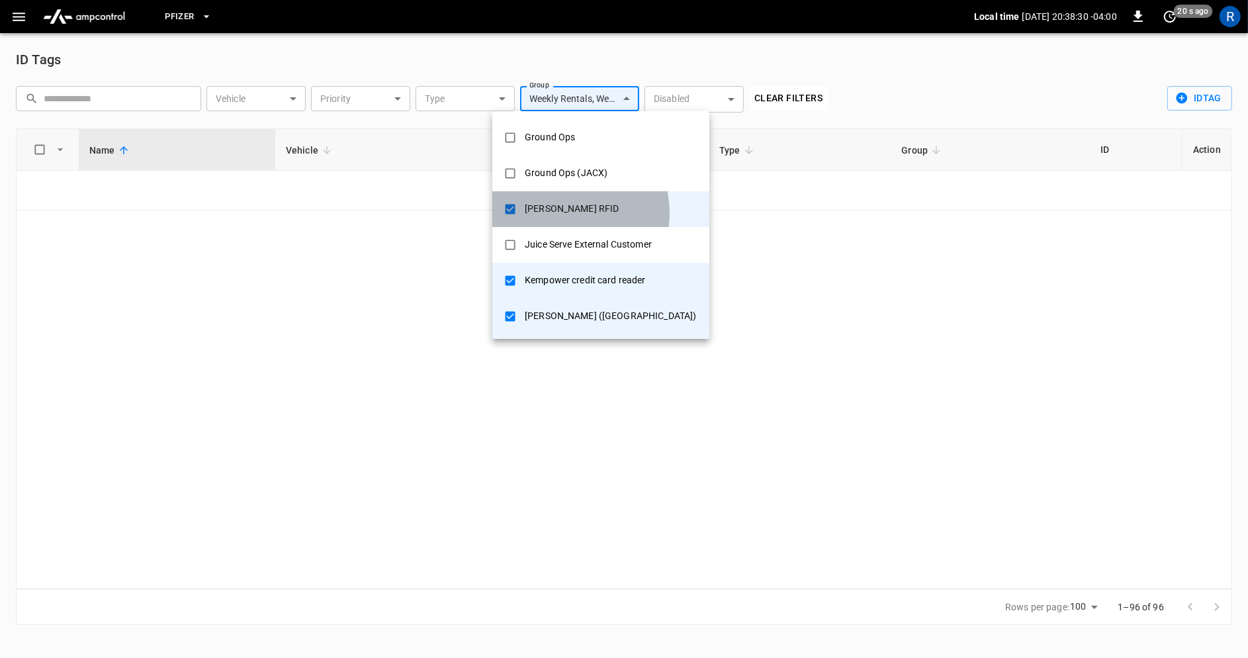
click at [565, 212] on div "[PERSON_NAME] RFID" at bounding box center [572, 209] width 110 height 24
click at [569, 279] on div "Kempower credit card reader" at bounding box center [585, 280] width 137 height 24
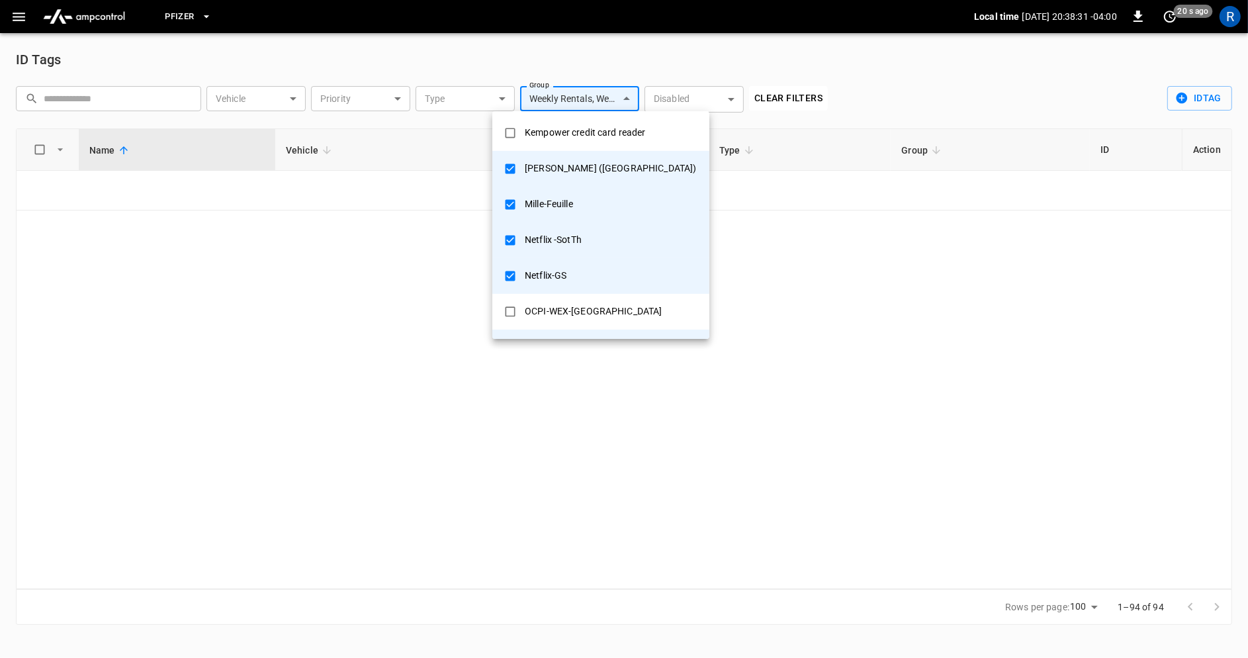
scroll to position [445, 0]
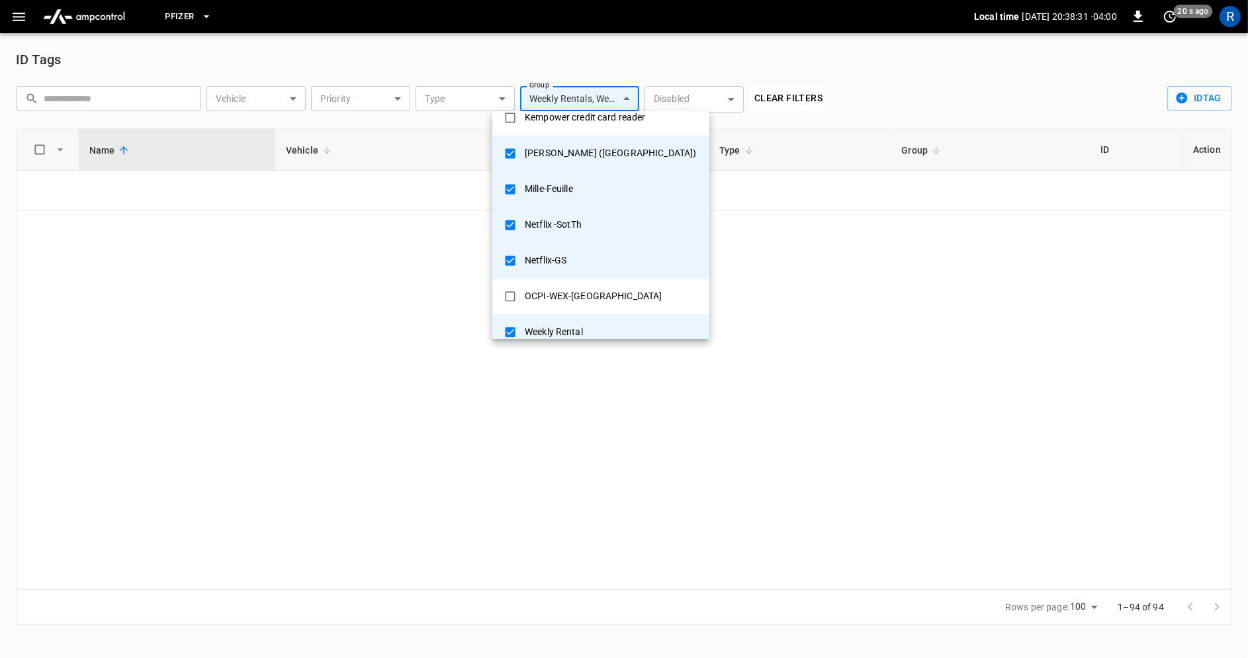
click at [554, 154] on div "[PERSON_NAME] ([GEOGRAPHIC_DATA])" at bounding box center [610, 153] width 187 height 24
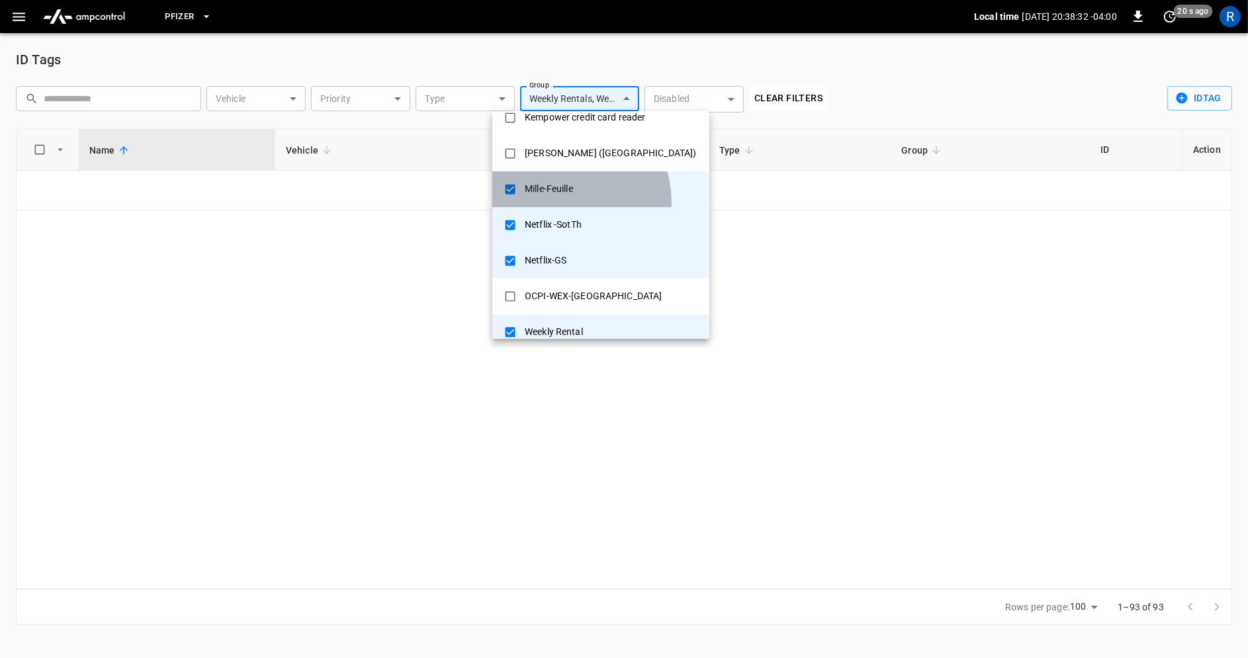
click at [555, 203] on li "Mille-Feuille" at bounding box center [600, 189] width 217 height 36
click at [555, 252] on div "Netflix-GS" at bounding box center [546, 260] width 58 height 24
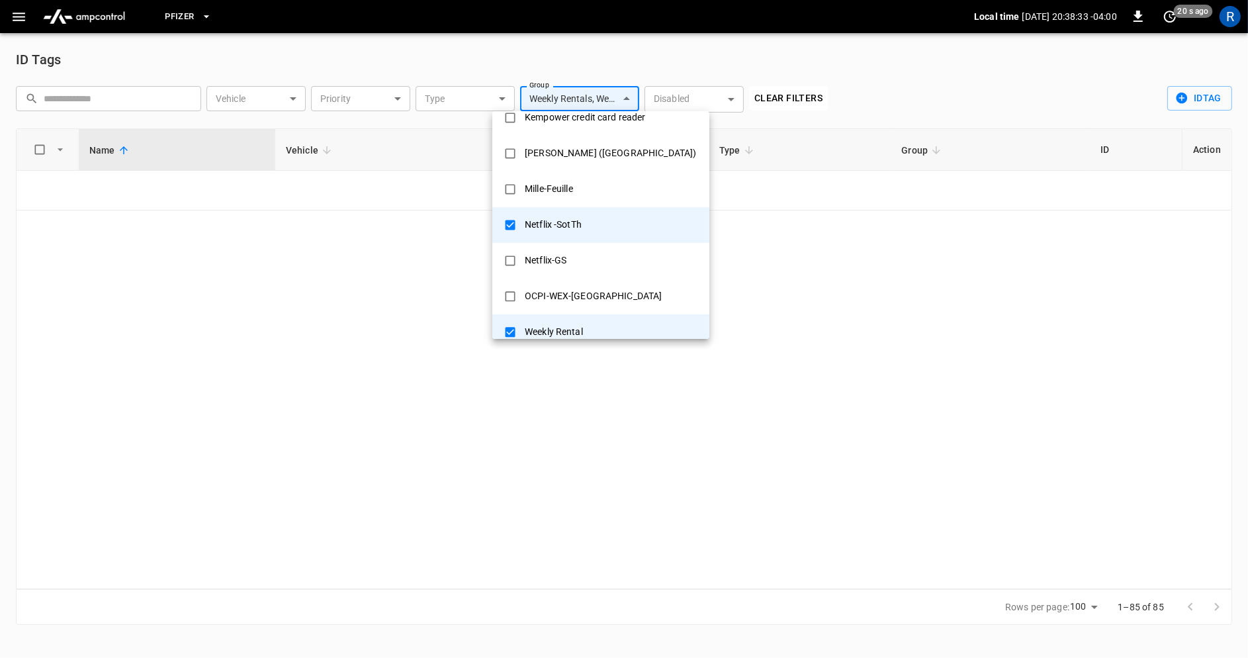
click at [555, 222] on div "Netflix -SotTh" at bounding box center [553, 224] width 73 height 24
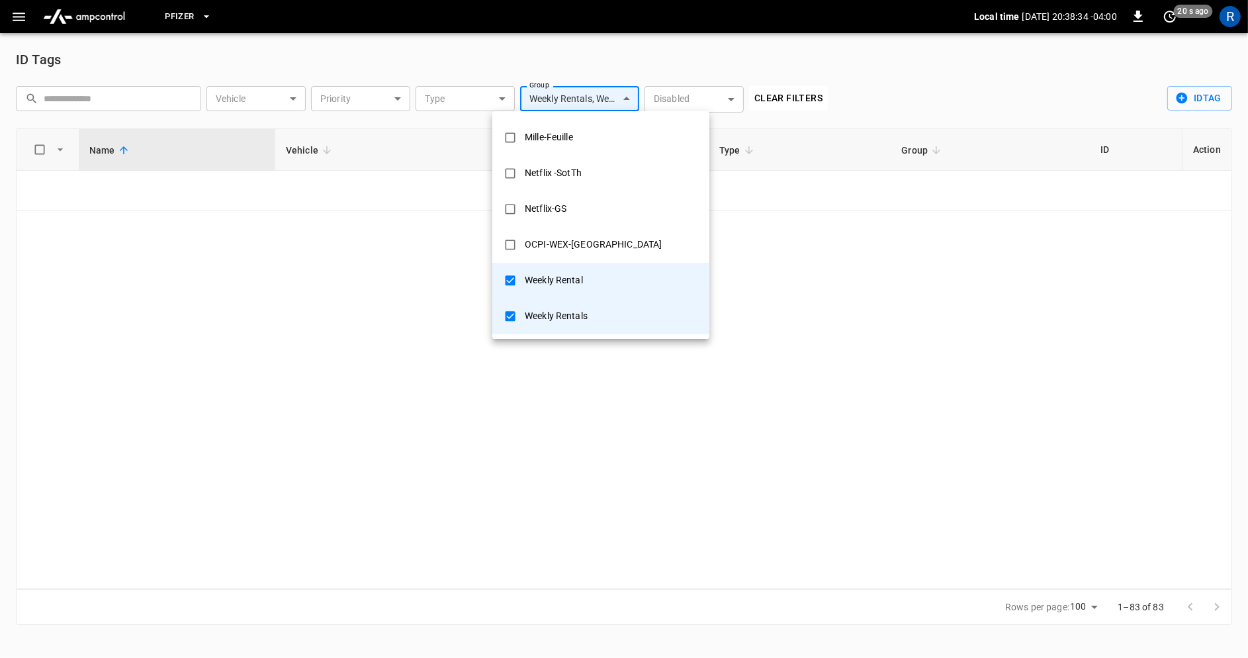
click at [556, 261] on li "OCPI-WEX-[GEOGRAPHIC_DATA]" at bounding box center [600, 245] width 217 height 36
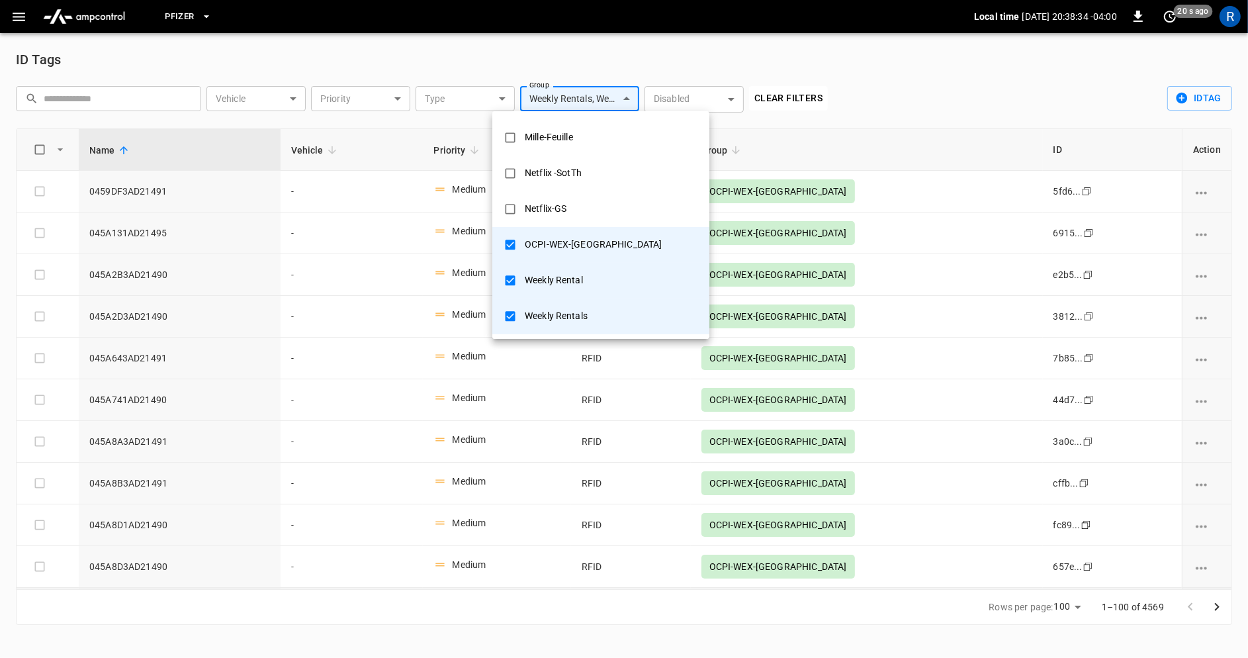
click at [555, 270] on div "Weekly Rental" at bounding box center [554, 280] width 74 height 24
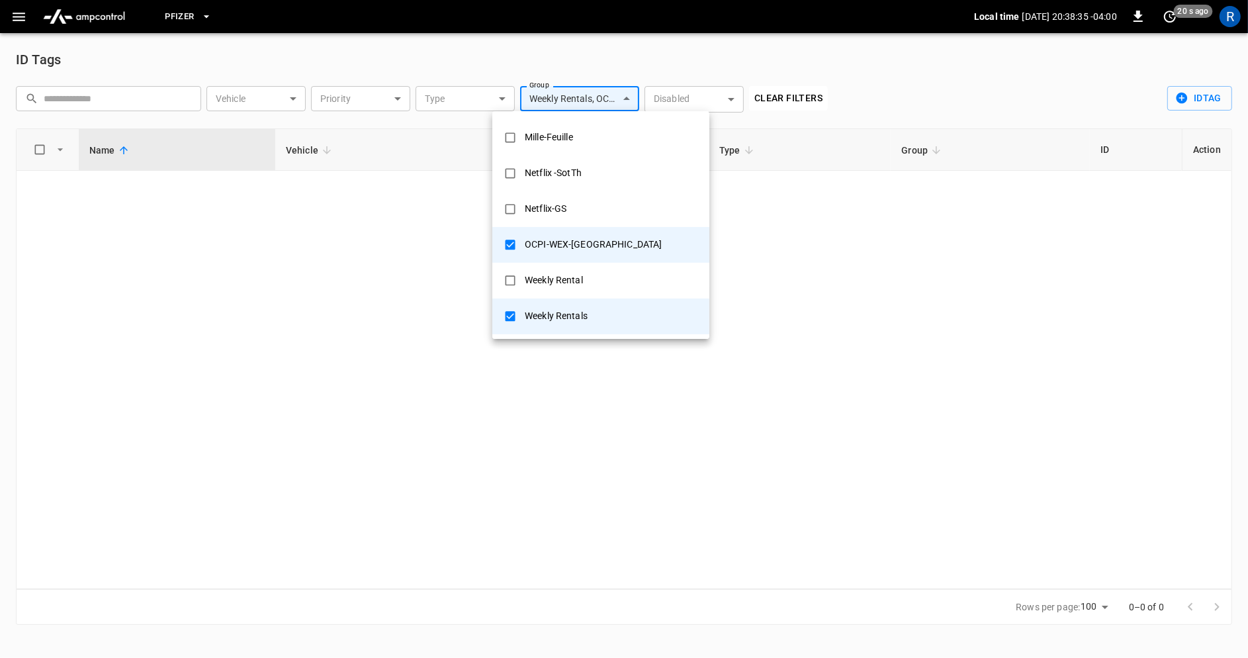
click at [555, 250] on div "OCPI-WEX-[GEOGRAPHIC_DATA]" at bounding box center [593, 244] width 153 height 24
type input "**********"
click at [555, 310] on div "Weekly Rentals" at bounding box center [546, 316] width 79 height 24
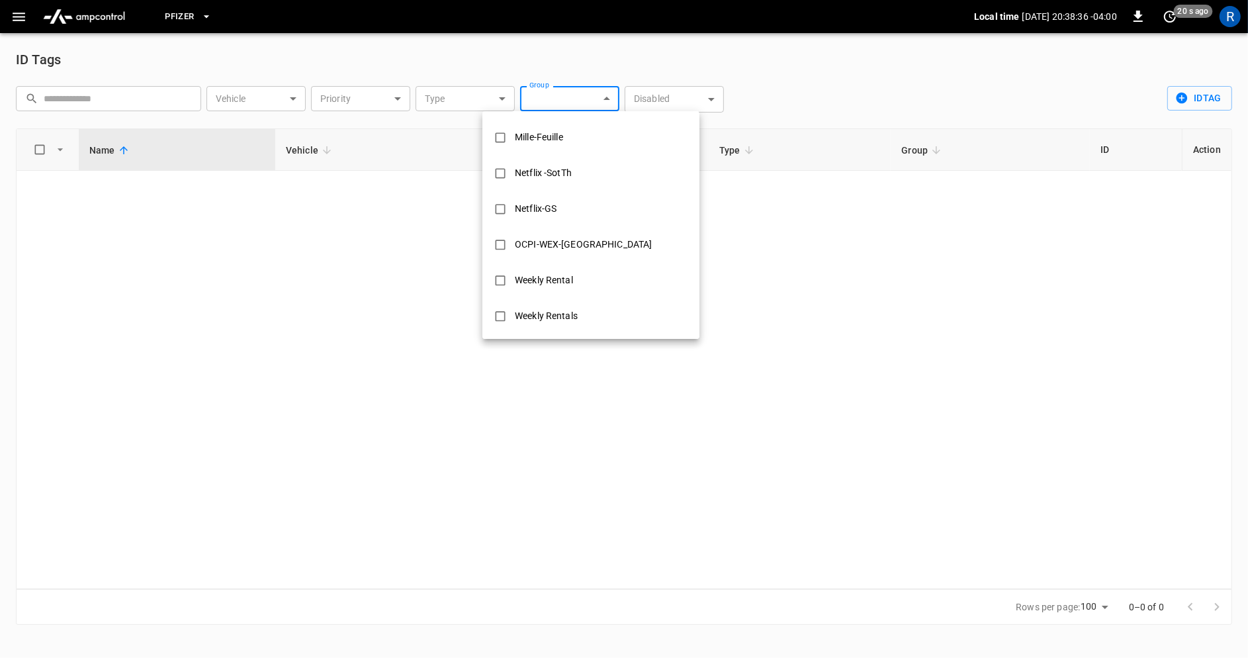
scroll to position [0, 0]
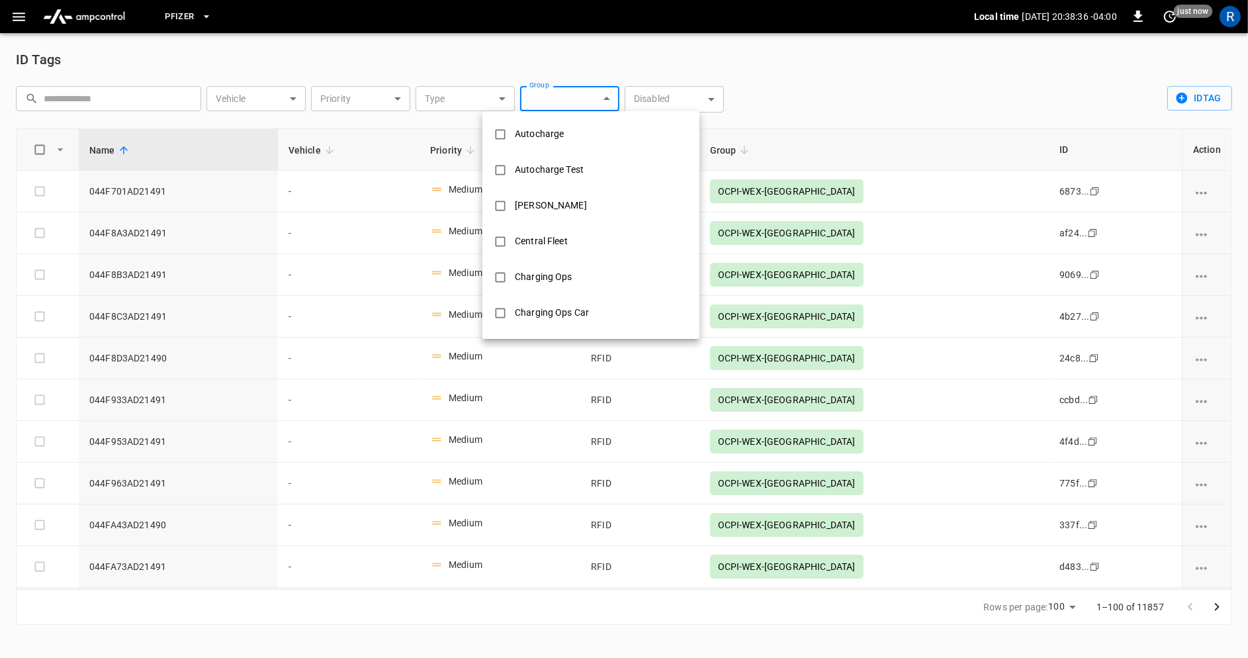
click at [792, 264] on div at bounding box center [624, 329] width 1248 height 658
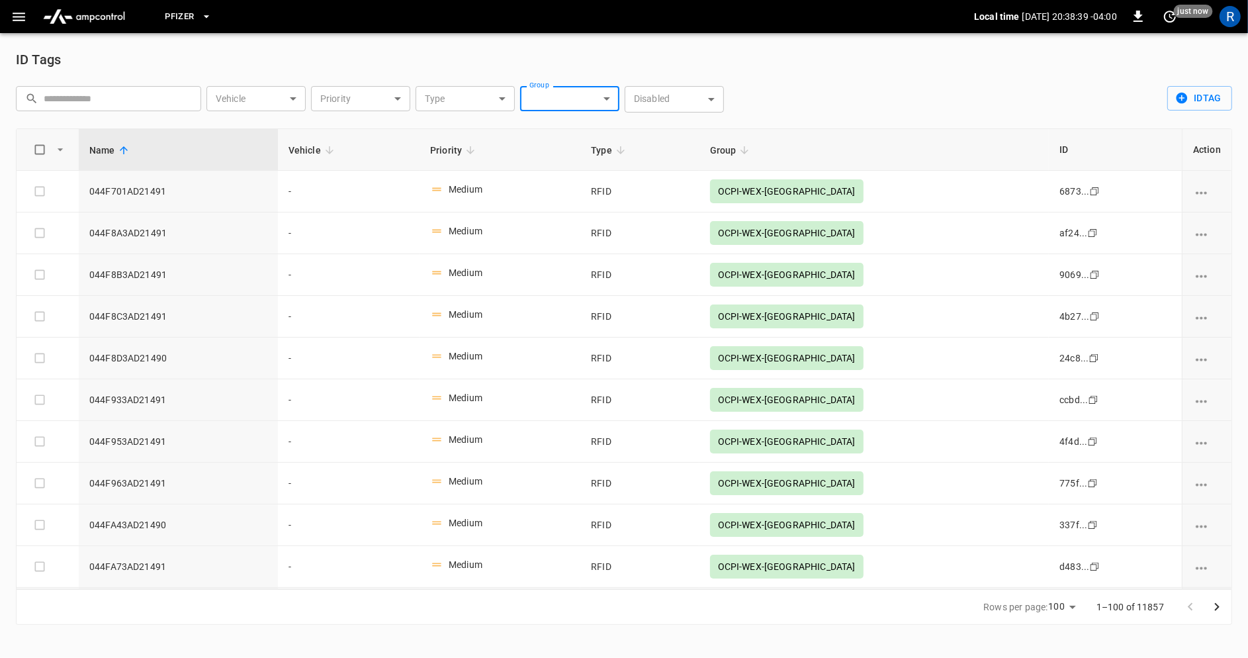
click at [473, 106] on body "Pfizer Local time [DATE] 20:38:39 -04:00 0 just now R ID Tags ​ ​ Vehicle ​ Veh…" at bounding box center [624, 320] width 1248 height 641
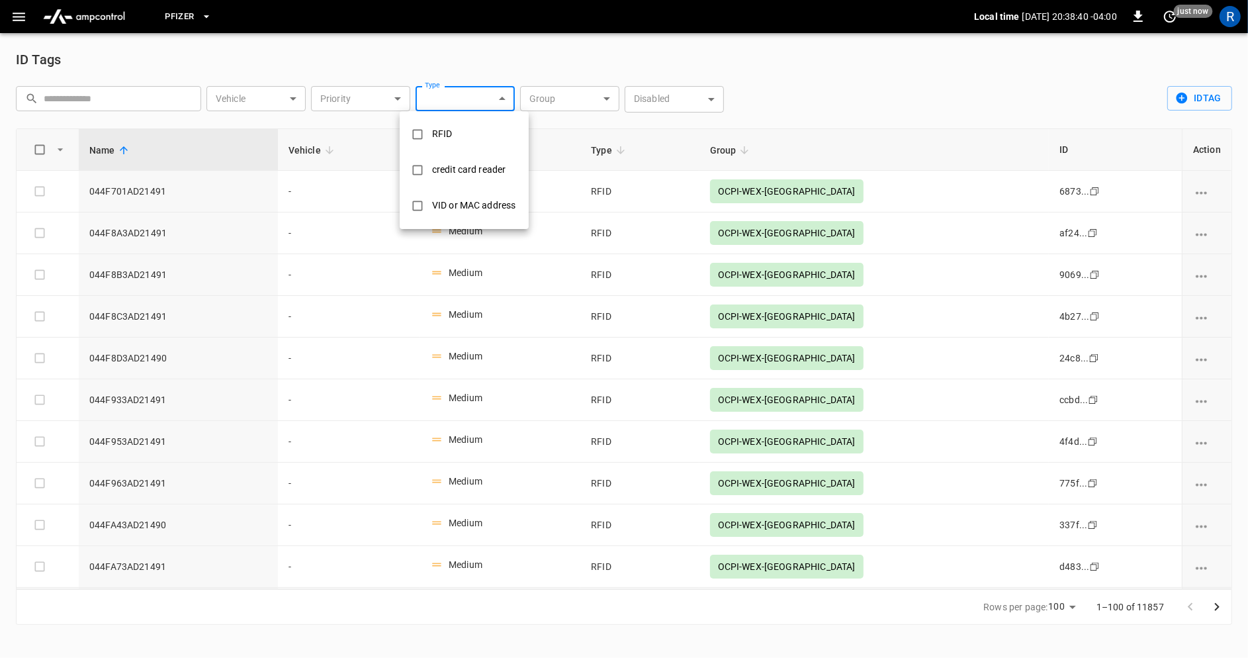
click at [465, 177] on div "credit card reader" at bounding box center [468, 170] width 89 height 24
type input "**********"
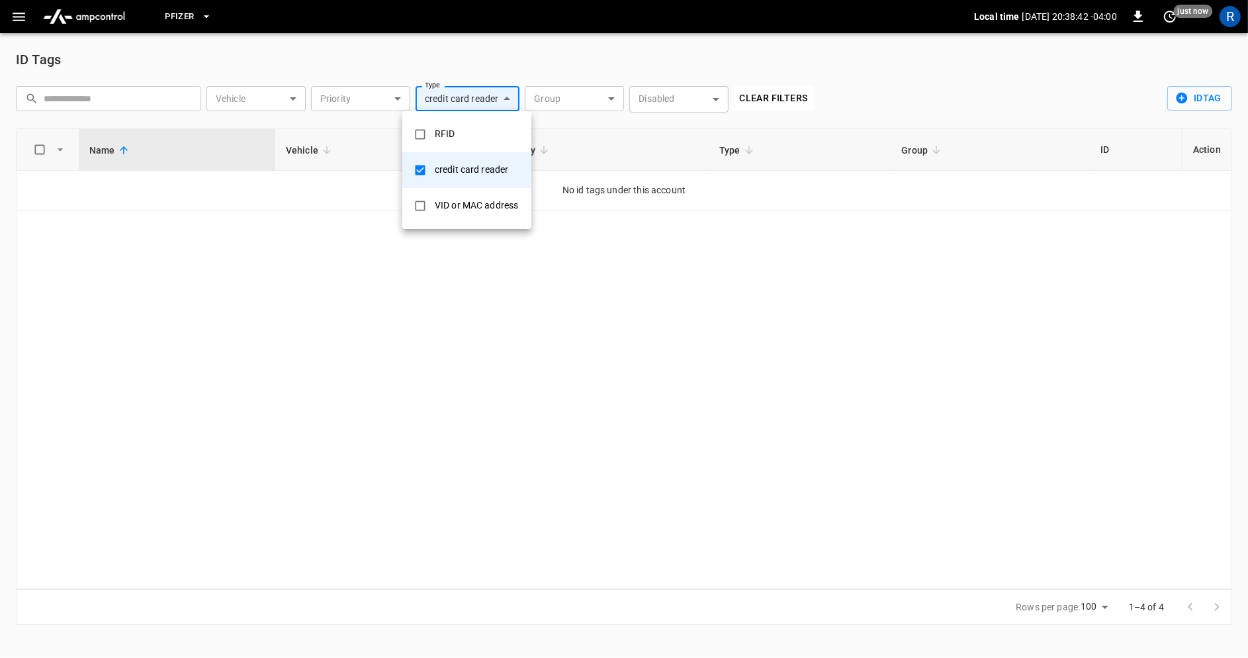
click at [458, 165] on div "credit card reader" at bounding box center [471, 170] width 89 height 24
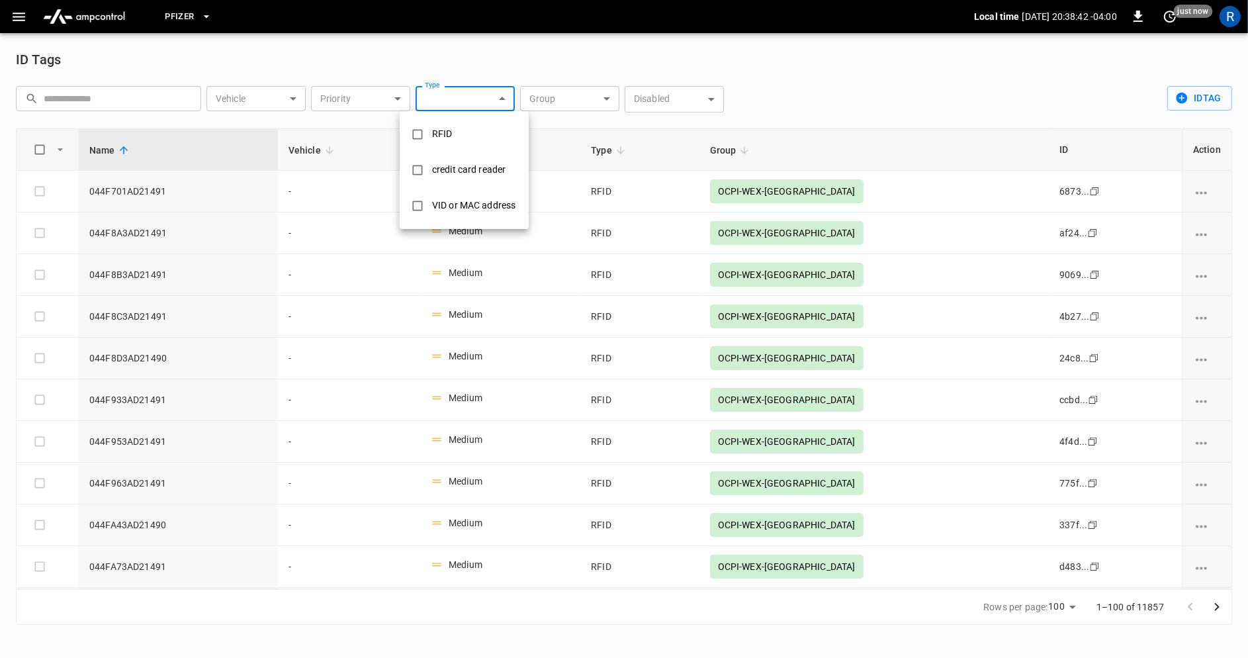
click at [462, 141] on li "RFID" at bounding box center [464, 134] width 129 height 36
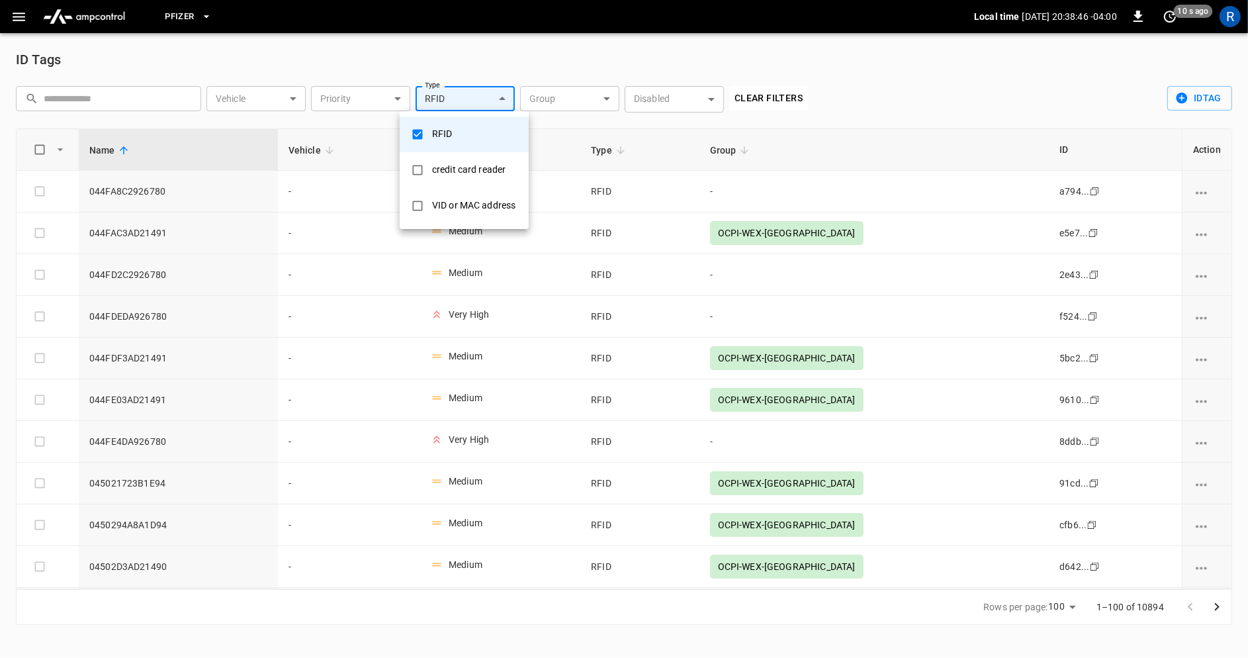
click at [468, 212] on div "VID or MAC address" at bounding box center [473, 205] width 99 height 24
click at [468, 142] on div "RFID" at bounding box center [452, 134] width 36 height 24
type input "**********"
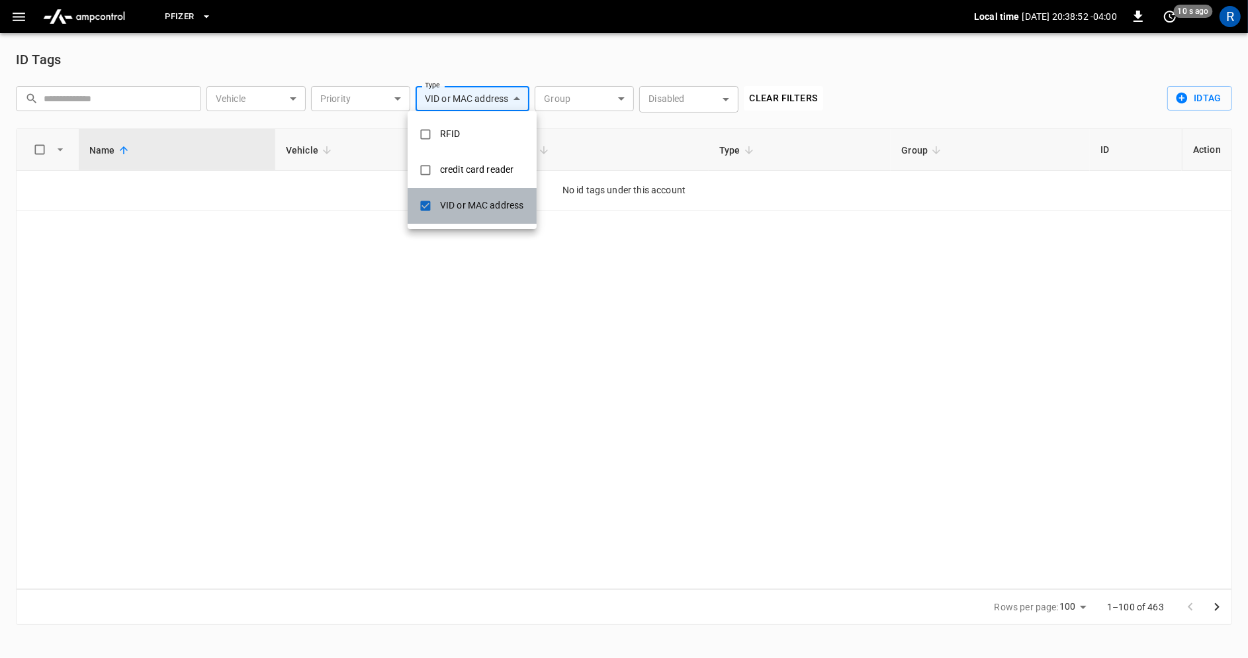
click at [467, 205] on div "VID or MAC address" at bounding box center [481, 205] width 99 height 24
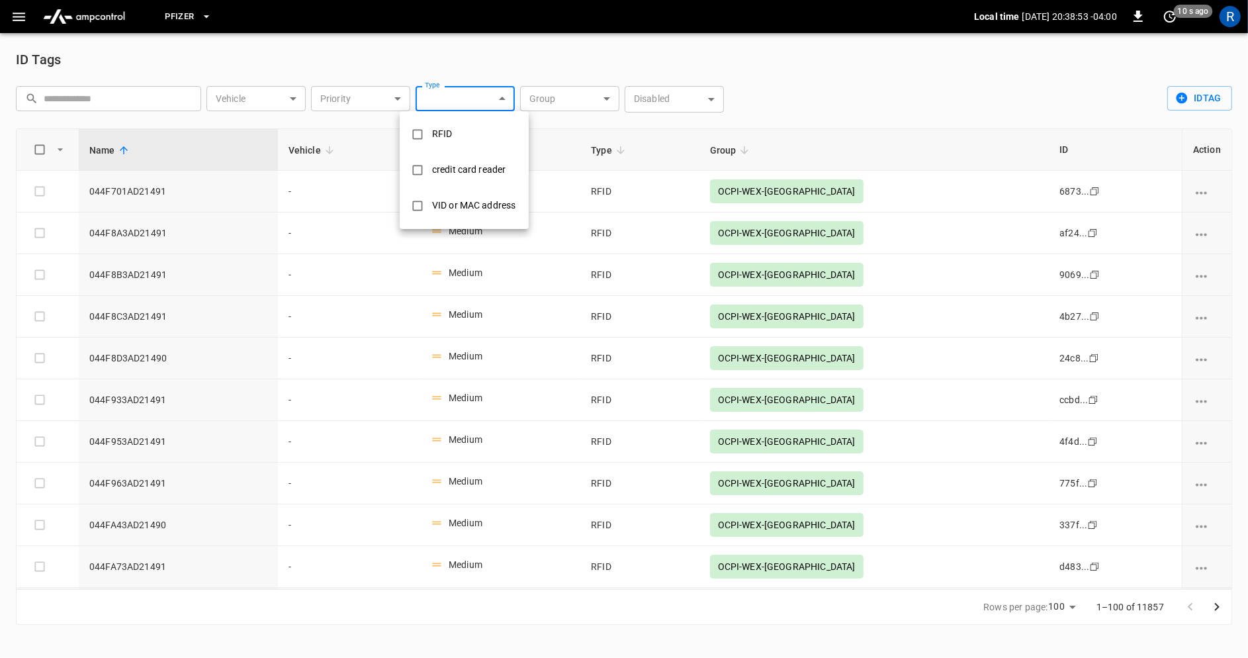
click at [795, 84] on div at bounding box center [624, 329] width 1248 height 658
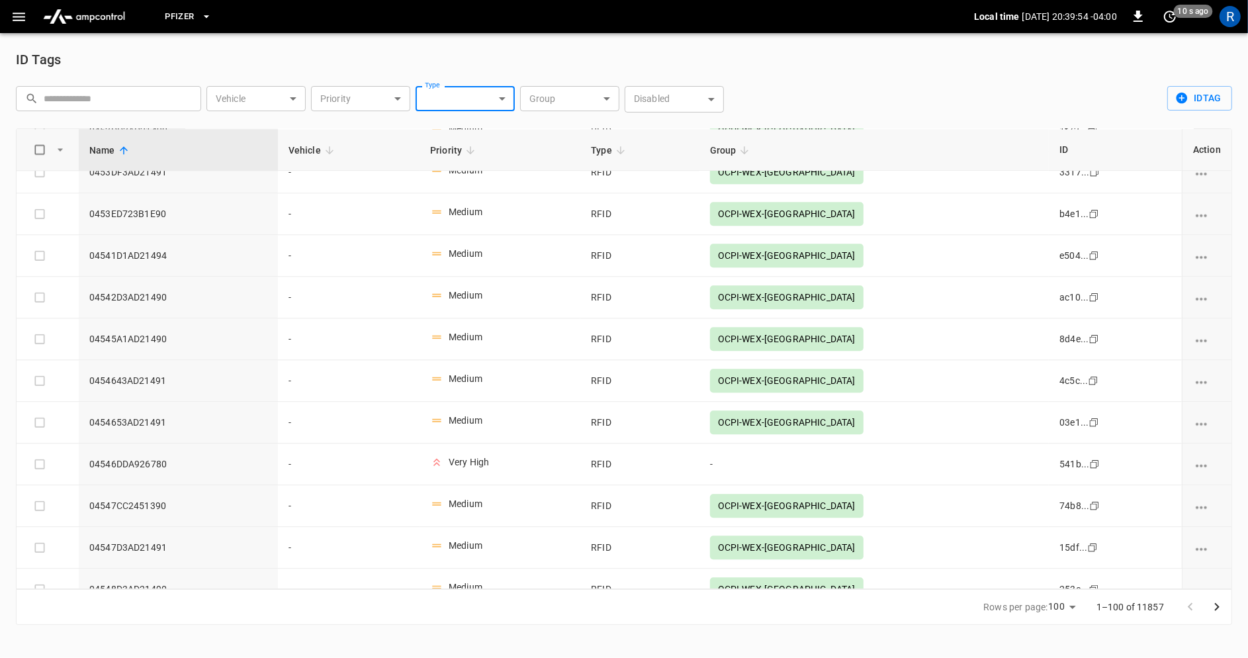
scroll to position [3725, 0]
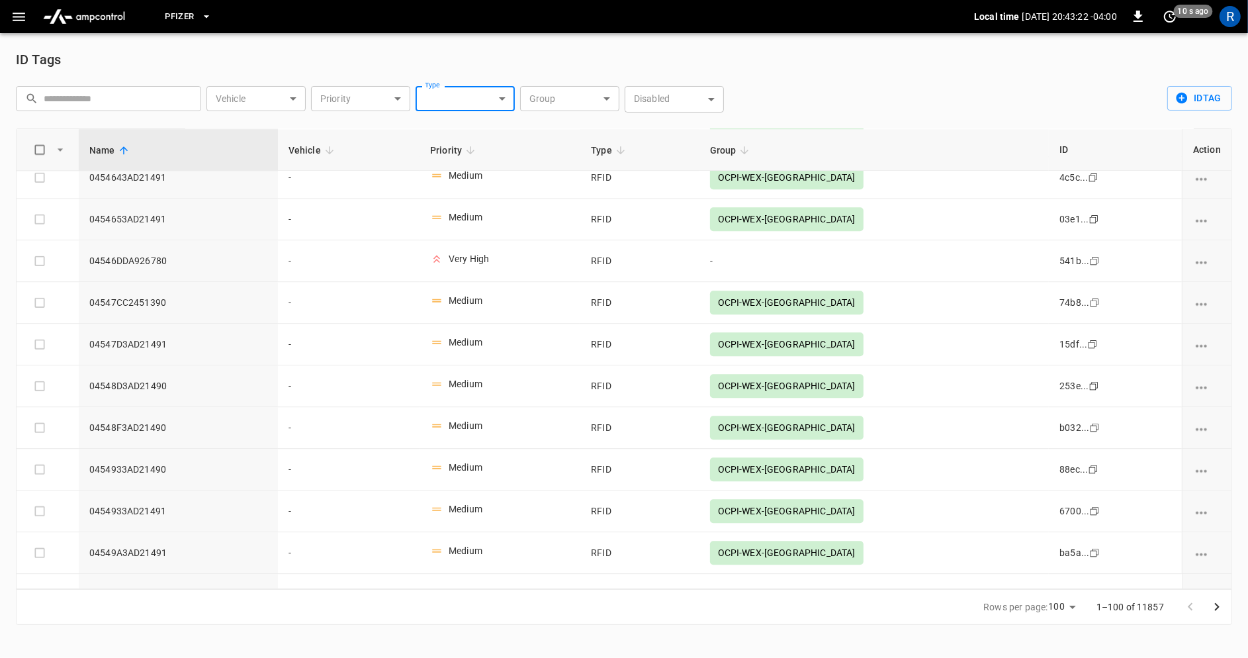
click at [208, 16] on icon "button" at bounding box center [206, 16] width 13 height 13
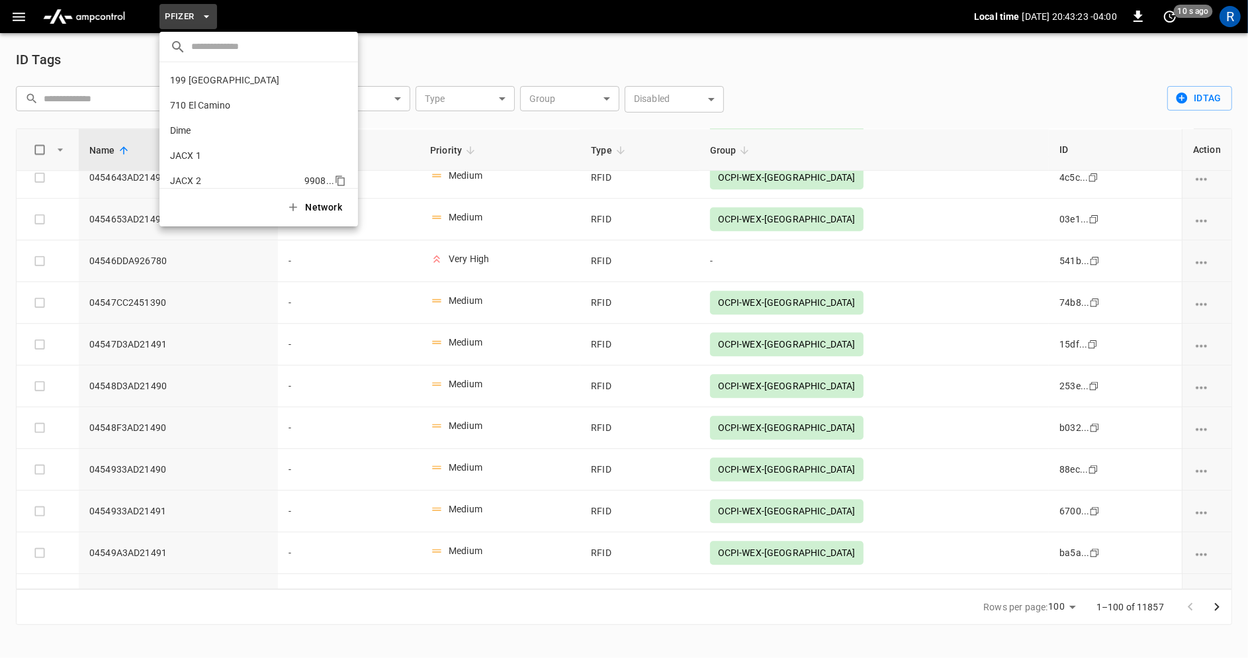
scroll to position [86, 0]
click at [343, 144] on icon "copy" at bounding box center [340, 145] width 12 height 12
click at [342, 147] on icon "copy" at bounding box center [340, 145] width 12 height 12
click at [238, 73] on p "JACX 1" at bounding box center [235, 69] width 131 height 13
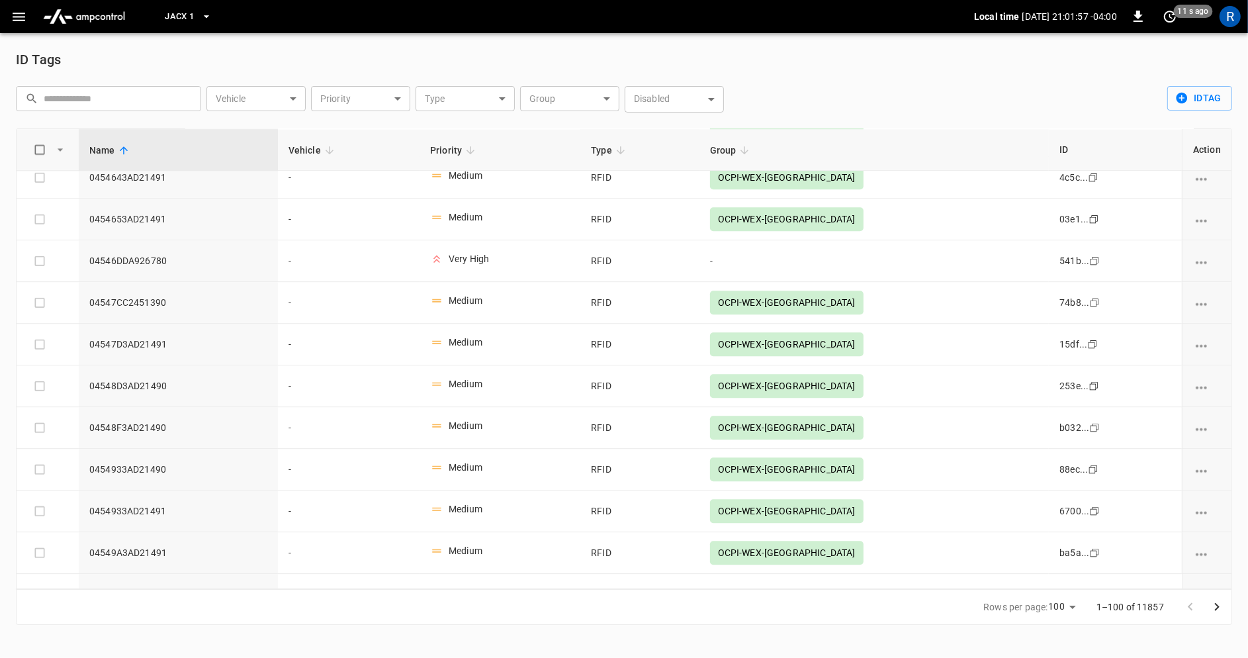
click at [169, 56] on div "ID Tags" at bounding box center [624, 59] width 1217 height 21
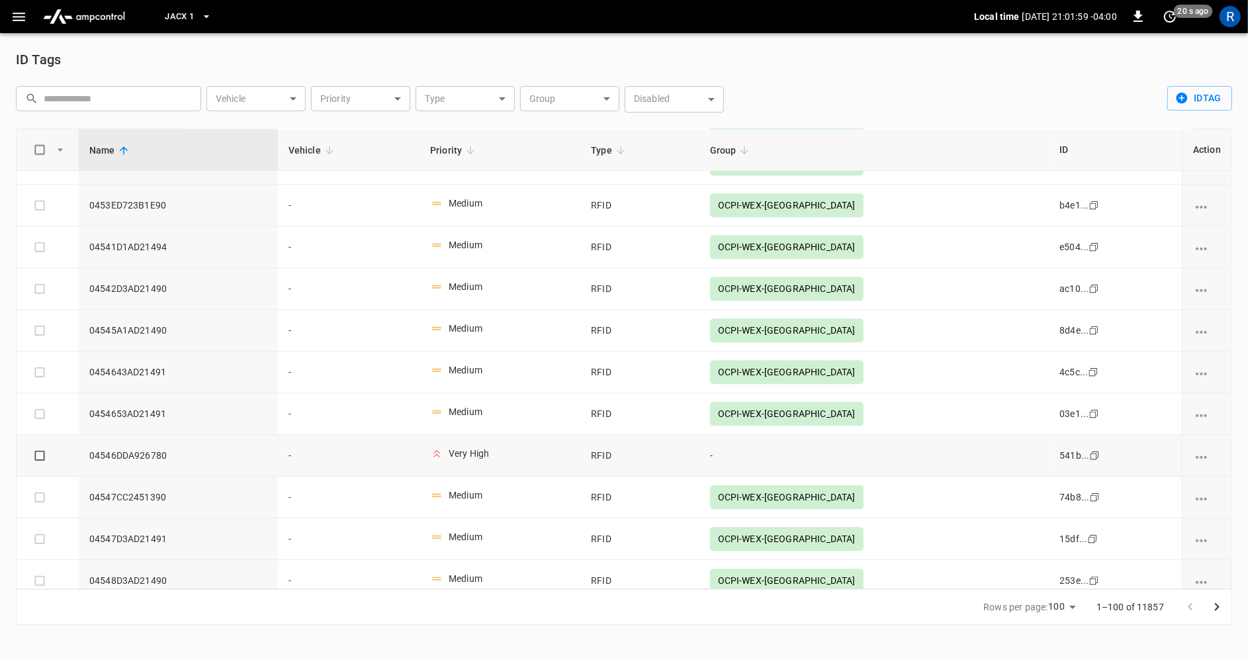
scroll to position [3725, 0]
